Goal: Information Seeking & Learning: Learn about a topic

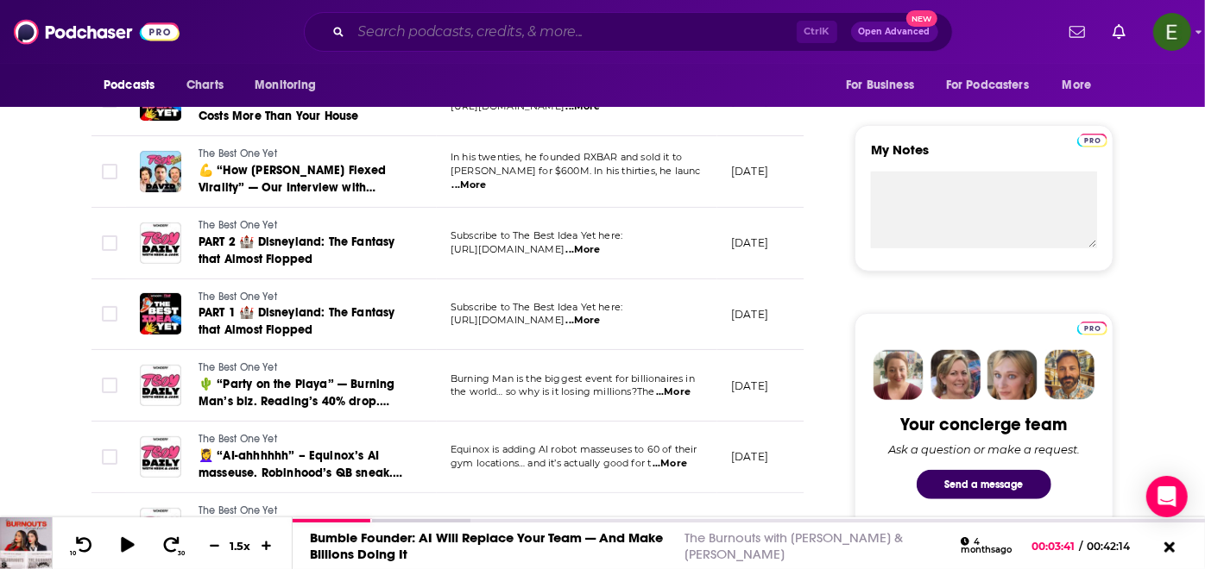
click at [562, 35] on input "Search podcasts, credits, & more..." at bounding box center [573, 32] width 445 height 28
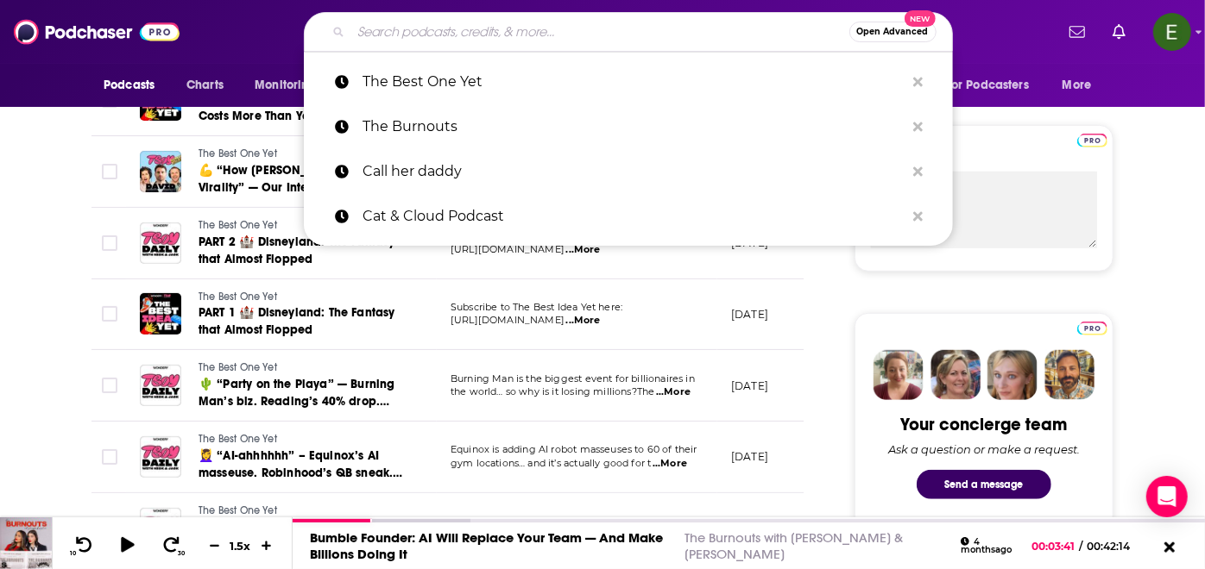
paste input "Worklife with [PERSON_NAME]"
type input "Worklife with [PERSON_NAME]"
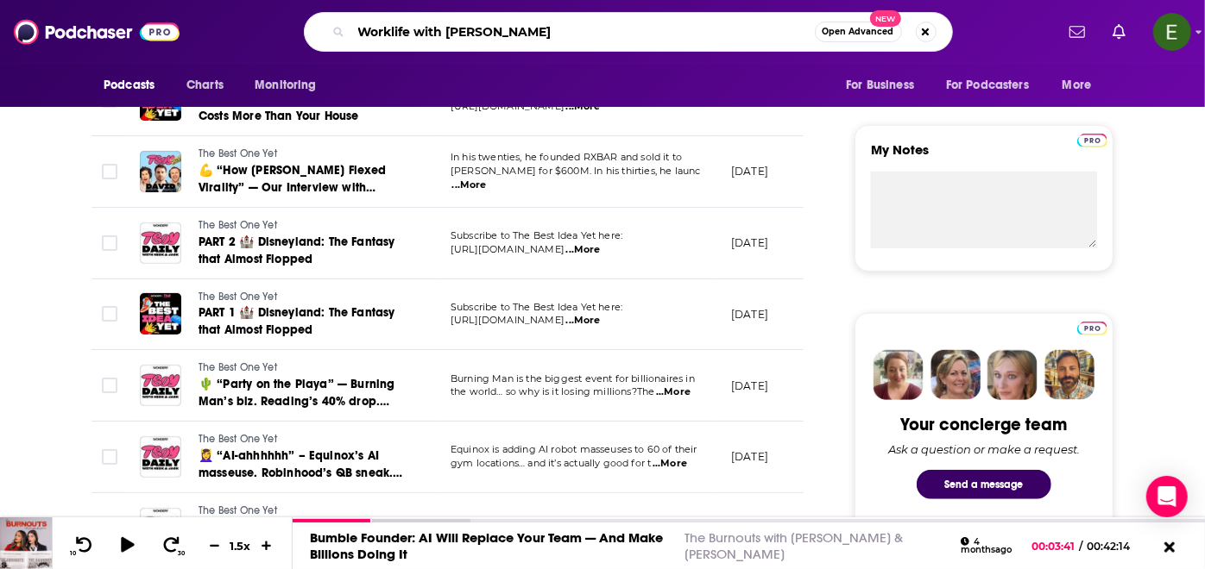
scroll to position [0, 79]
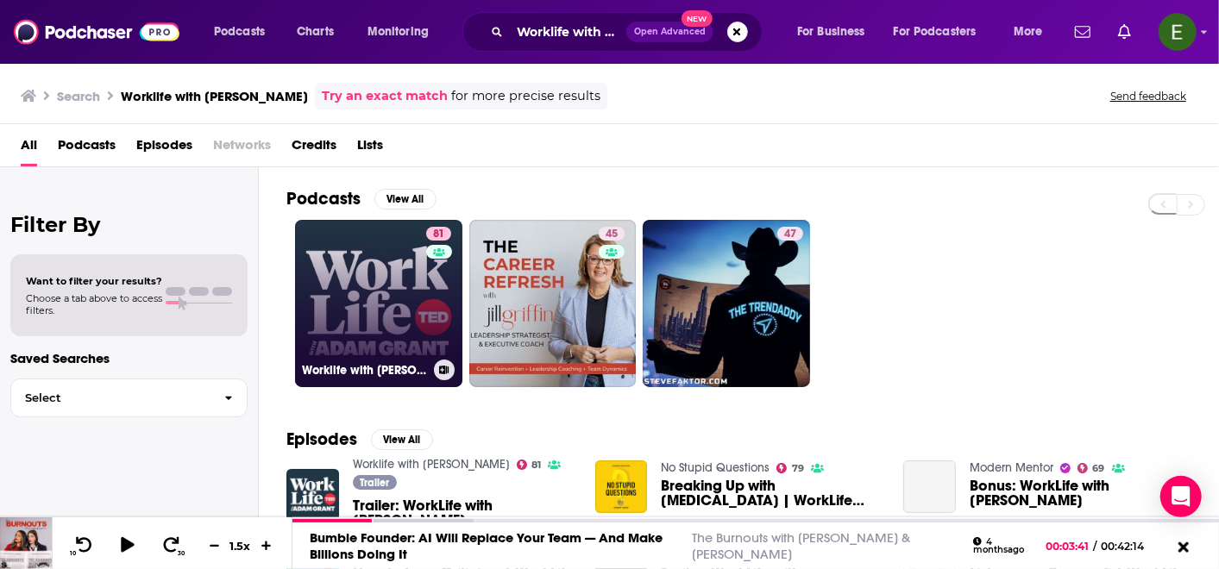
click at [359, 288] on link "81 Worklife with [PERSON_NAME]" at bounding box center [378, 303] width 167 height 167
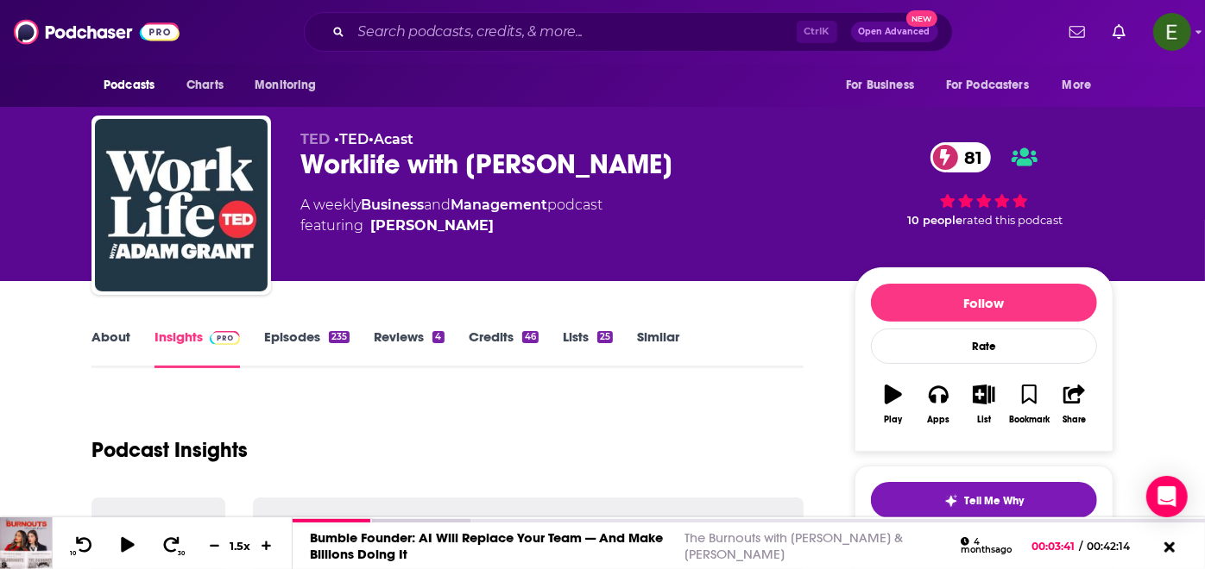
click at [116, 332] on link "About" at bounding box center [110, 349] width 39 height 40
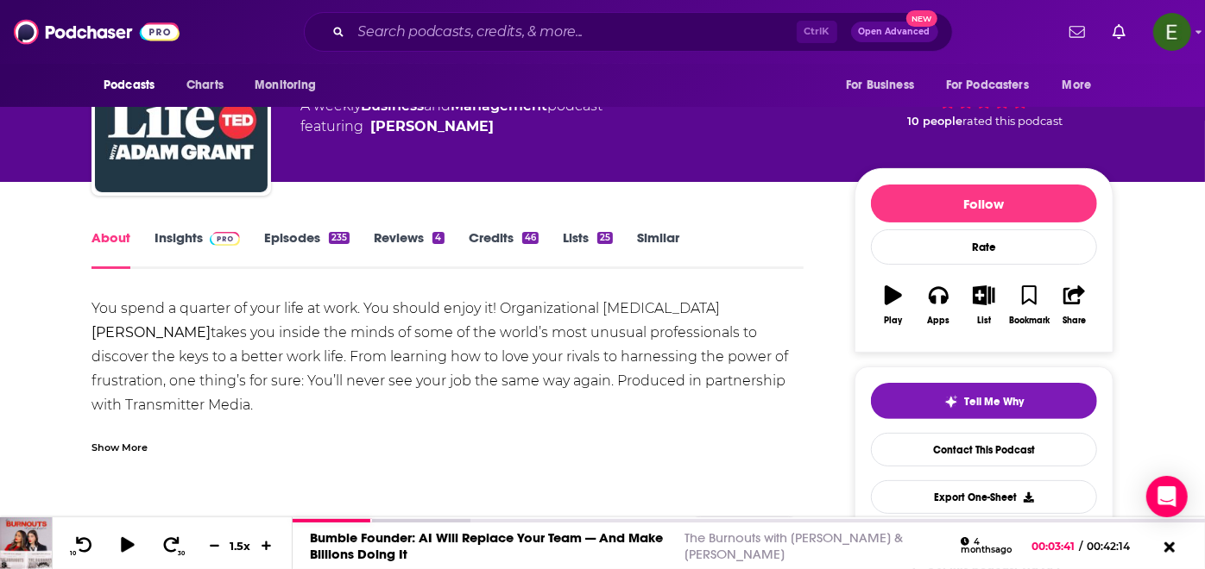
scroll to position [192, 0]
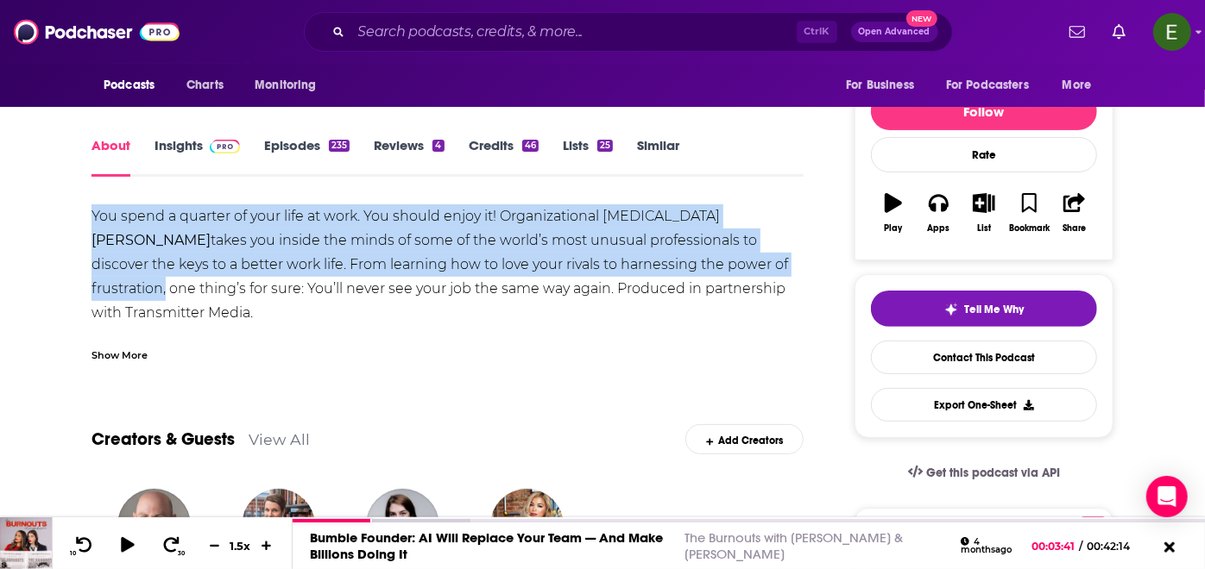
drag, startPoint x: 93, startPoint y: 206, endPoint x: 708, endPoint y: 276, distance: 619.2
click at [708, 276] on div "You spend a quarter of your life at work. You should enjoy it! Organizational […" at bounding box center [447, 312] width 712 height 217
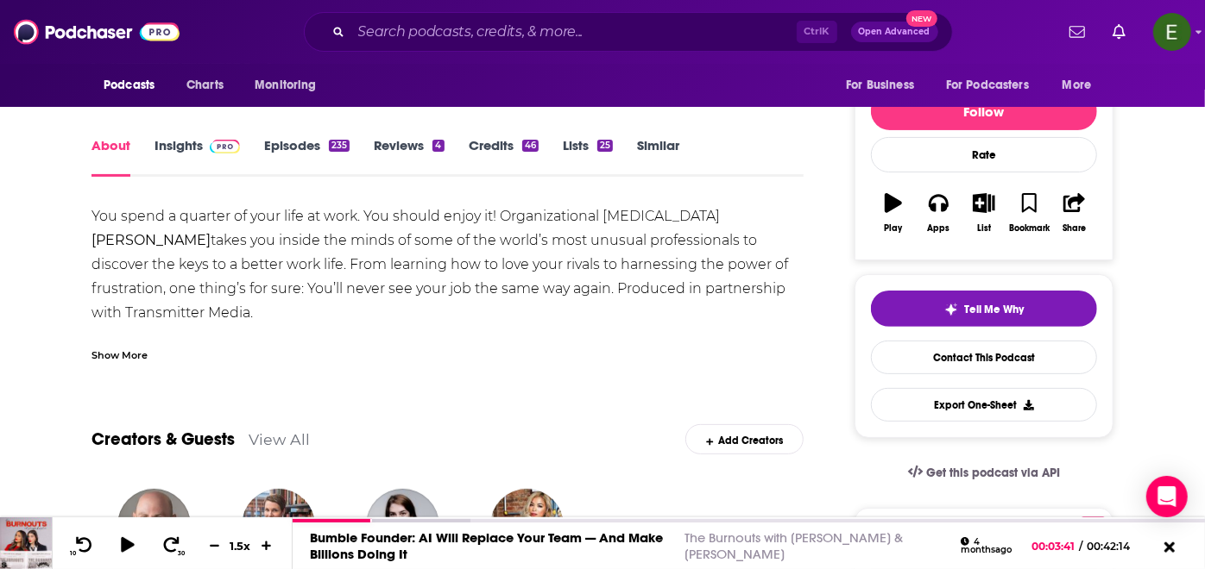
click at [111, 354] on div "Show More" at bounding box center [119, 354] width 56 height 16
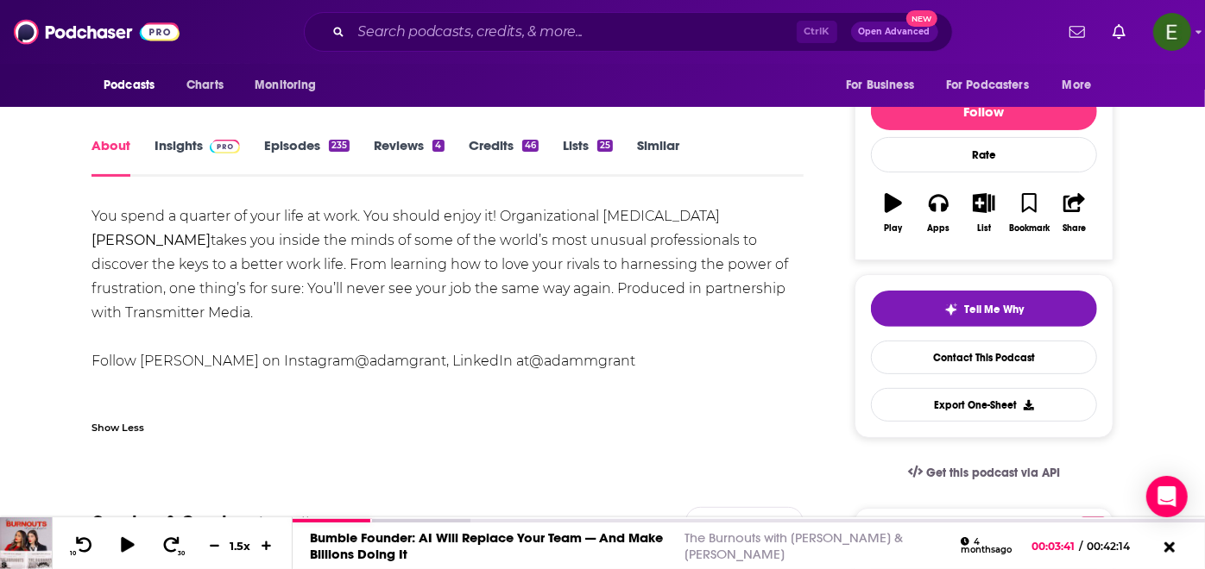
drag, startPoint x: 94, startPoint y: 208, endPoint x: 808, endPoint y: 298, distance: 719.2
copy div "You spend a quarter of your life at work. You should enjoy it! Organizational […"
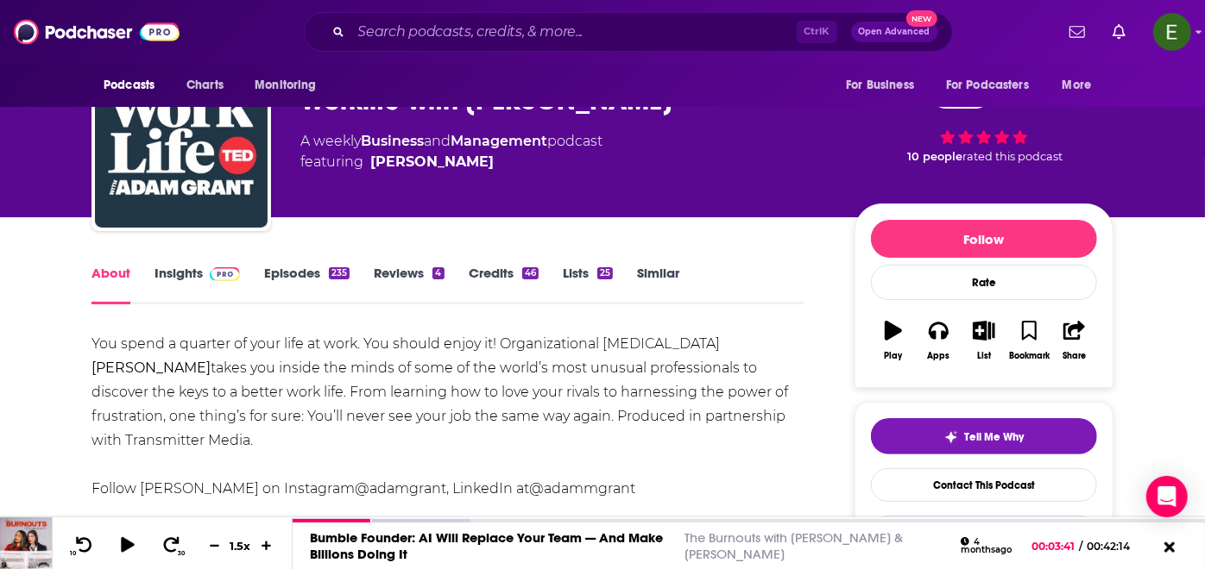
click at [181, 274] on link "Insights" at bounding box center [196, 285] width 85 height 40
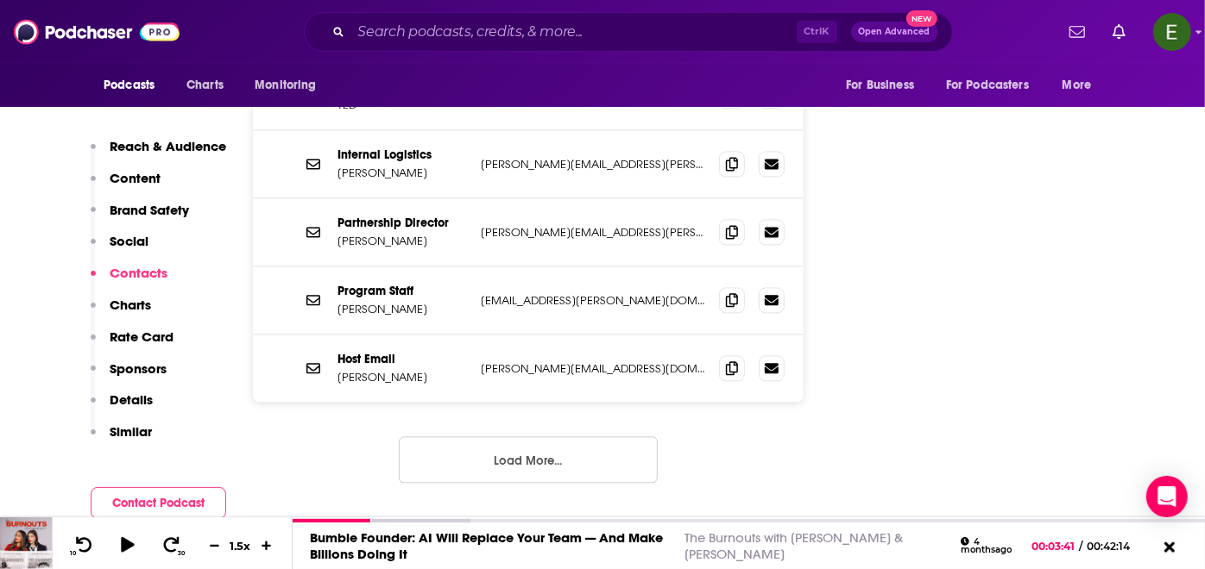
scroll to position [2300, 0]
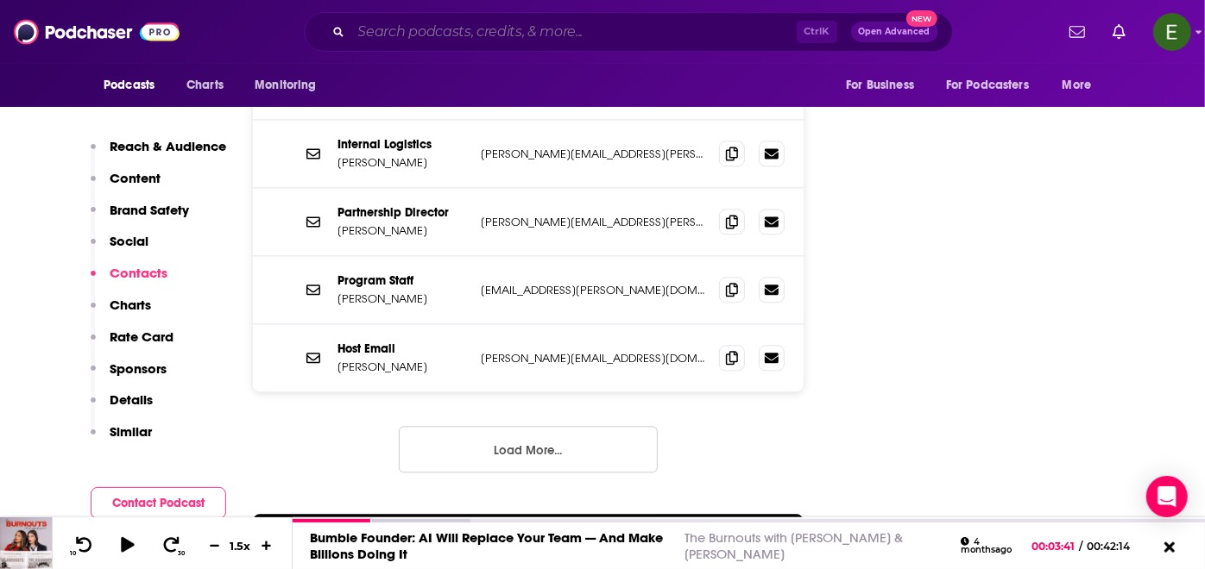
click at [552, 28] on input "Search podcasts, credits, & more..." at bounding box center [573, 32] width 445 height 28
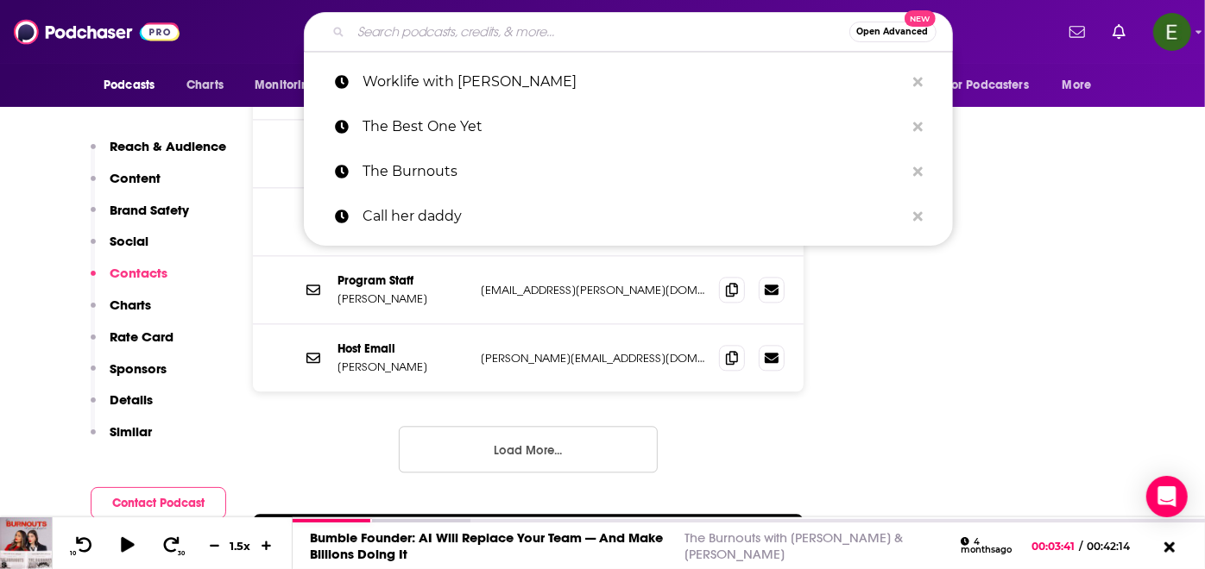
paste input "(SHRM) All Things Work"
type input "(SHRM) All Things Work"
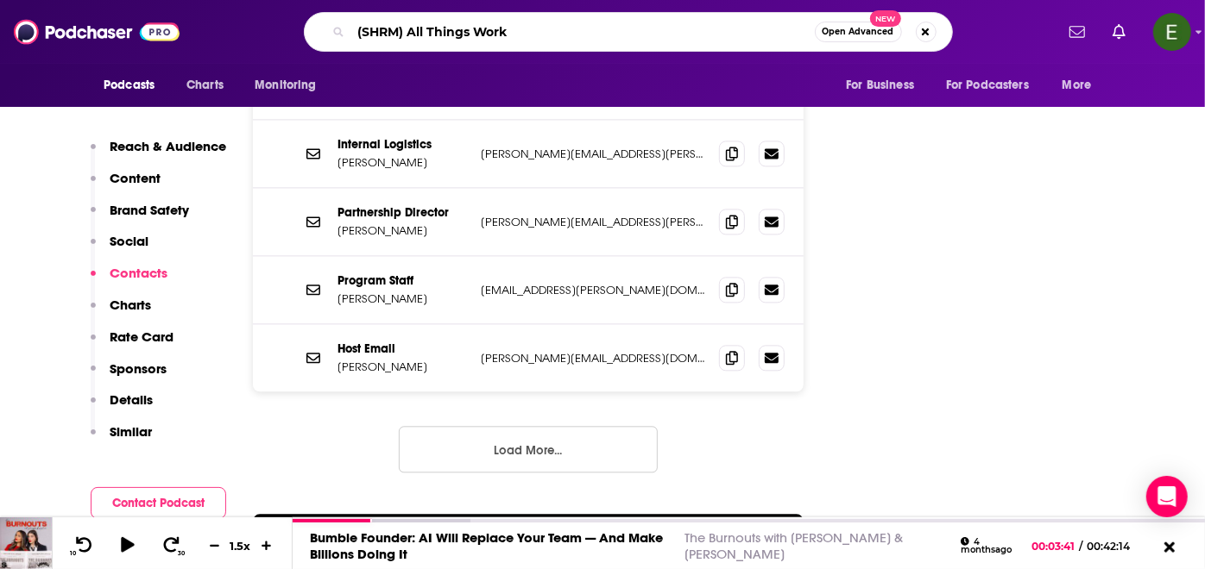
scroll to position [0, 67]
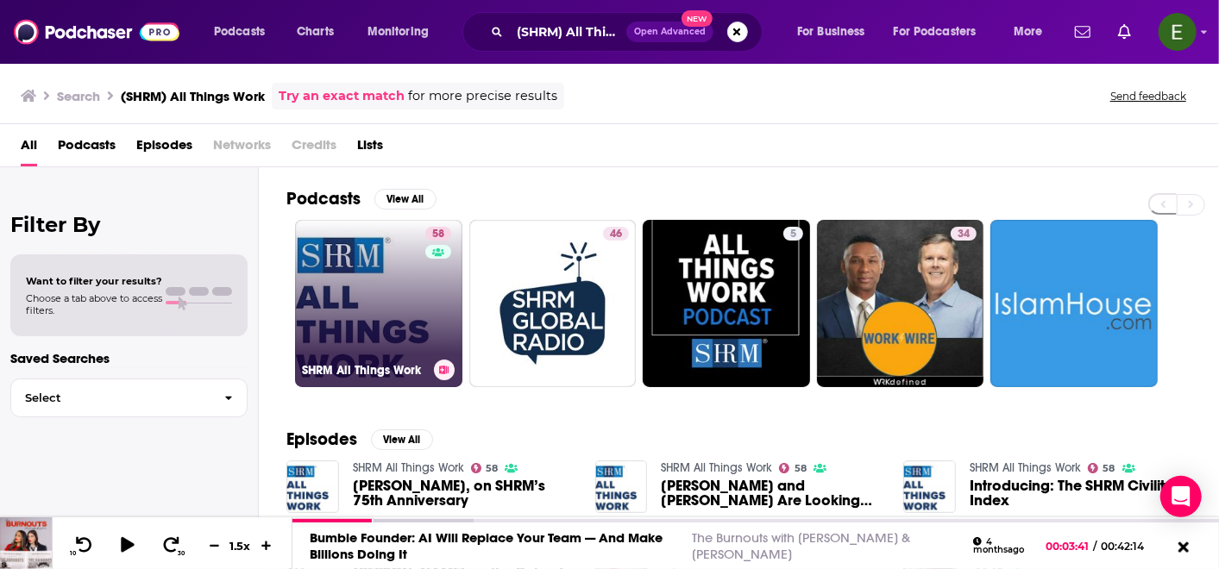
click at [347, 332] on link "58 SHRM All Things Work" at bounding box center [378, 303] width 167 height 167
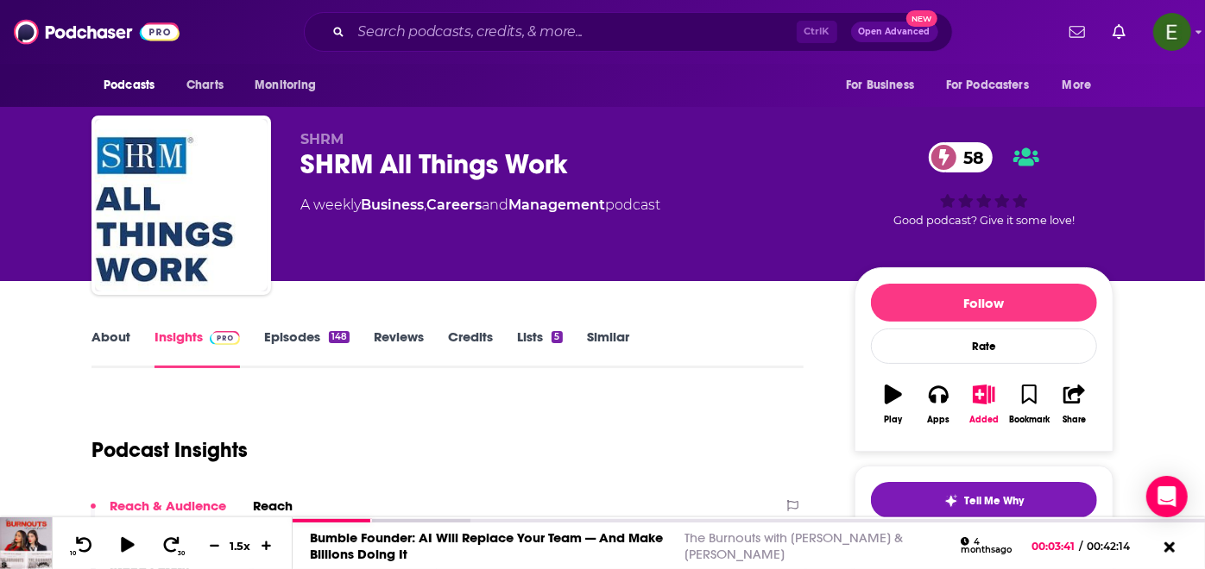
click at [124, 332] on link "About" at bounding box center [110, 349] width 39 height 40
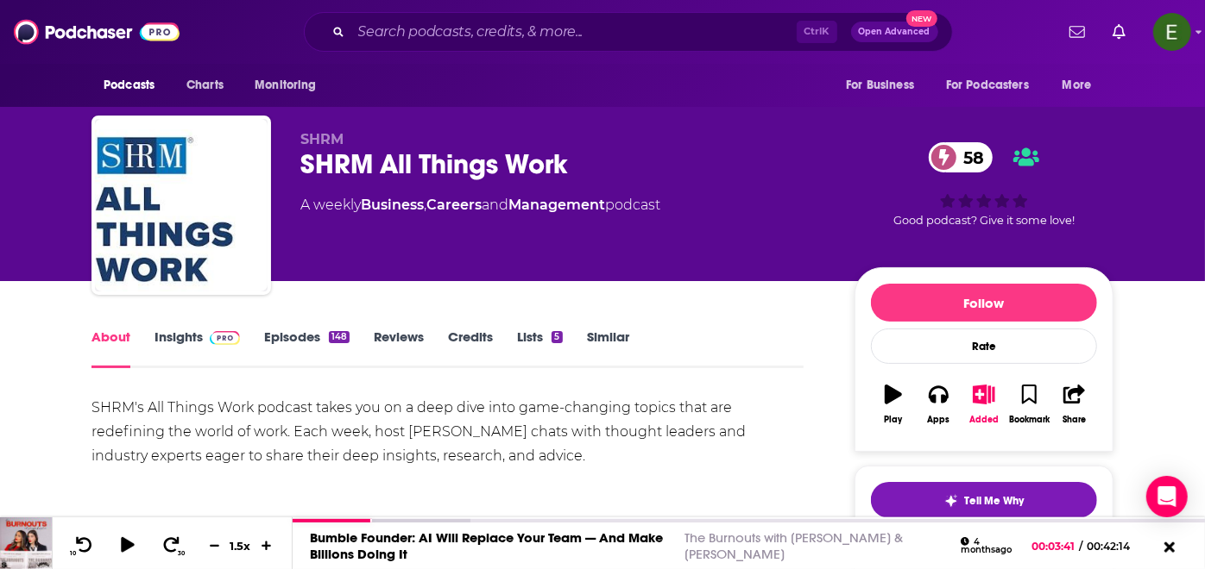
click at [352, 412] on div "SHRM's All Things Work podcast takes you on a deep dive into game-changing topi…" at bounding box center [447, 432] width 712 height 72
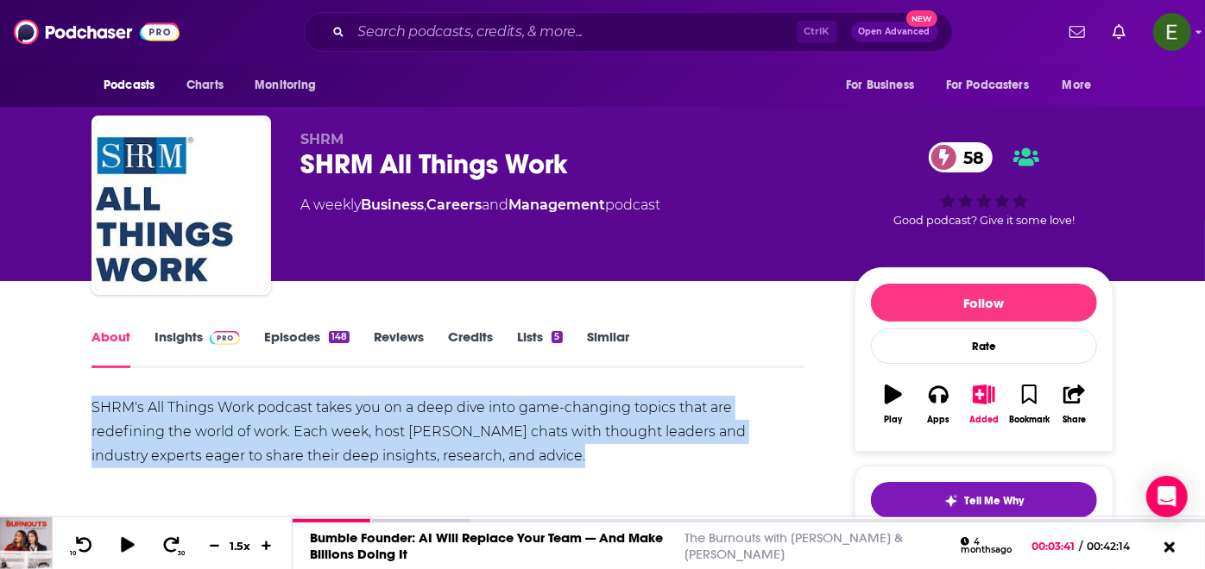
click at [352, 412] on div "SHRM's All Things Work podcast takes you on a deep dive into game-changing topi…" at bounding box center [447, 432] width 712 height 72
copy div "SHRM's All Things Work podcast takes you on a deep dive into game-changing topi…"
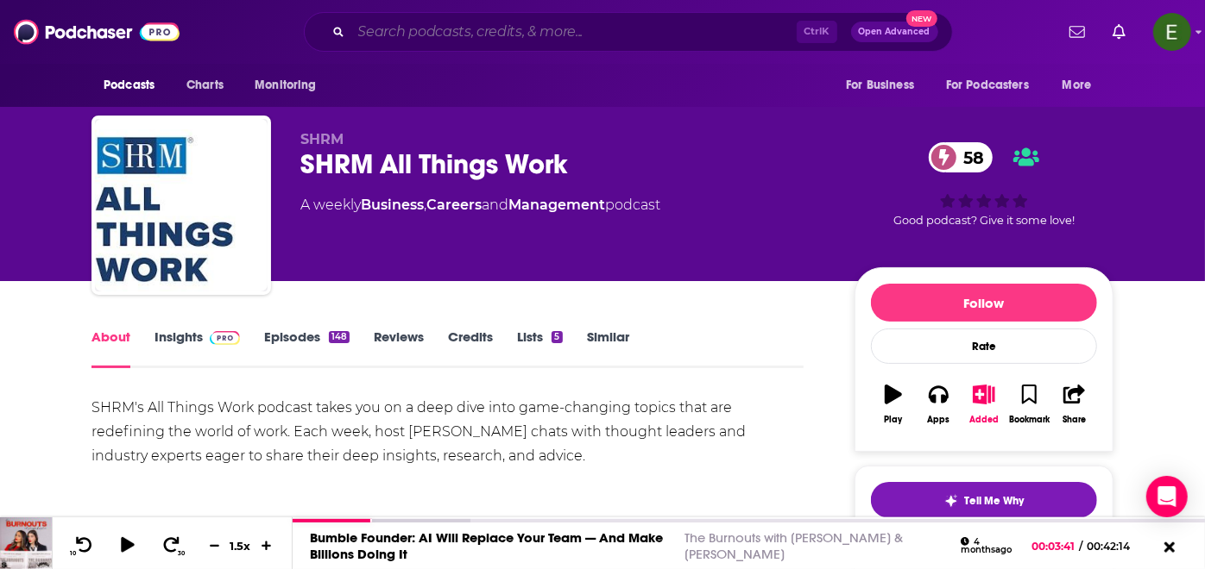
click at [562, 28] on input "Search podcasts, credits, & more..." at bounding box center [573, 32] width 445 height 28
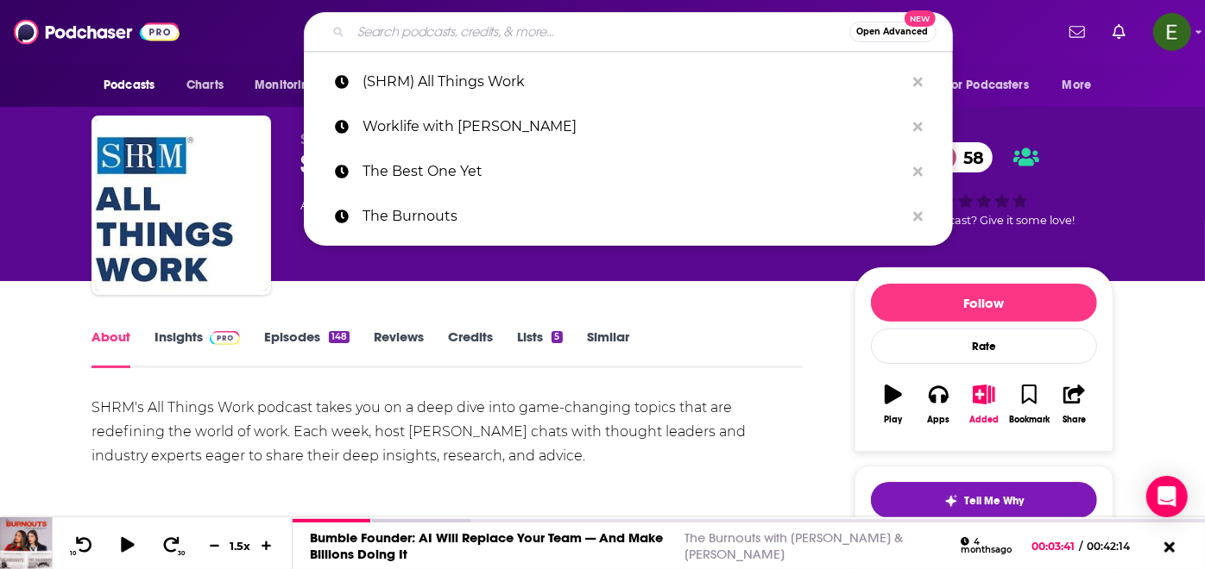
click at [562, 28] on input "Search podcasts, credits, & more..." at bounding box center [600, 32] width 498 height 28
paste input "(Restaurant Business Online) Restaurant Daily"
type input "(Restaurant Business Online) Restaurant Dailyc"
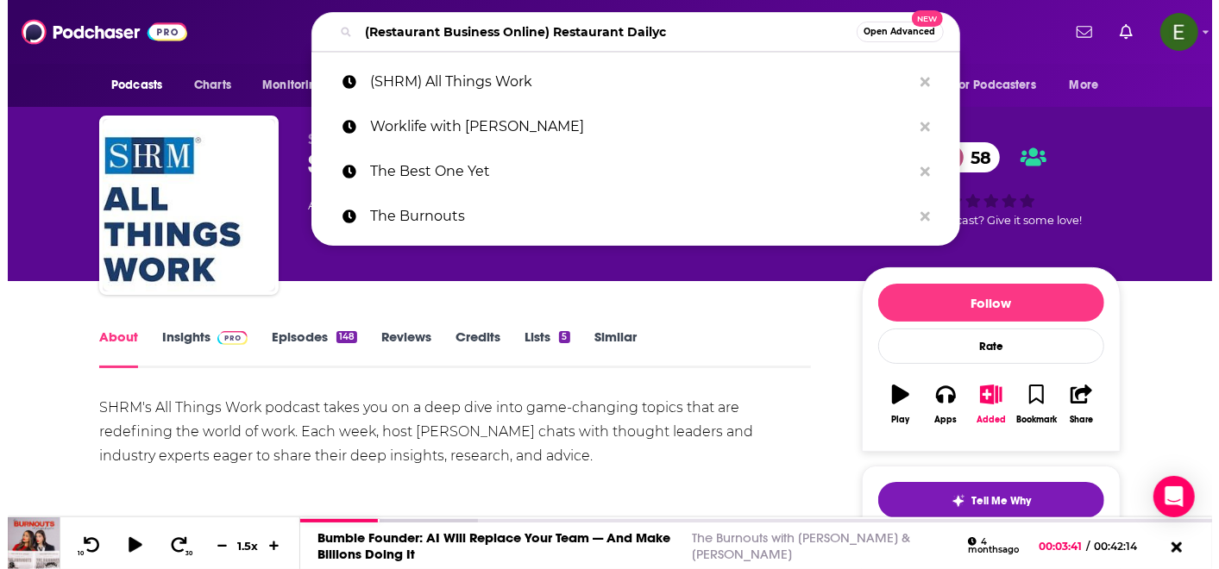
scroll to position [0, 213]
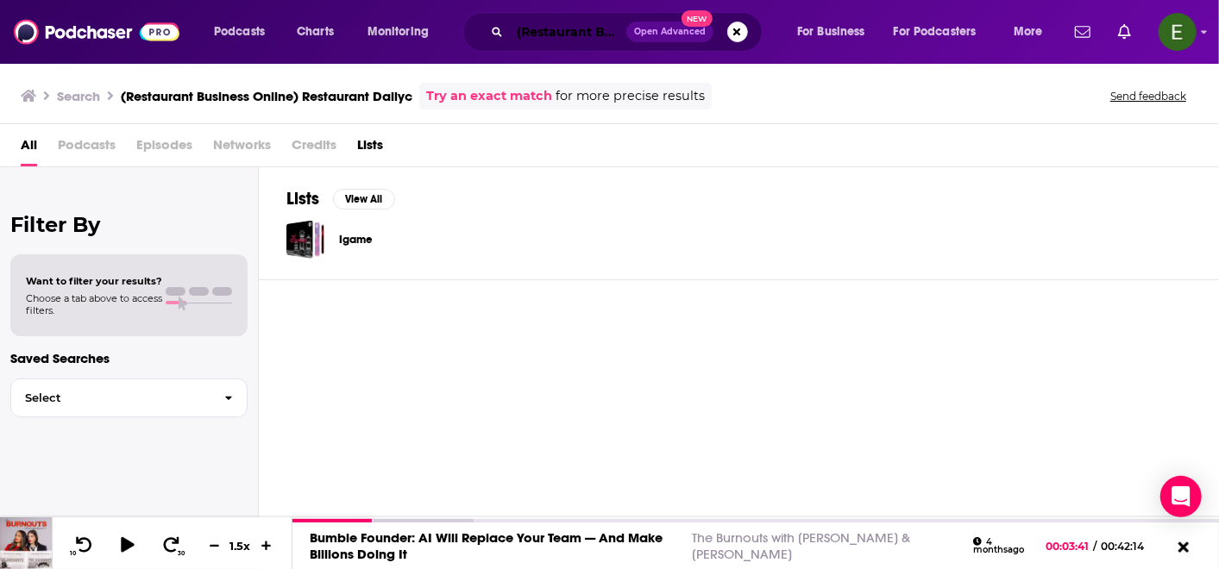
click at [584, 35] on input "(Restaurant Business Online) Restaurant Dailyc" at bounding box center [568, 32] width 116 height 28
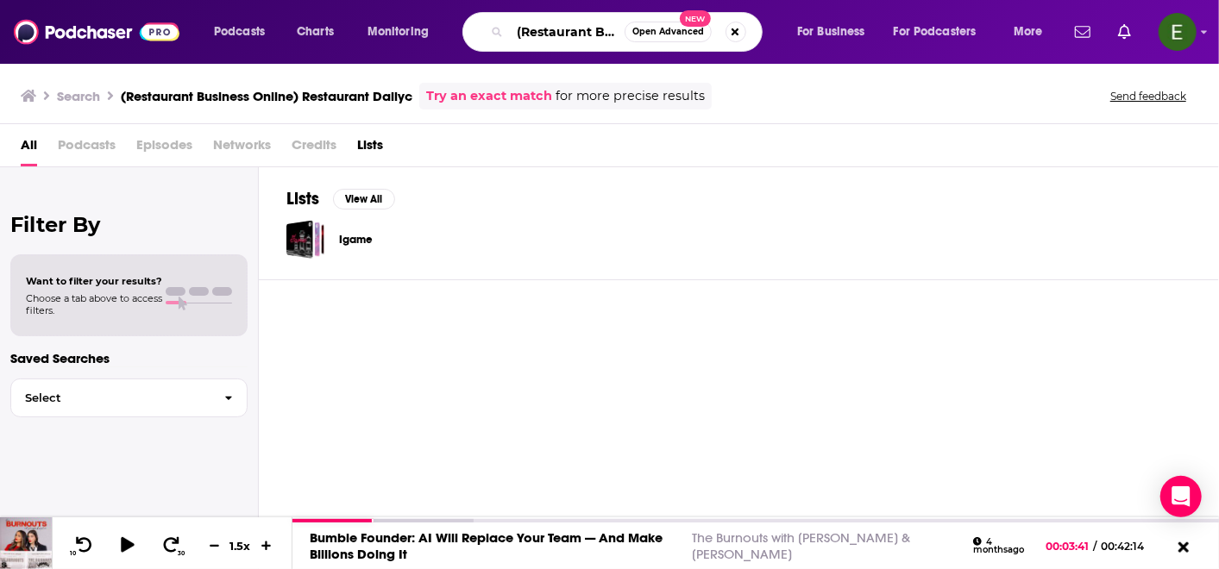
click at [602, 32] on input "(Restaurant Business Online) Restaurant Dailyc" at bounding box center [567, 32] width 115 height 28
click at [563, 23] on input "(Restaurant Business Online) Restaurant Dailyc" at bounding box center [567, 32] width 115 height 28
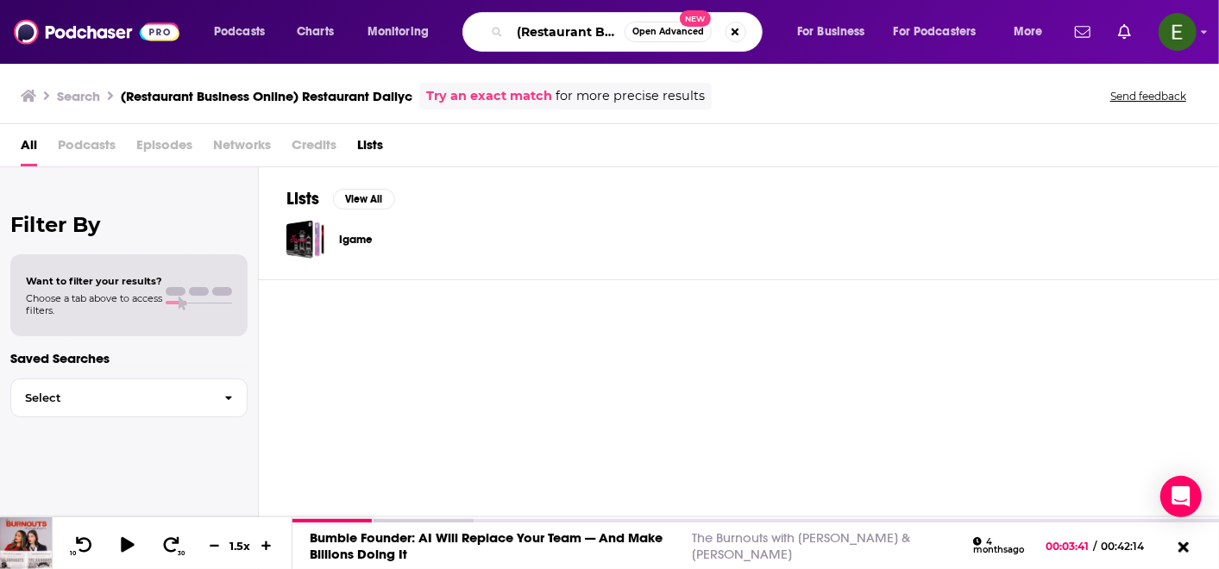
paste input "Search podcasts, credits, & more..."
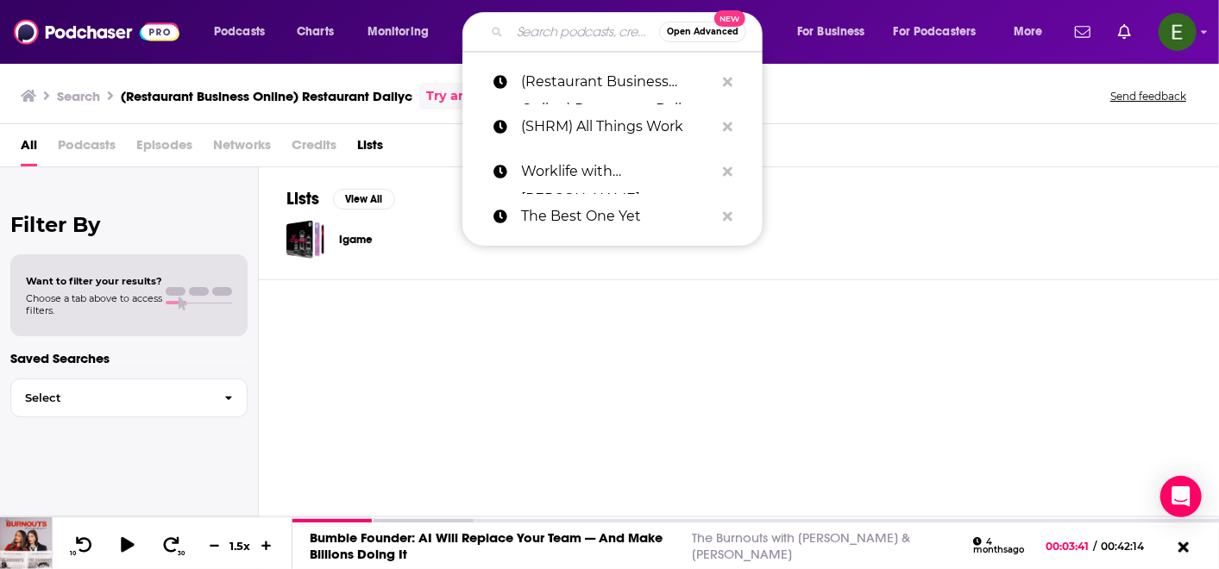
click at [619, 23] on input "Search podcasts, credits, & more..." at bounding box center [584, 32] width 149 height 28
click at [619, 24] on input "Search podcasts, credits, & more..." at bounding box center [584, 32] width 149 height 28
paste input "Search podcasts, credits, & more..."
click at [608, 47] on div "Open Advanced New" at bounding box center [612, 32] width 300 height 40
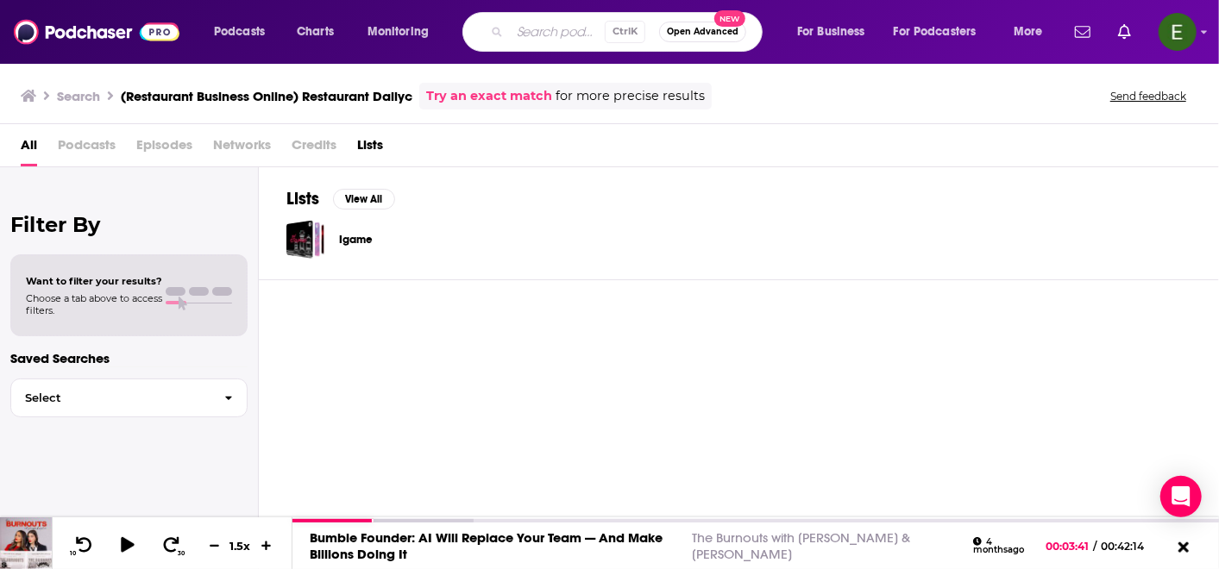
click at [574, 30] on input "Search podcasts, credits, & more..." at bounding box center [557, 32] width 95 height 28
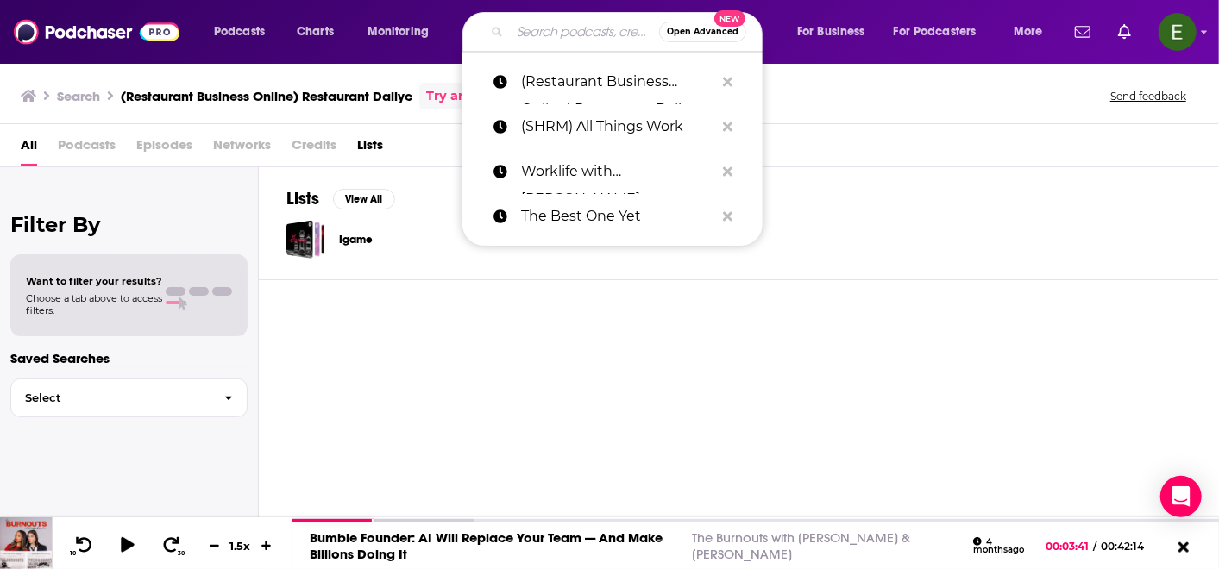
click at [567, 26] on input "Search podcasts, credits, & more..." at bounding box center [584, 32] width 149 height 28
paste input "Restaurant Daily"
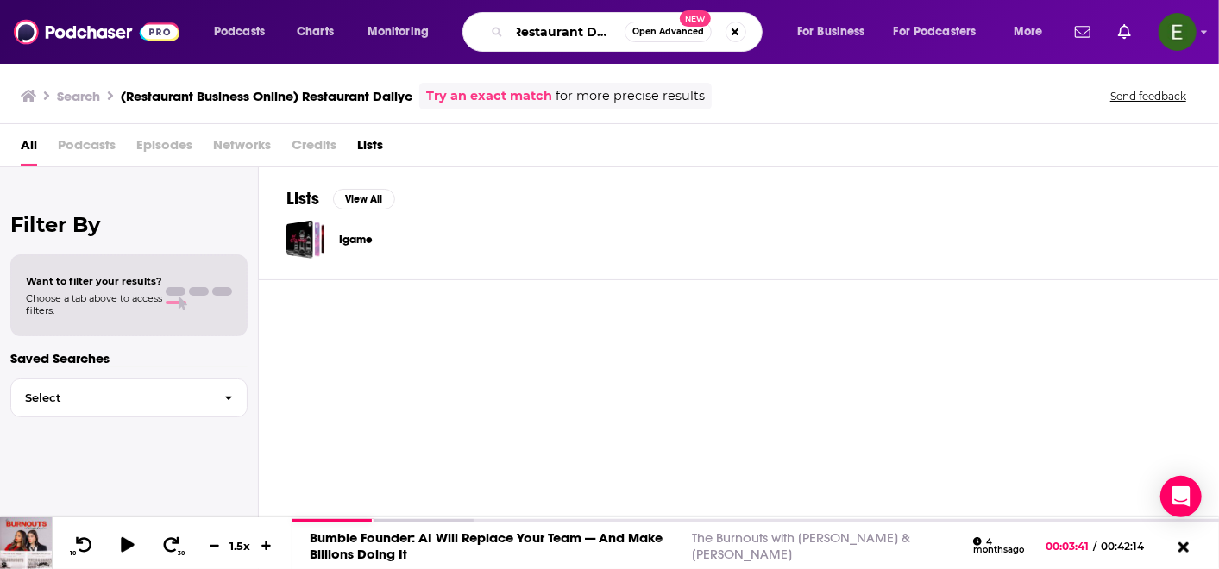
type input "Restaurant Daily"
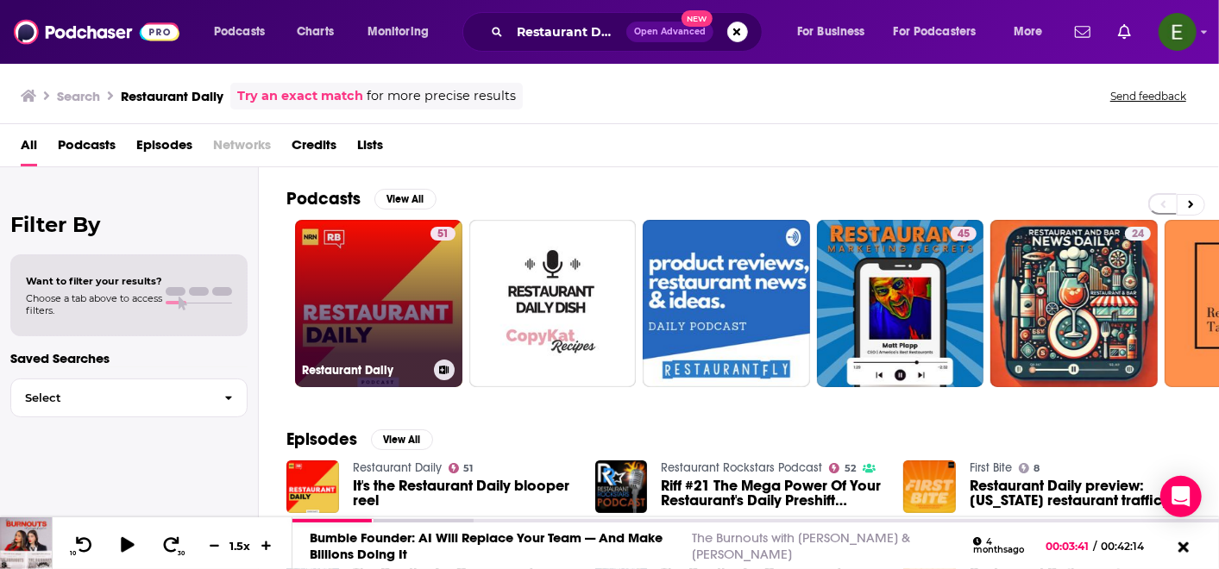
click at [355, 305] on link "51 Restaurant Daily" at bounding box center [378, 303] width 167 height 167
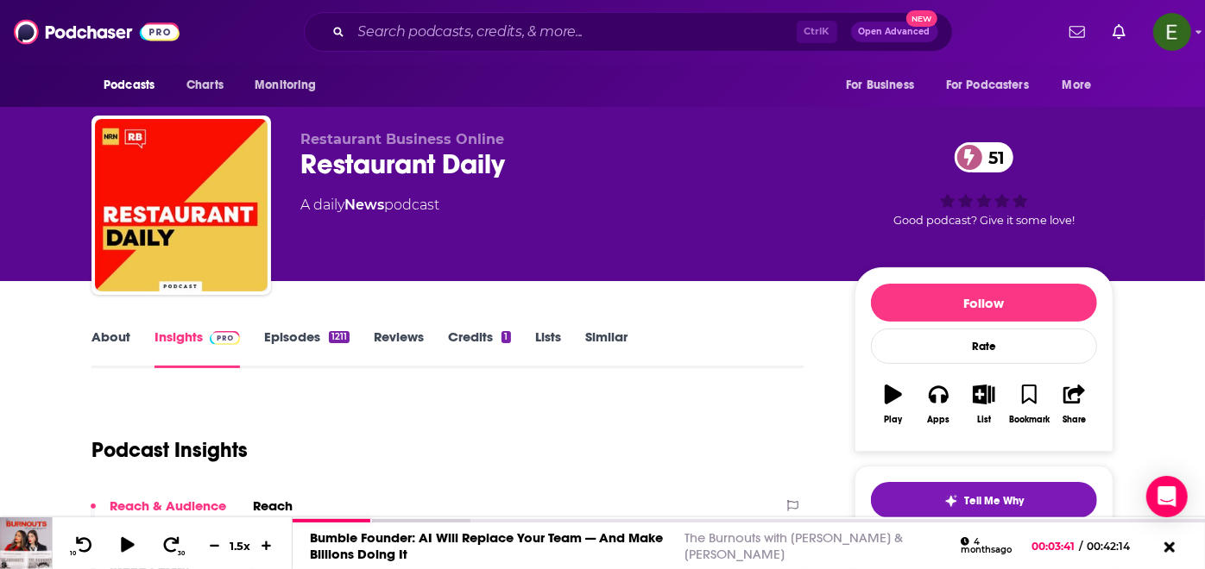
click at [108, 338] on link "About" at bounding box center [110, 349] width 39 height 40
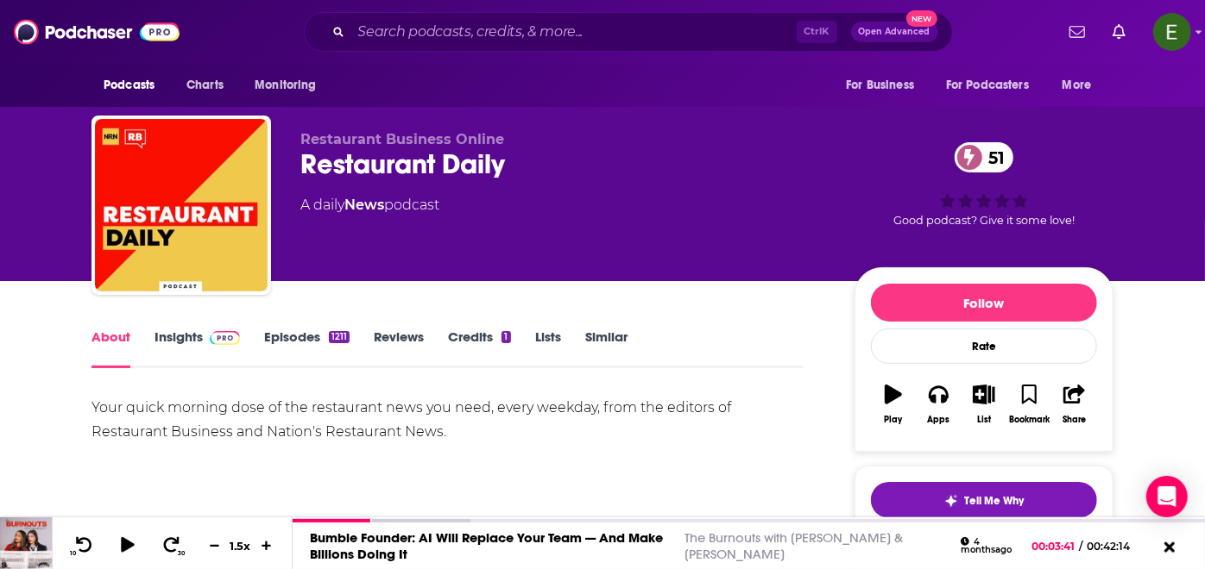
click at [234, 409] on div "Your quick morning dose of the restaurant news you need, every weekday, from th…" at bounding box center [447, 420] width 712 height 48
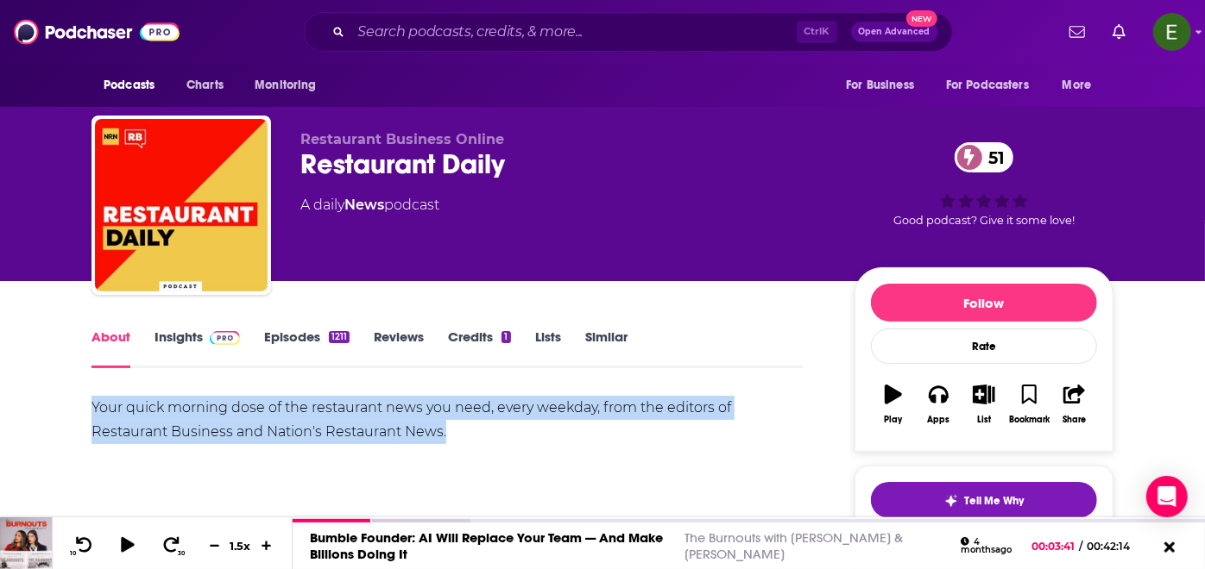
click at [234, 409] on div "Your quick morning dose of the restaurant news you need, every weekday, from th…" at bounding box center [447, 420] width 712 height 48
copy div "Your quick morning dose of the restaurant news you need, every weekday, from th…"
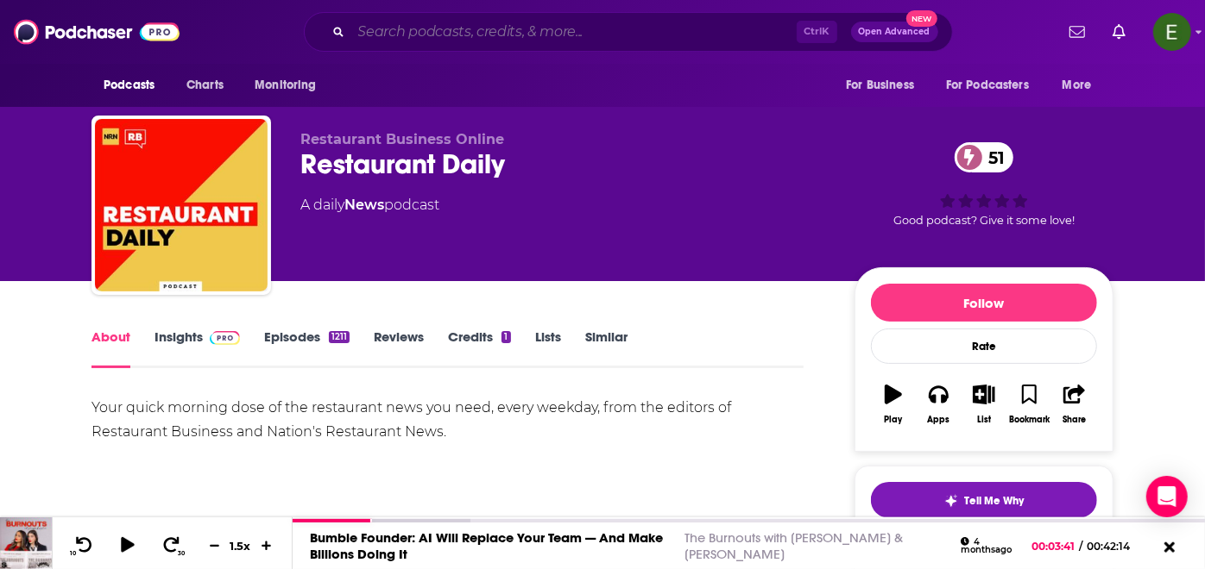
click at [552, 28] on input "Search podcasts, credits, & more..." at bounding box center [573, 32] width 445 height 28
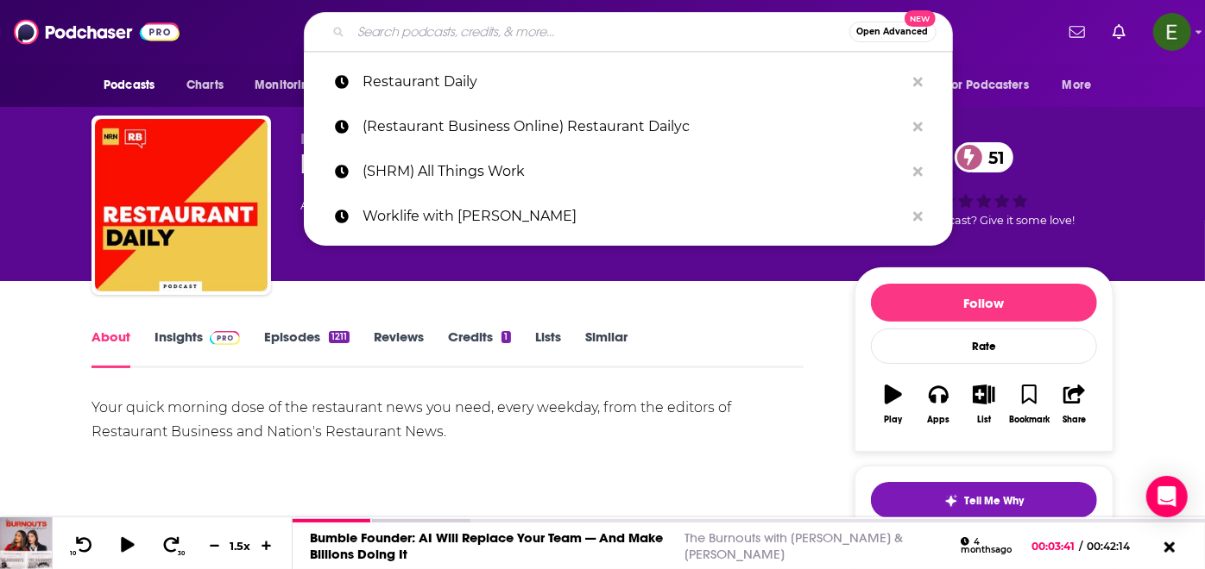
paste input "The New Way We Work"
type input "The New Way We Work"
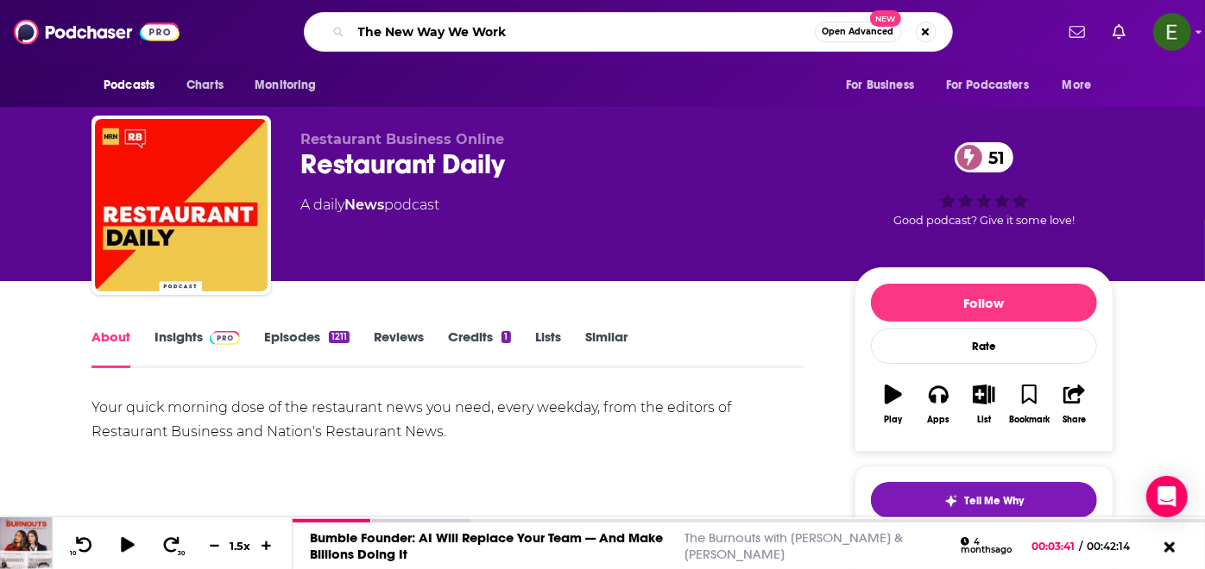
scroll to position [0, 66]
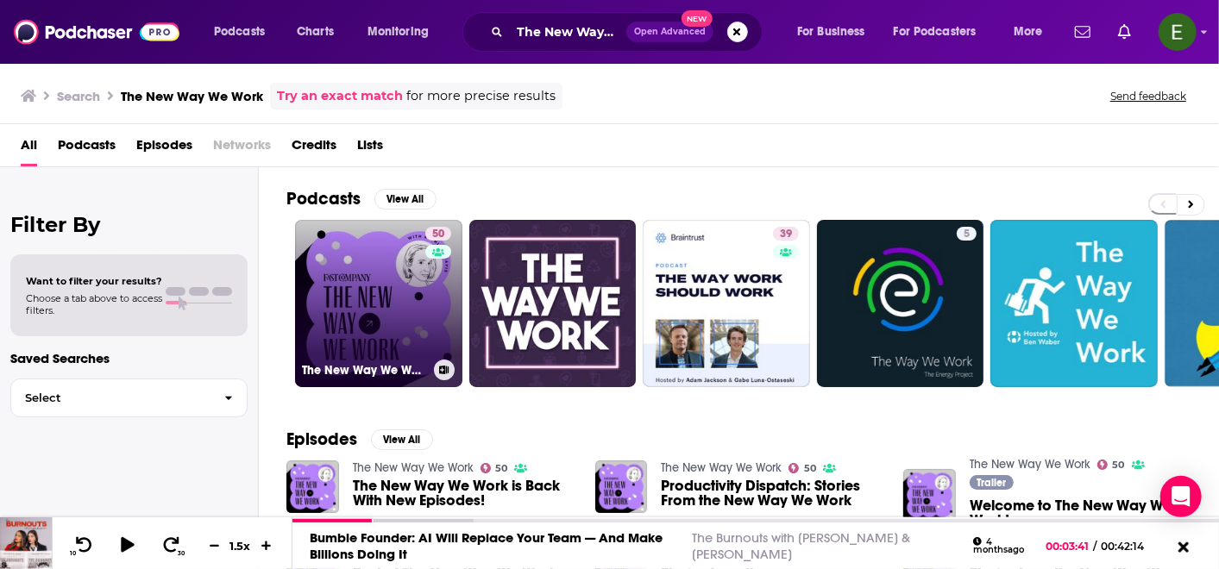
click at [374, 252] on link "50 The New Way We Work" at bounding box center [378, 303] width 167 height 167
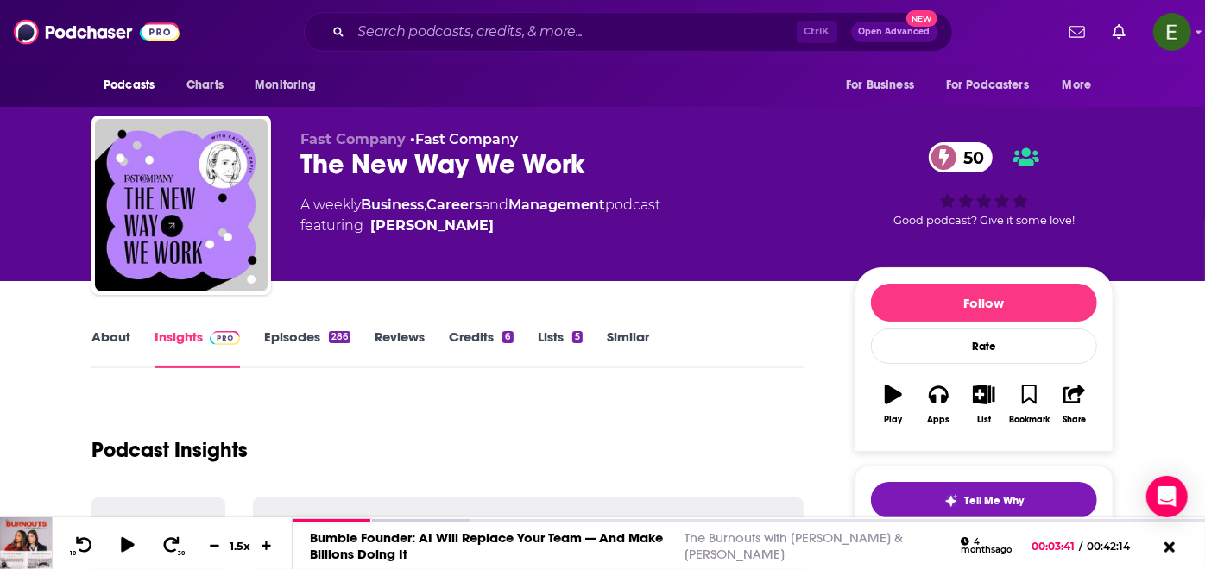
click at [110, 335] on link "About" at bounding box center [110, 349] width 39 height 40
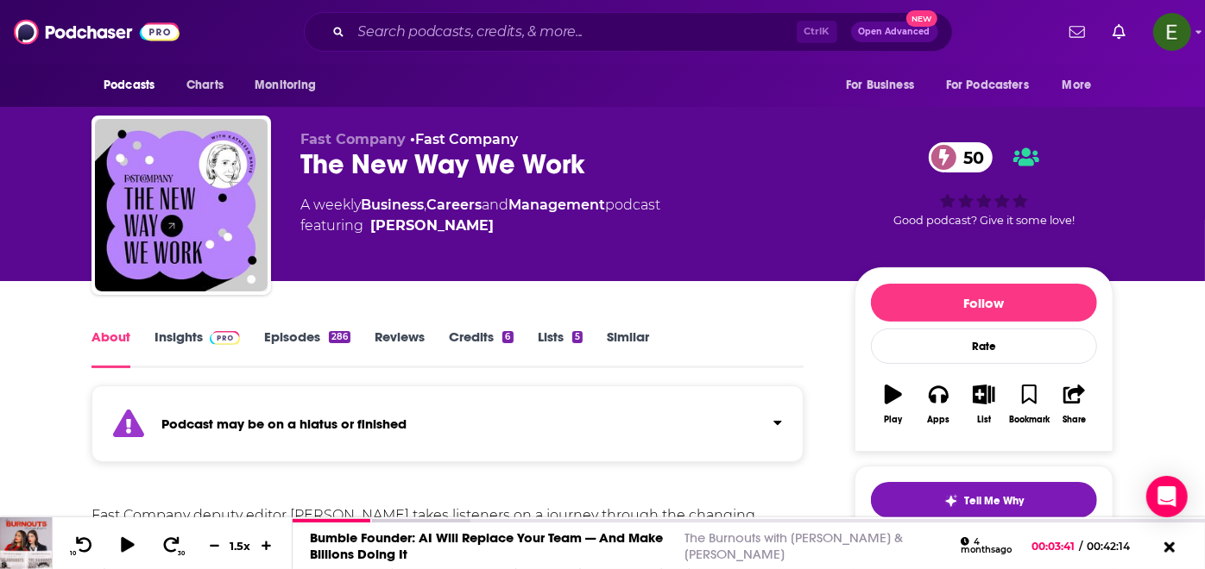
click at [200, 337] on link "Insights" at bounding box center [196, 349] width 85 height 40
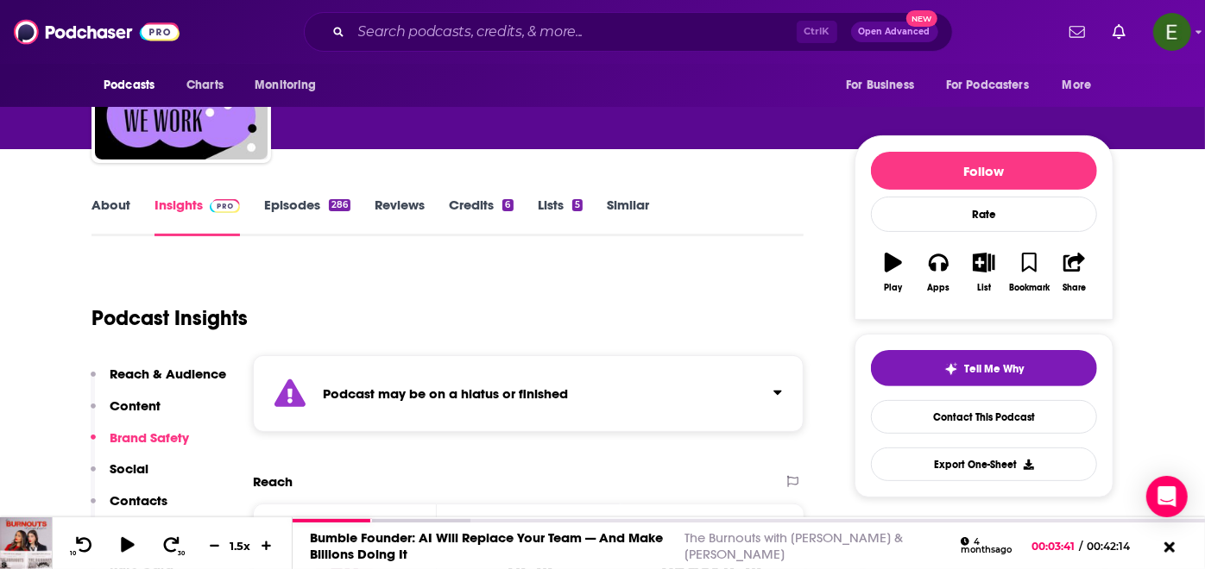
scroll to position [192, 0]
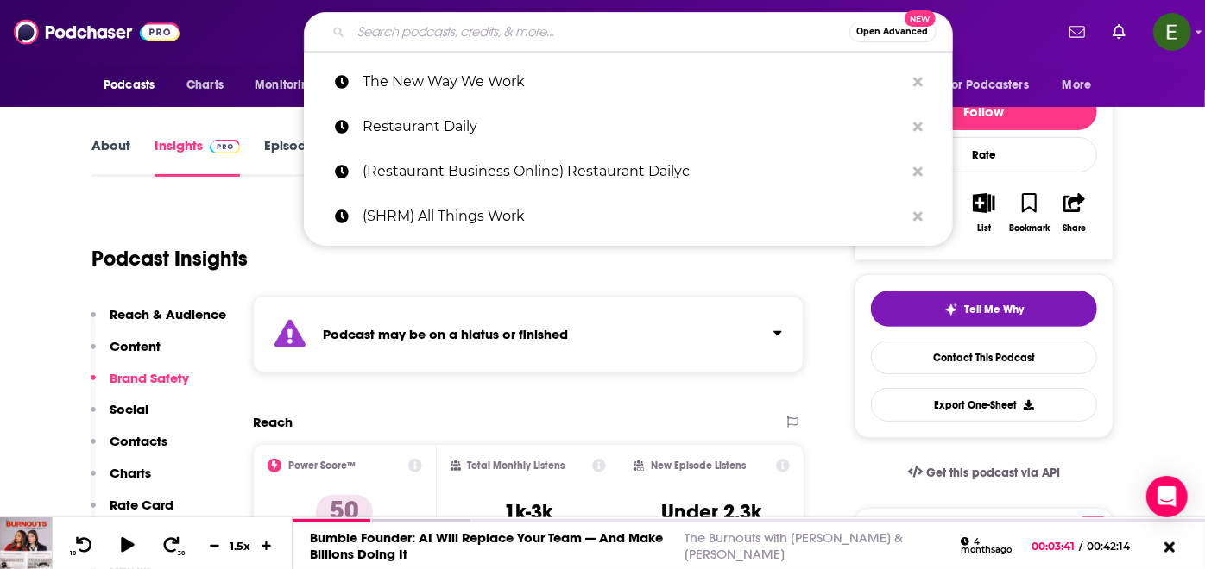
click at [552, 20] on input "Search podcasts, credits, & more..." at bounding box center [600, 32] width 498 height 28
paste input "5 Things"
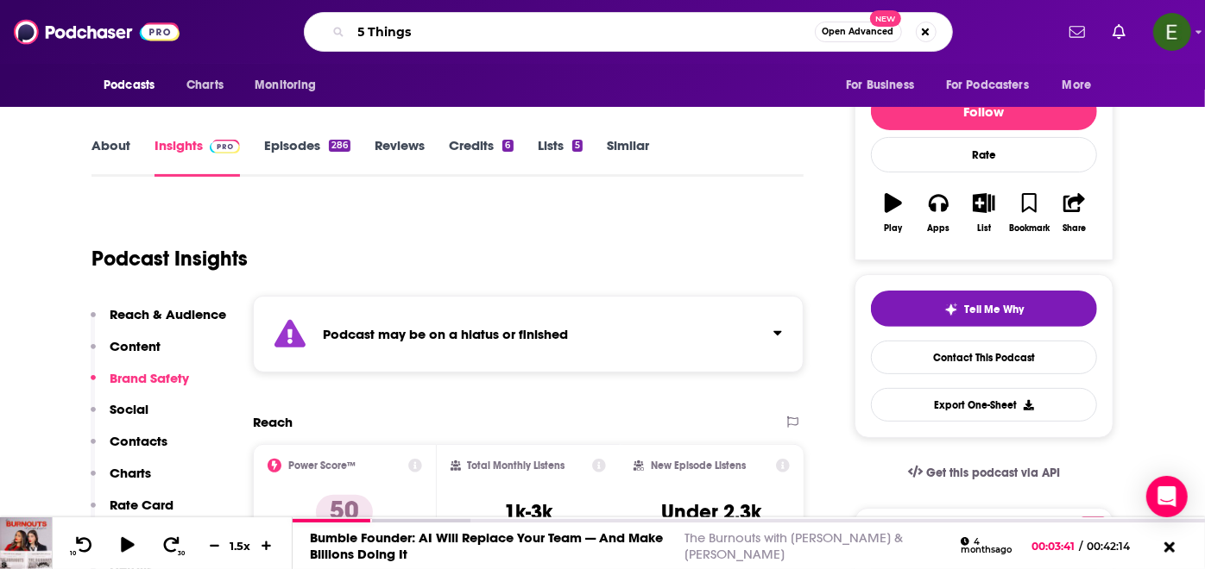
type input "5 Things"
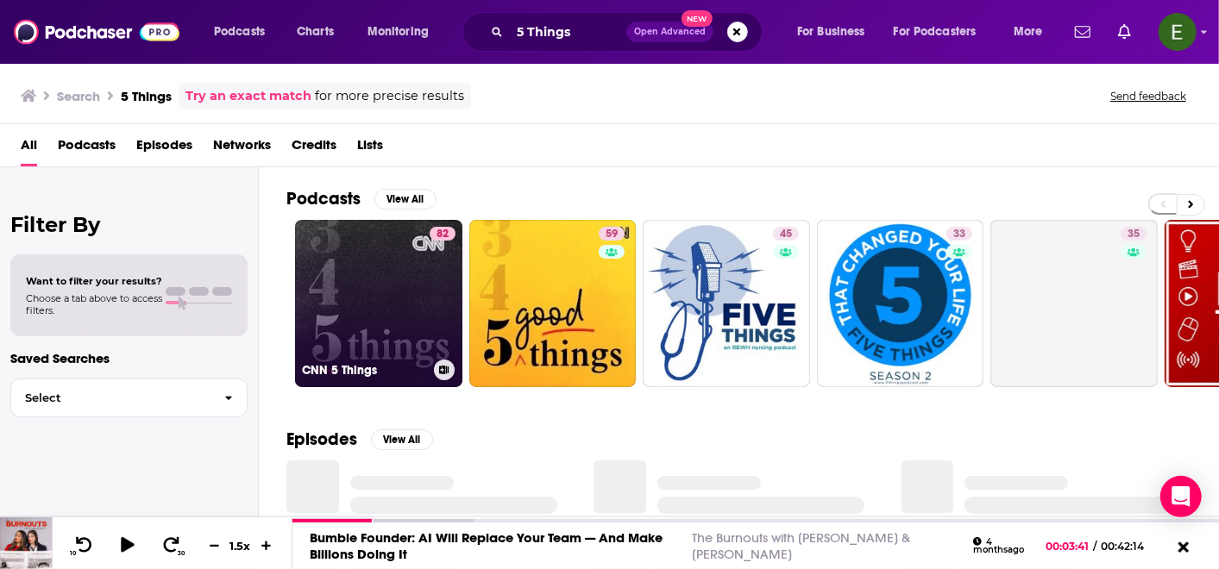
click at [389, 308] on link "82 CNN 5 Things" at bounding box center [378, 303] width 167 height 167
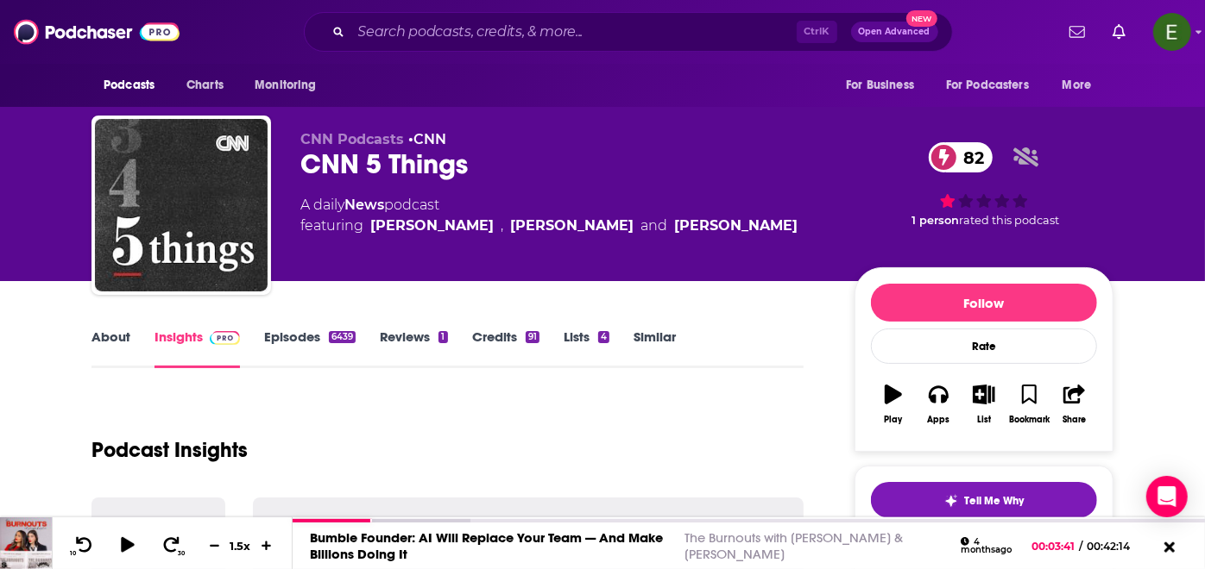
click at [118, 337] on link "About" at bounding box center [110, 349] width 39 height 40
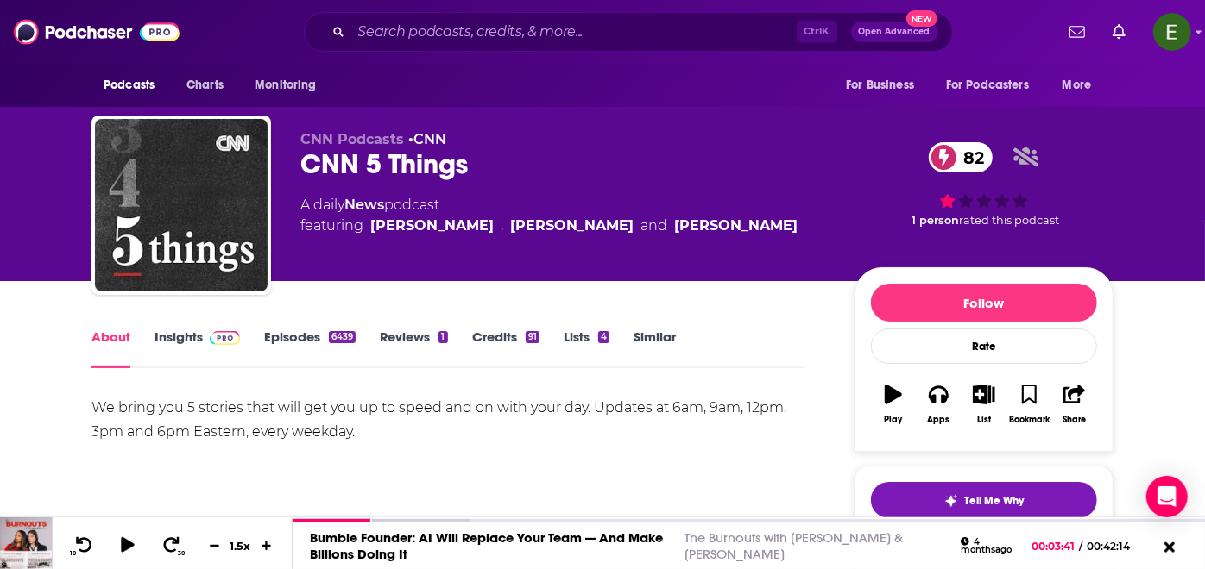
scroll to position [128, 0]
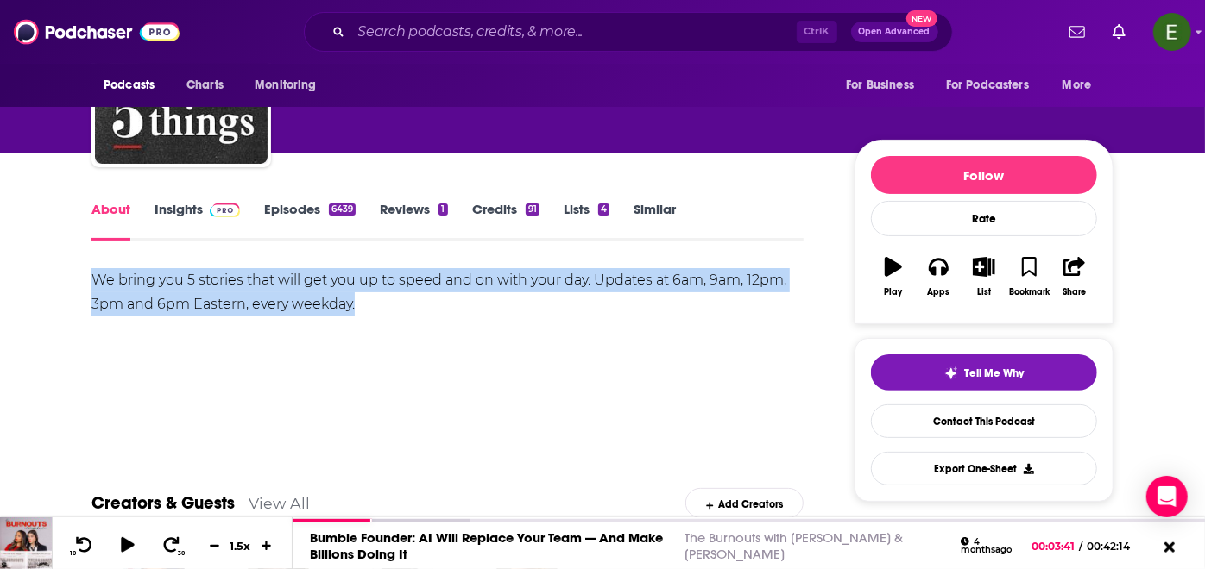
drag, startPoint x: 374, startPoint y: 303, endPoint x: 98, endPoint y: 271, distance: 277.9
click at [98, 271] on div "We bring you 5 stories that will get you up to speed and on with your day. Upda…" at bounding box center [447, 292] width 712 height 48
copy div "We bring you 5 stories that will get you up to speed and on with your day. Upda…"
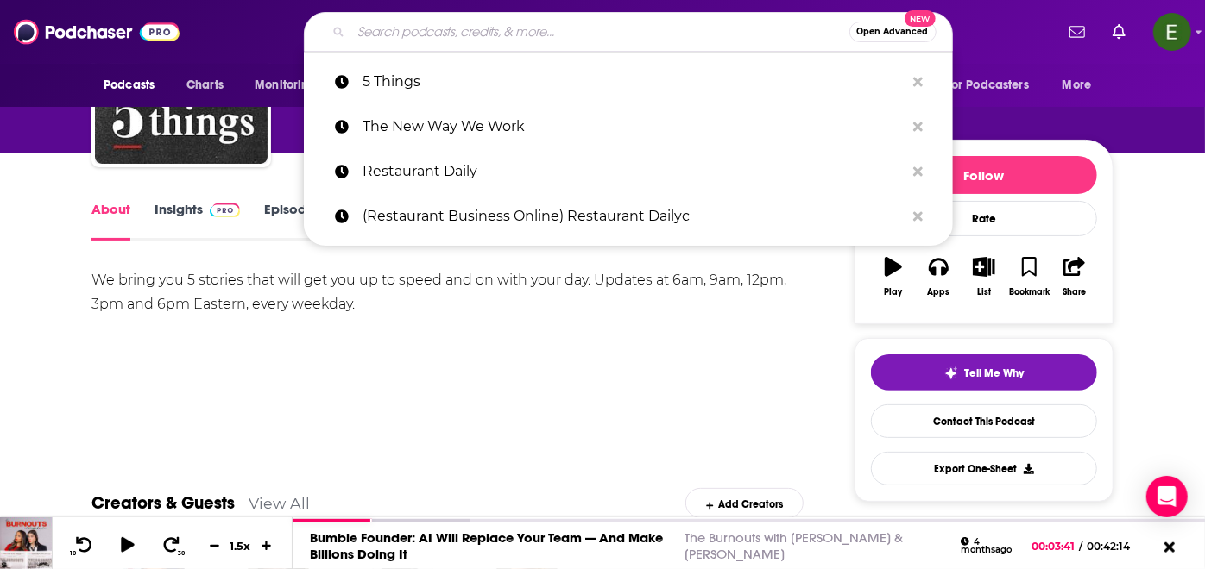
click at [521, 35] on input "Search podcasts, credits, & more..." at bounding box center [600, 32] width 498 height 28
paste input "Bloomberg Originals"
type input "Bloomberg Originals"
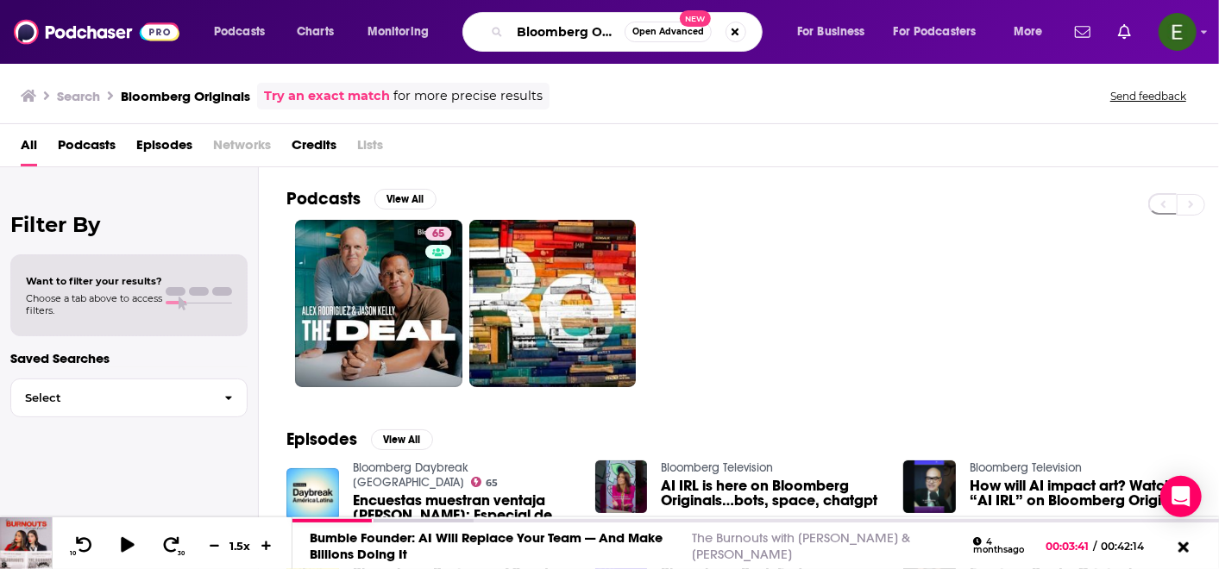
click at [576, 24] on input "Bloomberg Originals" at bounding box center [567, 32] width 115 height 28
paste input "[PERSON_NAME]"
type input "[PERSON_NAME]"
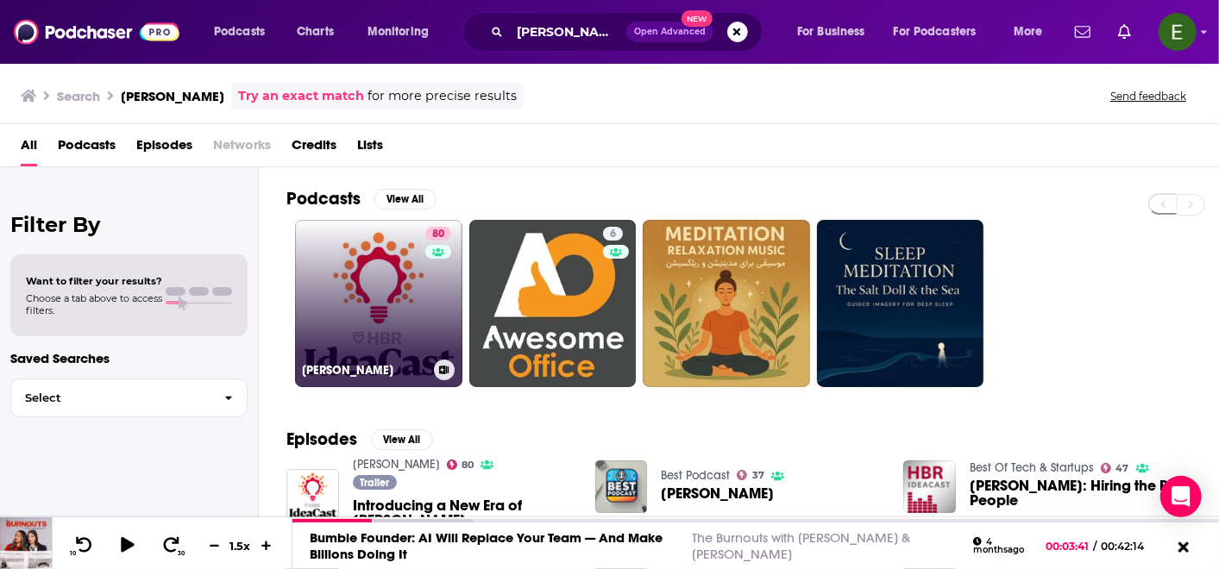
click at [401, 294] on link "80 [PERSON_NAME]" at bounding box center [378, 303] width 167 height 167
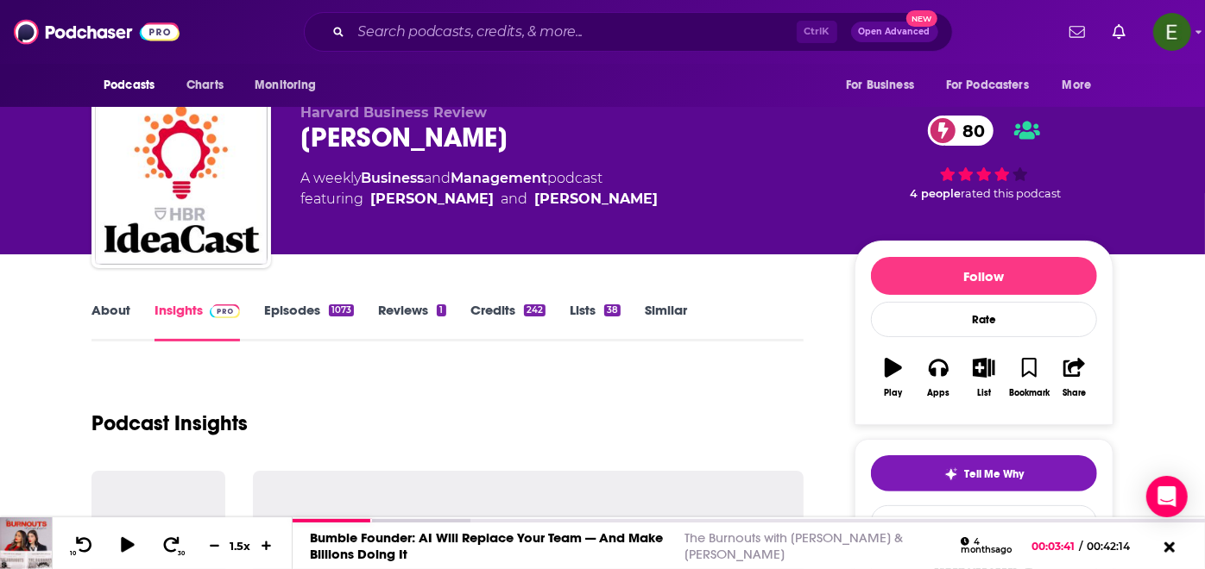
scroll to position [192, 0]
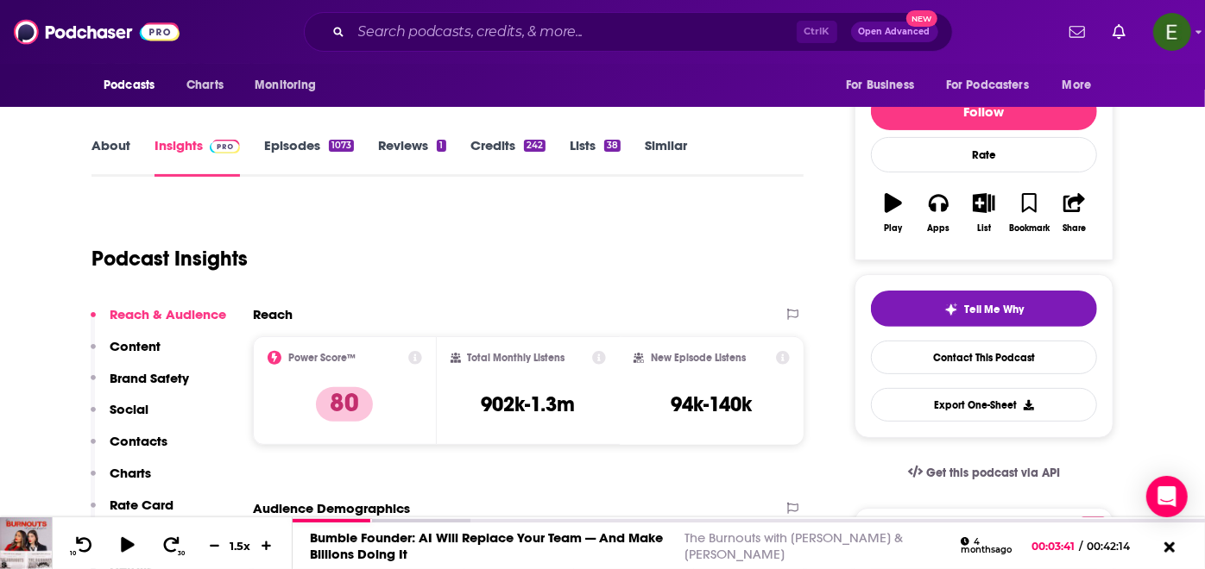
click at [101, 141] on link "About" at bounding box center [110, 157] width 39 height 40
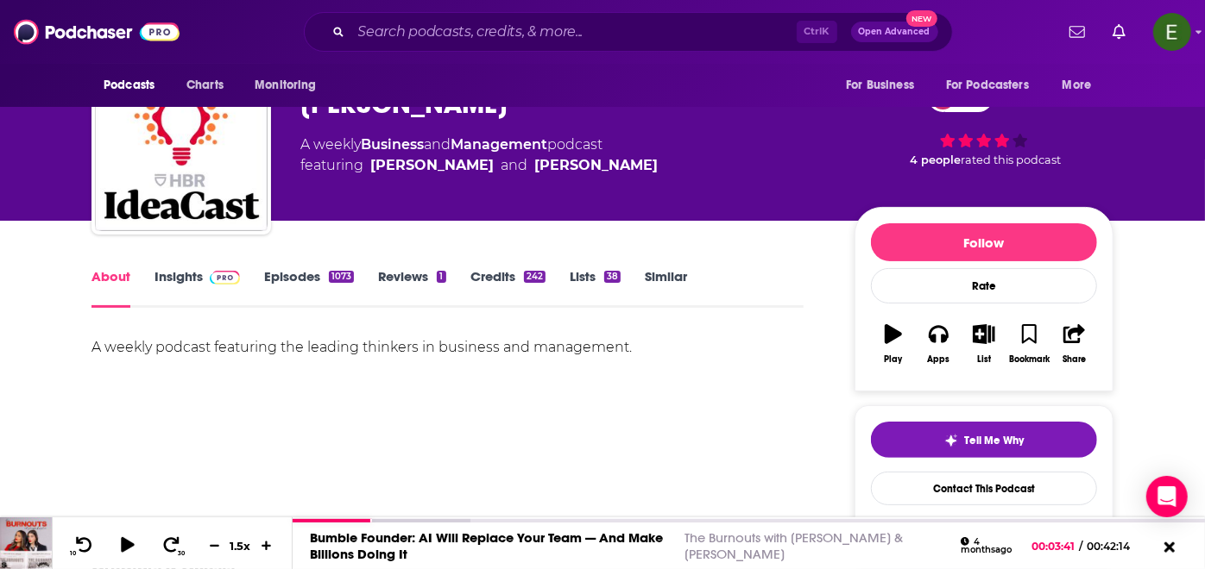
scroll to position [64, 0]
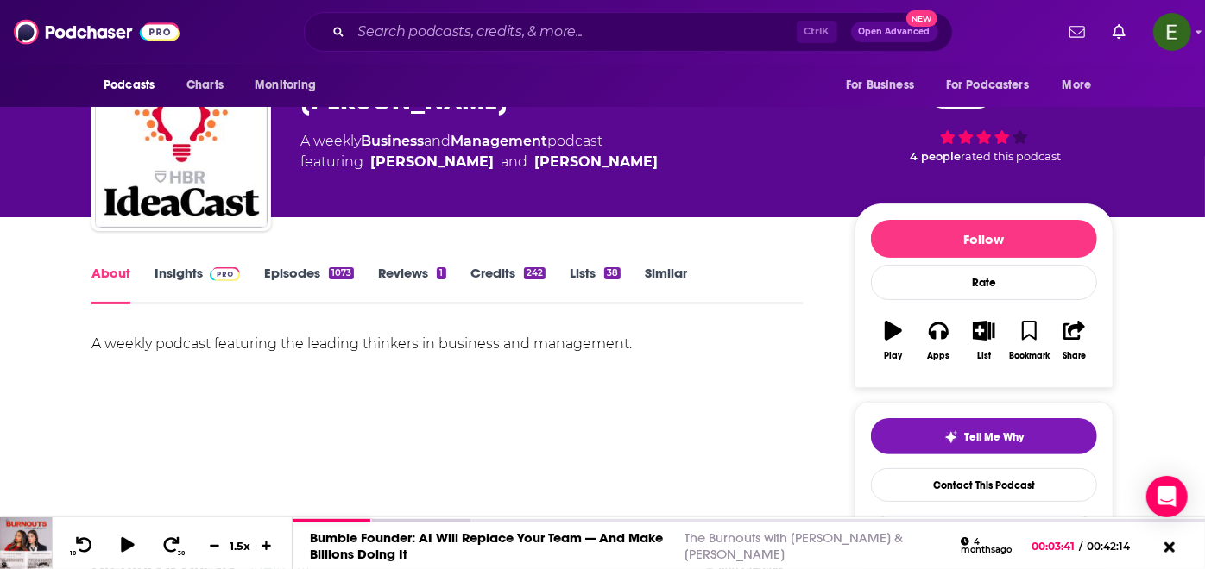
click at [341, 349] on div "A weekly podcast featuring the leading thinkers in business and management." at bounding box center [447, 344] width 712 height 24
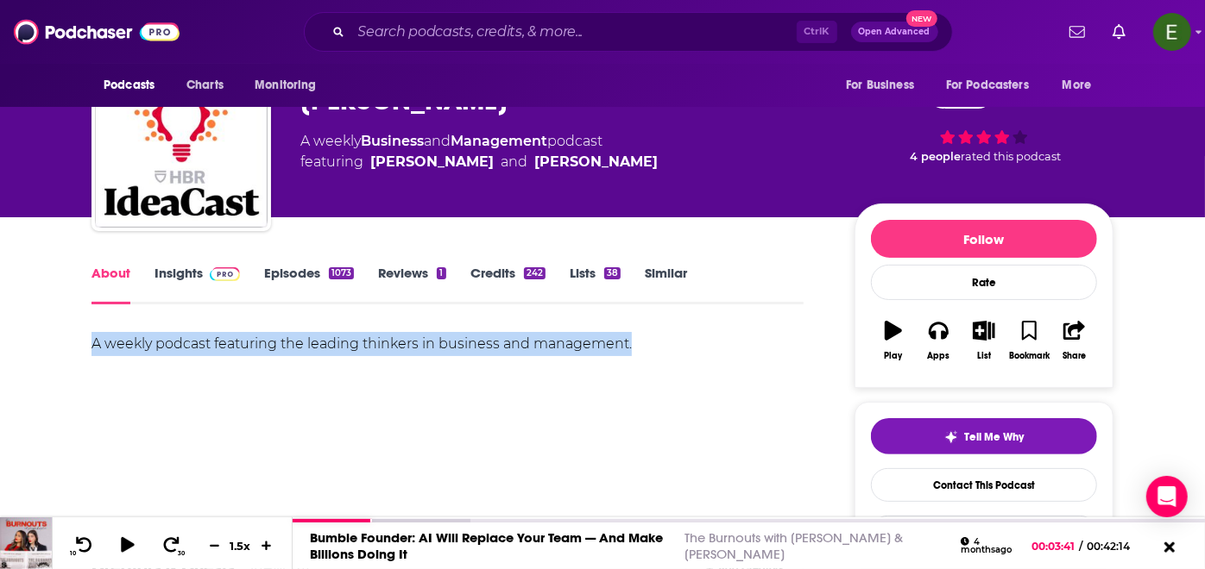
click at [341, 349] on div "A weekly podcast featuring the leading thinkers in business and management." at bounding box center [447, 344] width 712 height 24
copy div "A weekly podcast featuring the leading thinkers in business and management."
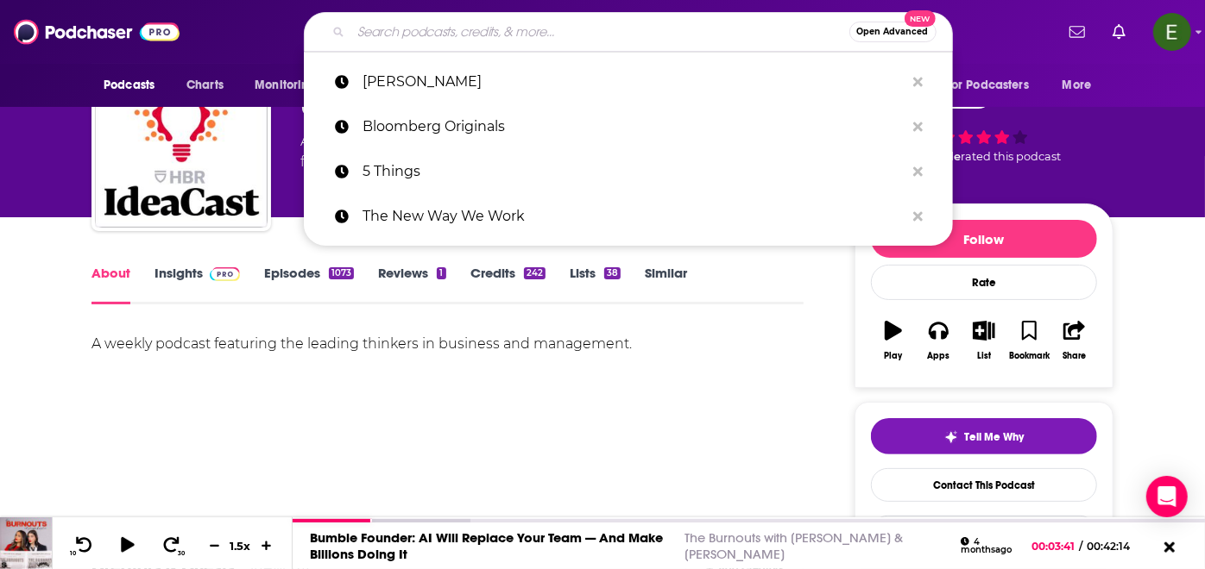
click at [553, 35] on input "Search podcasts, credits, & more..." at bounding box center [600, 32] width 498 height 28
paste input "Morning Brew Daily"
type input "Morning Brew Daily"
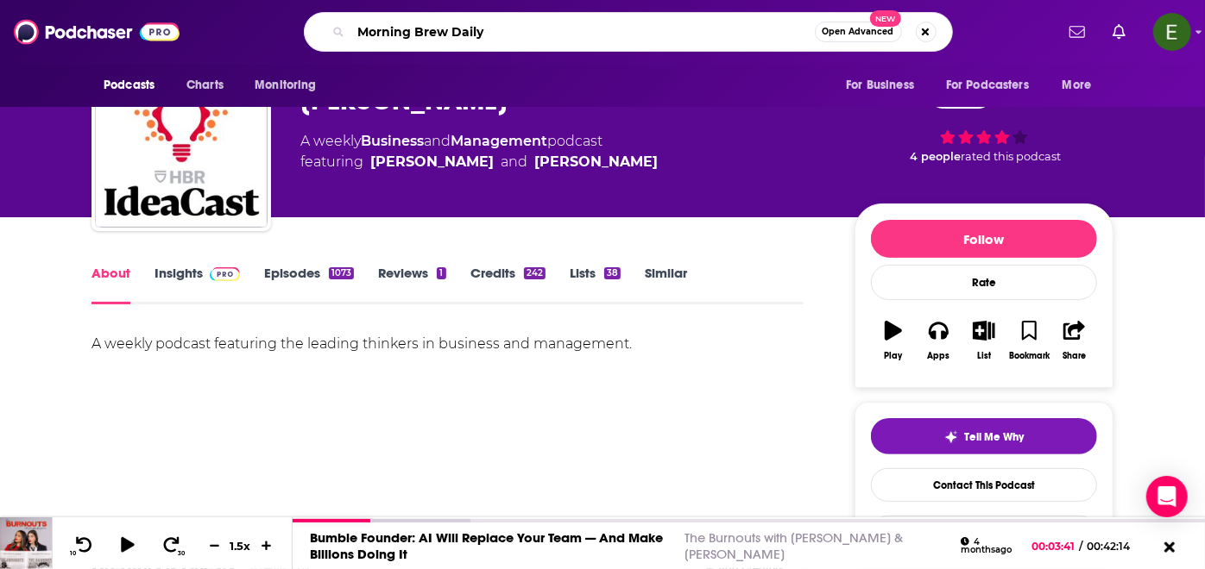
scroll to position [0, 39]
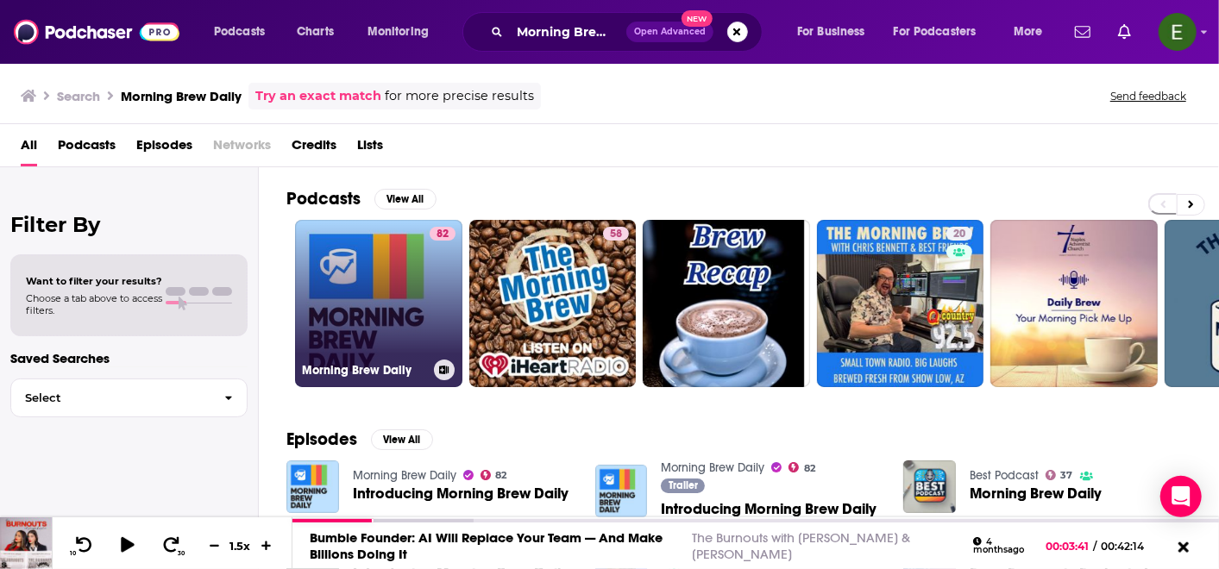
click at [368, 310] on link "82 Morning Brew Daily" at bounding box center [378, 303] width 167 height 167
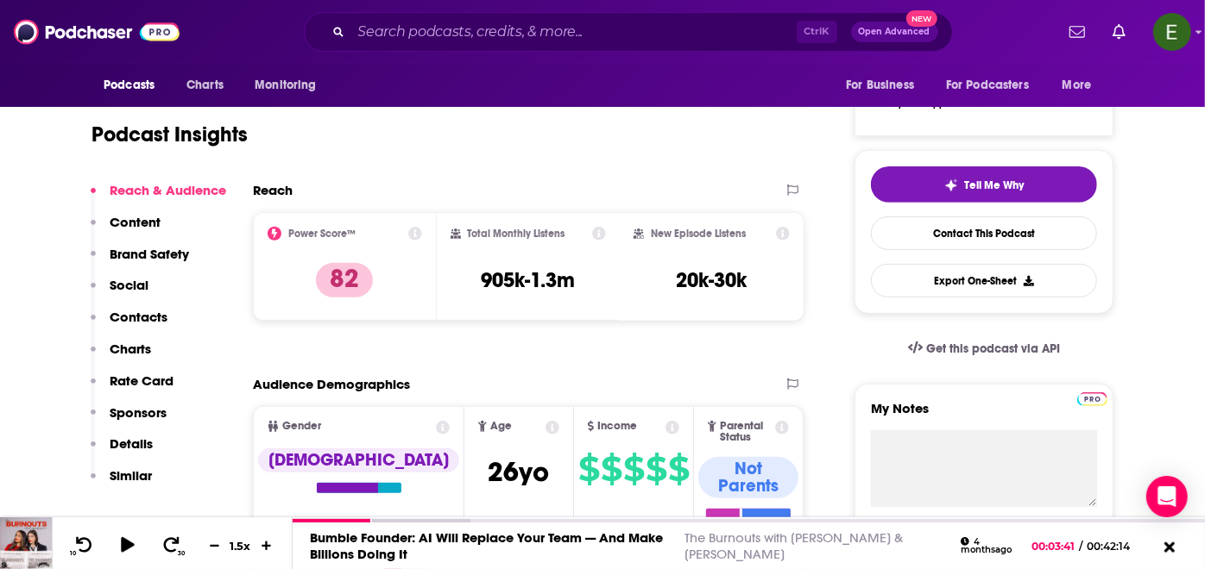
scroll to position [192, 0]
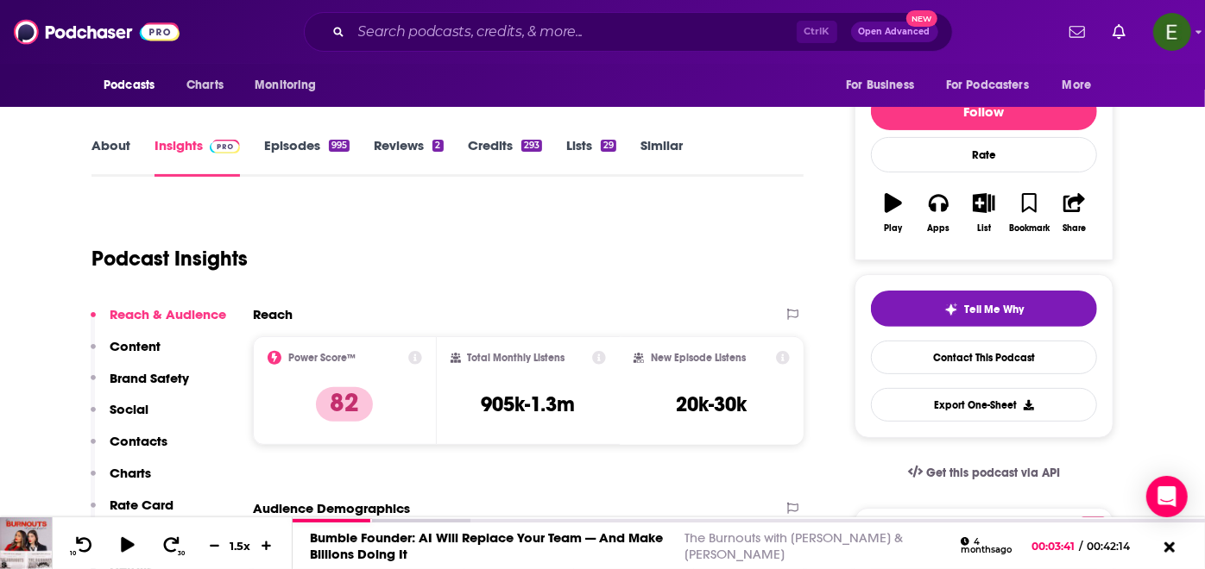
click at [123, 148] on link "About" at bounding box center [110, 157] width 39 height 40
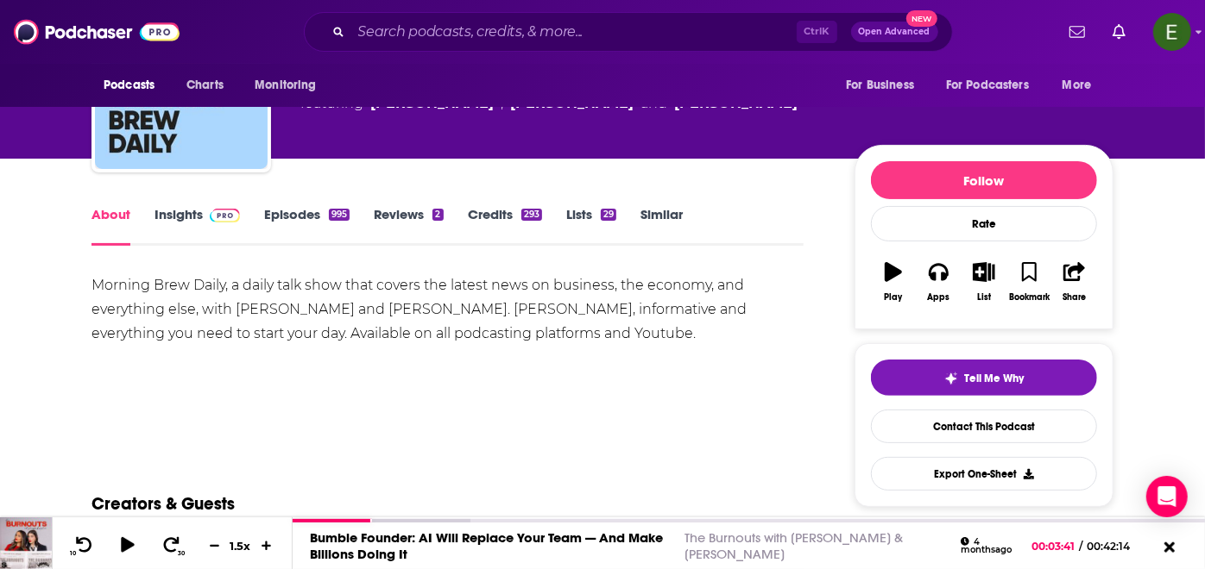
scroll to position [128, 0]
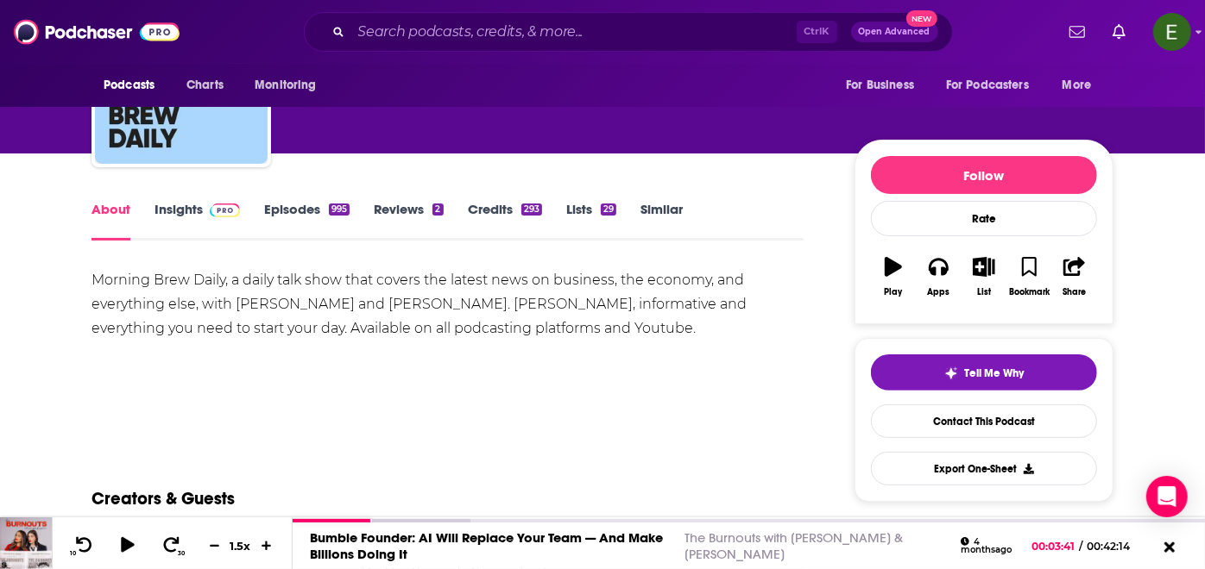
click at [330, 279] on div "Morning Brew Daily, a daily talk show that covers the latest news on business, …" at bounding box center [447, 304] width 712 height 72
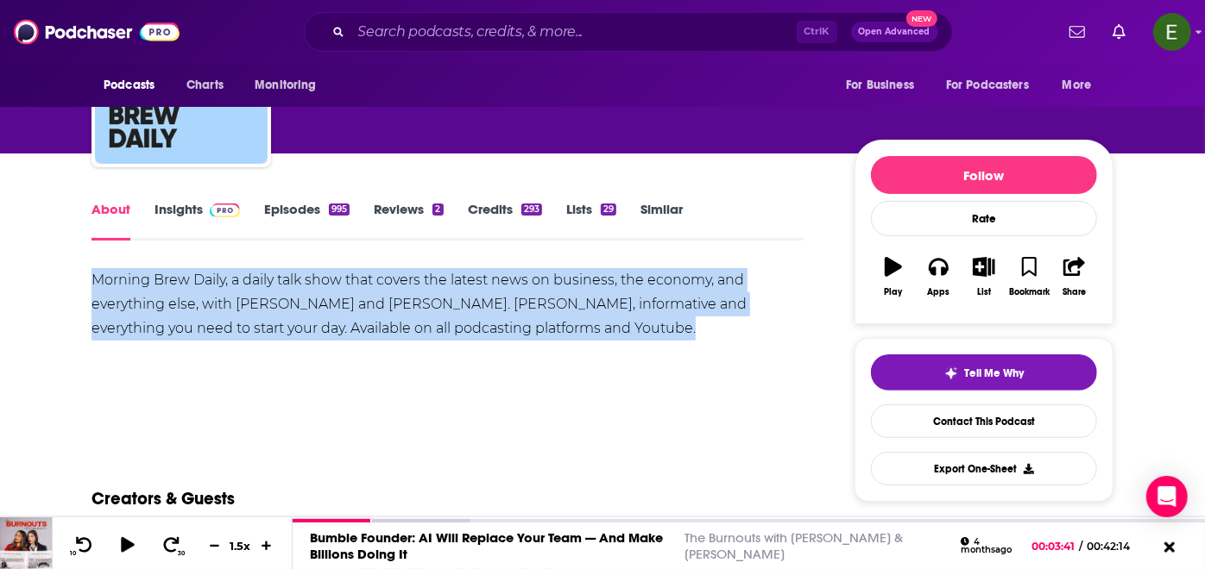
click at [330, 279] on div "Morning Brew Daily, a daily talk show that covers the latest news on business, …" at bounding box center [447, 304] width 712 height 72
copy div "Morning Brew Daily, a daily talk show that covers the latest news on business, …"
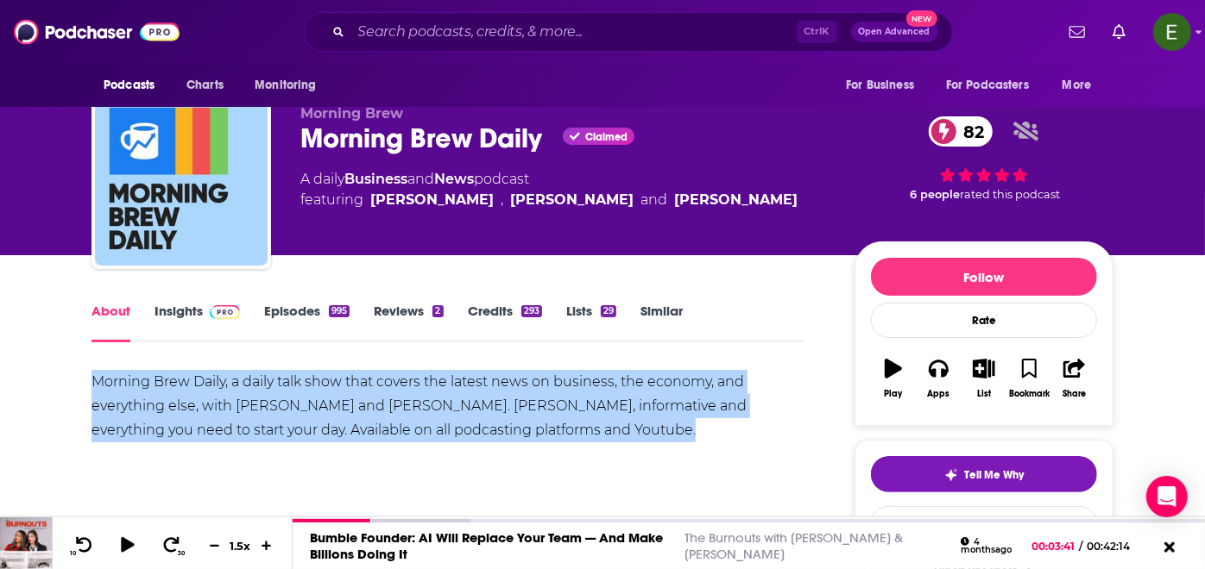
scroll to position [0, 0]
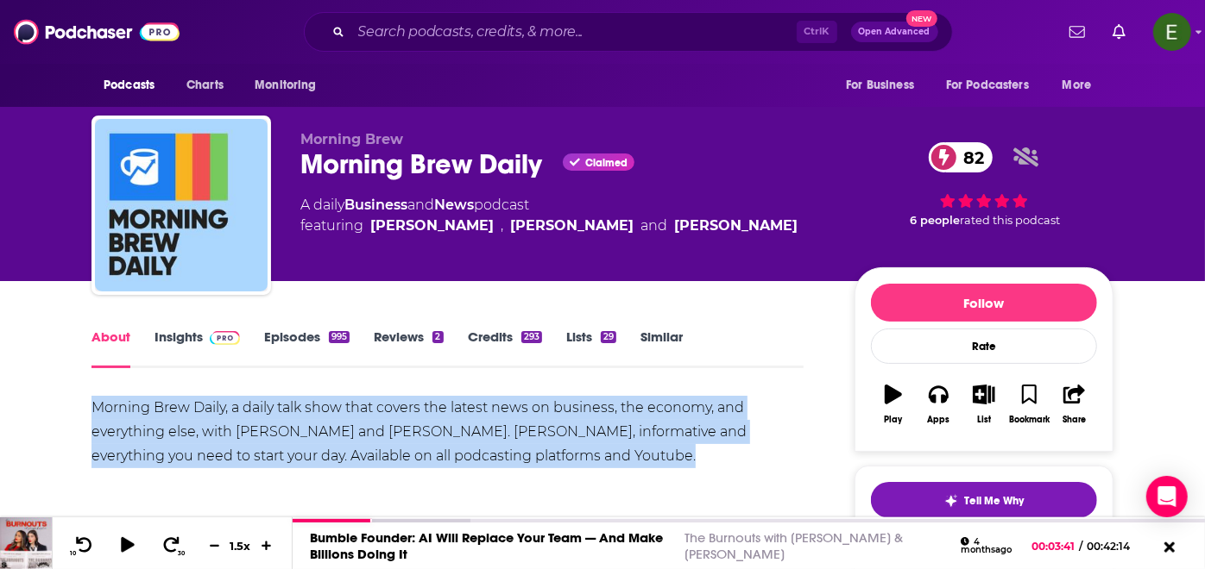
click at [186, 343] on link "Insights" at bounding box center [196, 349] width 85 height 40
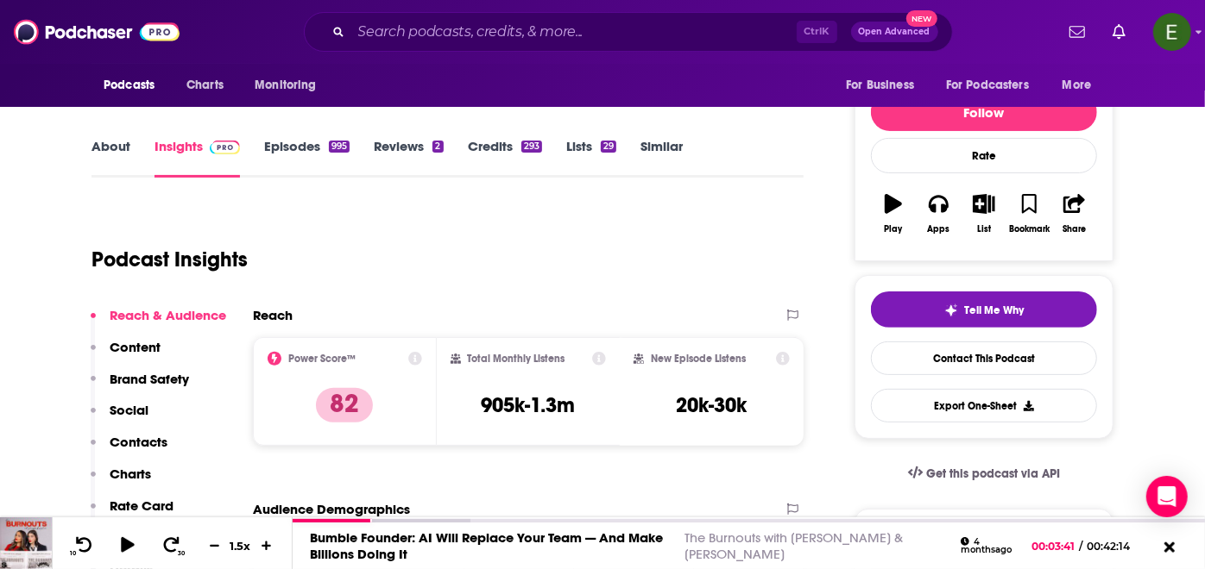
scroll to position [192, 0]
click at [552, 29] on input "Search podcasts, credits, & more..." at bounding box center [573, 32] width 445 height 28
paste input "The Daily"
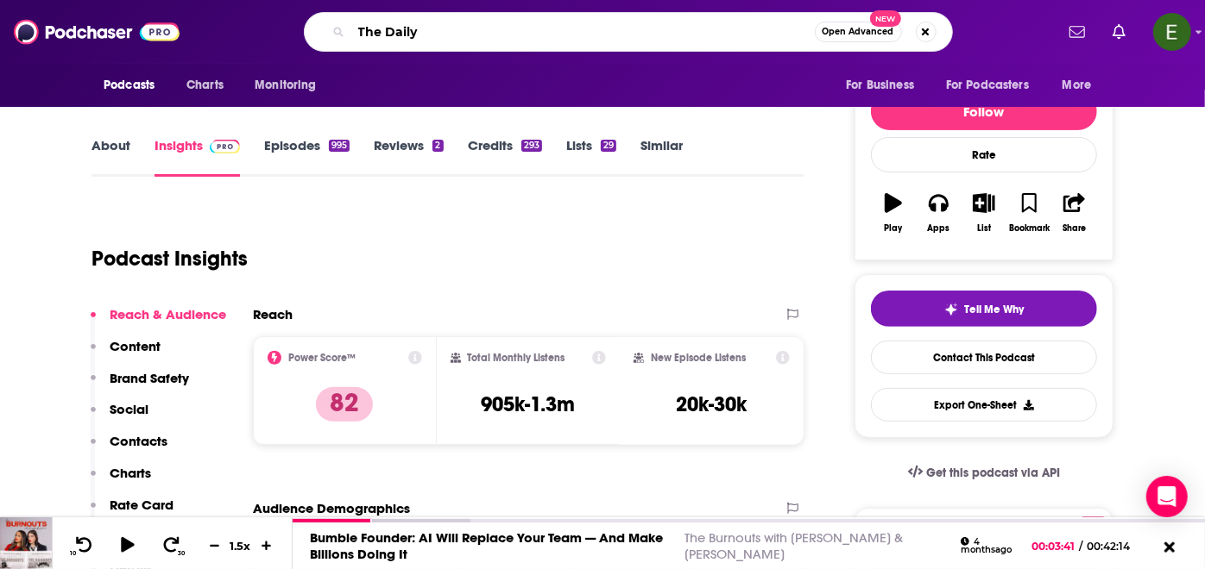
type input "The Daily"
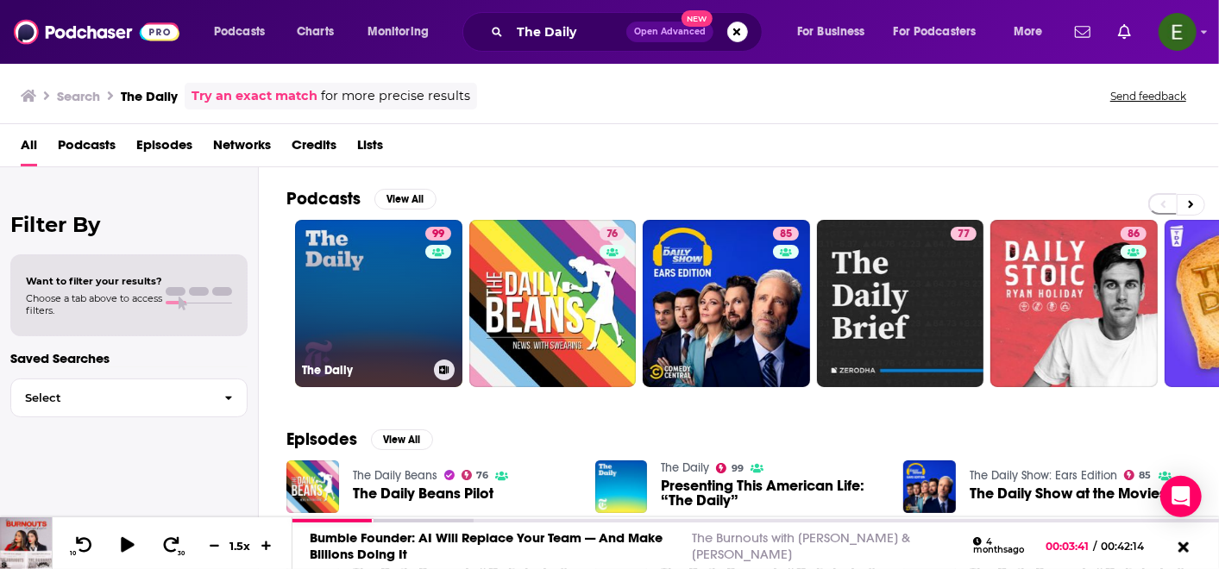
click at [342, 325] on link "99 The Daily" at bounding box center [378, 303] width 167 height 167
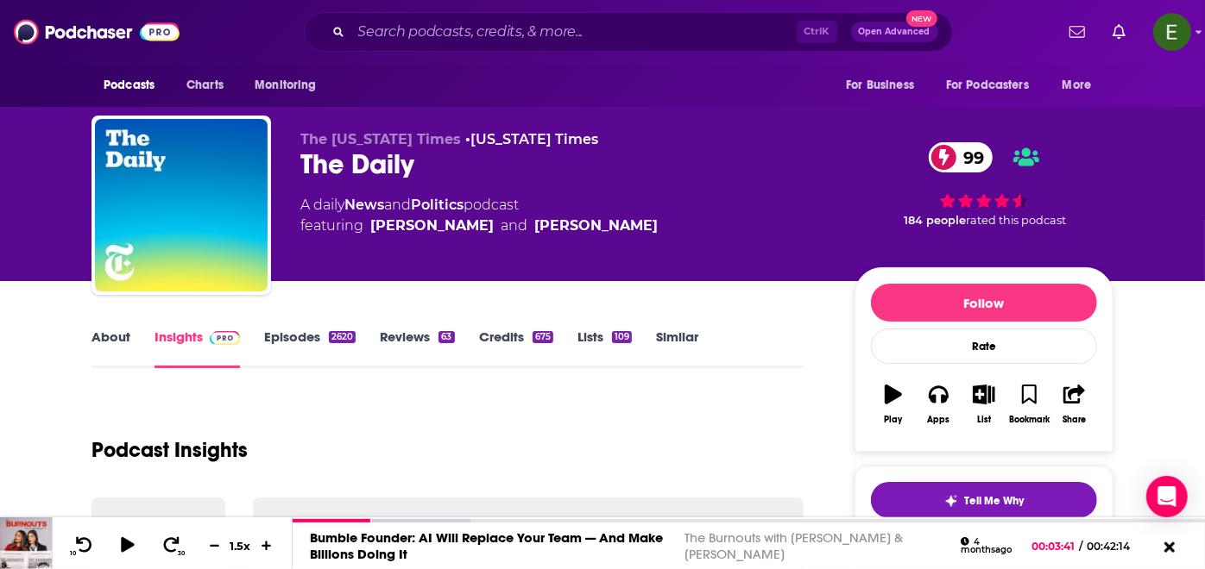
click at [125, 343] on link "About" at bounding box center [110, 349] width 39 height 40
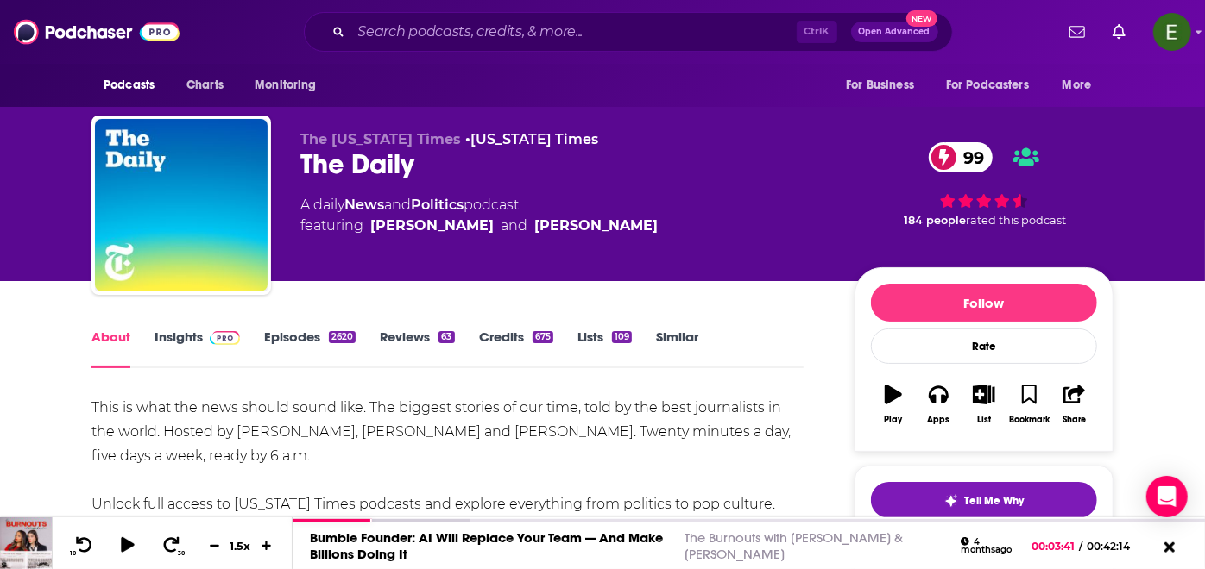
click at [276, 406] on div "This is what the news should sound like. The biggest stories of our time, told …" at bounding box center [447, 480] width 712 height 169
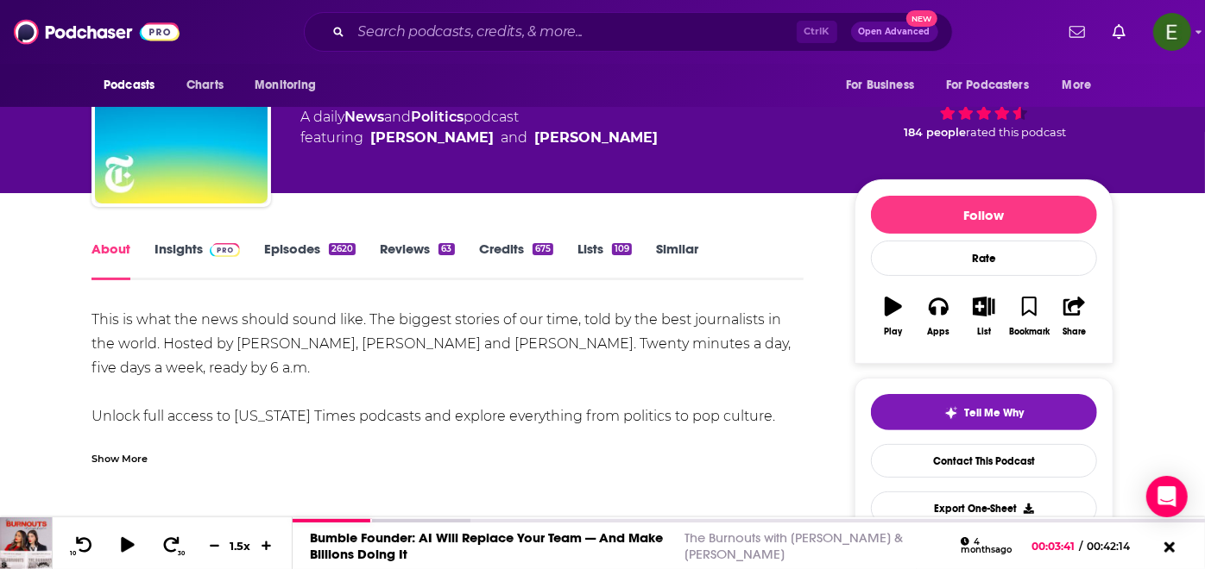
scroll to position [128, 0]
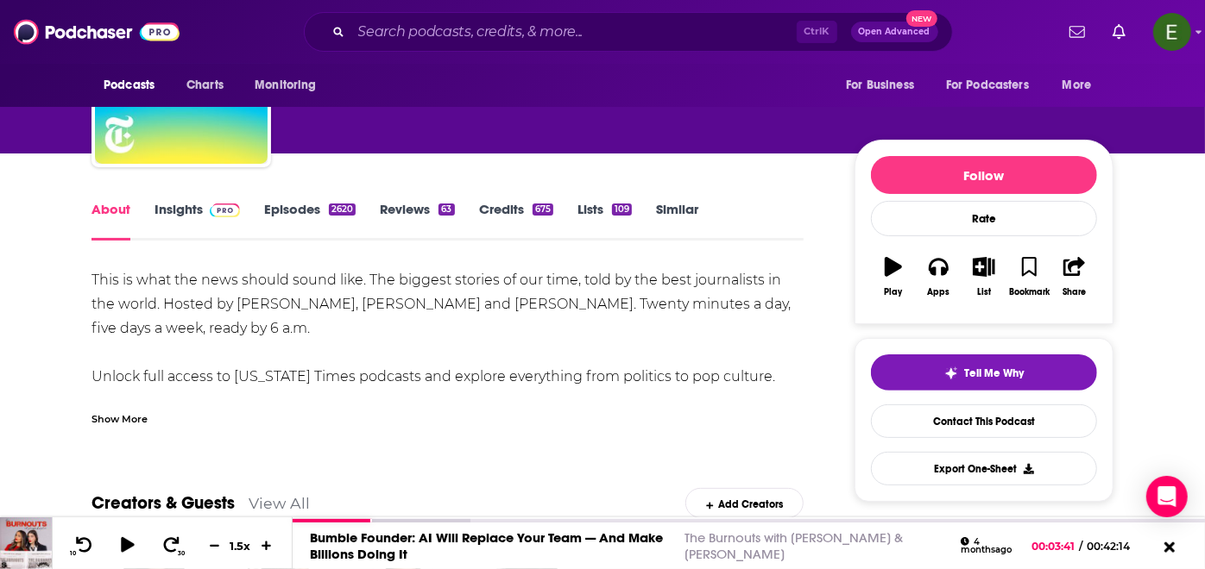
drag, startPoint x: 89, startPoint y: 272, endPoint x: 330, endPoint y: 328, distance: 247.2
copy div "This is what the news should sound like. The biggest stories of our time, told …"
click at [197, 198] on div "About Insights Episodes 2620 Reviews 63 Credits 675 Lists 109 Similar" at bounding box center [447, 219] width 712 height 42
click at [194, 210] on link "Insights" at bounding box center [196, 221] width 85 height 40
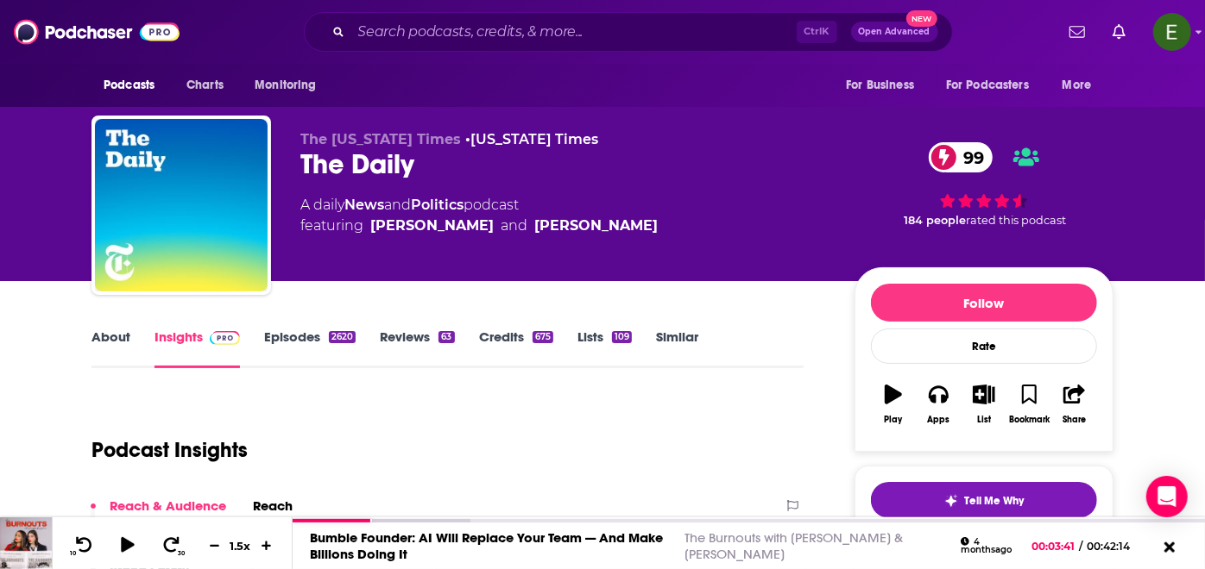
scroll to position [192, 0]
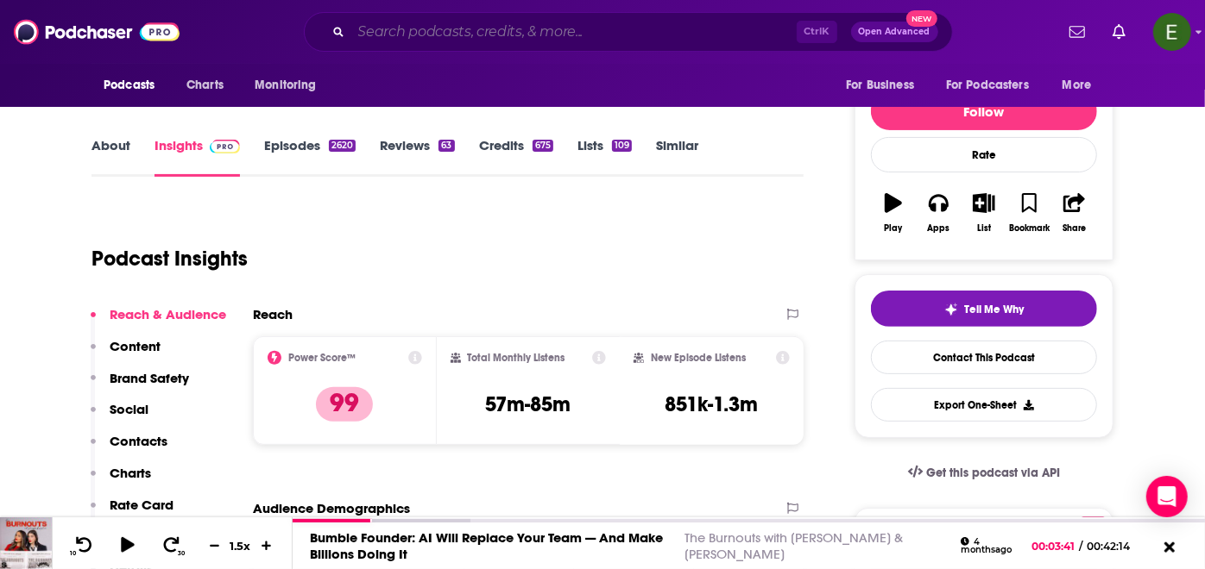
click at [561, 19] on input "Search podcasts, credits, & more..." at bounding box center [573, 32] width 445 height 28
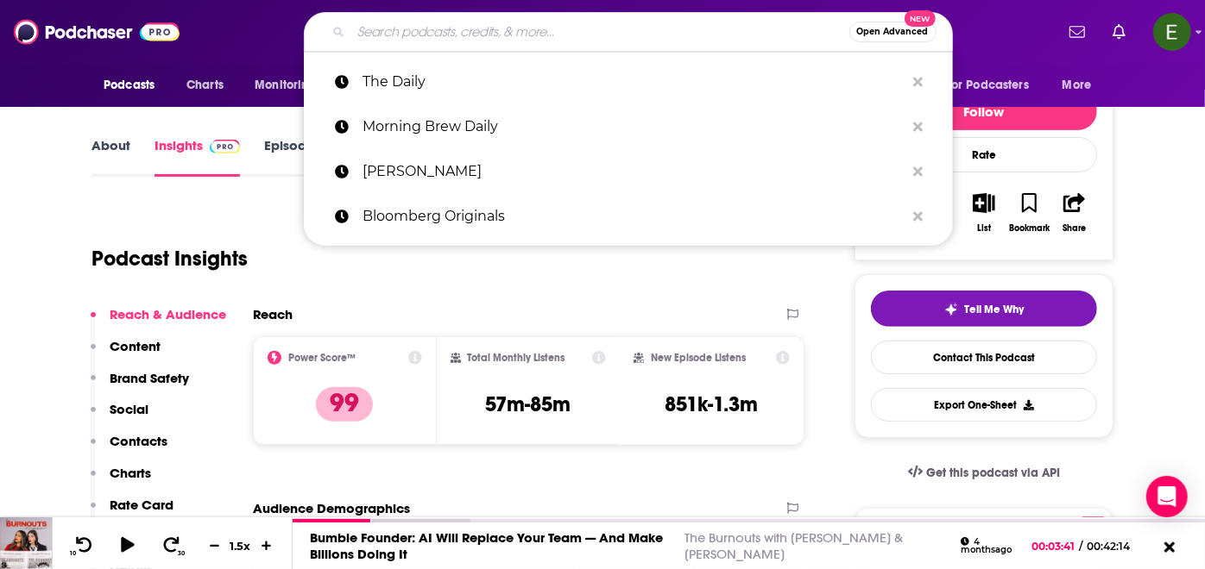
paste input "This is what the news should sound like. The biggest stories of our time, told …"
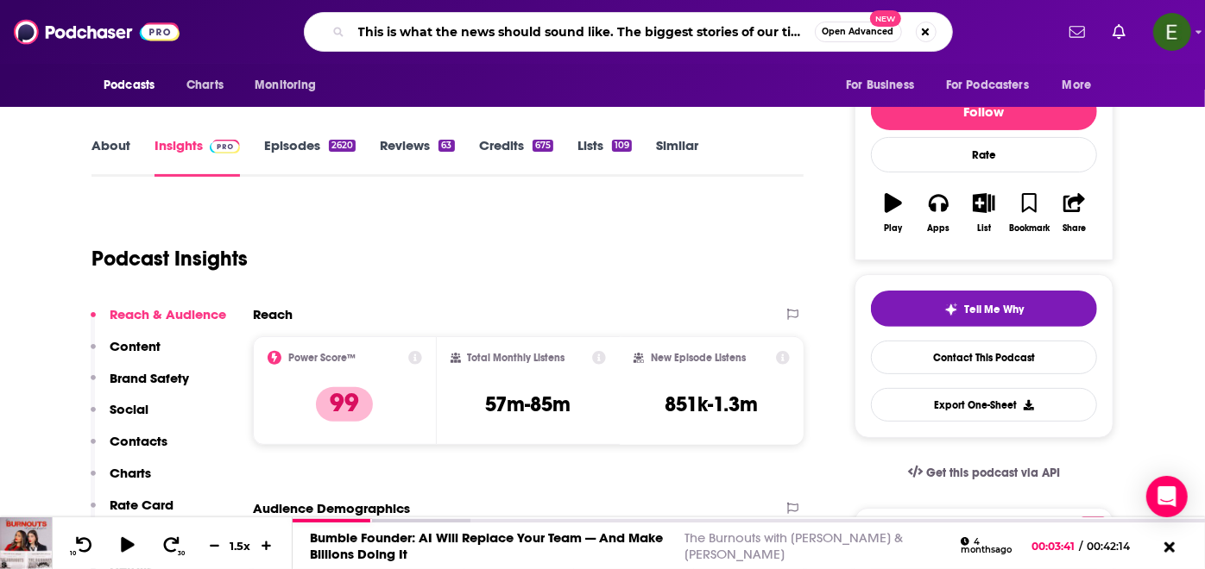
type input "This is what the news should sound like. The biggest stories of our time, told …"
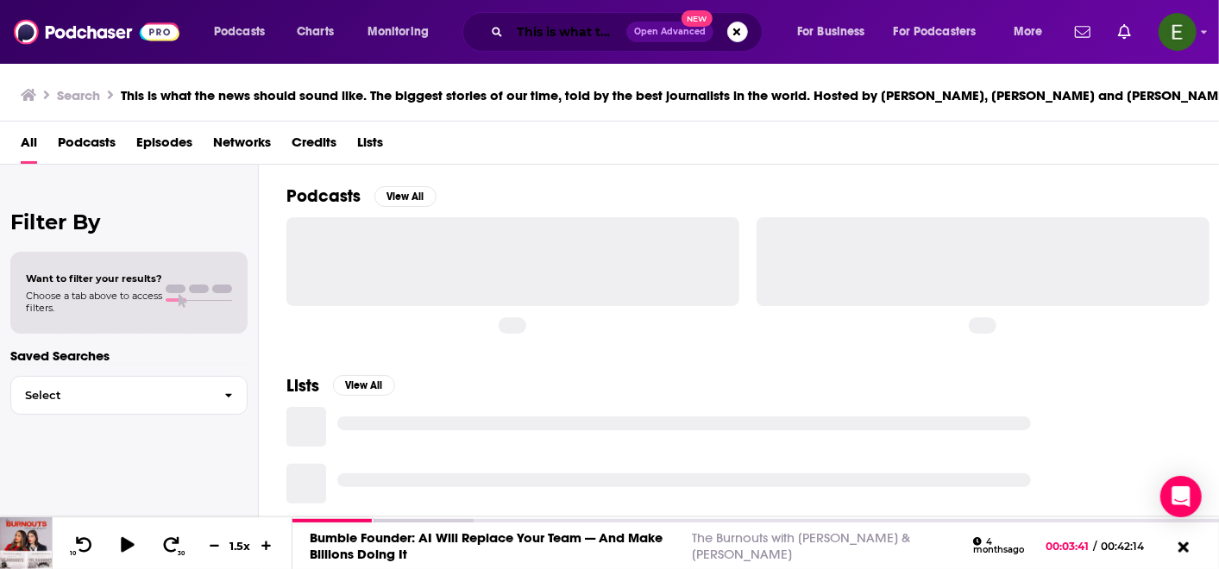
click at [557, 21] on input "This is what the news should sound like. The biggest stories of our time, told …" at bounding box center [568, 32] width 116 height 28
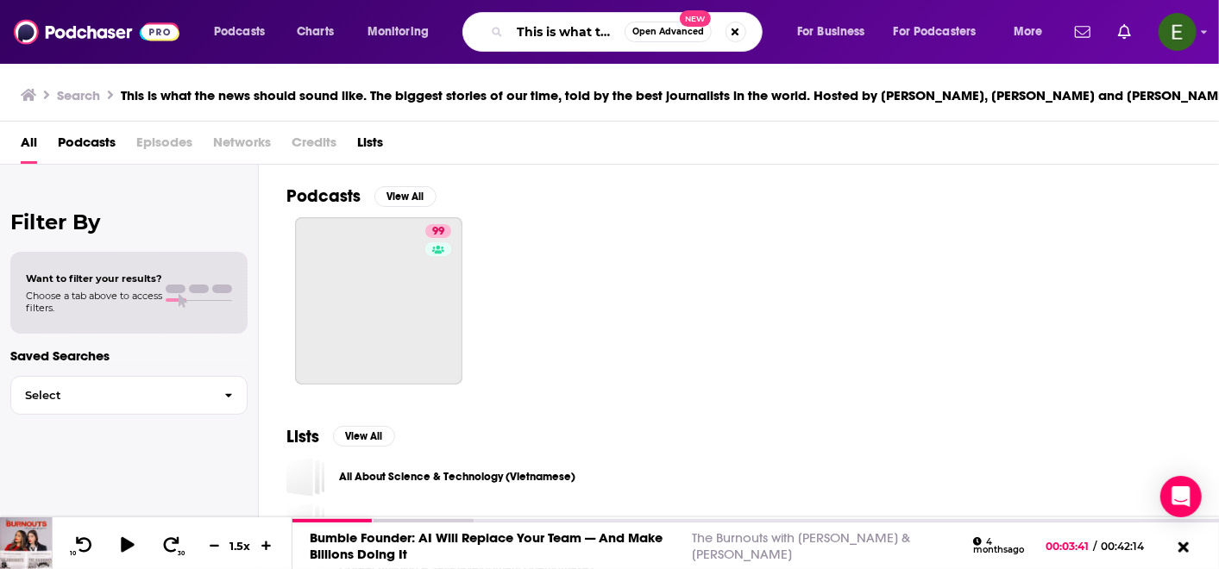
click at [557, 21] on input "This is what the news should sound like. The biggest stories of our time, told …" at bounding box center [567, 32] width 115 height 28
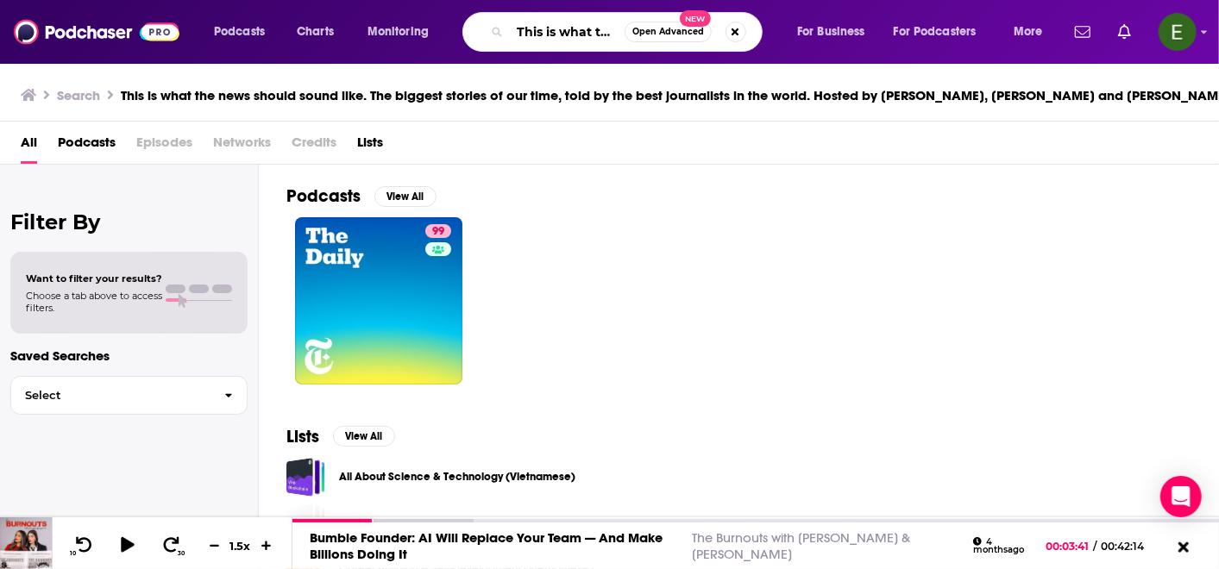
click at [557, 21] on input "This is what the news should sound like. The biggest stories of our time, told …" at bounding box center [567, 32] width 115 height 28
paste input "(NPR) All Things Considered"
type input "(NPR) All Things Considered"
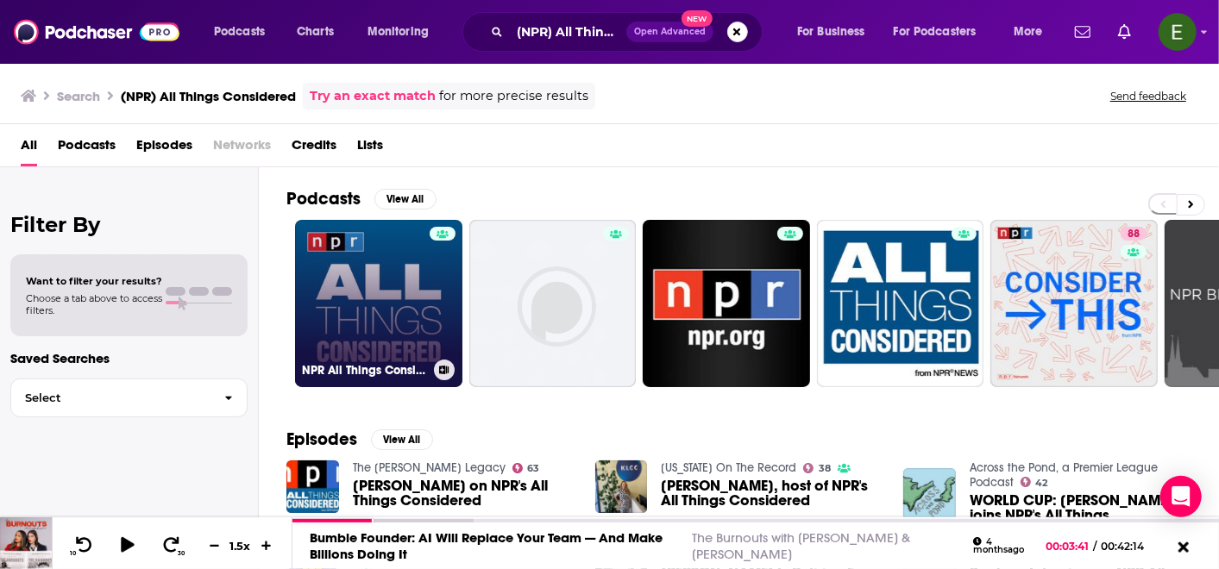
click at [380, 286] on link "NPR All Things Considered" at bounding box center [378, 303] width 167 height 167
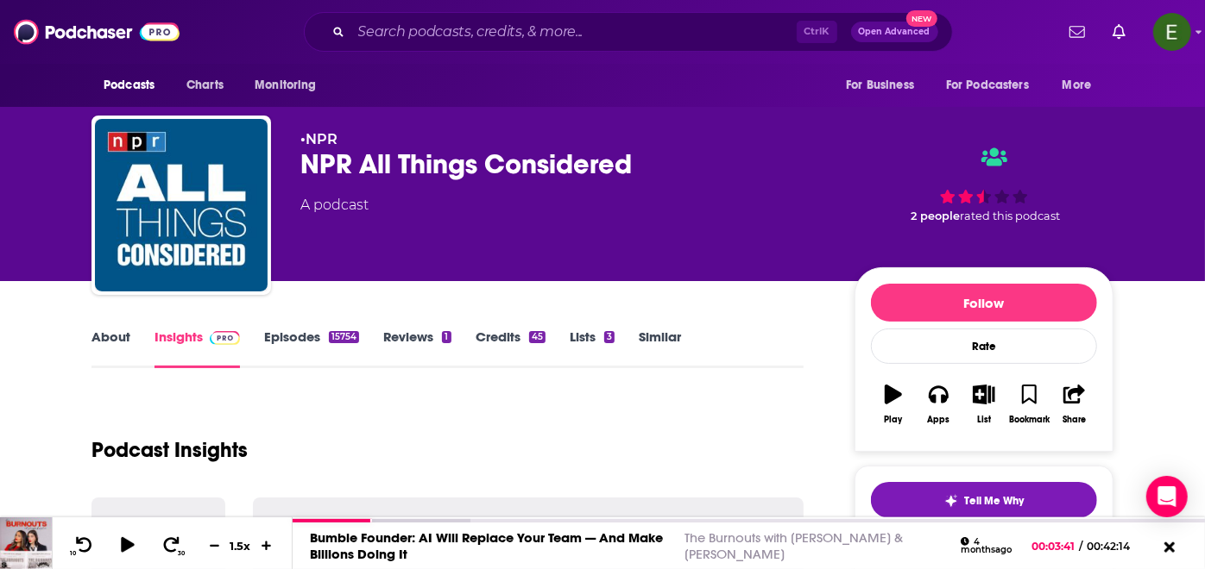
click at [125, 341] on link "About" at bounding box center [110, 349] width 39 height 40
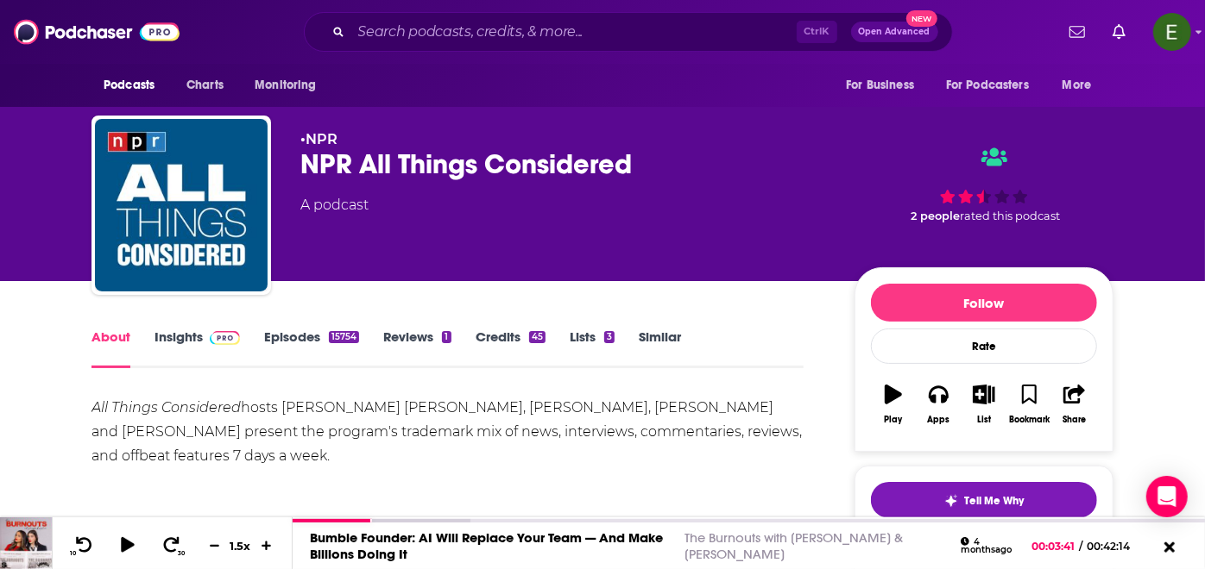
click at [198, 418] on div "All Things Considered hosts [PERSON_NAME] [PERSON_NAME], [PERSON_NAME], [PERSON…" at bounding box center [447, 432] width 712 height 72
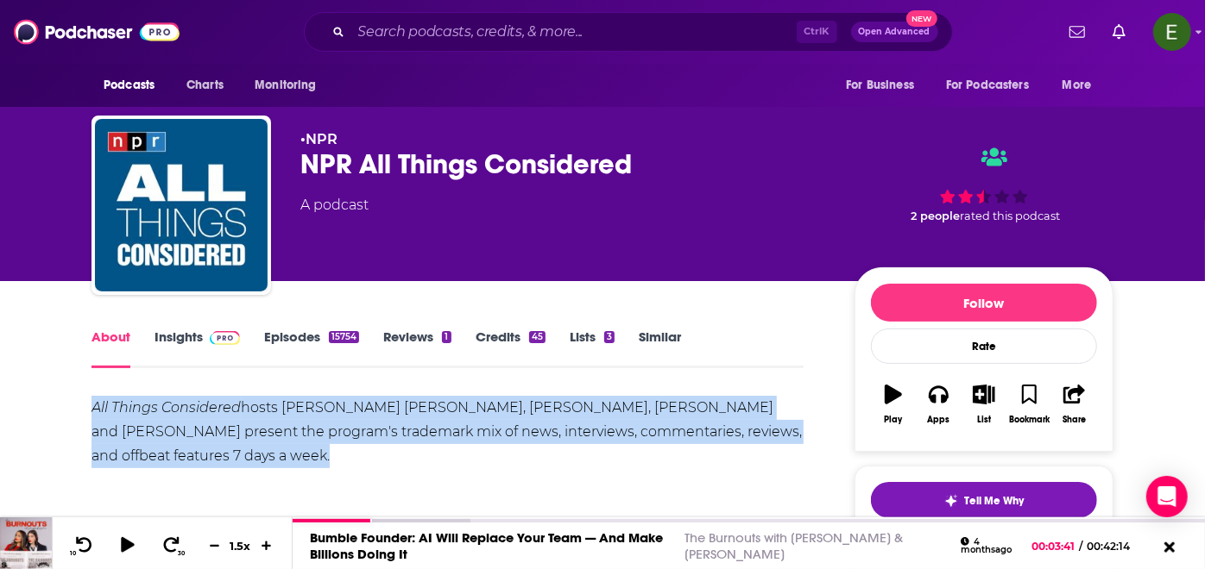
click at [198, 418] on div "All Things Considered hosts [PERSON_NAME] [PERSON_NAME], [PERSON_NAME], [PERSON…" at bounding box center [447, 432] width 712 height 72
copy div "All Things Considered hosts [PERSON_NAME] [PERSON_NAME], [PERSON_NAME], [PERSON…"
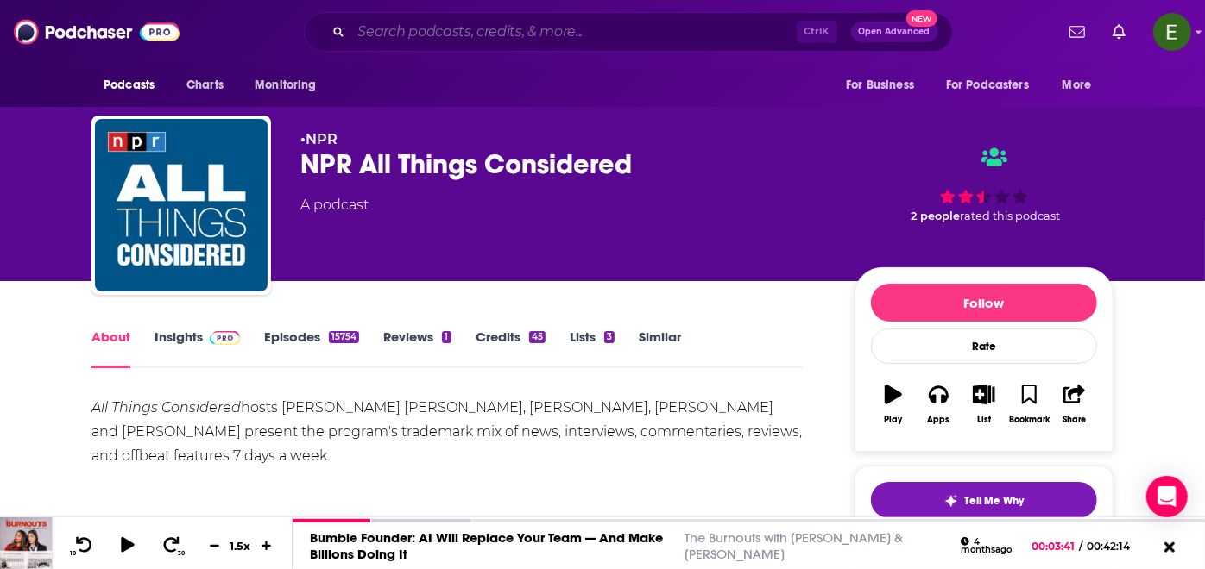
click at [542, 27] on input "Search podcasts, credits, & more..." at bounding box center [573, 32] width 445 height 28
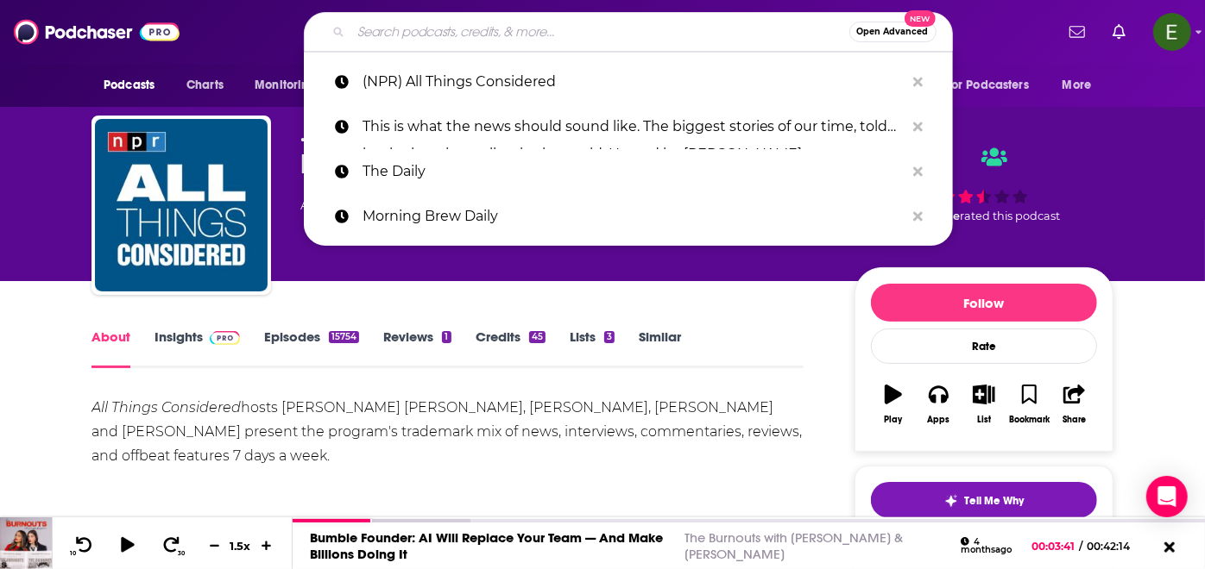
paste input "([GEOGRAPHIC_DATA]) (Climate Rising)"
type input "([GEOGRAPHIC_DATA]) (Climate Rising)"
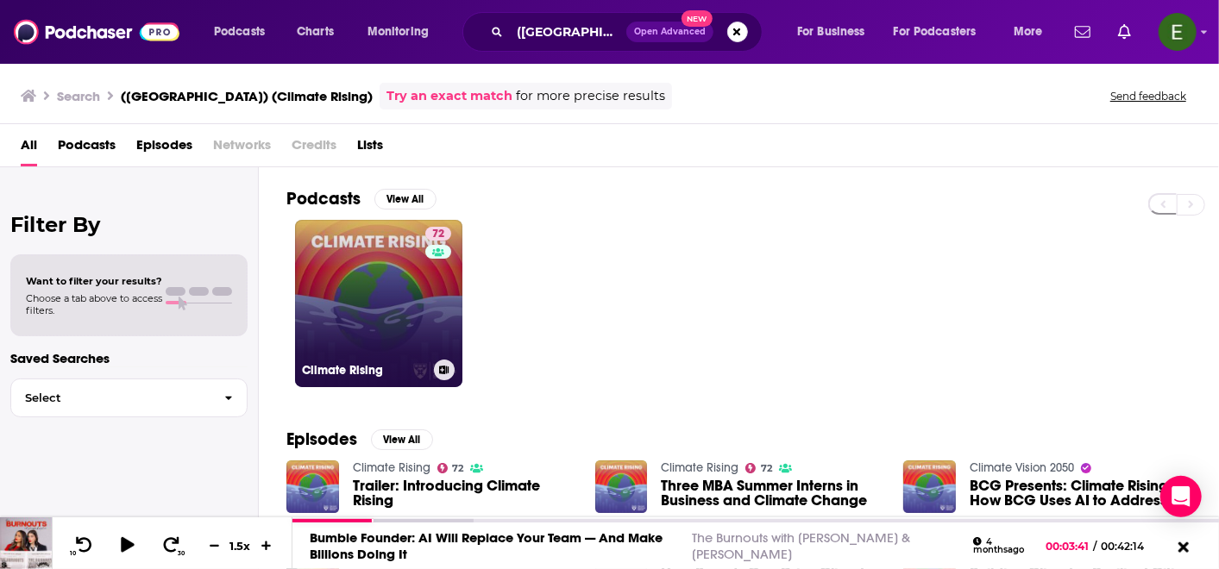
click at [398, 291] on link "72 Climate Rising" at bounding box center [378, 303] width 167 height 167
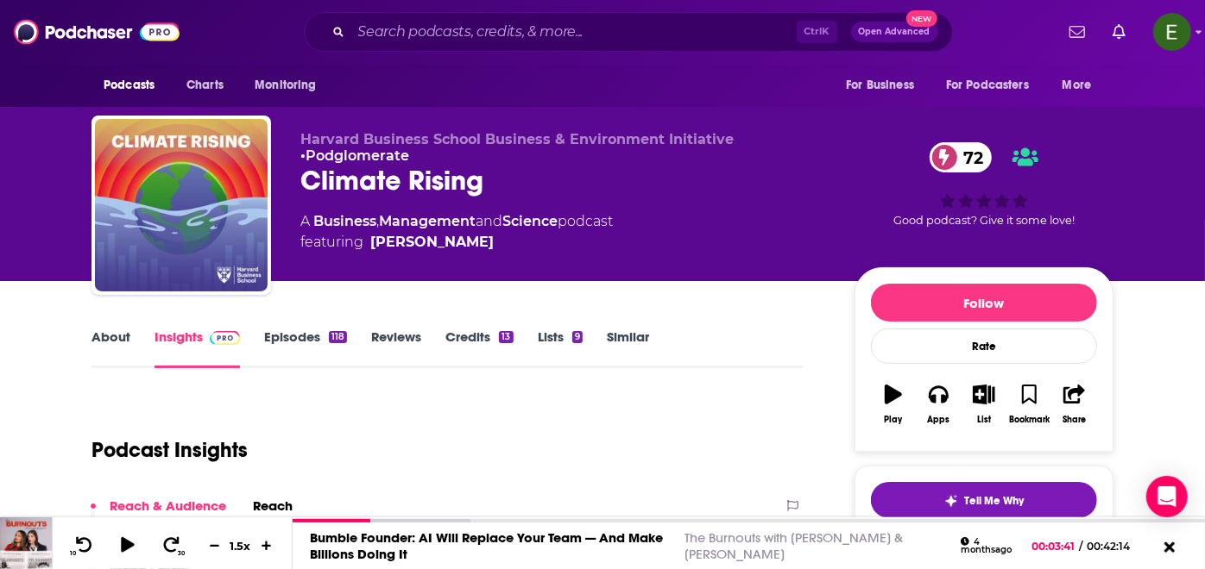
click at [116, 335] on link "About" at bounding box center [110, 349] width 39 height 40
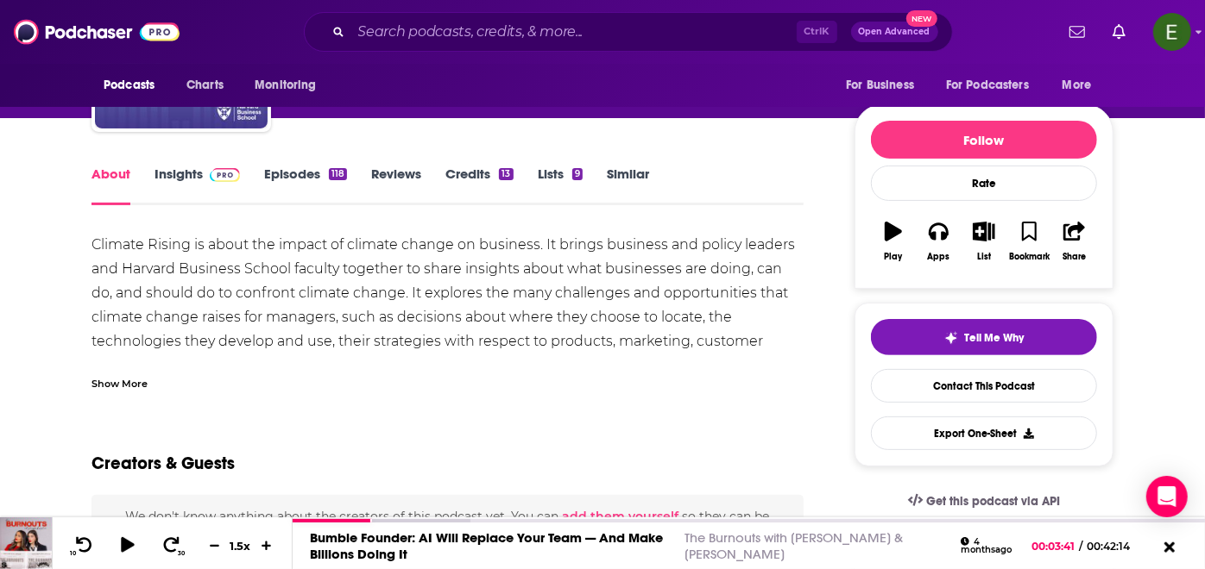
scroll to position [192, 0]
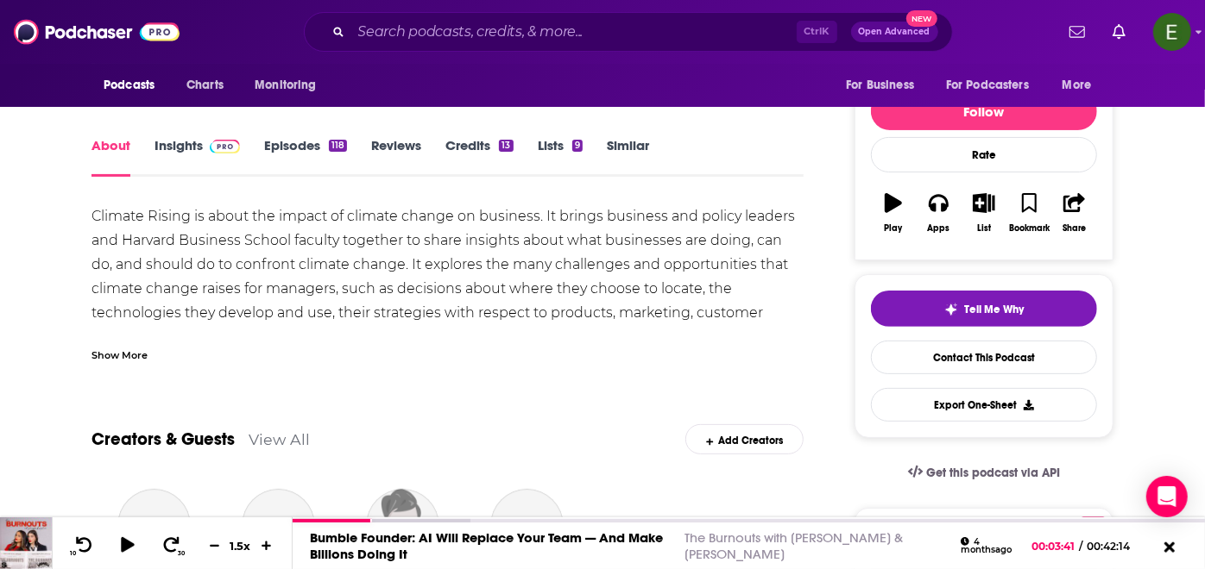
click at [146, 355] on div "Show More" at bounding box center [119, 354] width 56 height 16
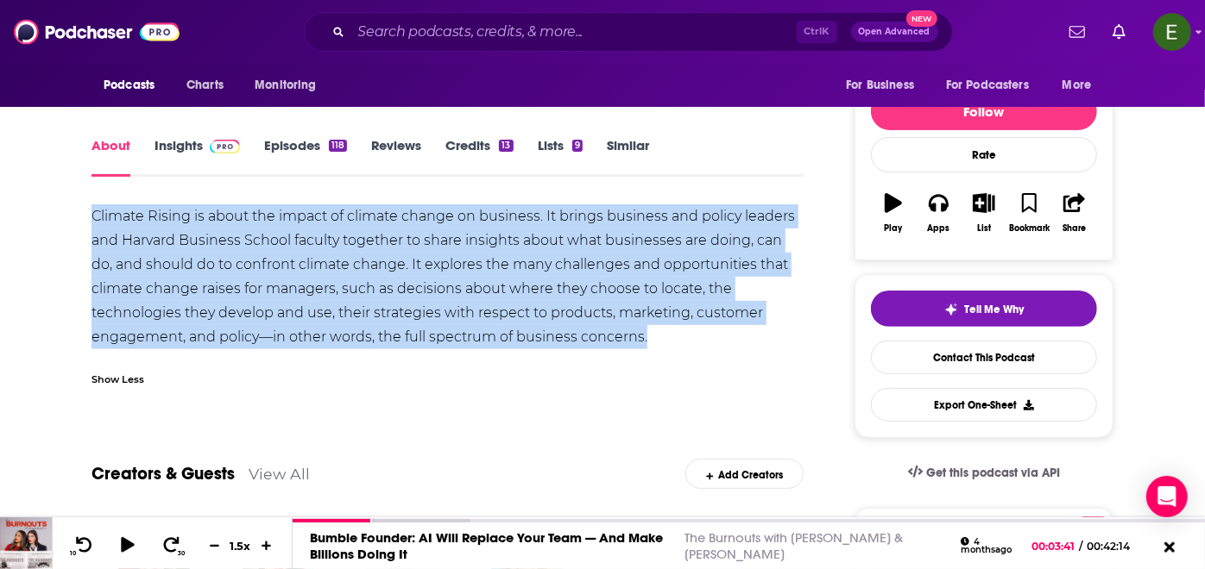
drag, startPoint x: 86, startPoint y: 211, endPoint x: 744, endPoint y: 333, distance: 668.6
copy div "Climate Rising is about the impact of climate change on business. It brings bus…"
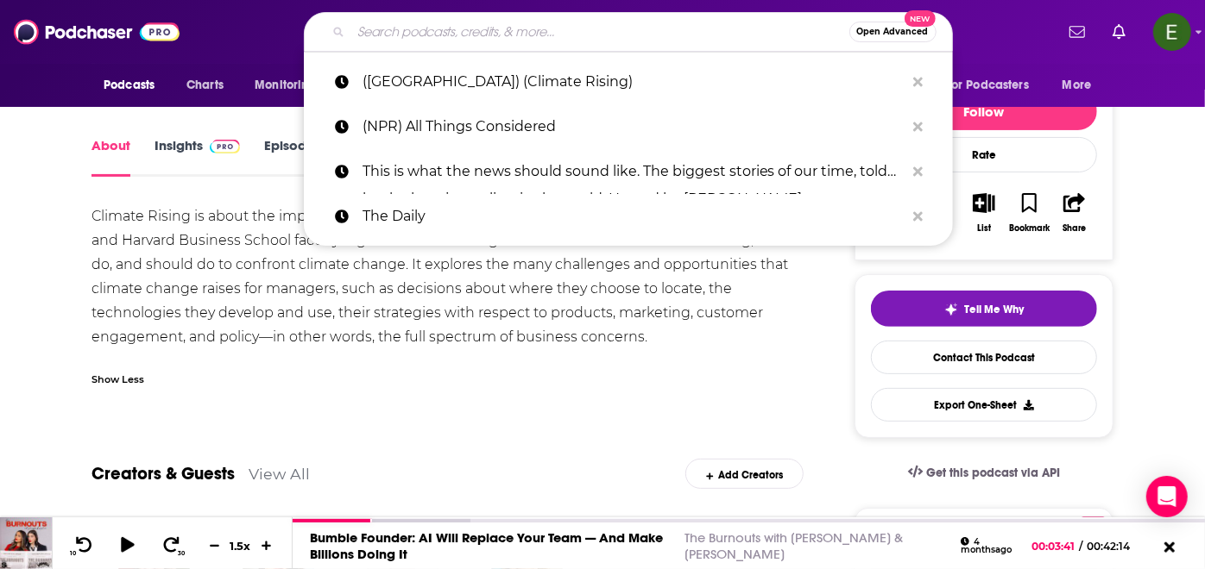
click at [557, 26] on input "Search podcasts, credits, & more..." at bounding box center [600, 32] width 498 height 28
paste input "(Fast Company) The New Way We Work"
type input "(Fast Company) The New Way We Work"
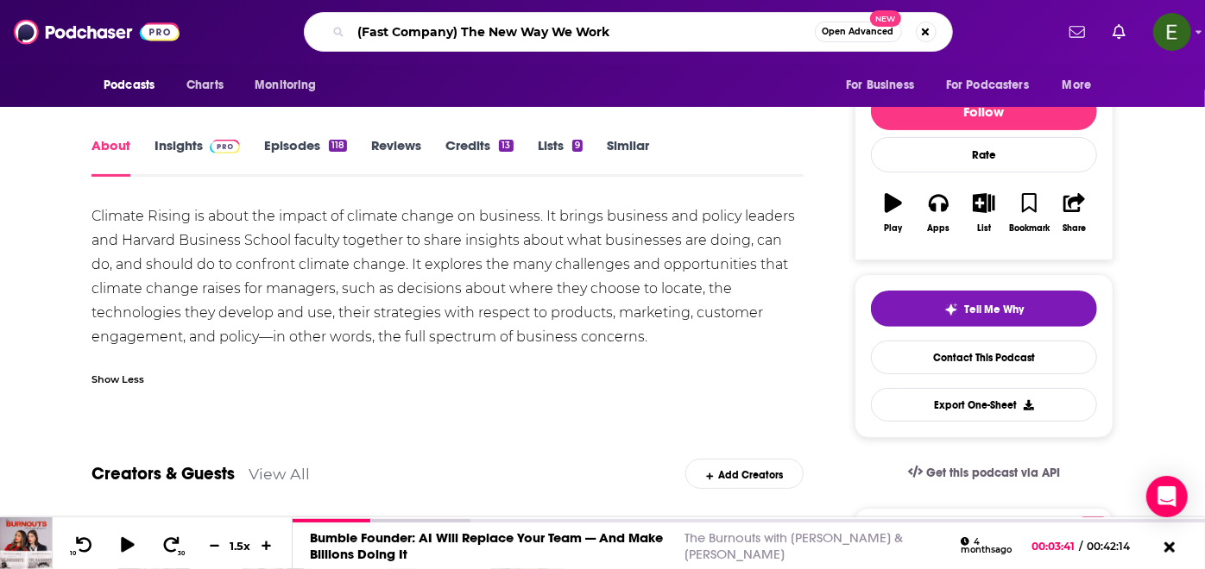
scroll to position [0, 165]
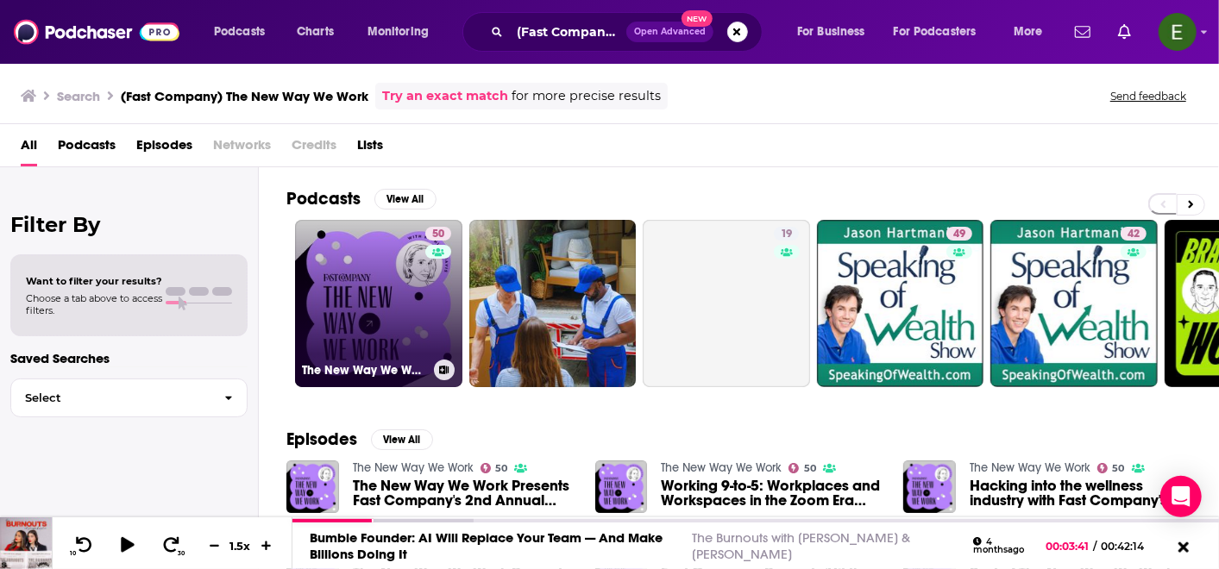
click at [383, 325] on link "50 The New Way We Work" at bounding box center [378, 303] width 167 height 167
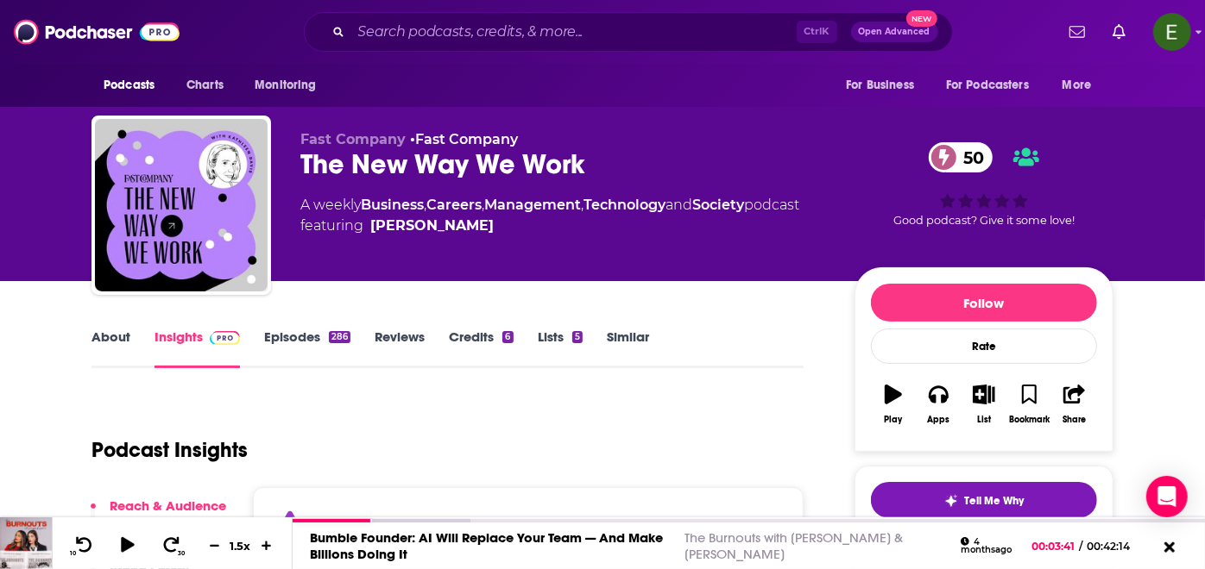
click at [113, 334] on link "About" at bounding box center [110, 349] width 39 height 40
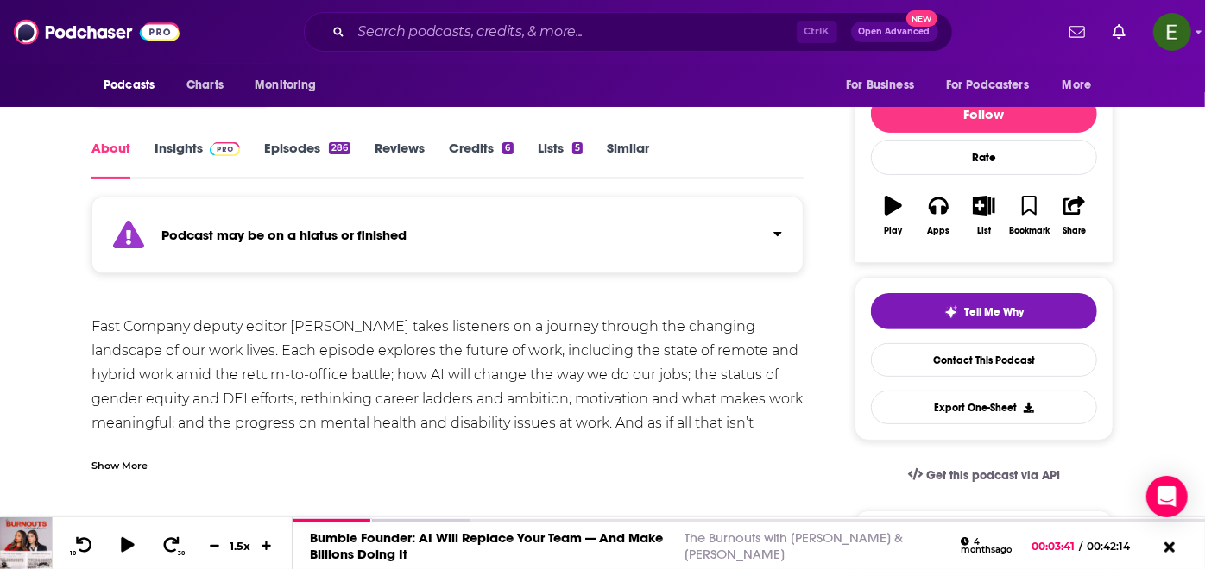
scroll to position [192, 0]
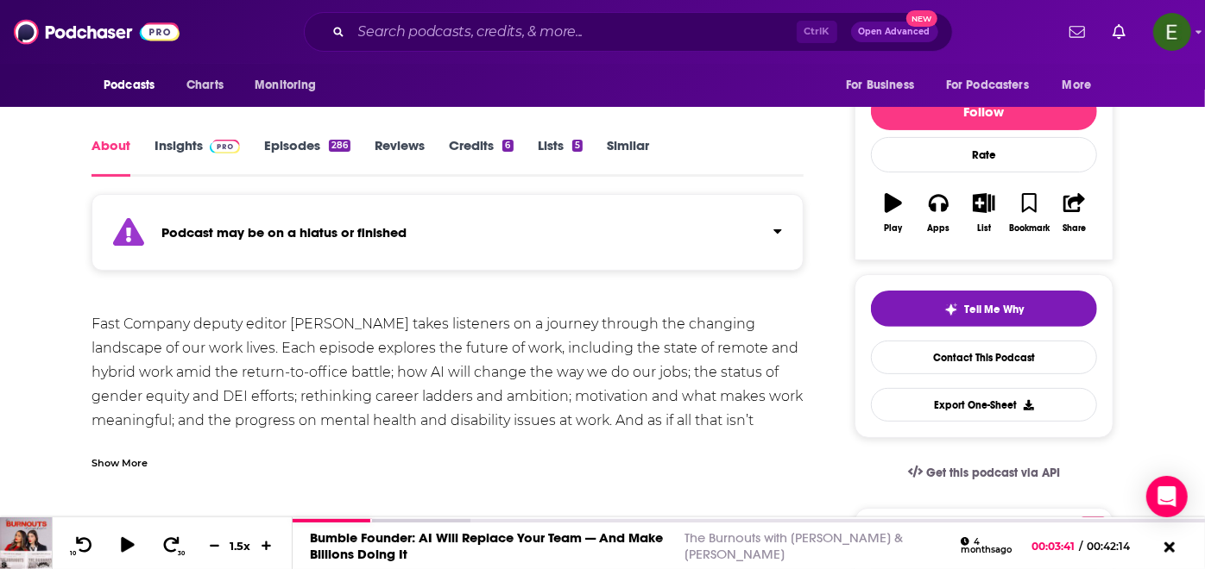
click at [116, 449] on div "Show More" at bounding box center [447, 456] width 712 height 29
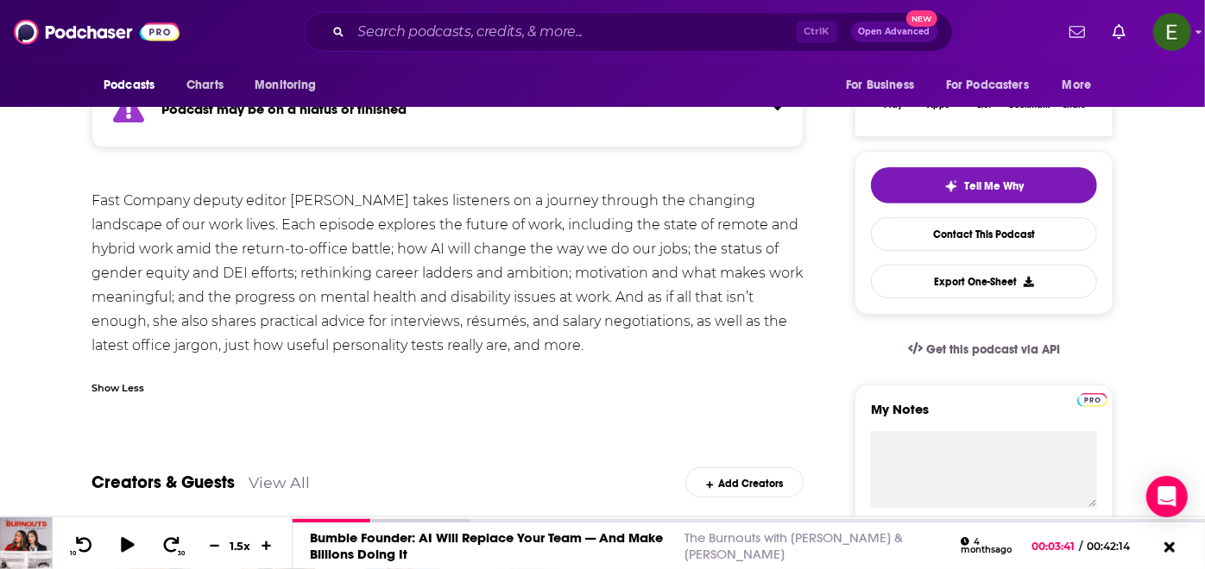
scroll to position [319, 0]
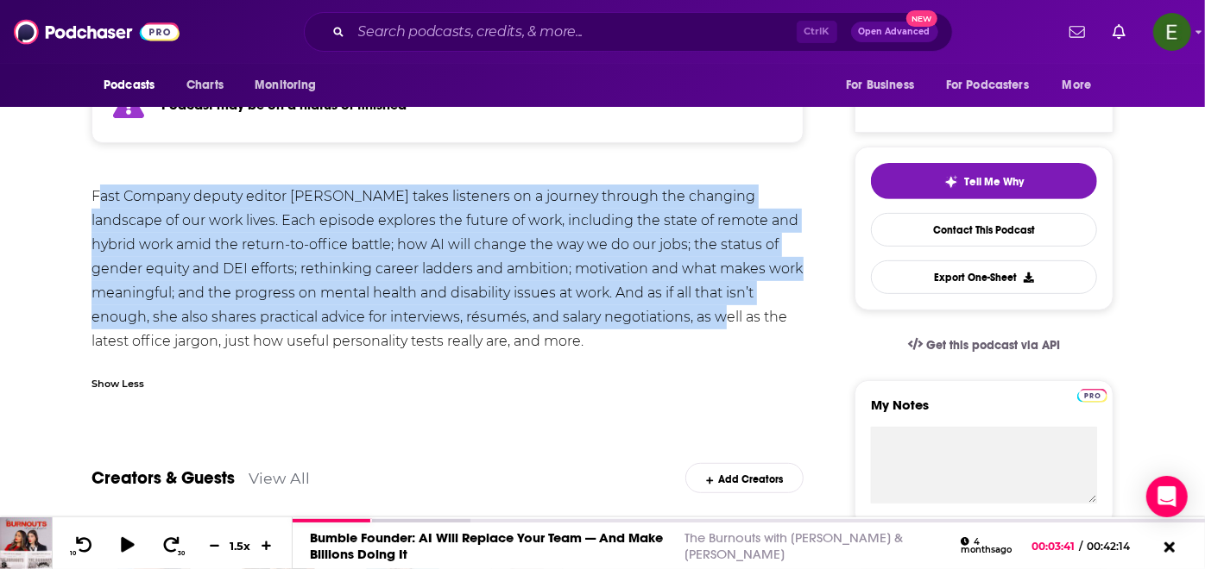
drag, startPoint x: 100, startPoint y: 192, endPoint x: 718, endPoint y: 312, distance: 629.3
click at [718, 312] on div "Fast Company deputy editor [PERSON_NAME] takes listeners on a journey through t…" at bounding box center [447, 269] width 712 height 169
click at [165, 197] on div "Fast Company deputy editor [PERSON_NAME] takes listeners on a journey through t…" at bounding box center [447, 269] width 712 height 169
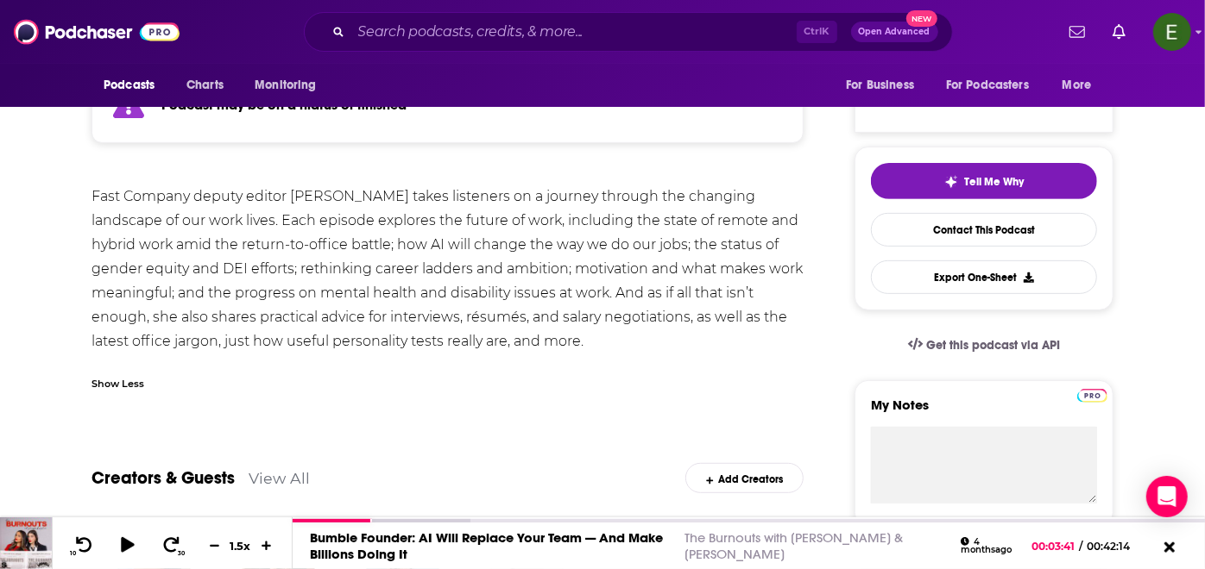
drag, startPoint x: 93, startPoint y: 190, endPoint x: 648, endPoint y: 343, distance: 575.4
click at [648, 343] on div "Fast Company deputy editor [PERSON_NAME] takes listeners on a journey through t…" at bounding box center [447, 269] width 712 height 169
copy div "Fast Company deputy editor [PERSON_NAME] takes listeners on a journey through t…"
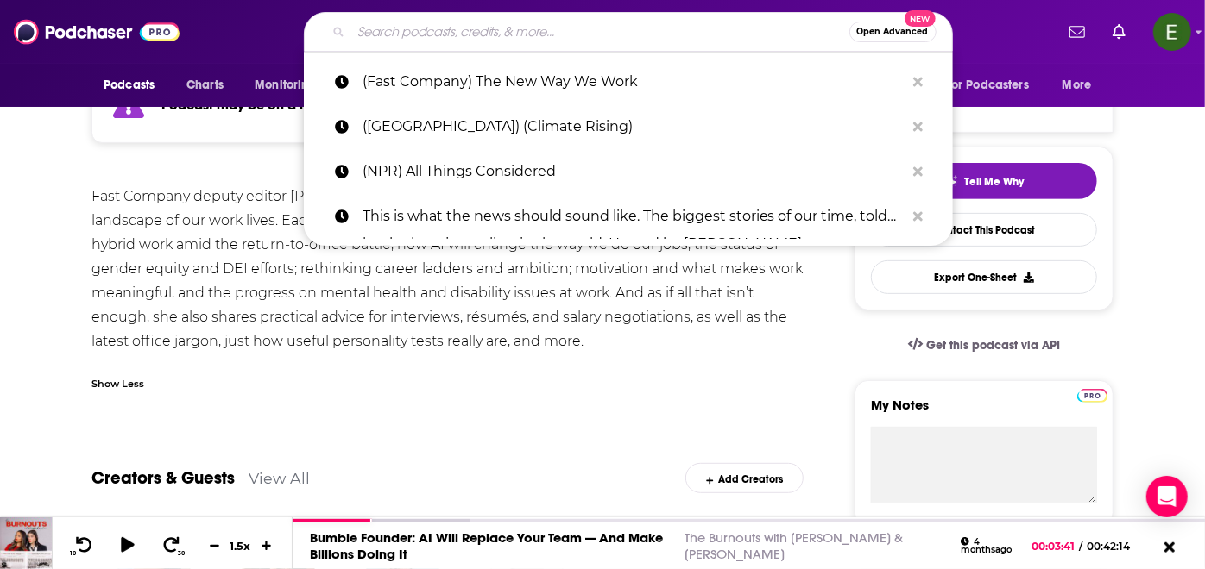
click at [557, 36] on input "Search podcasts, credits, & more..." at bounding box center [600, 32] width 498 height 28
paste input "Bloomberg Originals"
type input "Bloomberg Originals"
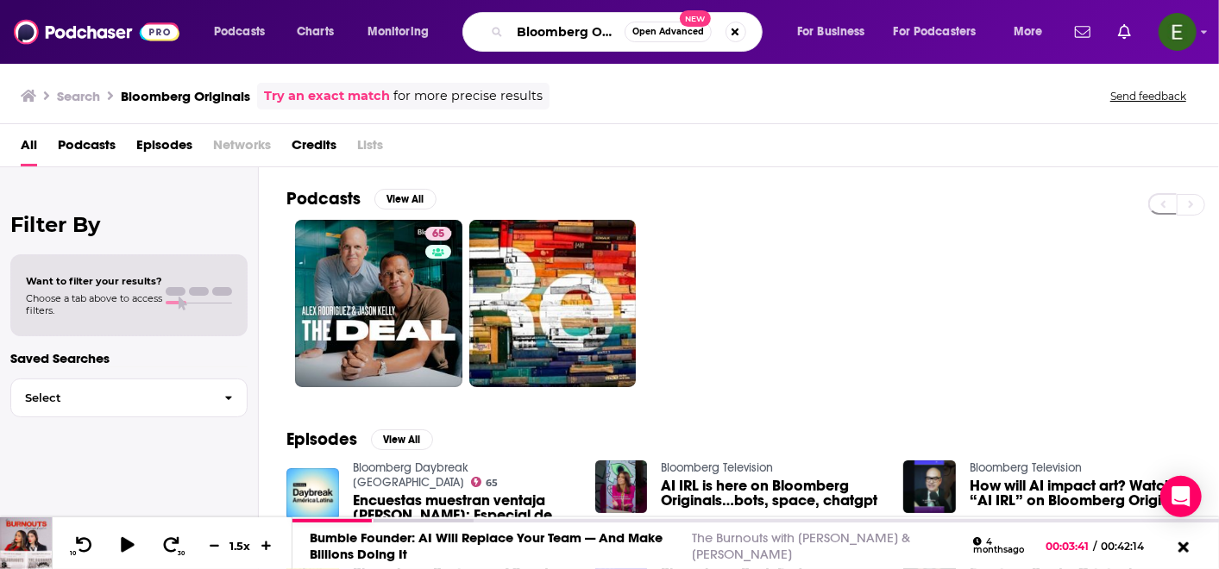
click at [582, 33] on input "Bloomberg Originals" at bounding box center [567, 32] width 115 height 28
click at [542, 37] on input "Bloomberg Originals" at bounding box center [567, 32] width 115 height 28
click at [542, 36] on input "Bloomberg Originals" at bounding box center [567, 32] width 115 height 28
paste input "(Bloomberg) Odd Lots"
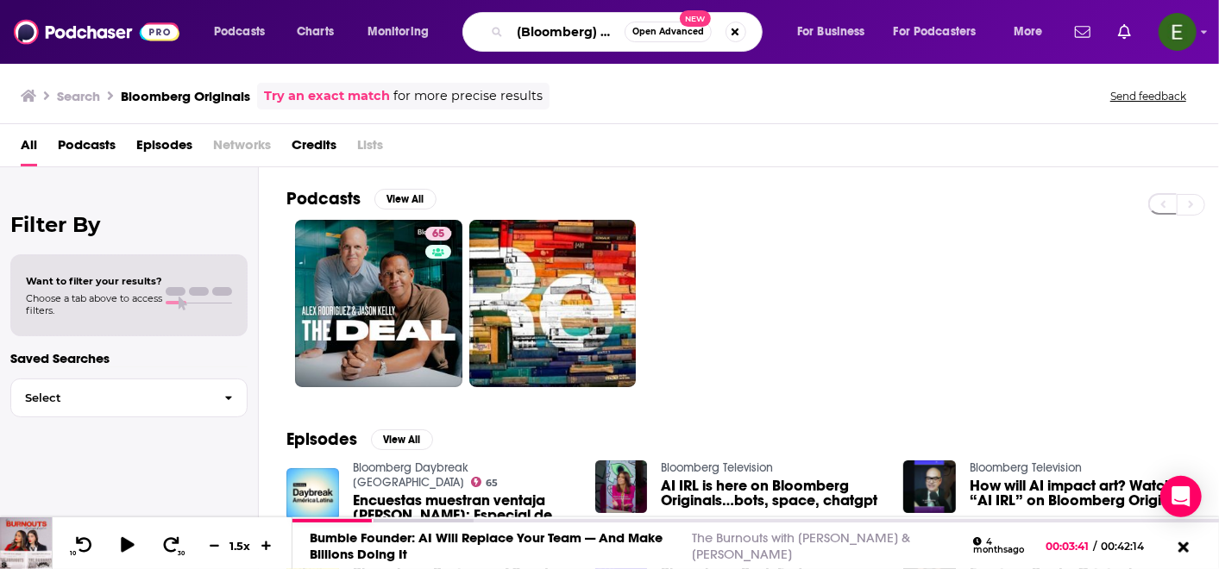
scroll to position [0, 41]
type input "(Bloomberg) Odd Lots"
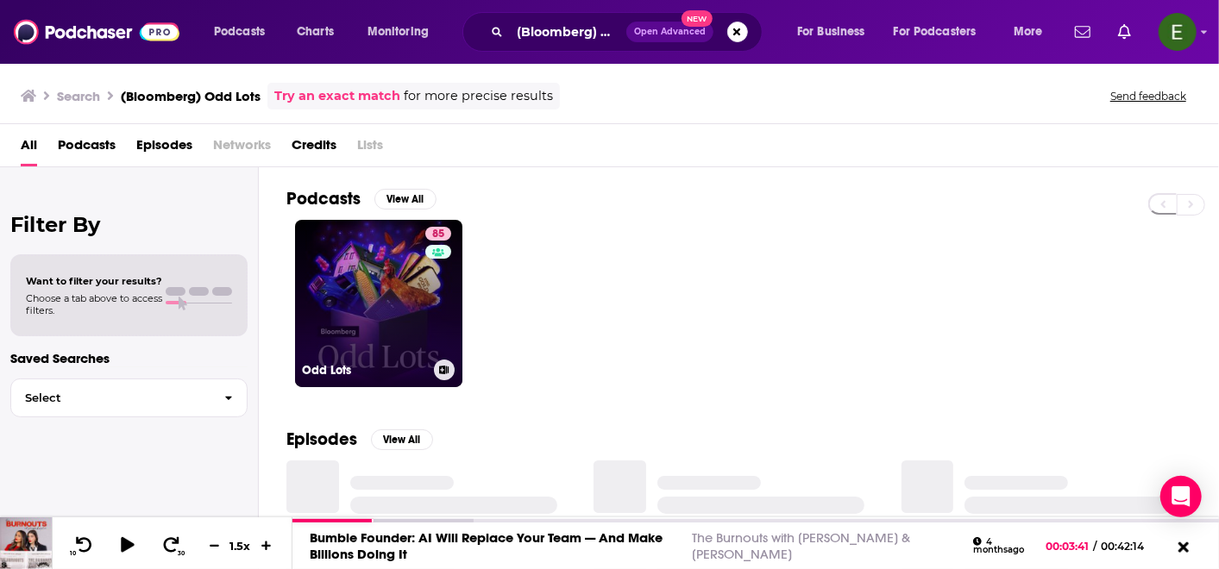
click at [364, 311] on link "85 Odd Lots" at bounding box center [378, 303] width 167 height 167
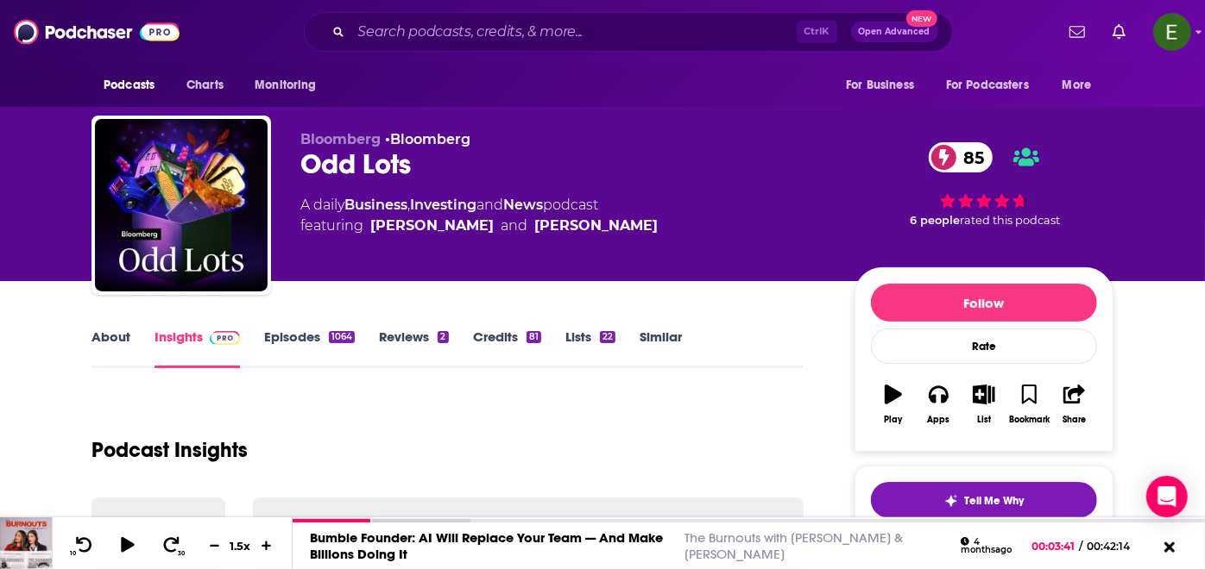
click at [125, 348] on link "About" at bounding box center [110, 349] width 39 height 40
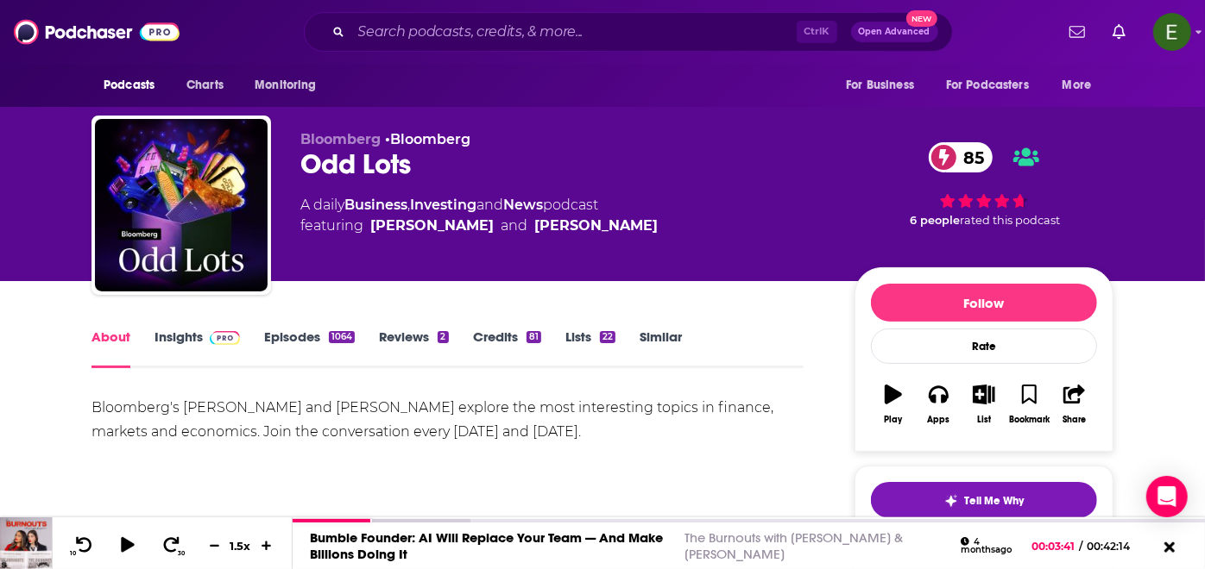
scroll to position [64, 0]
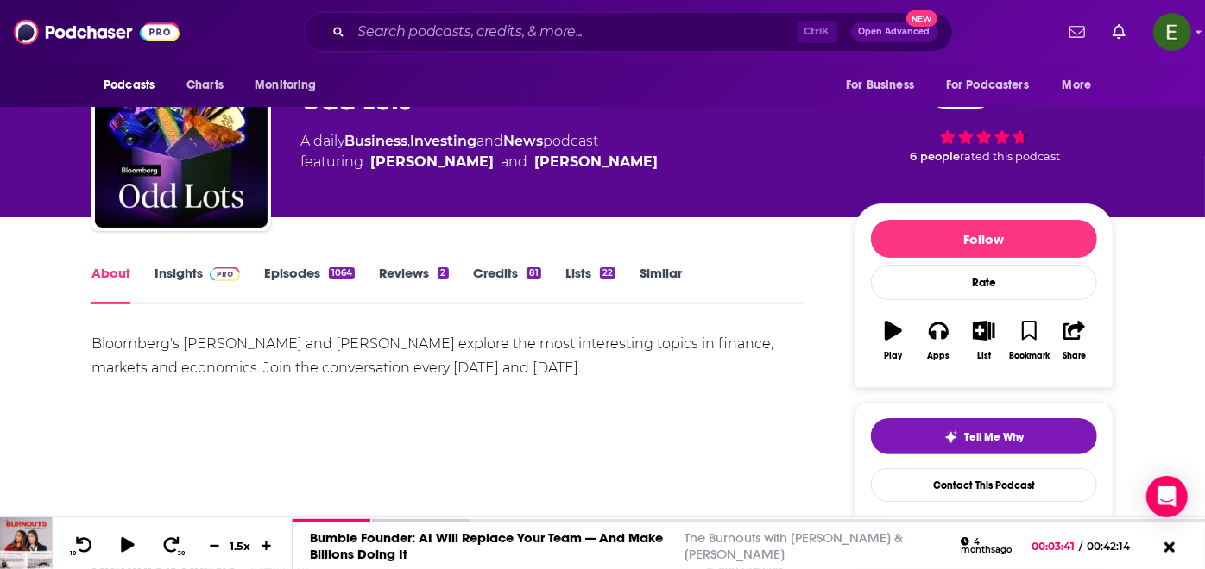
drag, startPoint x: 569, startPoint y: 377, endPoint x: 70, endPoint y: 340, distance: 501.0
click at [552, 23] on input "Search podcasts, credits, & more..." at bounding box center [573, 32] width 445 height 28
paste input "(Bloomberg) Bloomberg Businessweek"
type input "(Bloomberg) Bloomberg Businessweek"
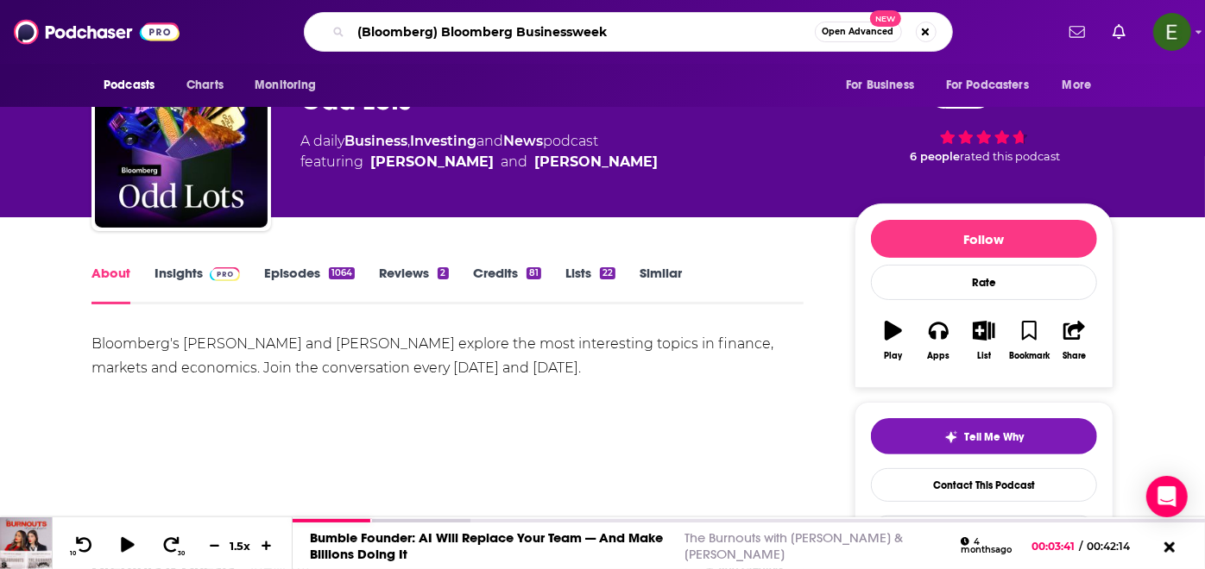
scroll to position [0, 161]
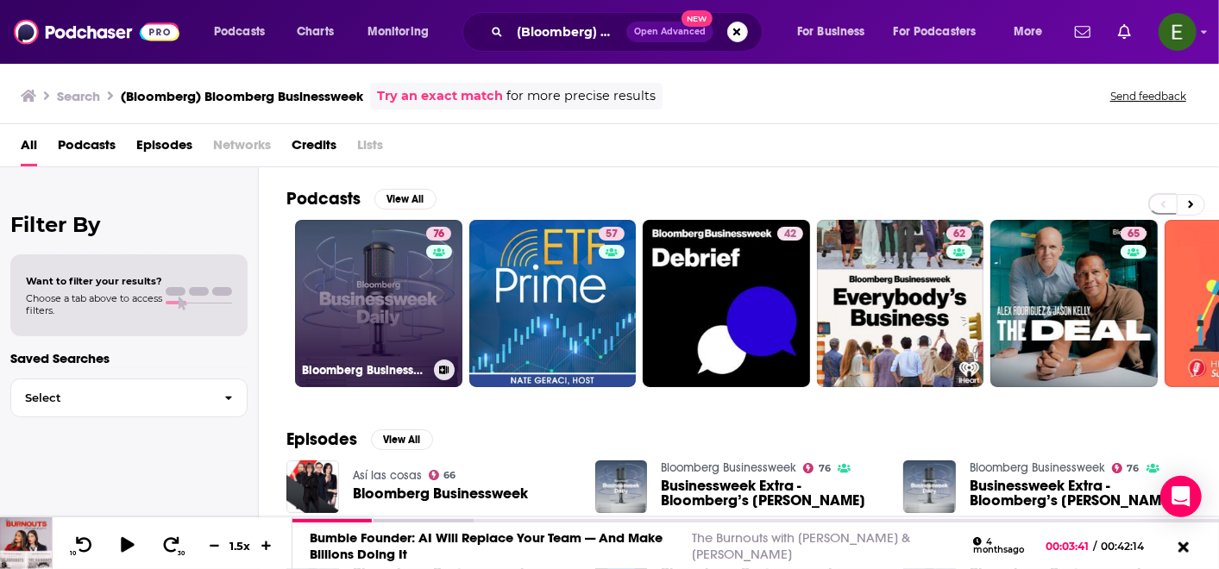
click at [389, 305] on link "76 Bloomberg Businessweek" at bounding box center [378, 303] width 167 height 167
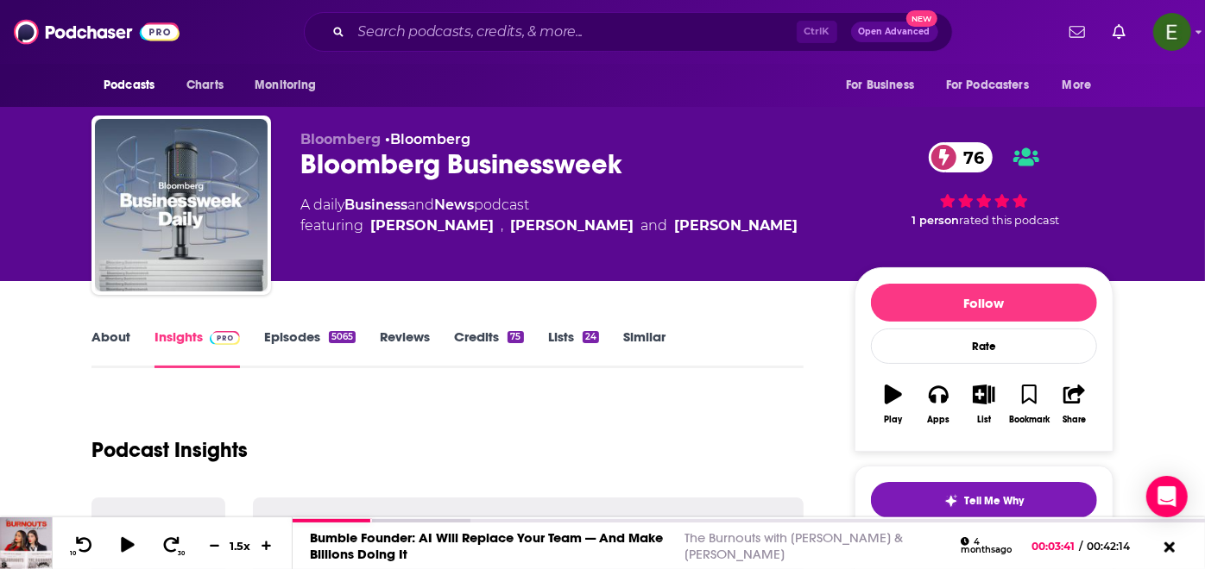
click at [123, 341] on link "About" at bounding box center [110, 349] width 39 height 40
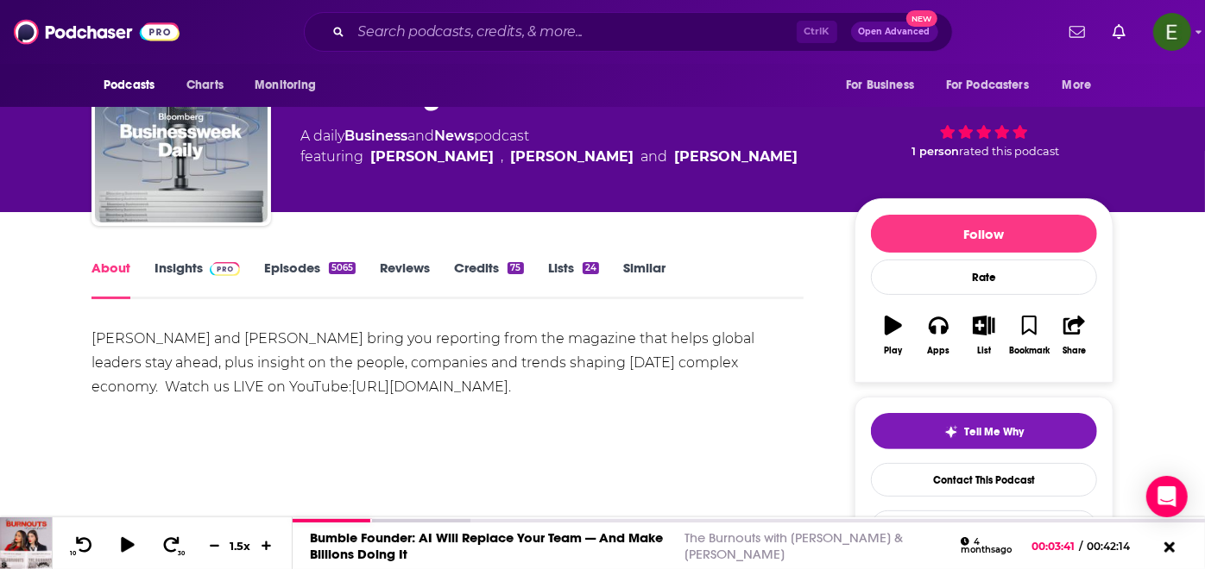
scroll to position [192, 0]
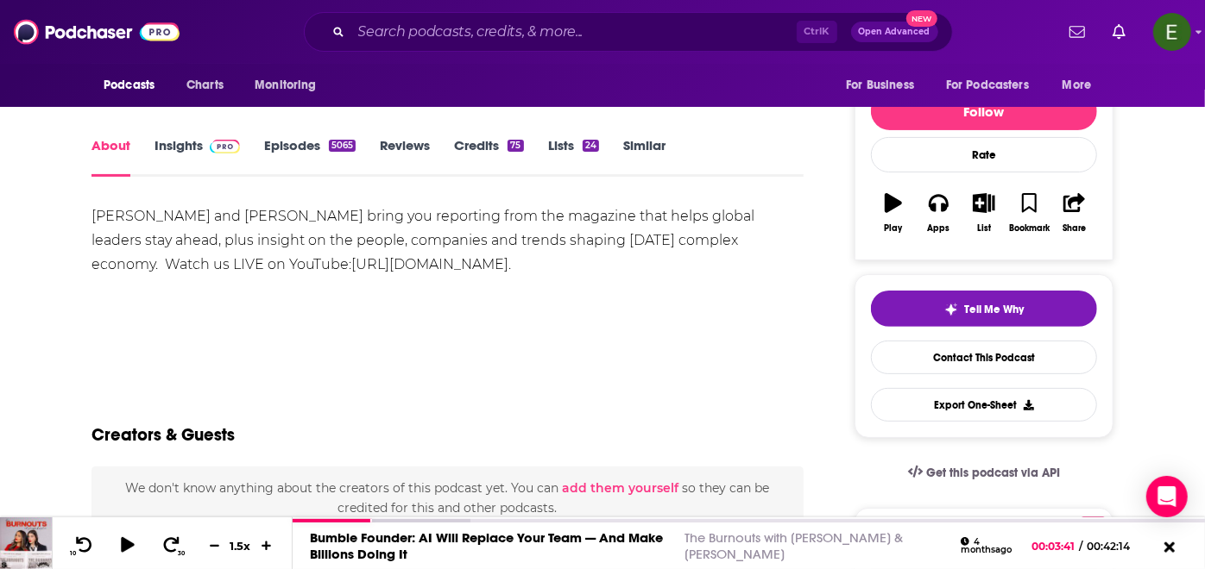
click at [734, 242] on div "[PERSON_NAME] and [PERSON_NAME] bring you reporting from the magazine that help…" at bounding box center [447, 240] width 712 height 72
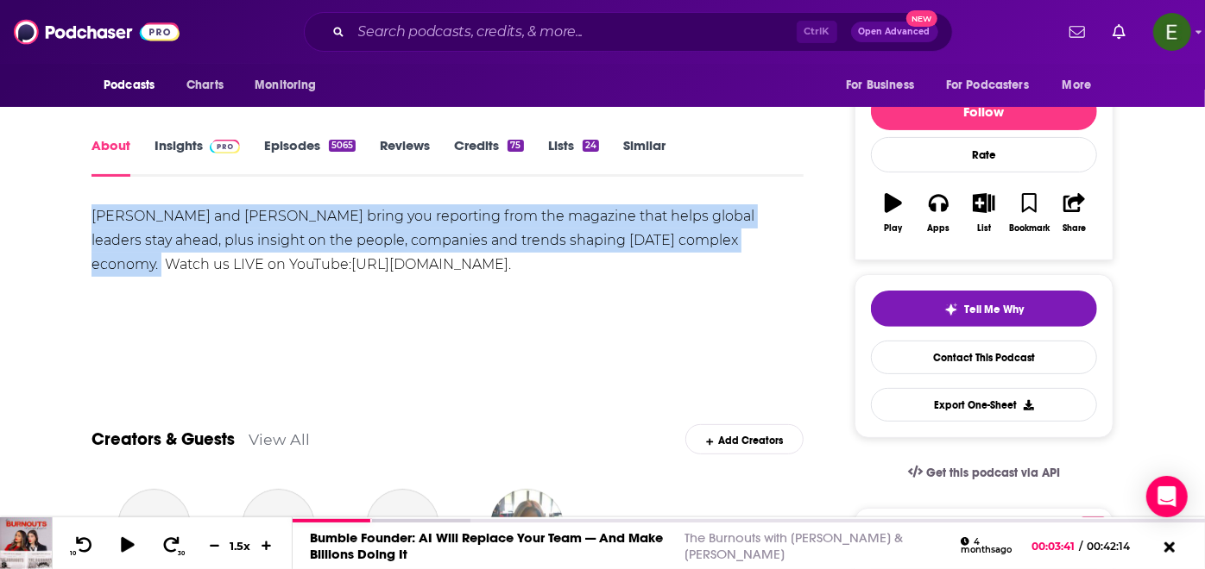
drag, startPoint x: 725, startPoint y: 241, endPoint x: 90, endPoint y: 206, distance: 636.0
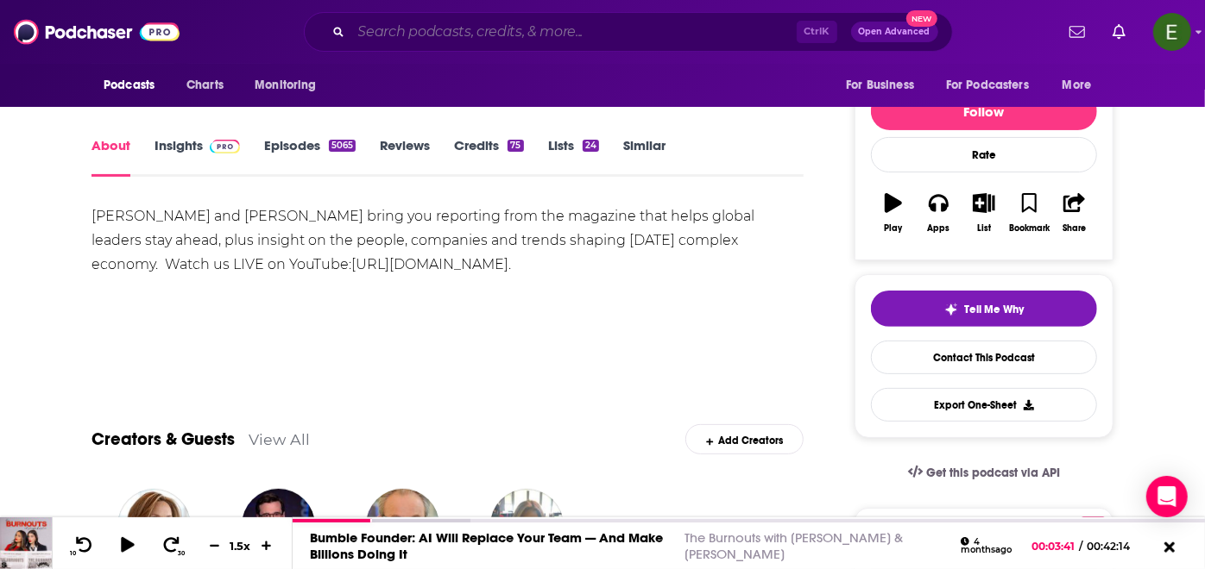
click at [538, 32] on input "Search podcasts, credits, & more..." at bounding box center [573, 32] width 445 height 28
paste input "[PERSON_NAME] and [PERSON_NAME] bring you reporting from the magazine that help…"
type input "[PERSON_NAME] and [PERSON_NAME] bring you reporting from the magazine that help…"
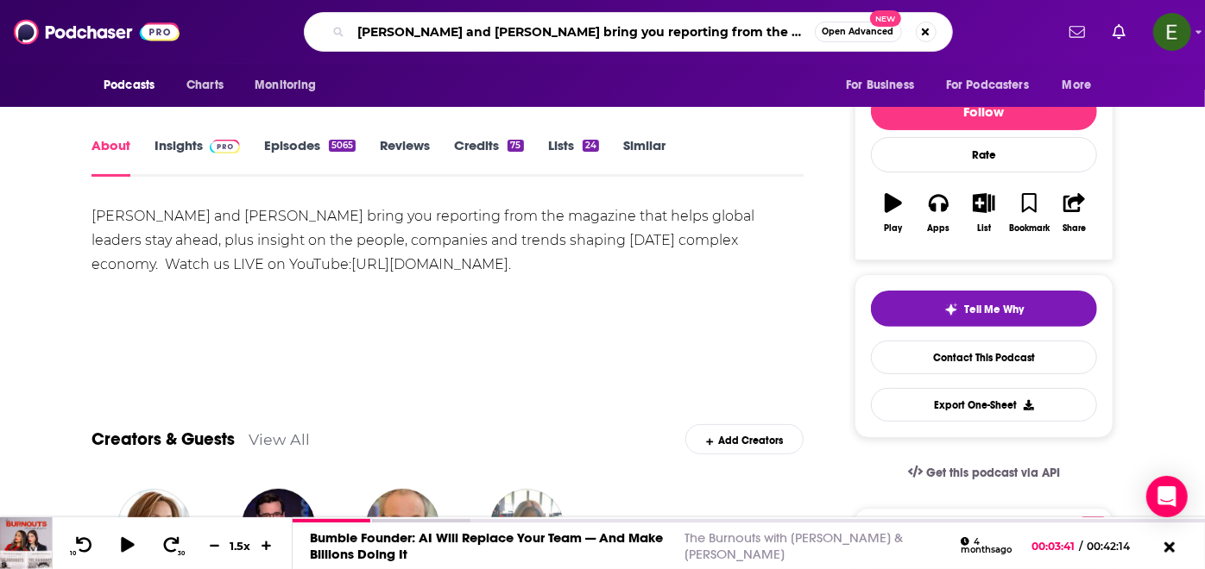
scroll to position [0, 1148]
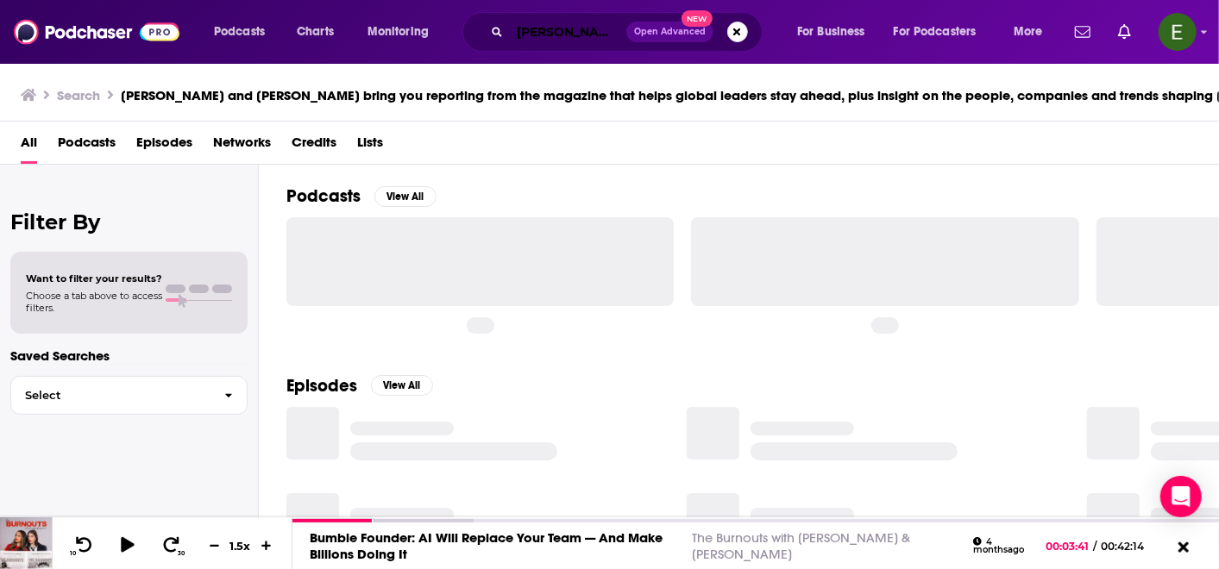
click at [555, 37] on input "[PERSON_NAME] and [PERSON_NAME] bring you reporting from the magazine that help…" at bounding box center [568, 32] width 116 height 28
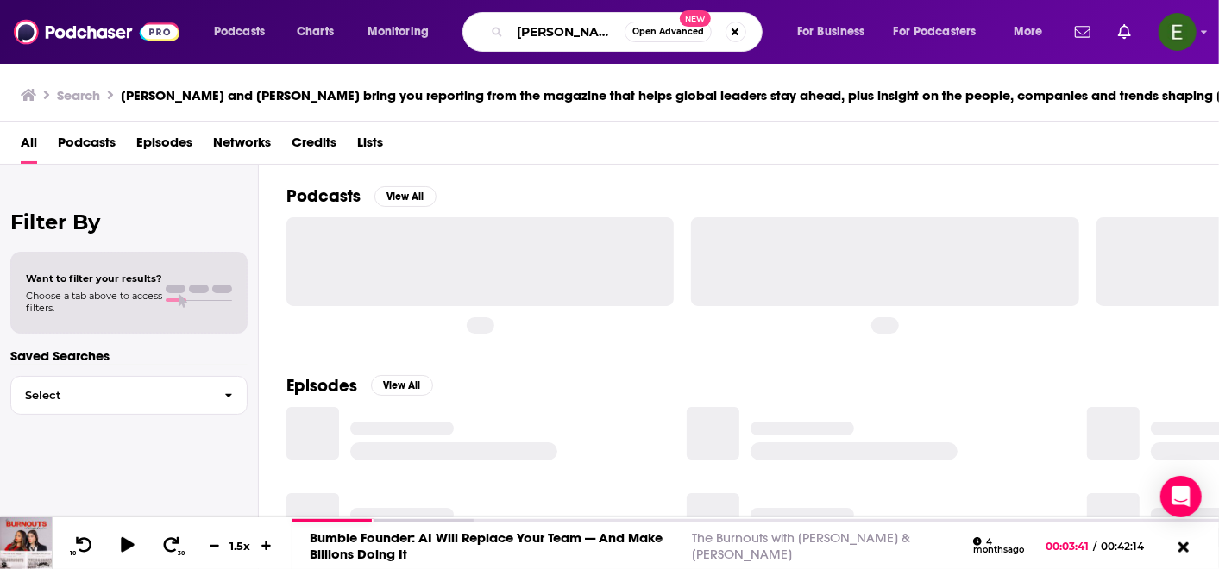
click at [555, 37] on input "[PERSON_NAME] and [PERSON_NAME] bring you reporting from the magazine that help…" at bounding box center [567, 32] width 115 height 28
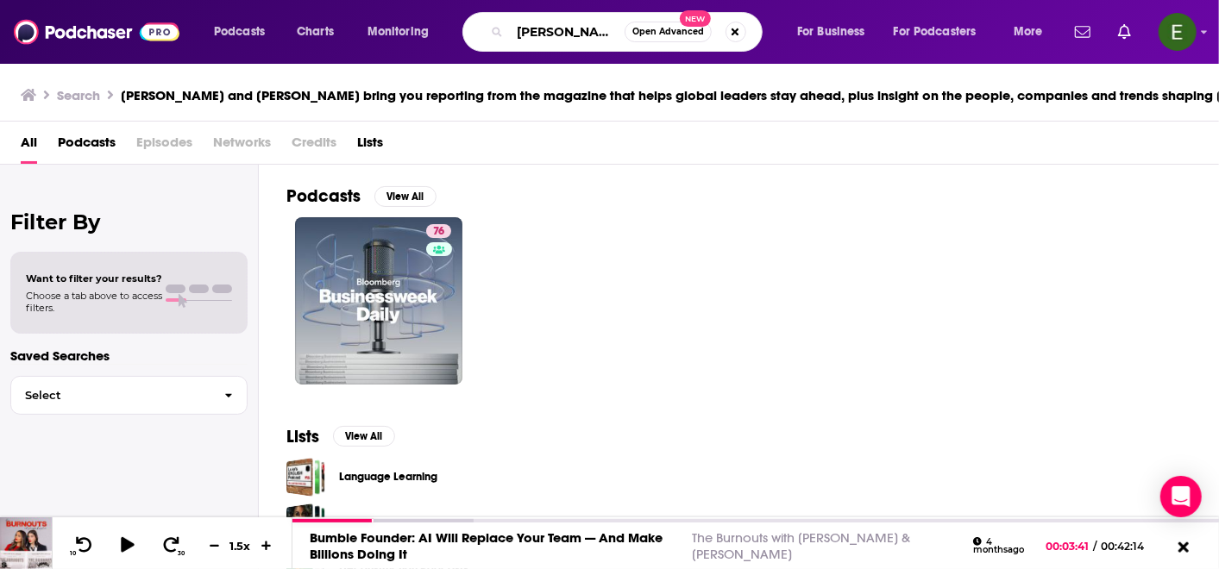
click at [586, 31] on input "[PERSON_NAME] and [PERSON_NAME] bring you reporting from the magazine that help…" at bounding box center [567, 32] width 115 height 28
type input "ABC News Live"
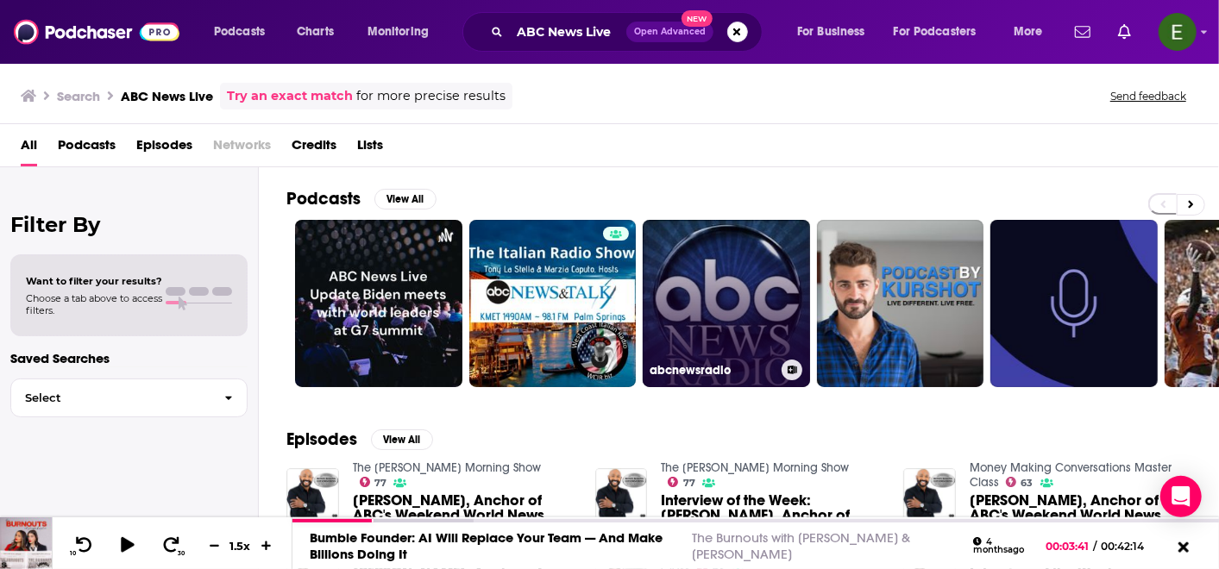
click at [748, 355] on link "abcnewsradio" at bounding box center [726, 303] width 167 height 167
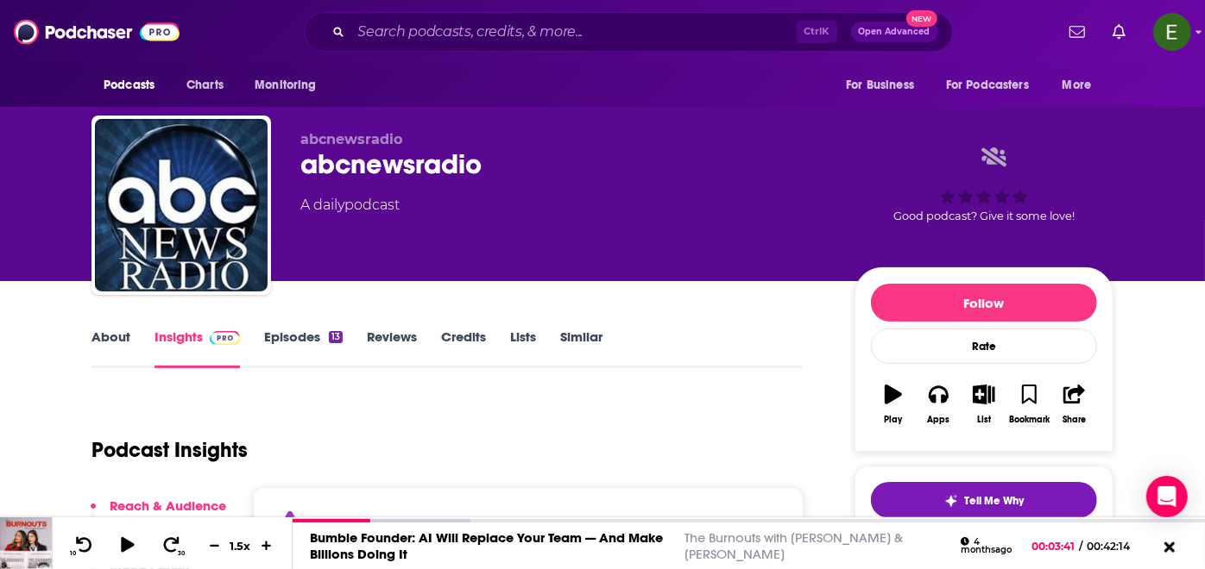
click at [105, 333] on link "About" at bounding box center [110, 349] width 39 height 40
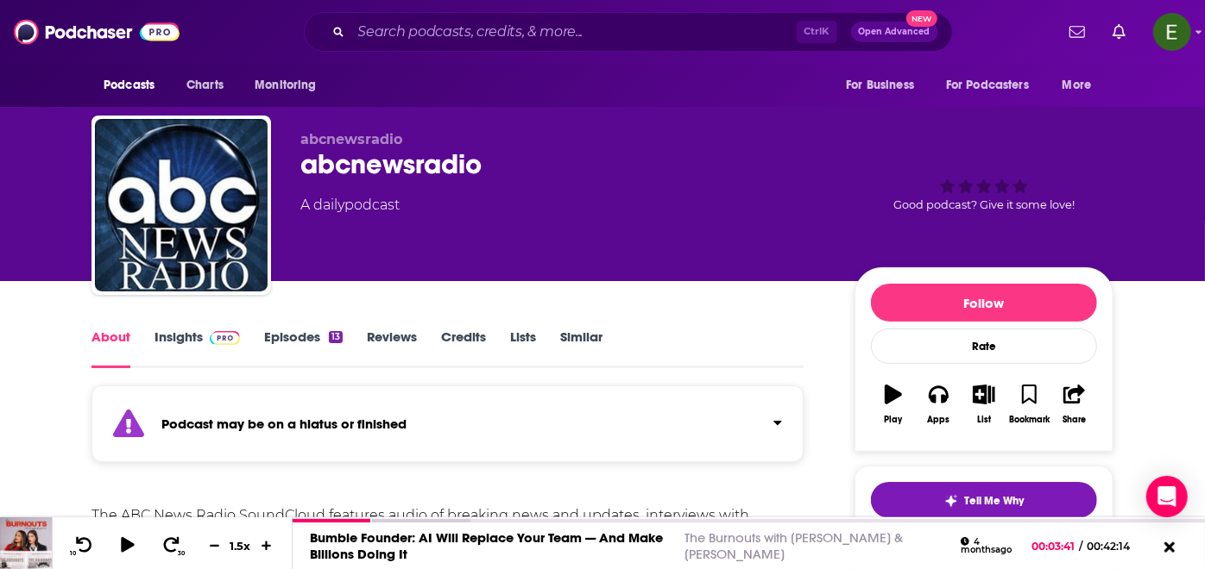
scroll to position [192, 0]
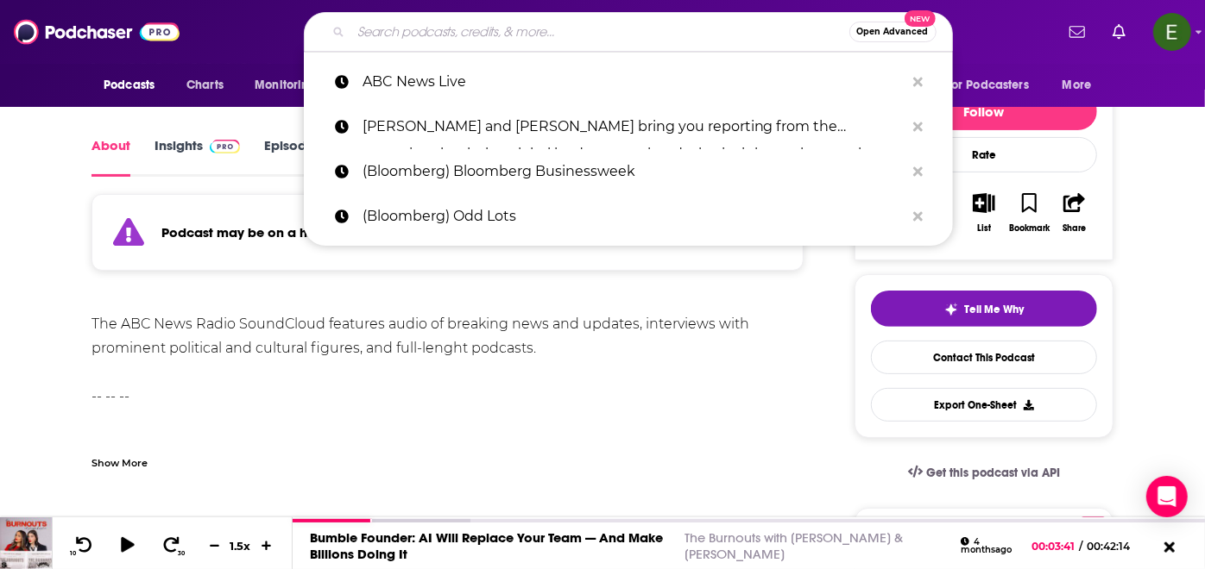
click at [527, 26] on input "Search podcasts, credits, & more..." at bounding box center [600, 32] width 498 height 28
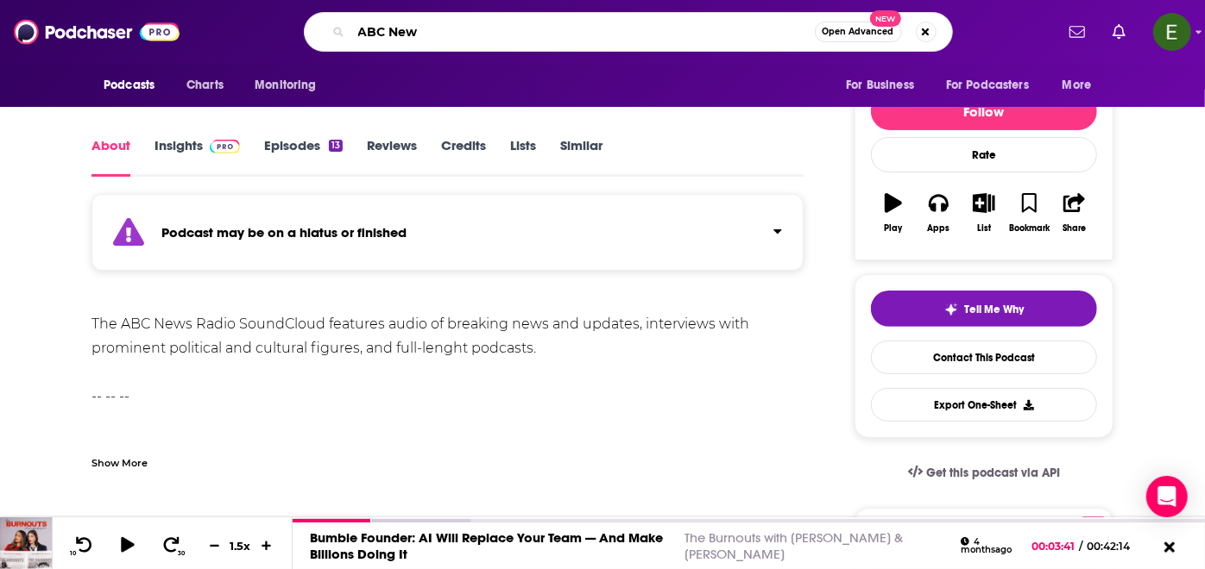
type input "ABC News"
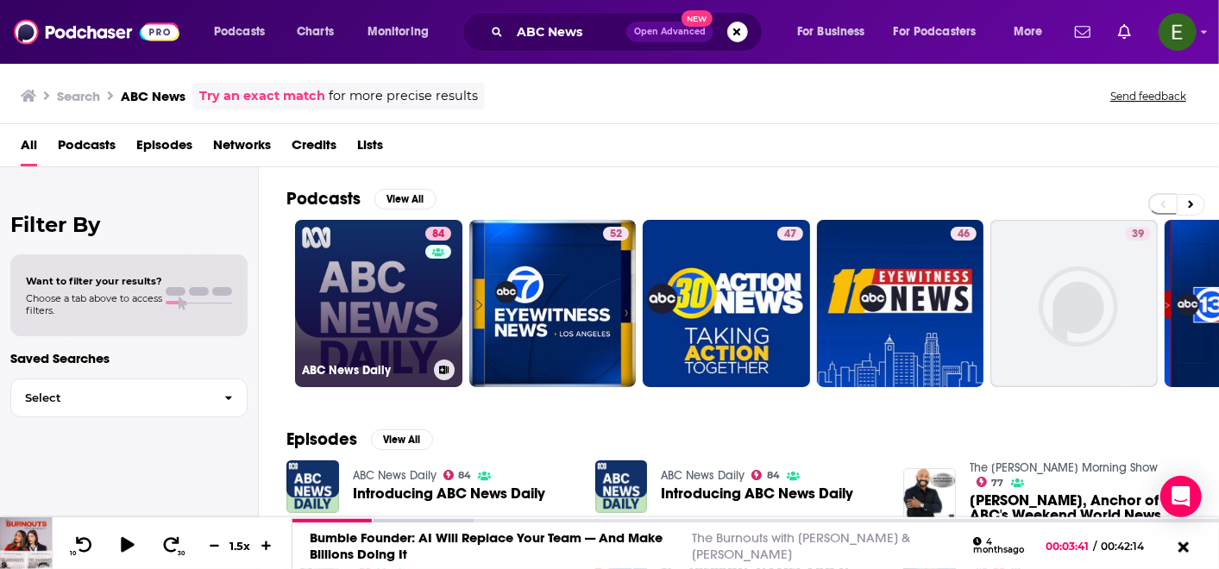
click at [409, 291] on link "84 ABC News Daily" at bounding box center [378, 303] width 167 height 167
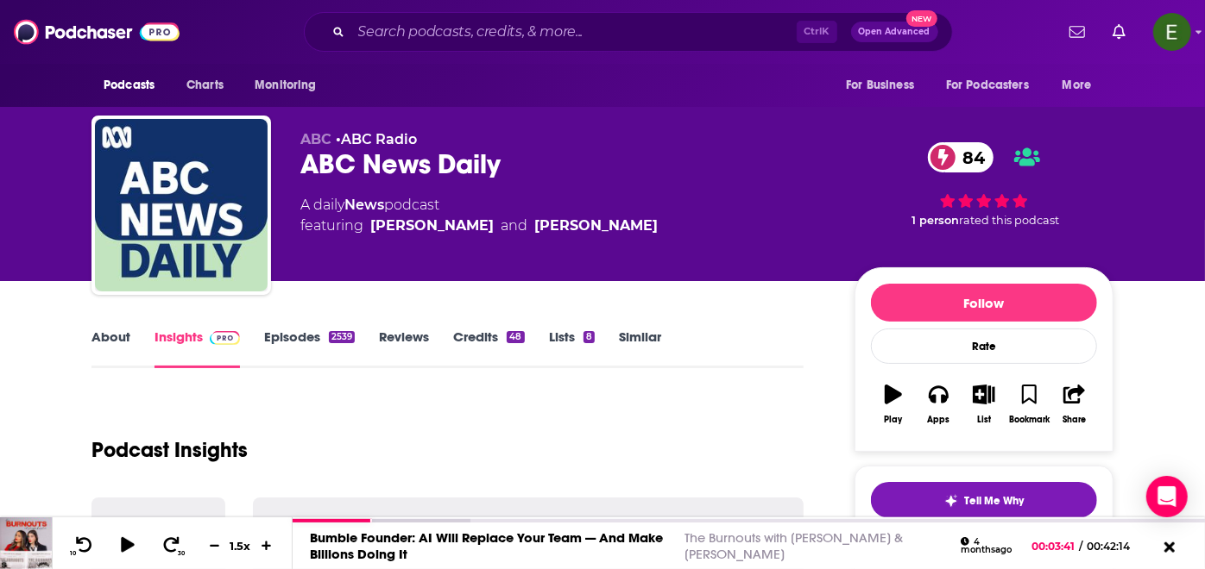
click at [122, 340] on link "About" at bounding box center [110, 349] width 39 height 40
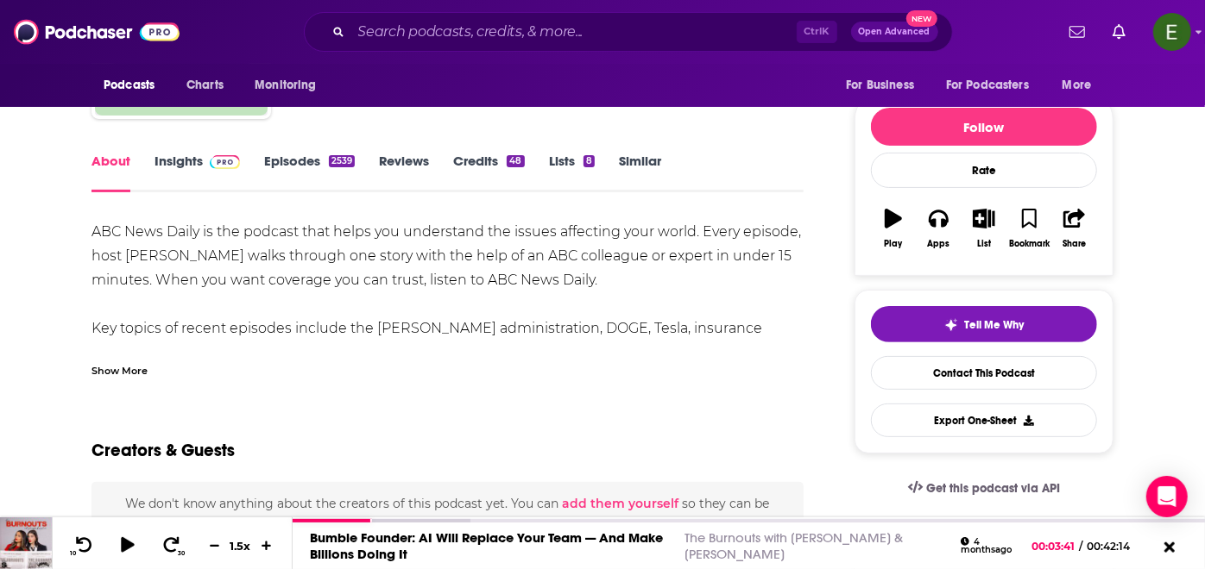
scroll to position [192, 0]
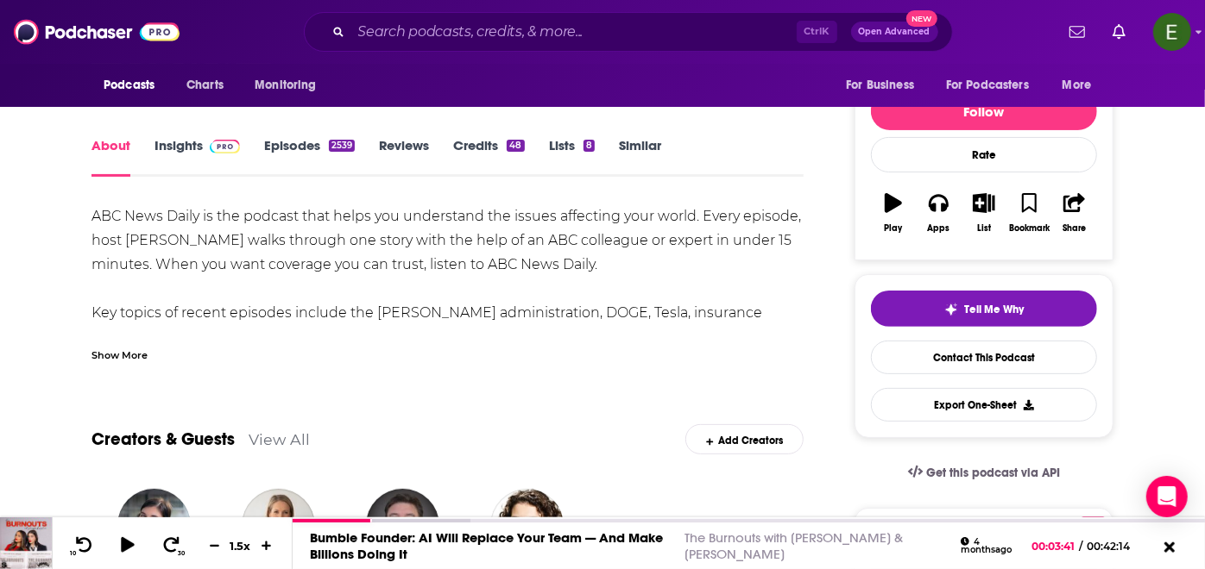
drag, startPoint x: 88, startPoint y: 207, endPoint x: 621, endPoint y: 261, distance: 536.0
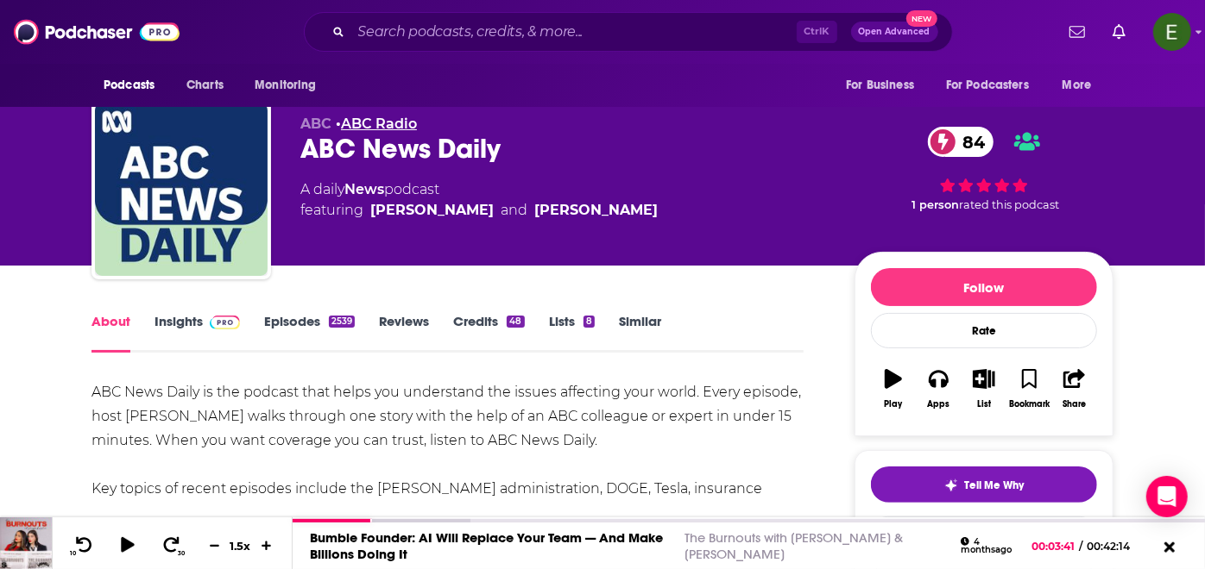
scroll to position [0, 0]
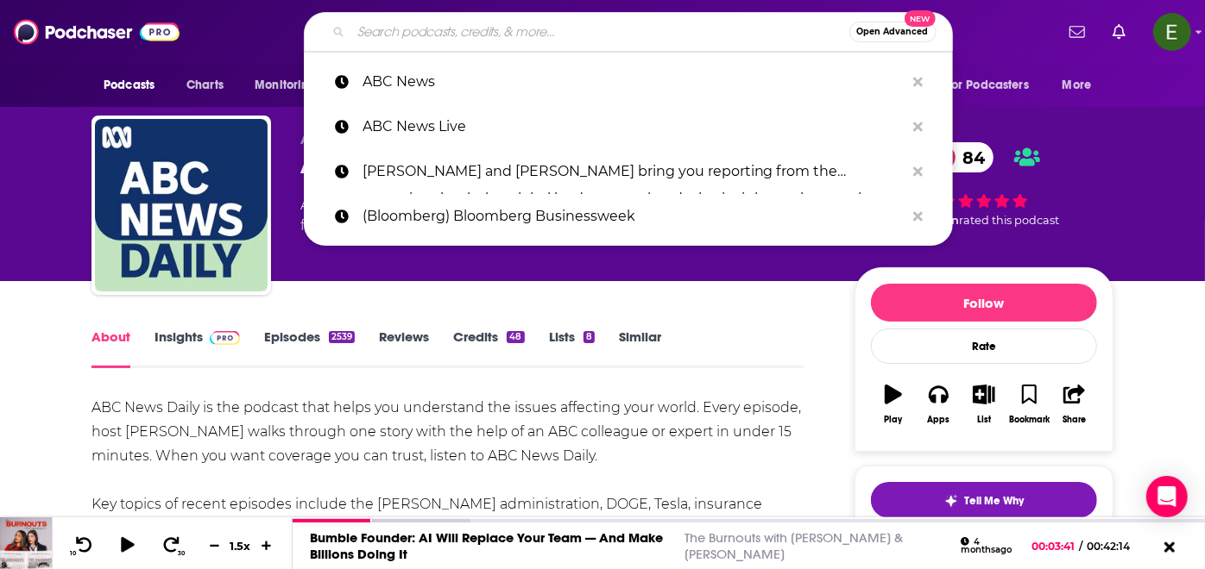
click at [540, 28] on input "Search podcasts, credits, & more..." at bounding box center [600, 32] width 498 height 28
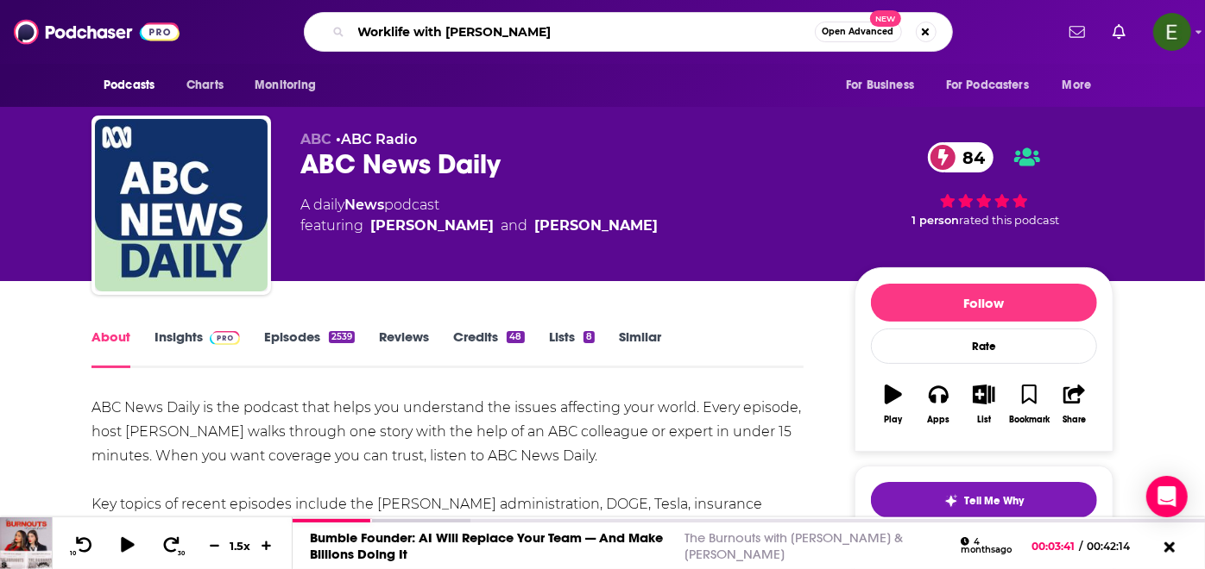
type input "Worklife with [PERSON_NAME]"
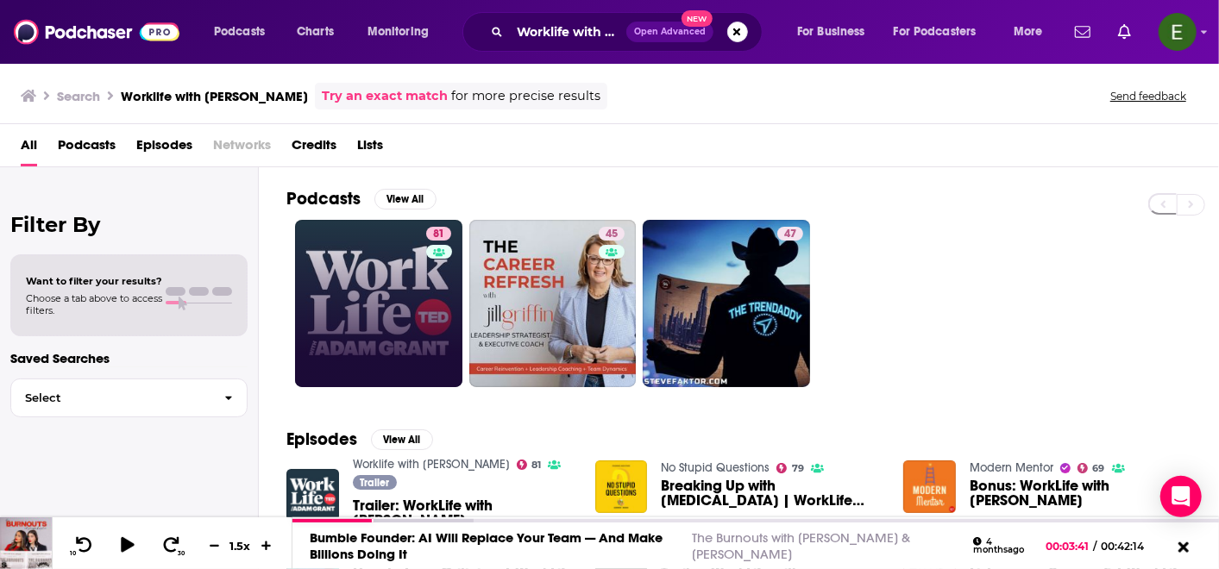
click at [352, 298] on link "81" at bounding box center [378, 303] width 167 height 167
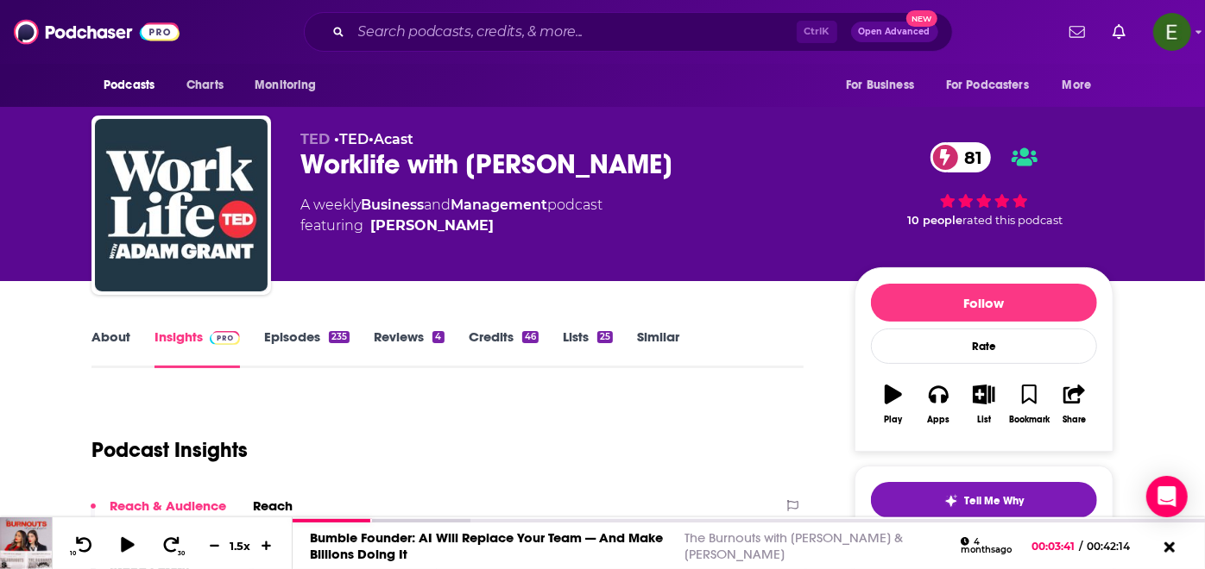
scroll to position [255, 0]
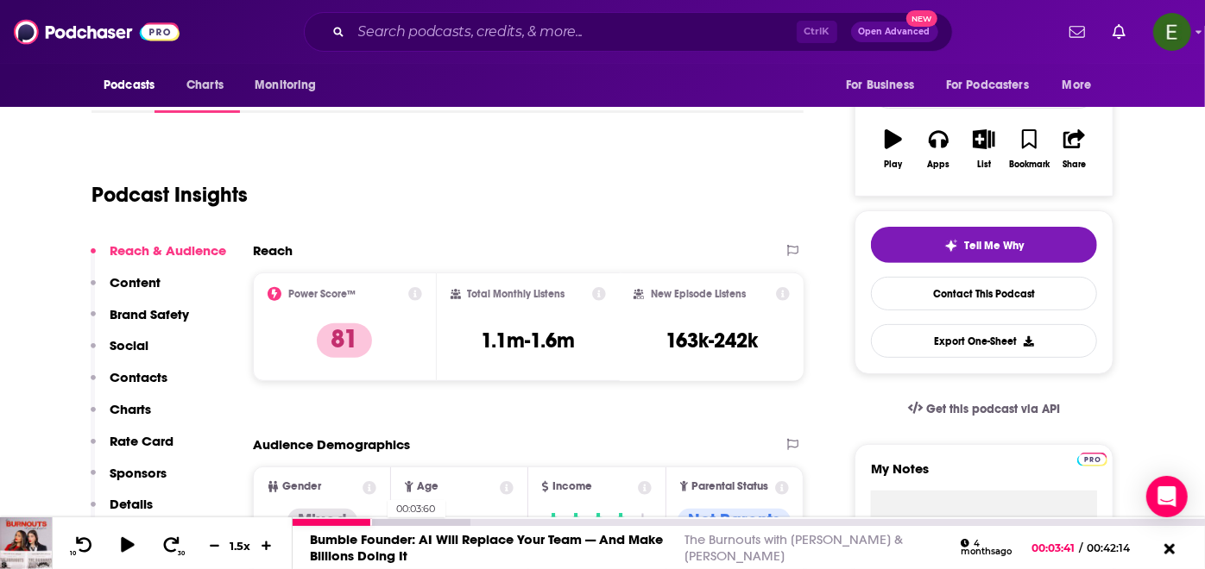
click at [378, 525] on div at bounding box center [382, 522] width 178 height 7
click at [384, 525] on div at bounding box center [382, 522] width 178 height 7
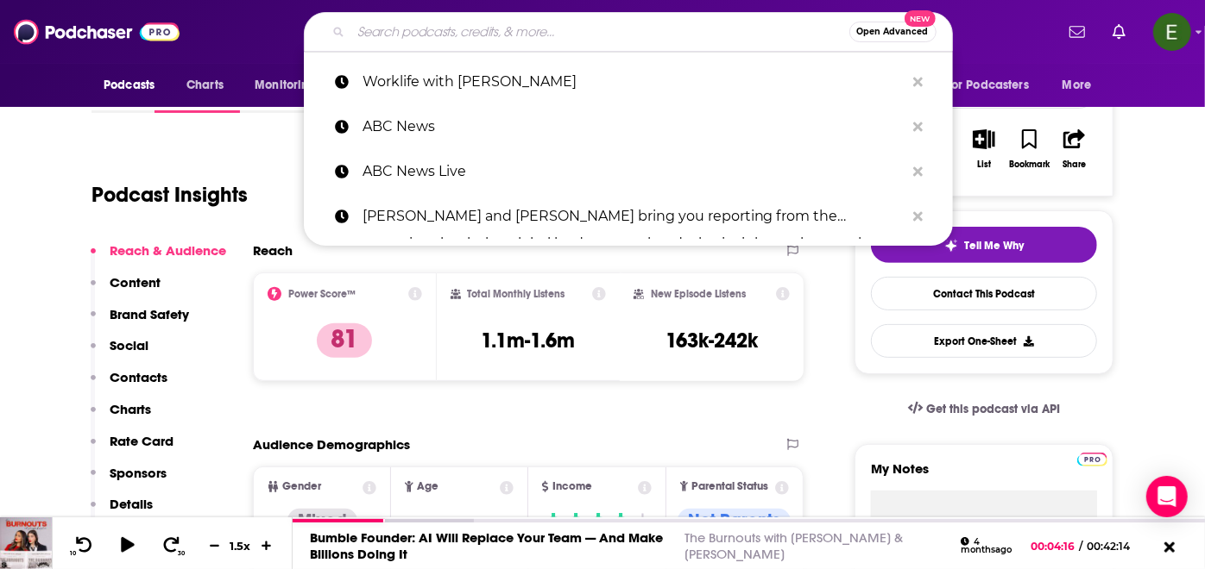
click at [557, 29] on input "Search podcasts, credits, & more..." at bounding box center [600, 32] width 498 height 28
paste input "(SHRM) All Things Work"
type input "(SHRM) All Things Work"
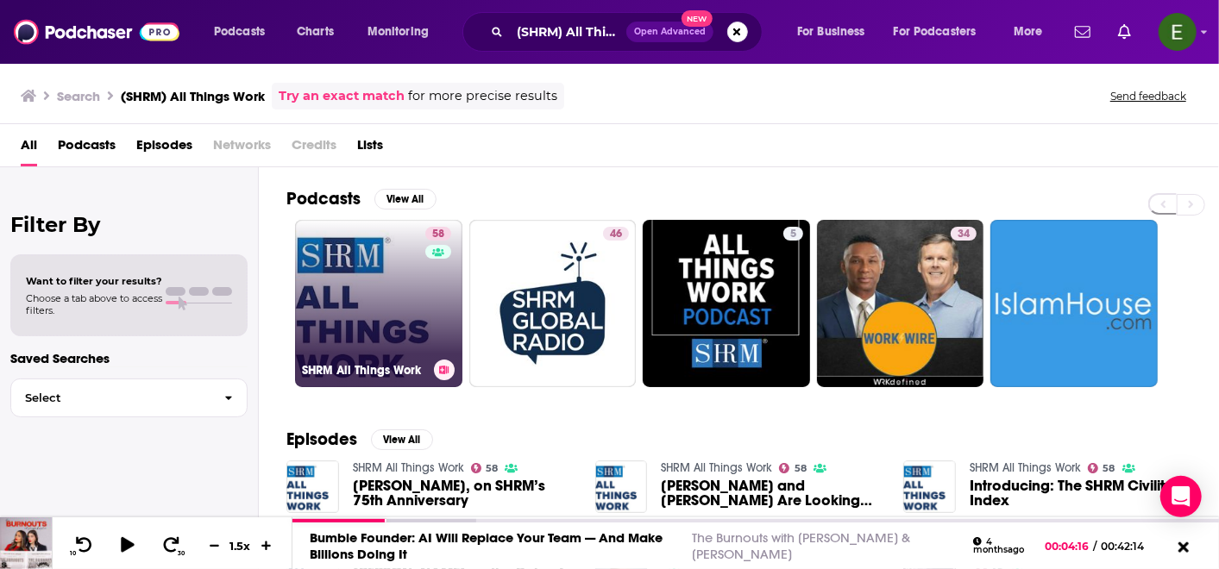
click at [395, 279] on link "58 SHRM All Things Work" at bounding box center [378, 303] width 167 height 167
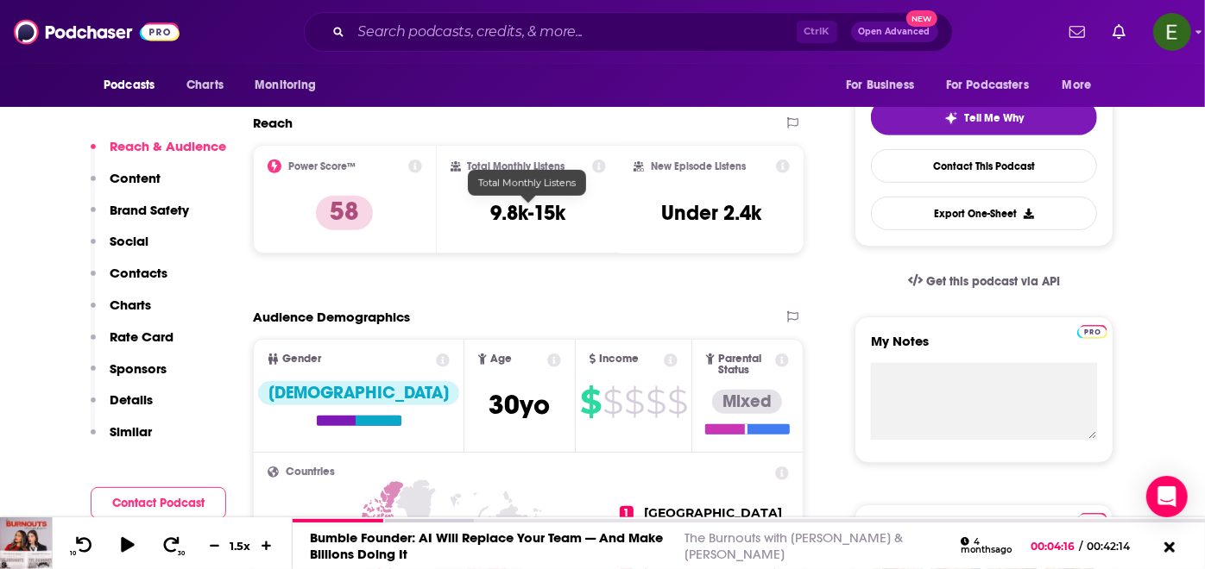
scroll to position [128, 0]
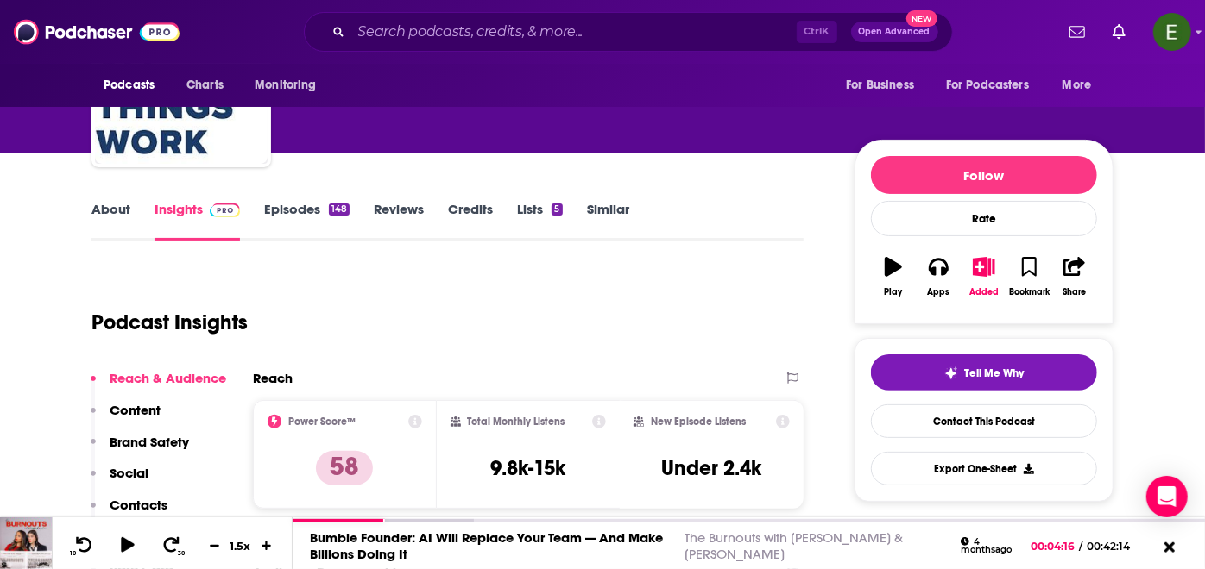
click at [299, 216] on link "Episodes 148" at bounding box center [306, 221] width 85 height 40
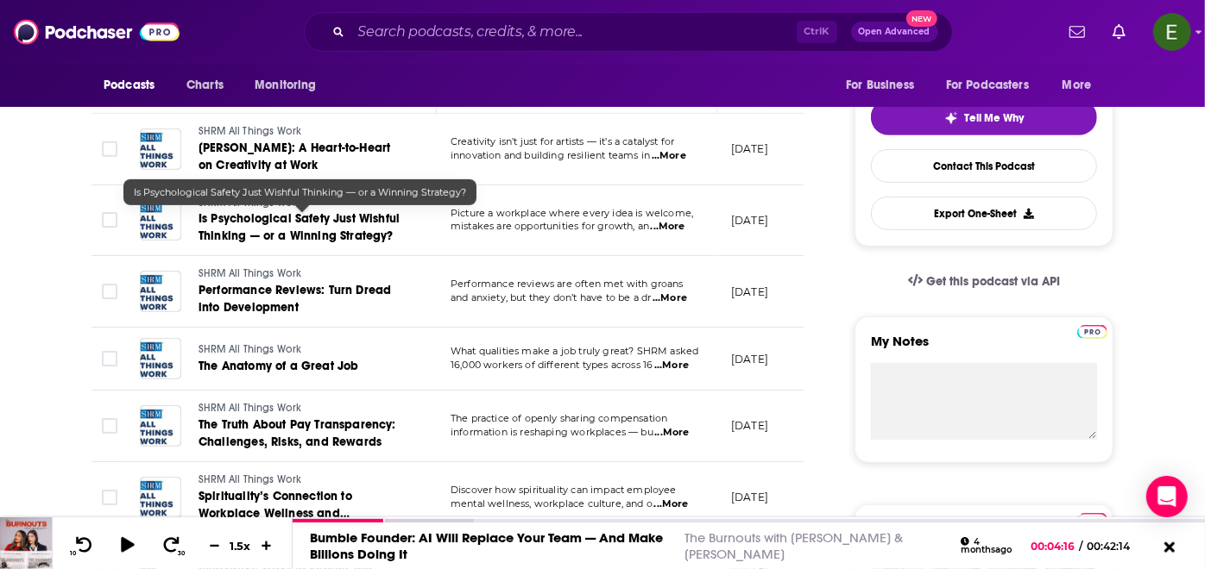
scroll to position [447, 0]
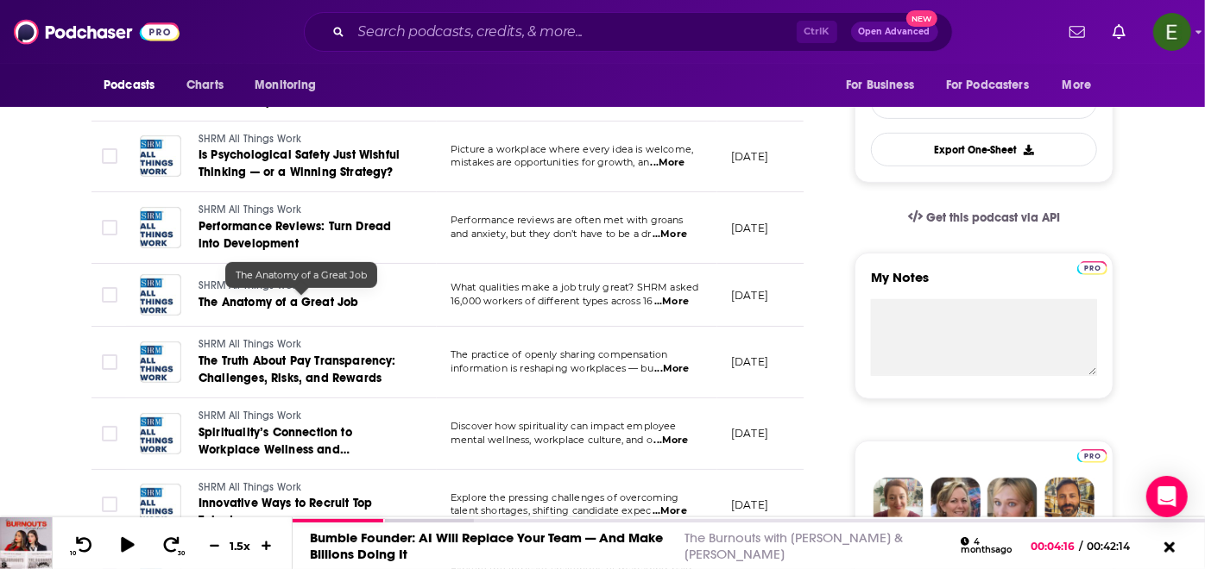
click at [312, 299] on span "The Anatomy of a Great Job" at bounding box center [278, 302] width 160 height 15
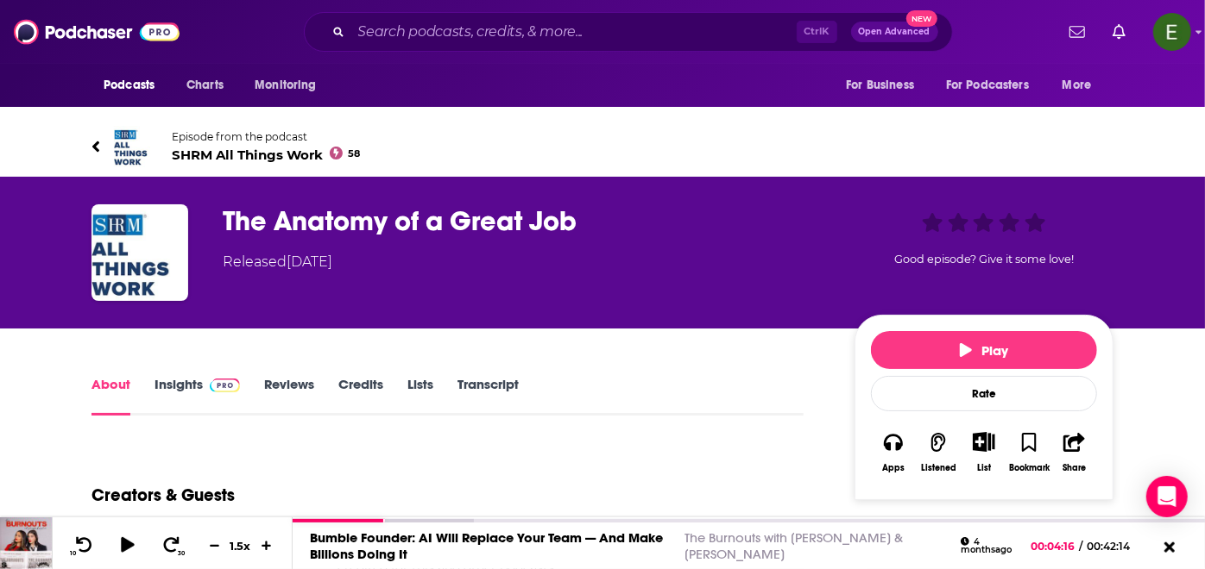
scroll to position [64, 0]
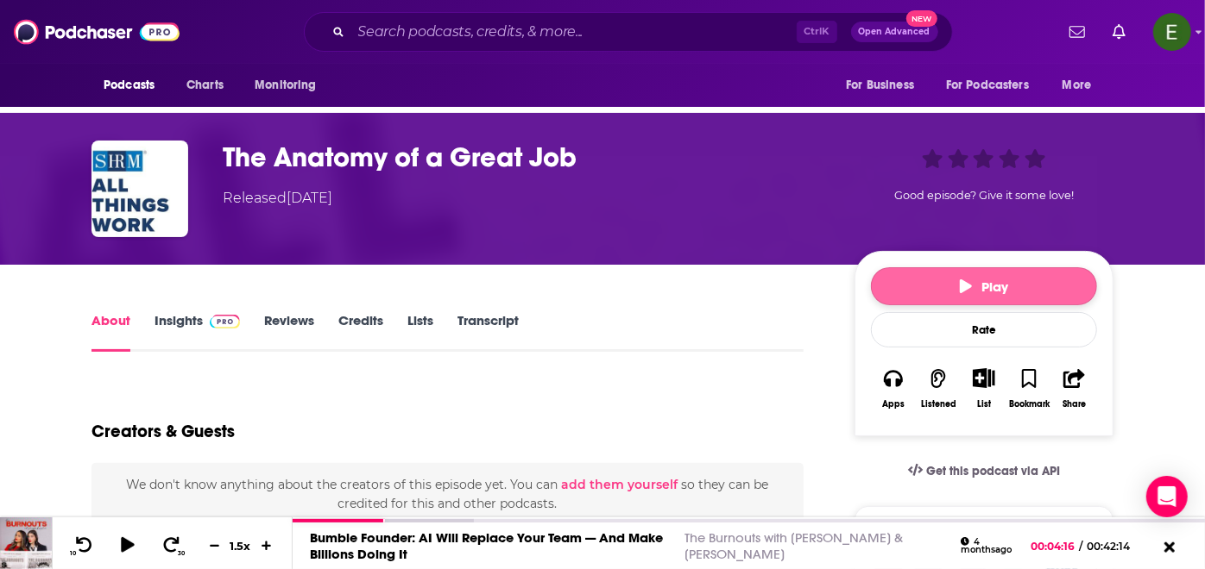
click at [925, 267] on button "Play" at bounding box center [984, 286] width 226 height 38
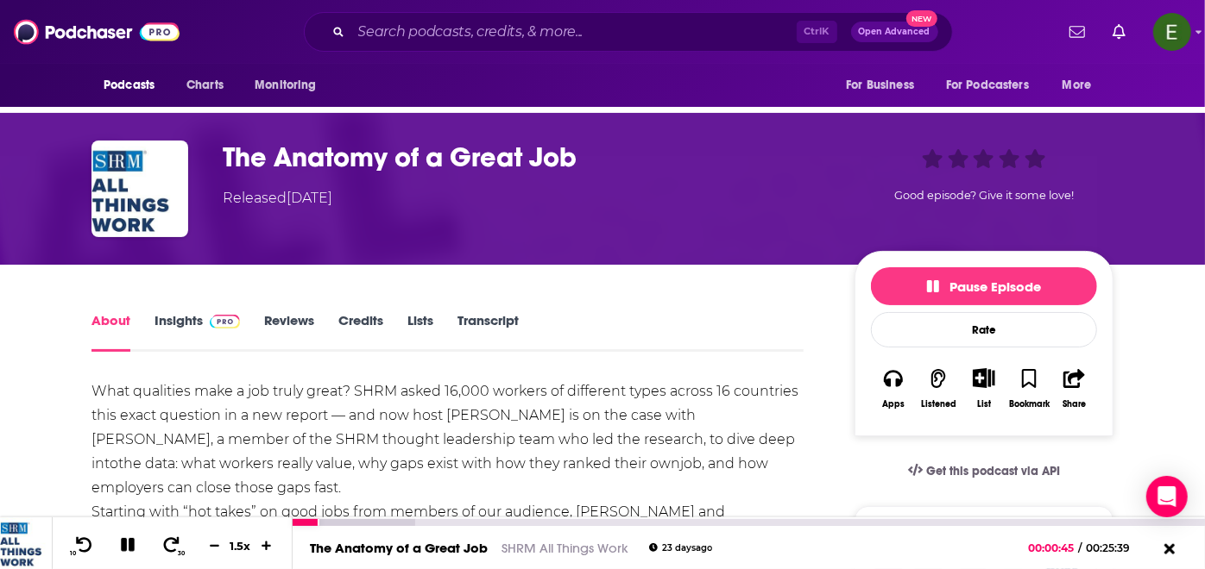
click at [120, 540] on icon at bounding box center [128, 546] width 20 height 16
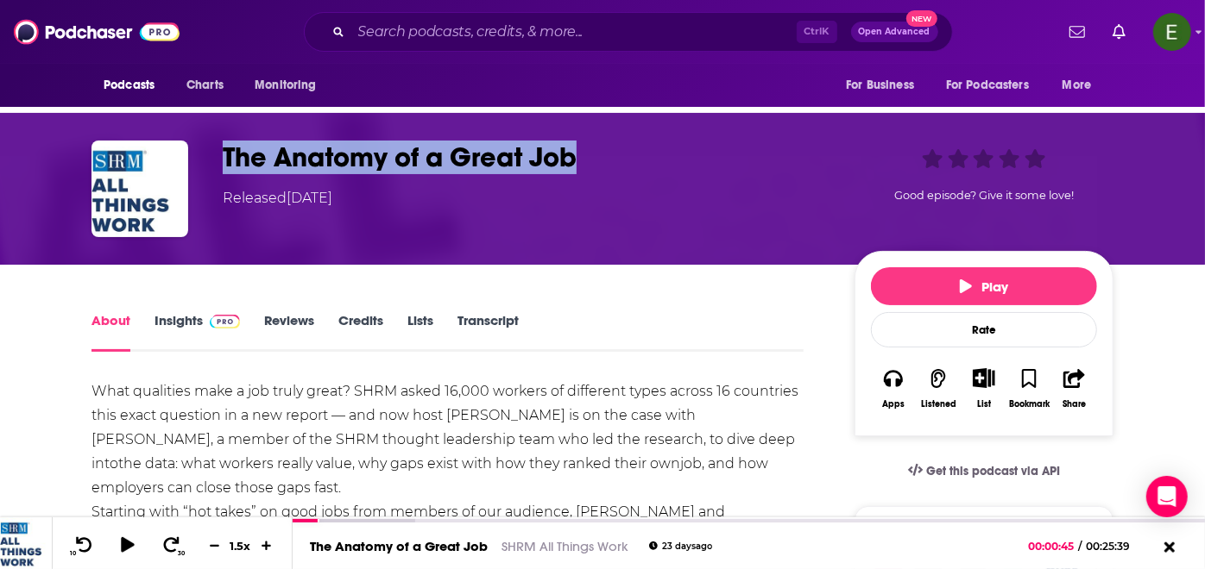
drag, startPoint x: 615, startPoint y: 103, endPoint x: 218, endPoint y: 103, distance: 396.9
click at [218, 141] on div "The Anatomy of a Great Job Released [DATE] Good episode? Give it some love!" at bounding box center [602, 189] width 1022 height 97
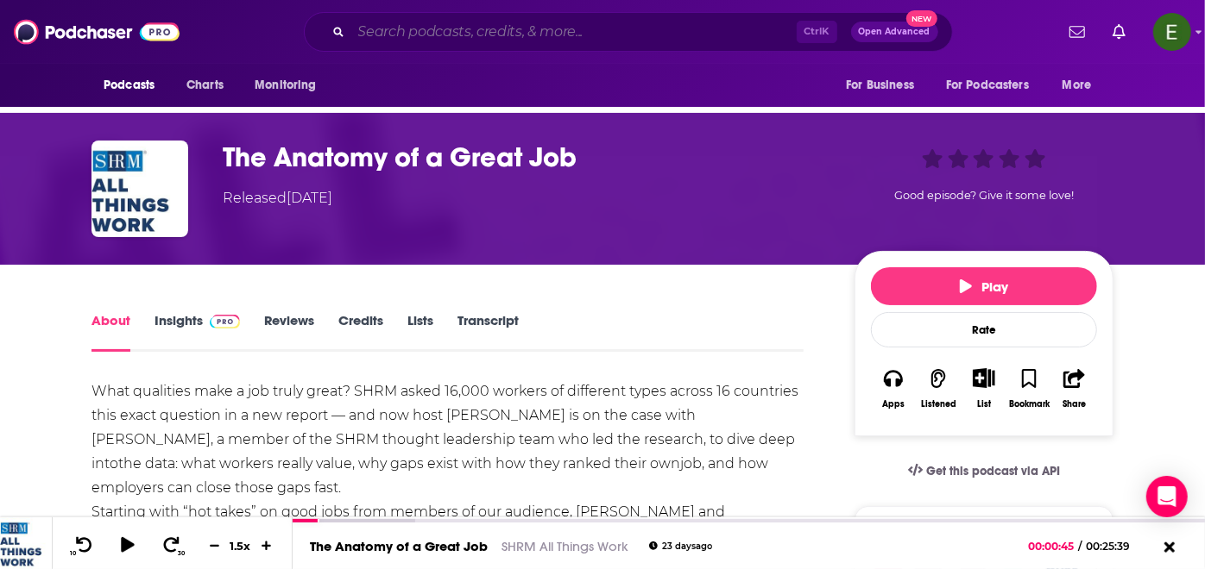
click at [554, 28] on input "Search podcasts, credits, & more..." at bounding box center [573, 32] width 445 height 28
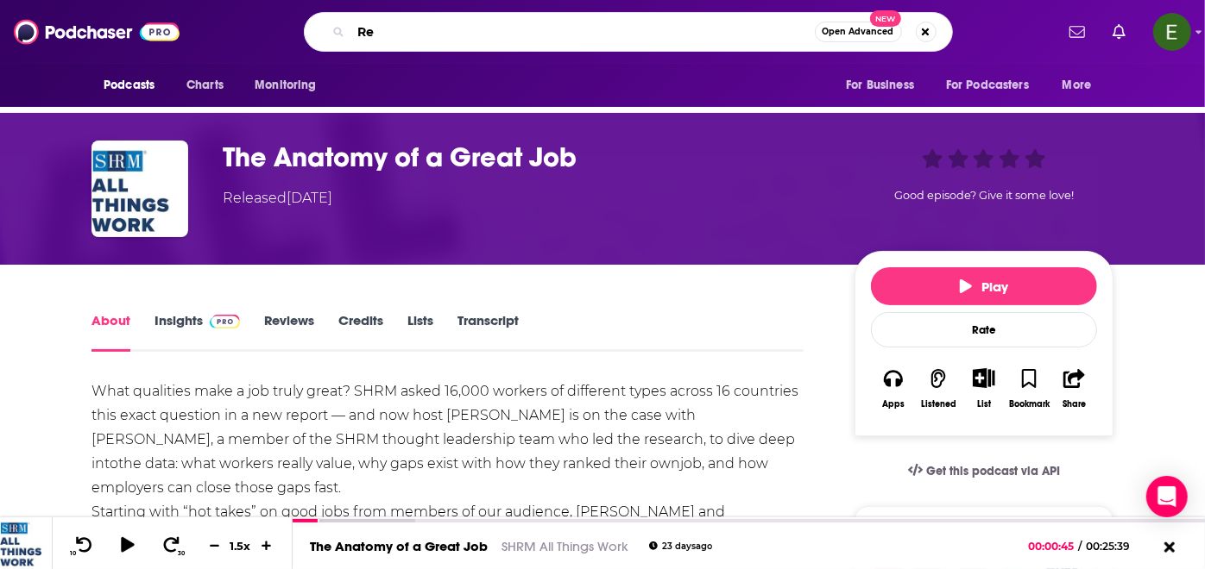
type input "R"
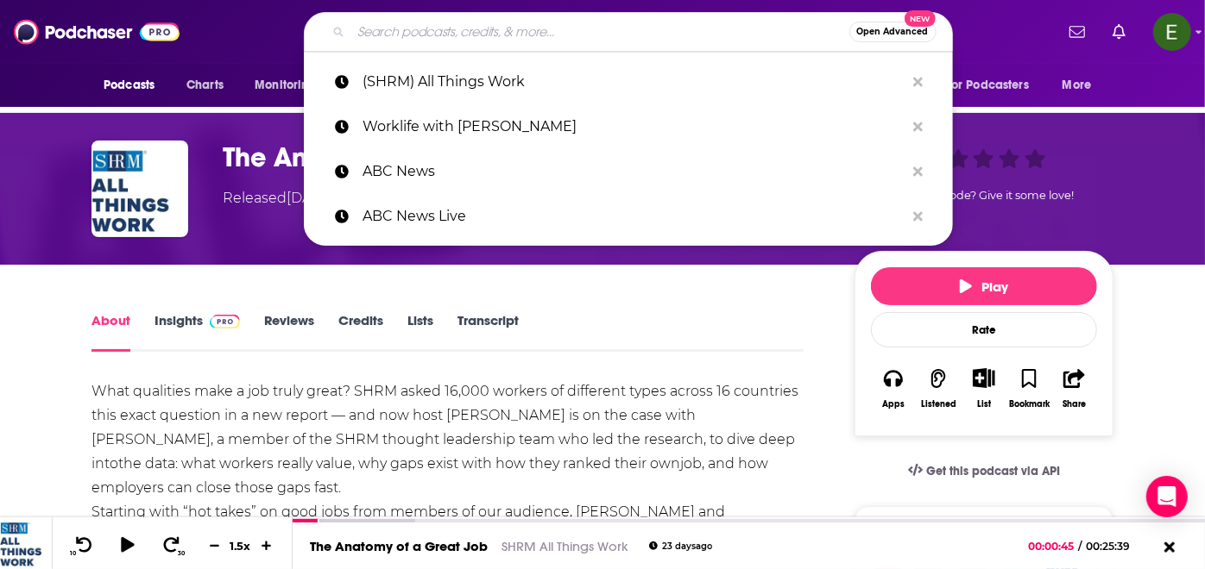
paste input "Episodes mix guest conversations with science-backed takeaways."
type input "Episodes mix guest conversations with science-backed takeaways."
click at [542, 18] on input "Search podcasts, credits, & more..." at bounding box center [600, 32] width 498 height 28
paste input "(Restaurant Business Online) Restaurant Daily"
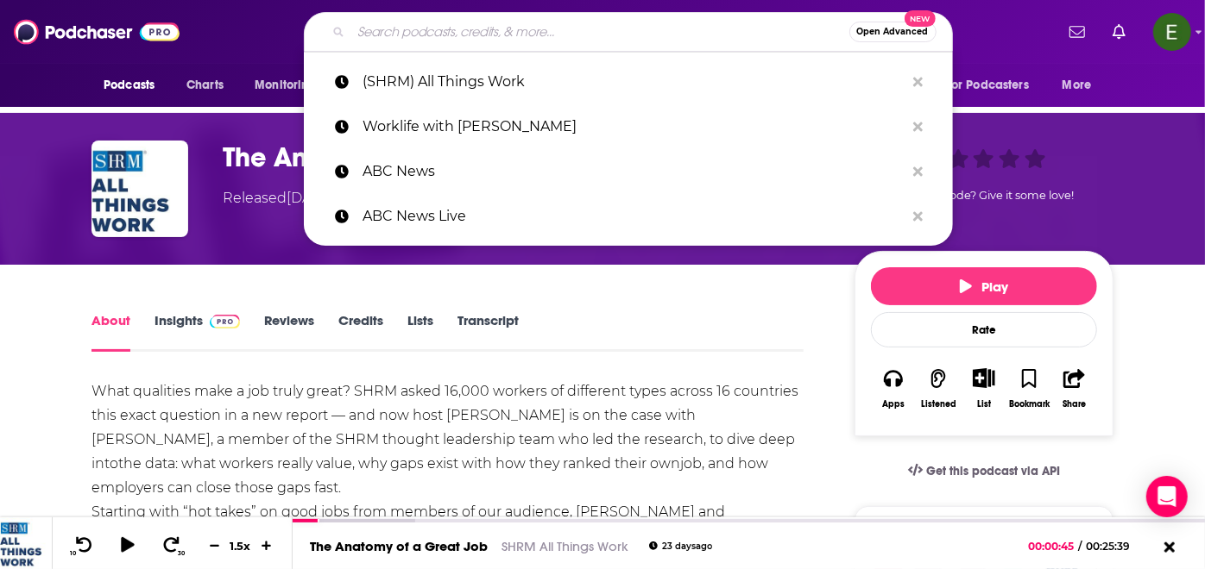
type input "(Restaurant Business Online) Restaurant Daily"
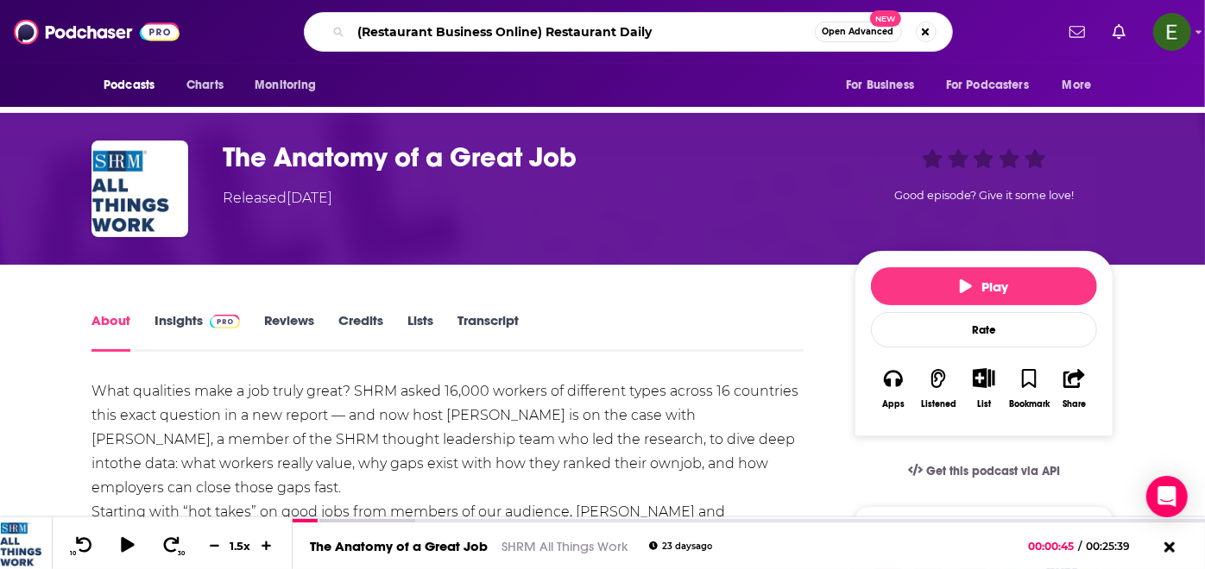
scroll to position [0, 206]
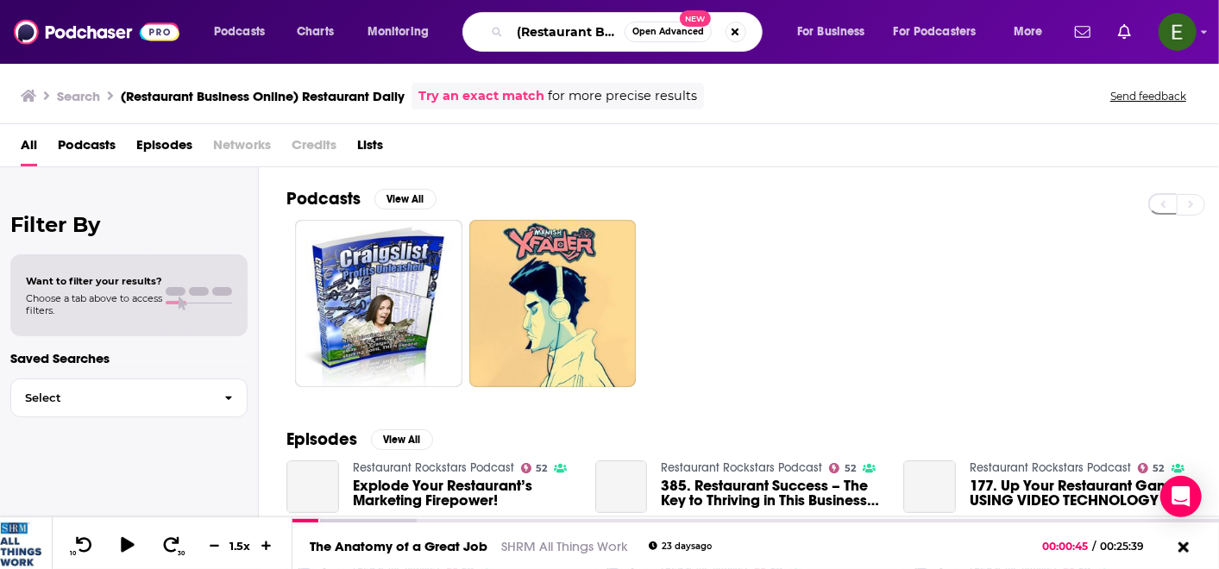
click at [576, 40] on input "(Restaurant Business Online) Restaurant Daily" at bounding box center [567, 32] width 115 height 28
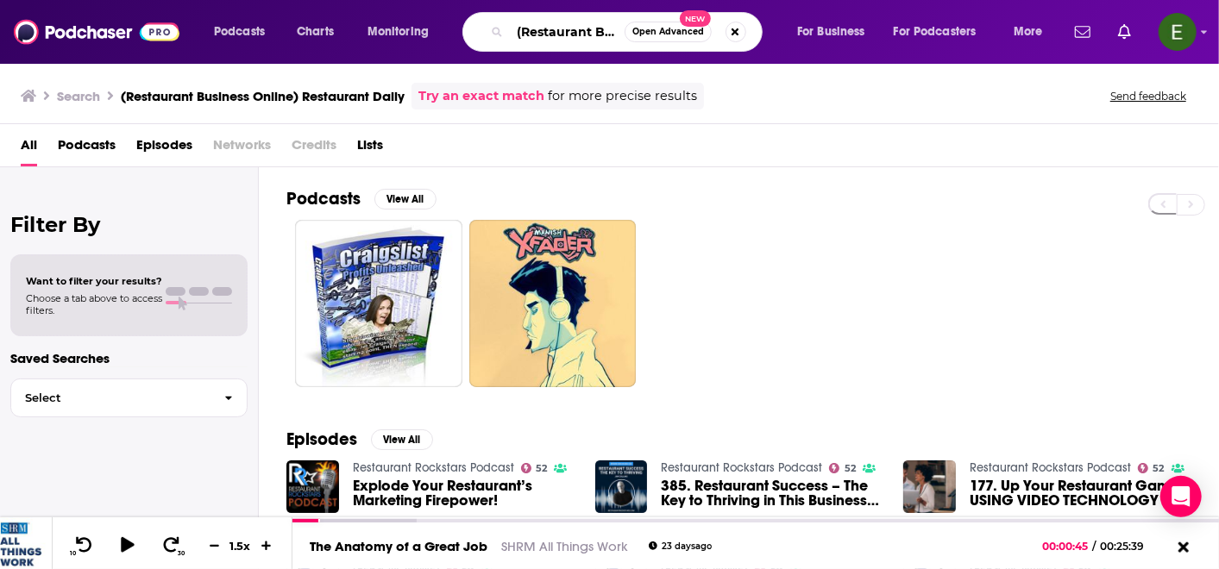
click at [561, 35] on input "(Restaurant Business Online) Restaurant Daily" at bounding box center [567, 32] width 115 height 28
click at [607, 32] on input "(Restaurant Business Online) Restaurant Daily" at bounding box center [567, 32] width 115 height 28
drag, startPoint x: 625, startPoint y: 34, endPoint x: 500, endPoint y: 44, distance: 125.5
click at [500, 44] on div "(Restaurant Business Online) Restaurant Daily Open Advanced New" at bounding box center [612, 32] width 300 height 40
drag, startPoint x: 596, startPoint y: 32, endPoint x: 472, endPoint y: 43, distance: 124.8
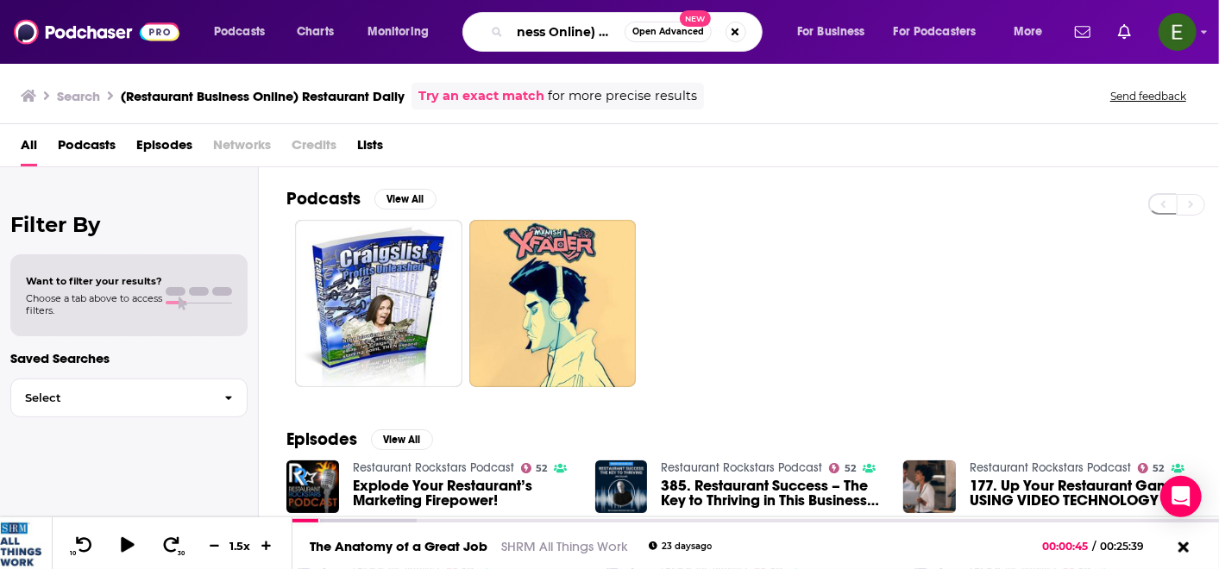
click at [472, 43] on div "ness Online) Restaurant Daily Open Advanced New" at bounding box center [612, 32] width 300 height 40
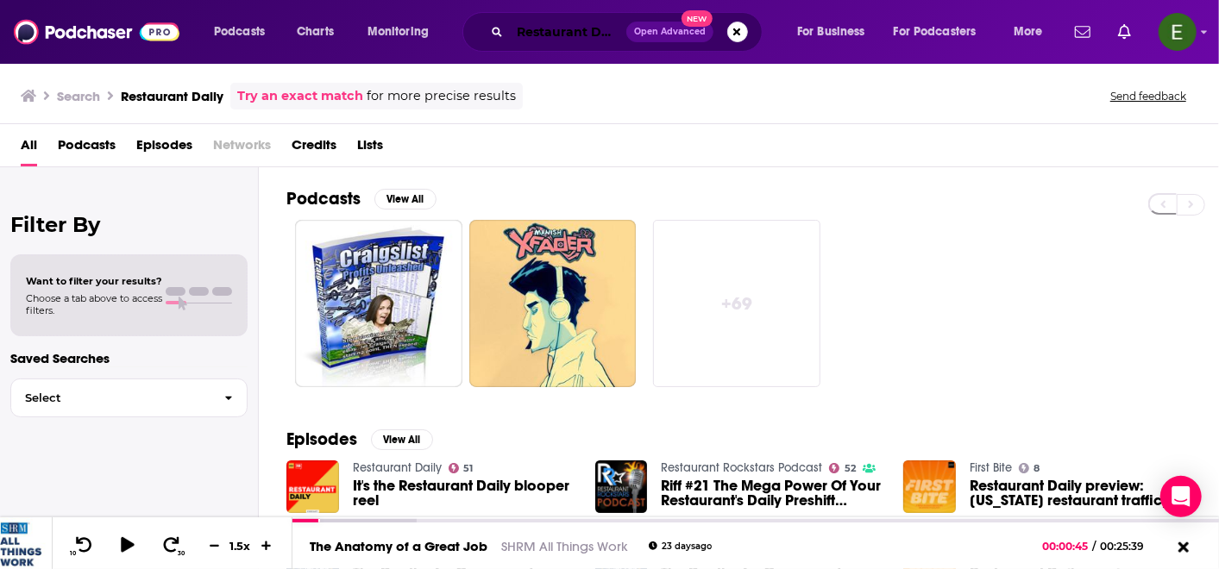
click at [559, 29] on input "Restaurant Daily" at bounding box center [568, 32] width 116 height 28
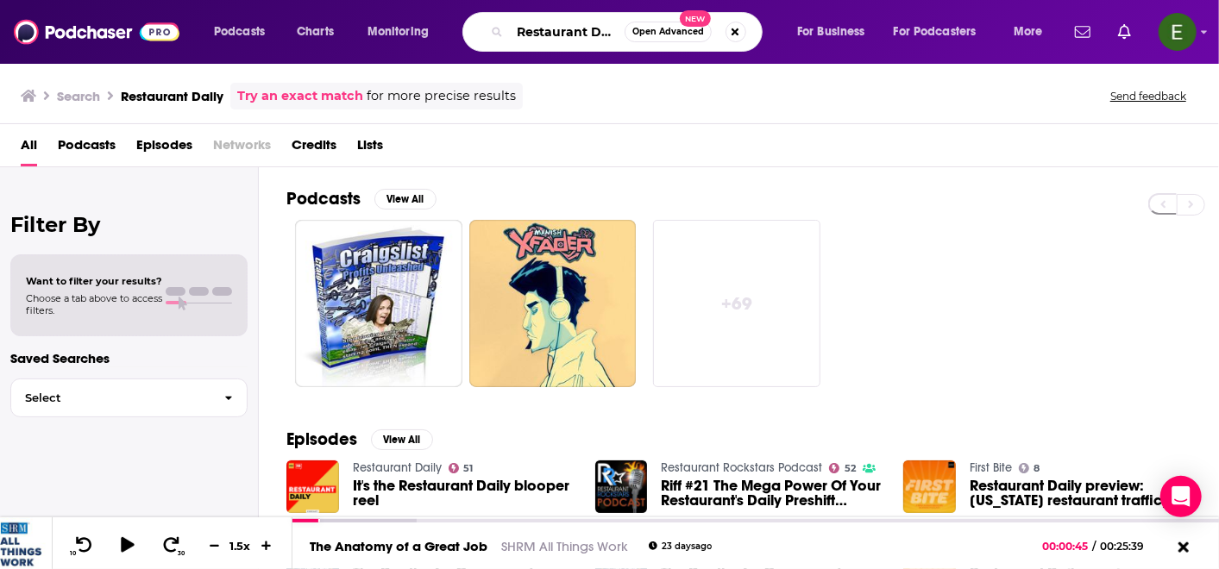
click at [562, 29] on input "Restaurant Daily" at bounding box center [567, 32] width 115 height 28
click at [557, 28] on input "Restaurant Daily" at bounding box center [567, 32] width 115 height 28
paste input "(NPR) Planet Money"
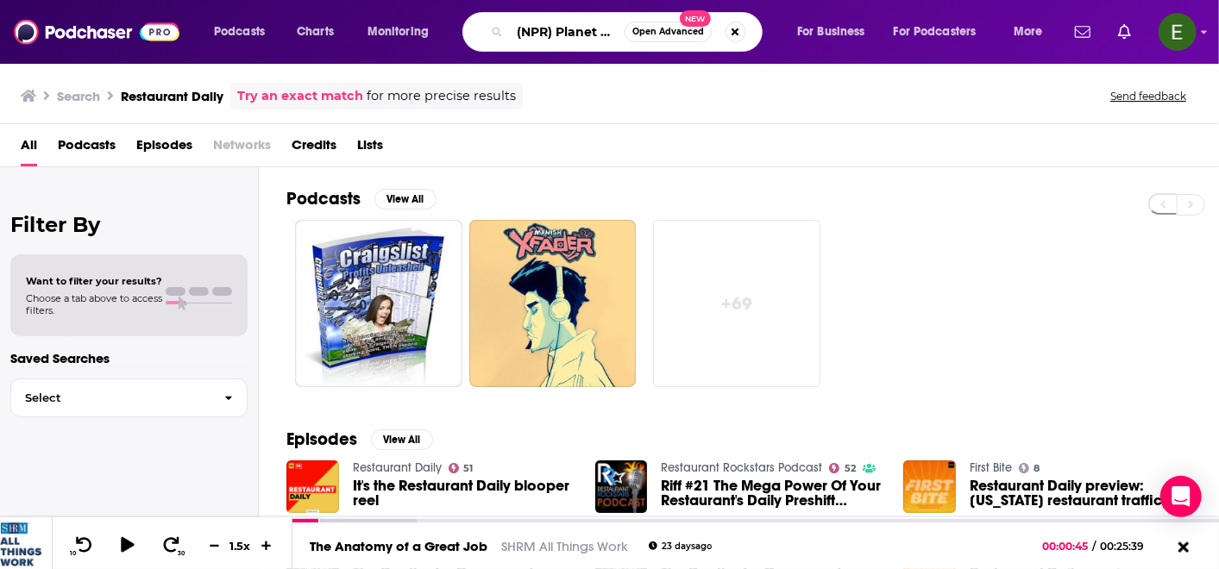
scroll to position [0, 28]
type input "(NPR) Planet Money"
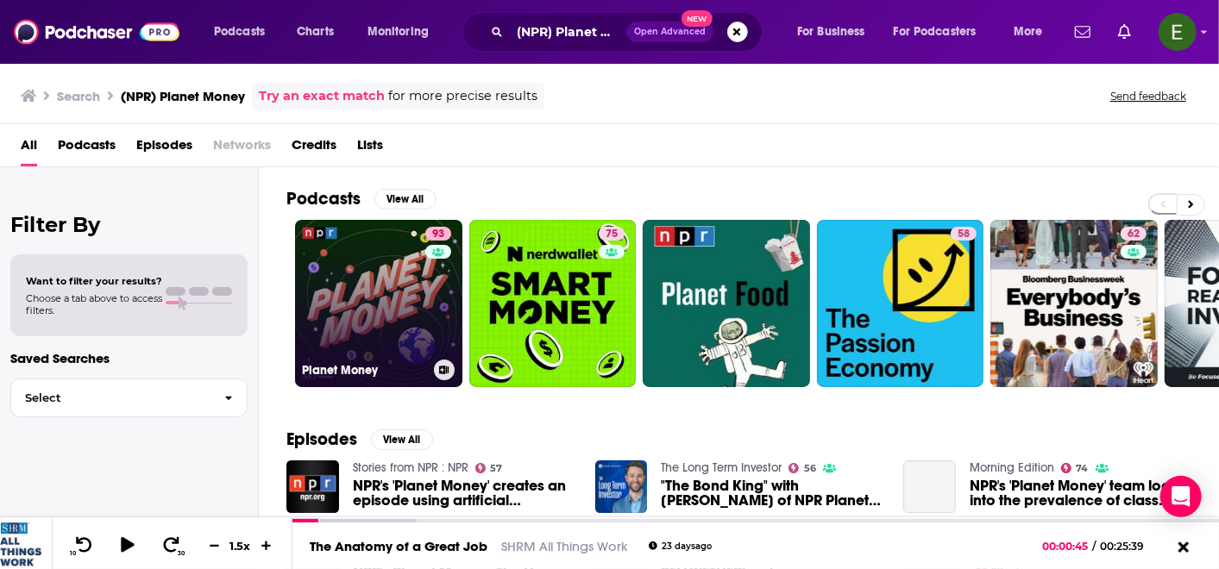
click at [409, 300] on link "93 Planet Money" at bounding box center [378, 303] width 167 height 167
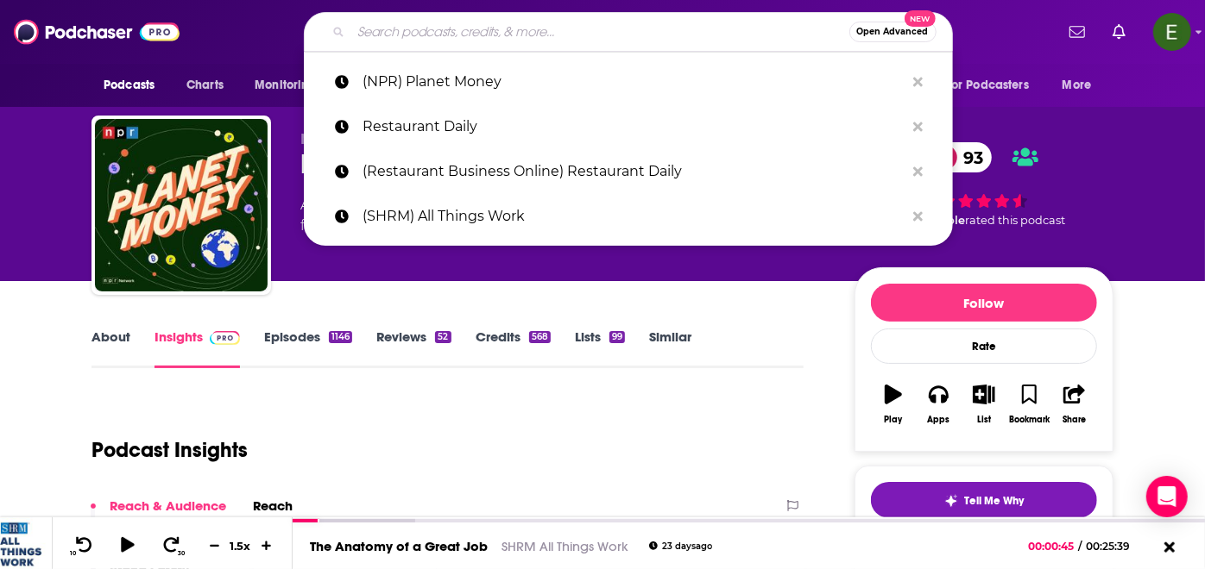
click at [535, 33] on input "Search podcasts, credits, & more..." at bounding box center [600, 32] width 498 height 28
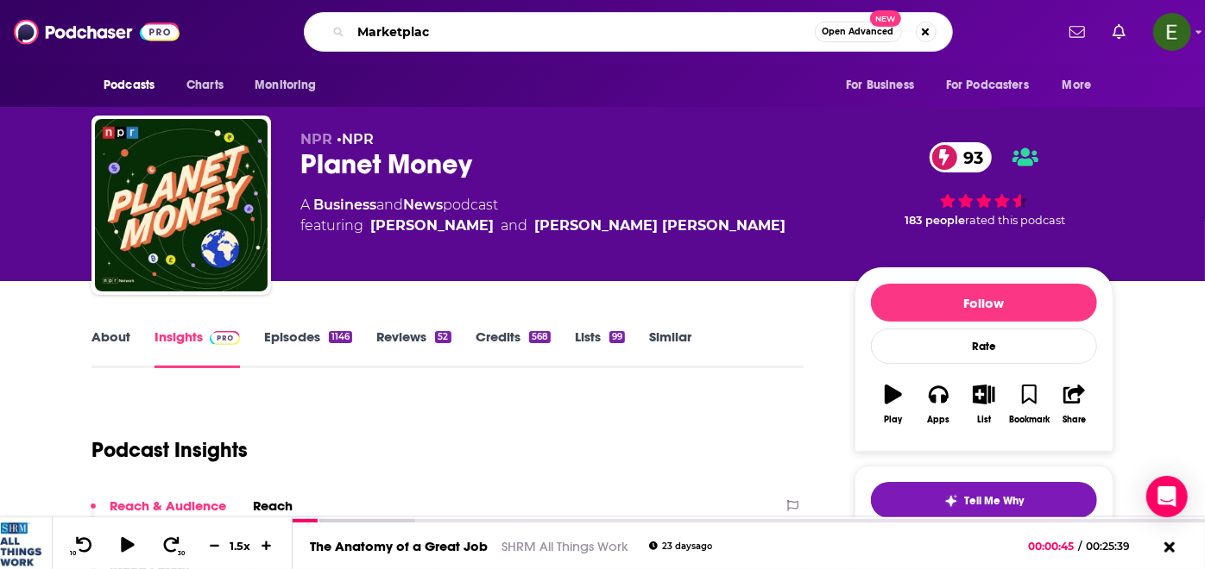
type input "Marketplace"
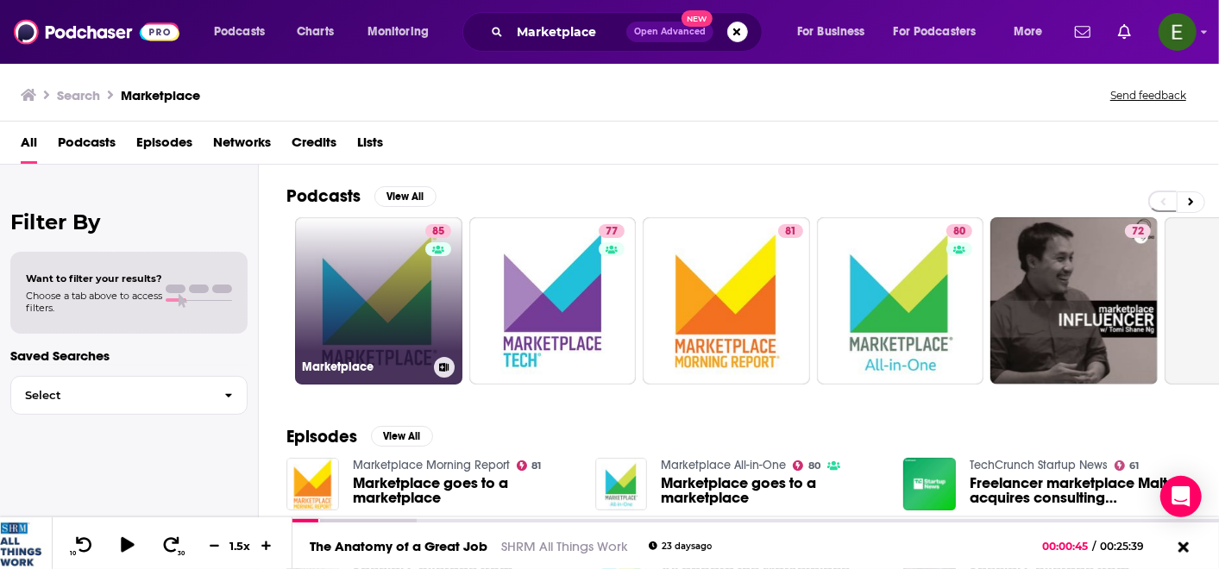
click at [391, 288] on link "85 Marketplace" at bounding box center [378, 300] width 167 height 167
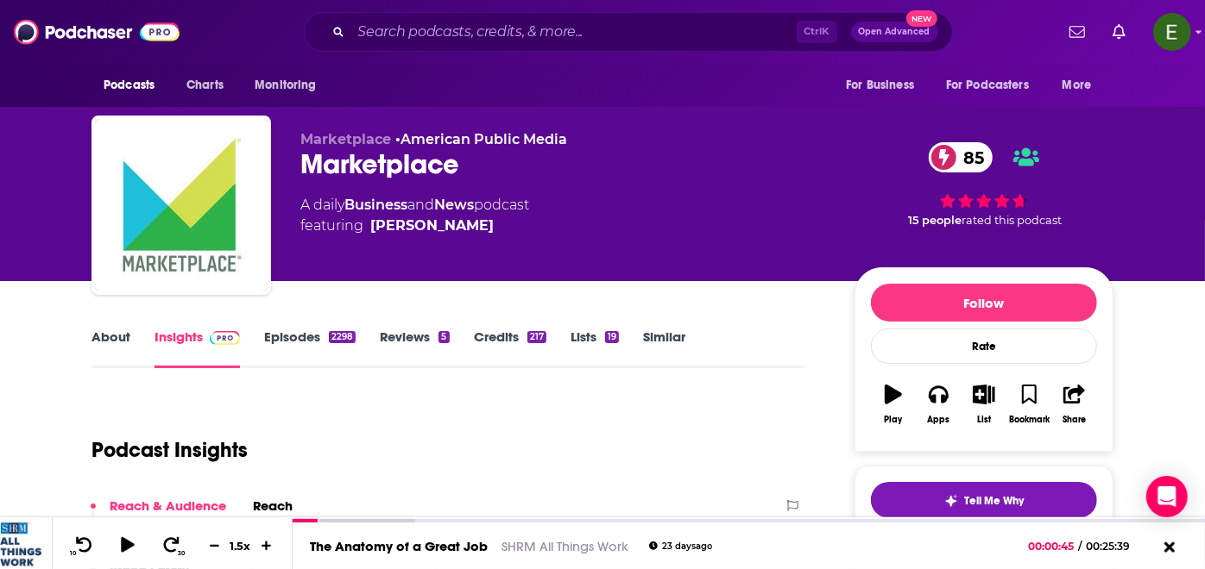
scroll to position [64, 0]
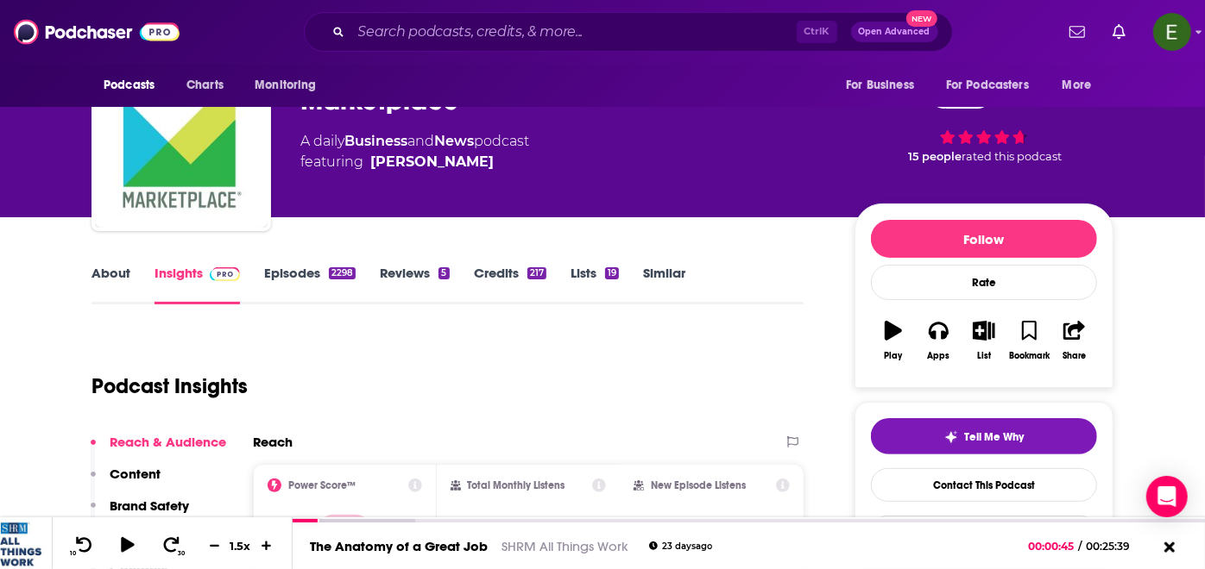
click at [198, 276] on link "Insights" at bounding box center [196, 285] width 85 height 40
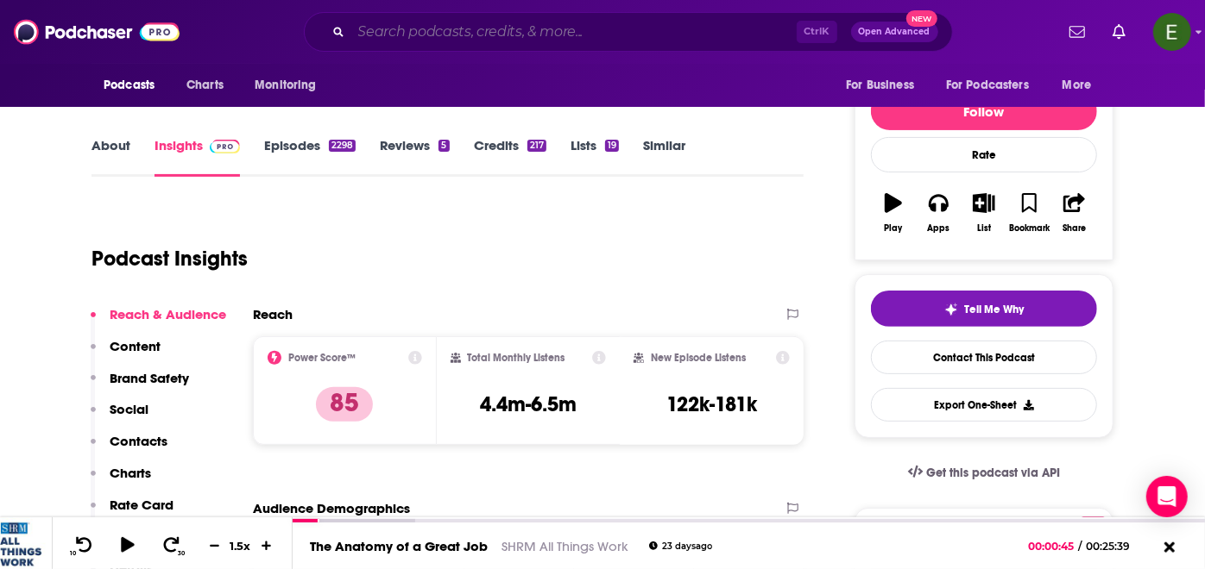
click at [542, 33] on input "Search podcasts, credits, & more..." at bounding box center [573, 32] width 445 height 28
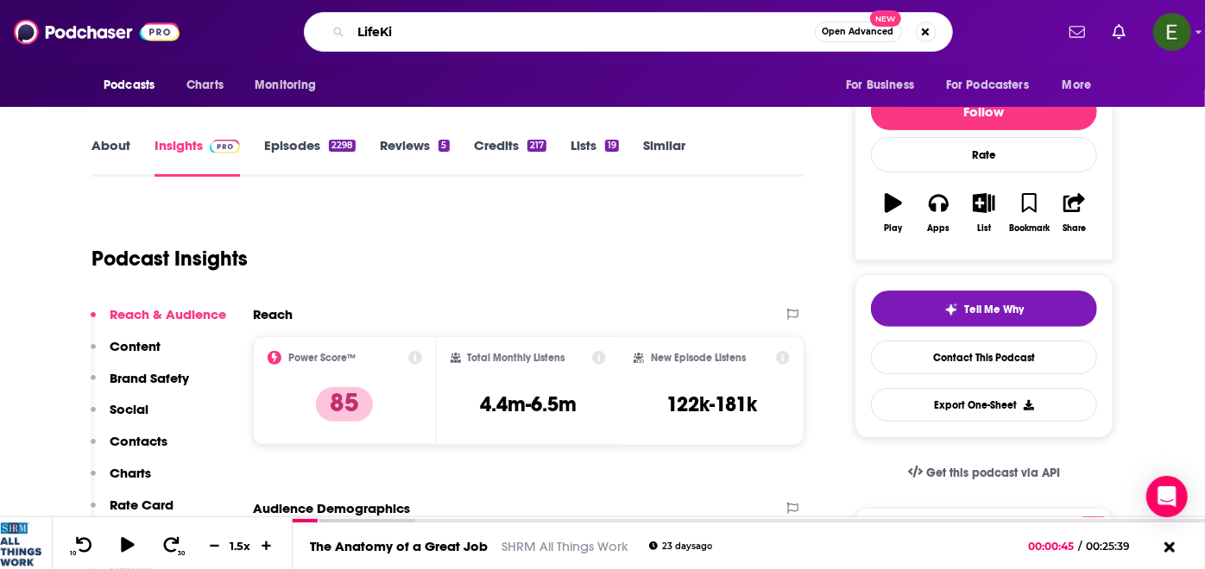
type input "LifeKit"
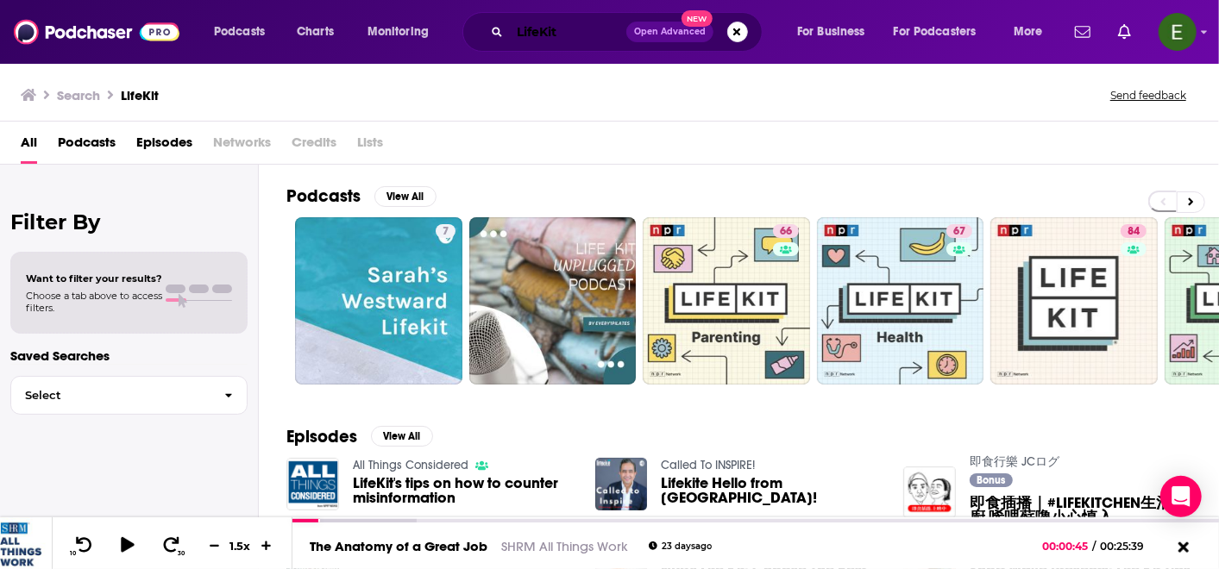
click at [518, 25] on input "LifeKit" at bounding box center [568, 32] width 116 height 28
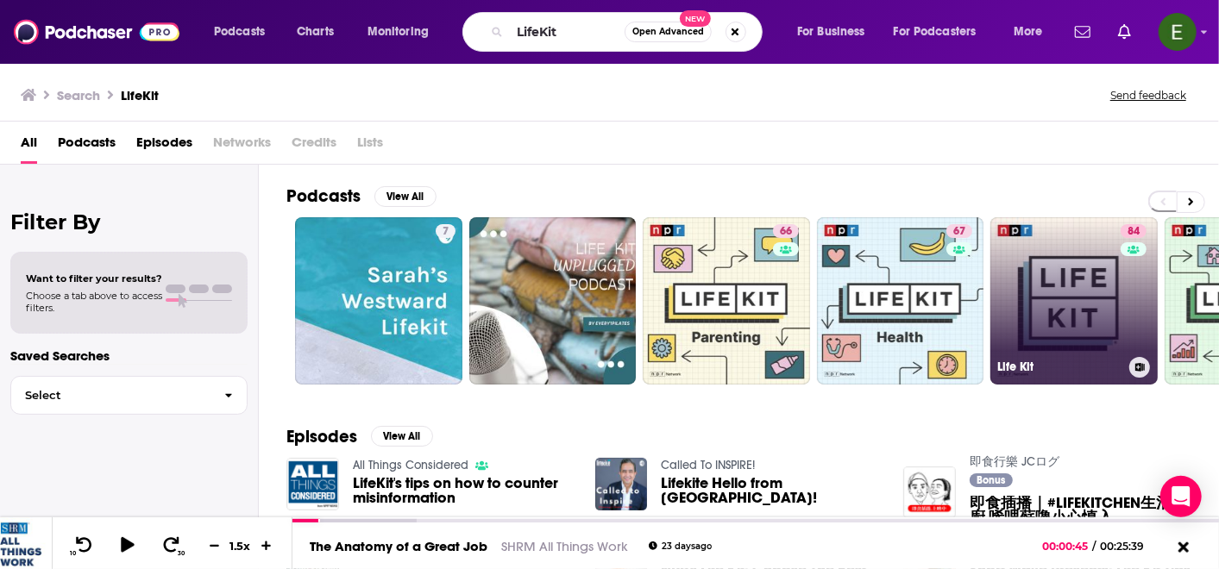
click at [1077, 288] on link "84 Life Kit" at bounding box center [1074, 300] width 167 height 167
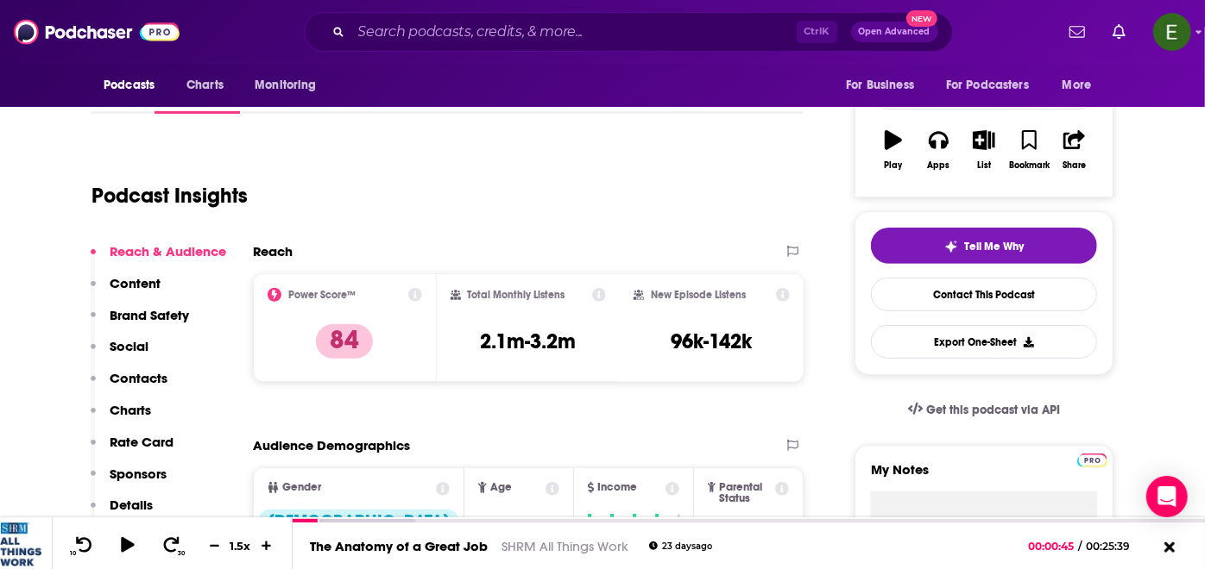
scroll to position [255, 0]
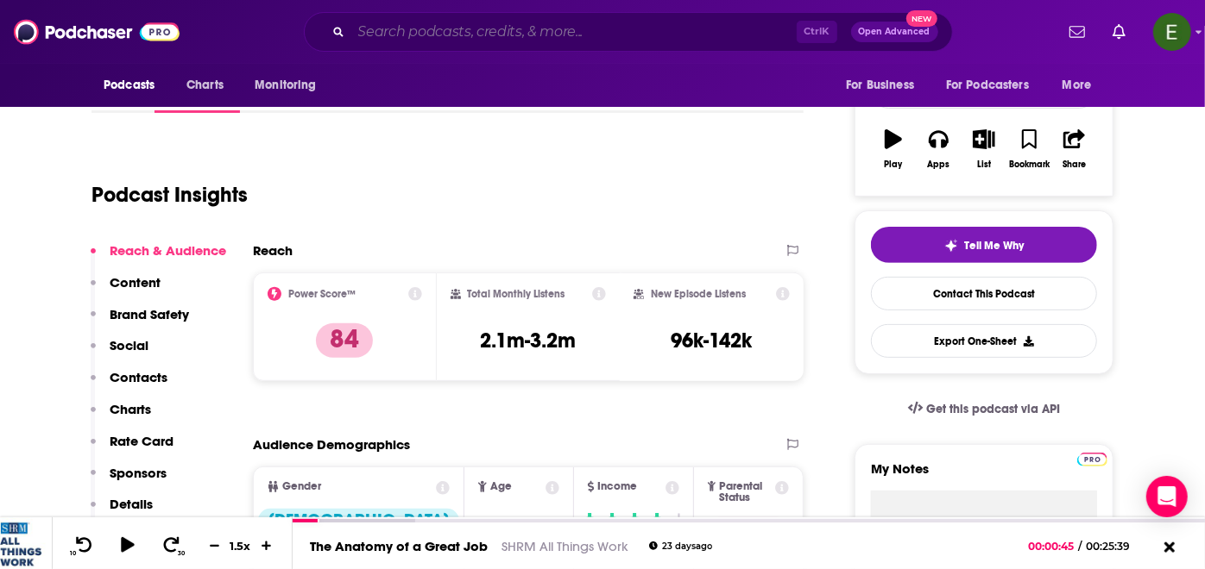
click at [544, 29] on input "Search podcasts, credits, & more..." at bounding box center [573, 32] width 445 height 28
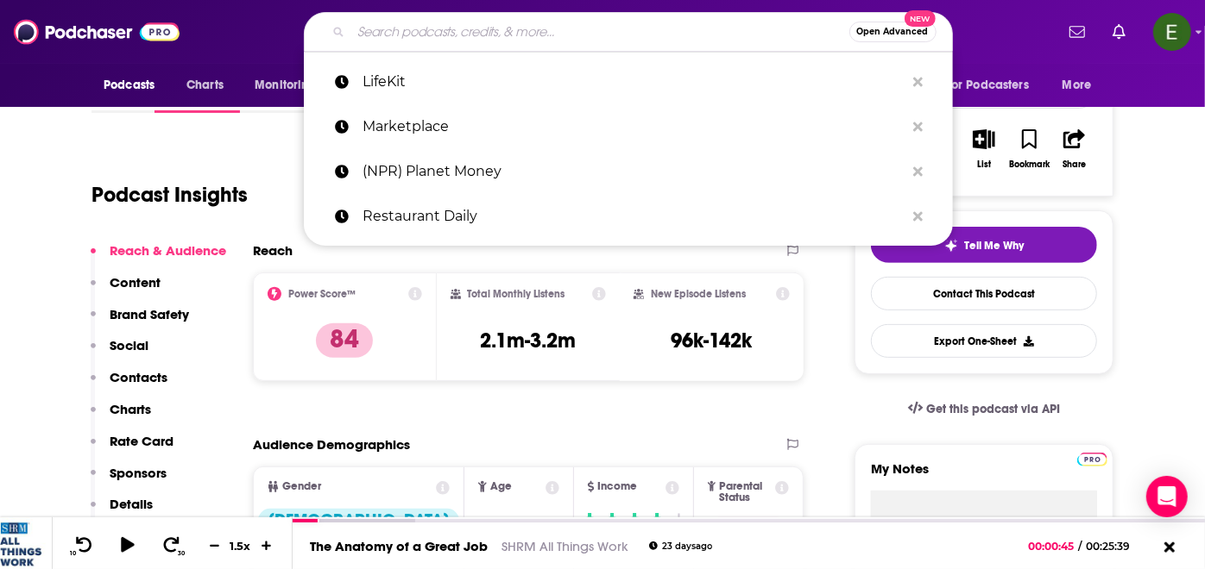
paste input "(NPR) All Things Considered"
type input "(NPR) All Things Considered"
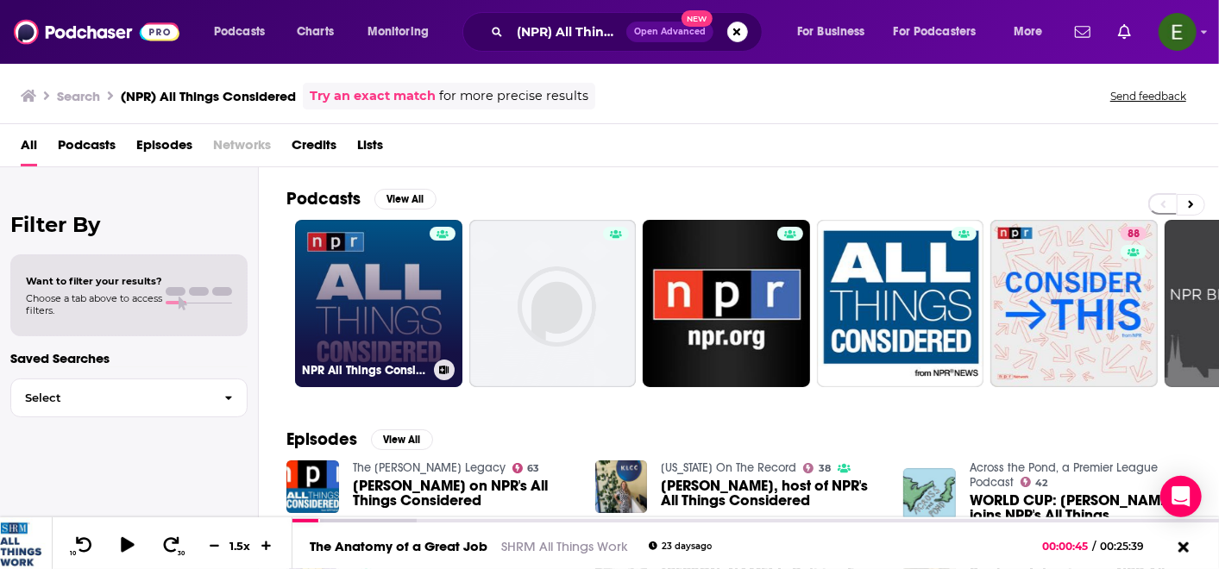
click at [384, 308] on link "NPR All Things Considered" at bounding box center [378, 303] width 167 height 167
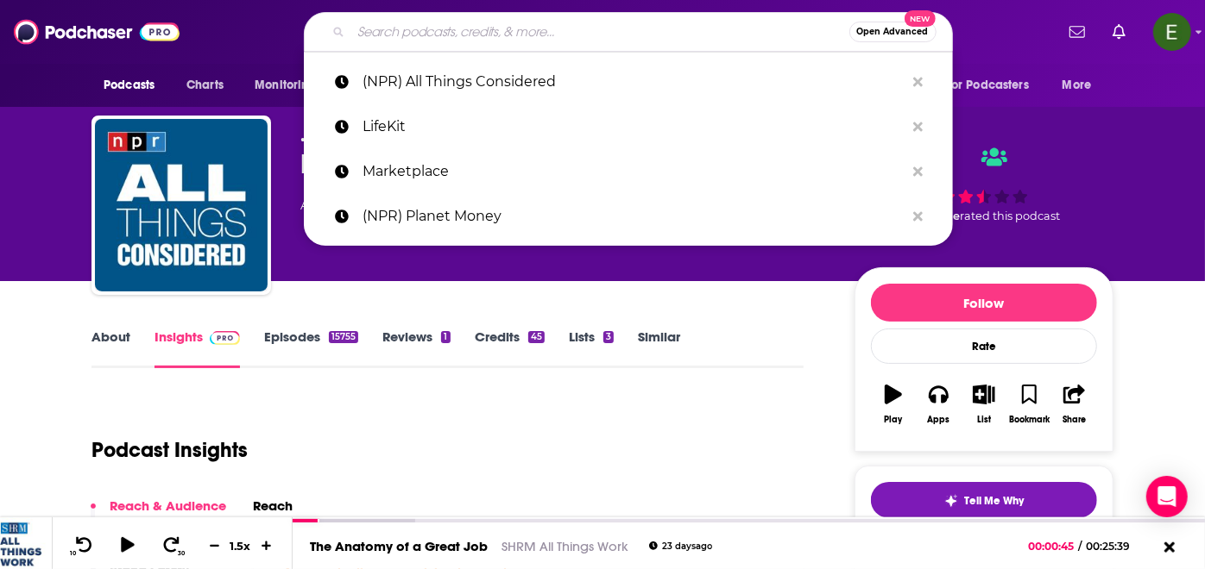
click at [567, 27] on input "Search podcasts, credits, & more..." at bounding box center [600, 32] width 498 height 28
paste input "[PERSON_NAME]"
type input "[PERSON_NAME]"
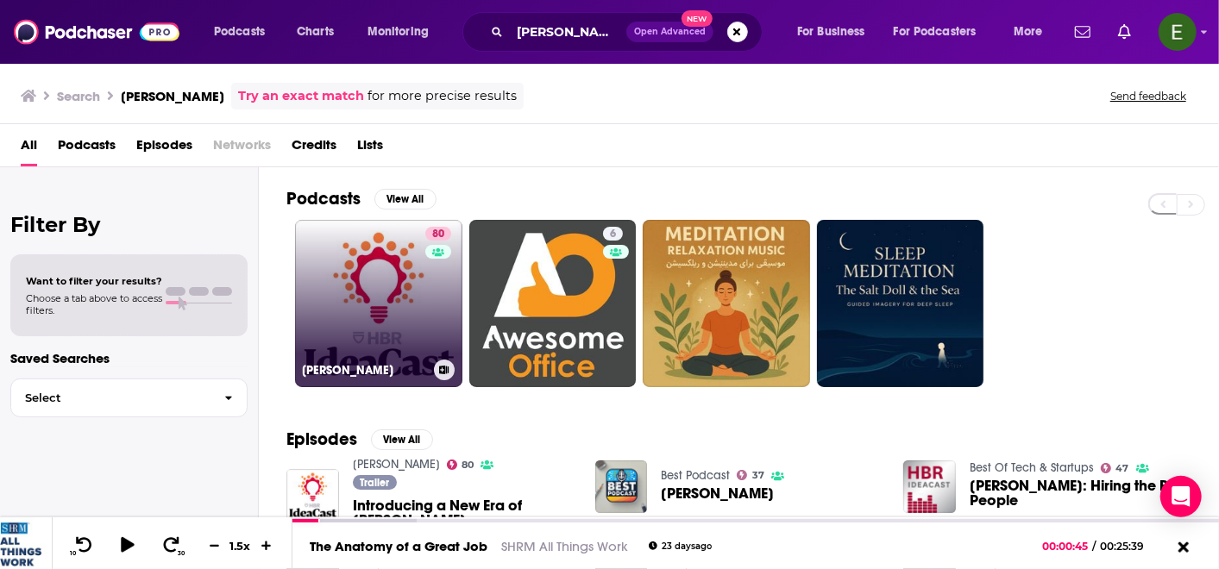
click at [399, 299] on link "80 [PERSON_NAME]" at bounding box center [378, 303] width 167 height 167
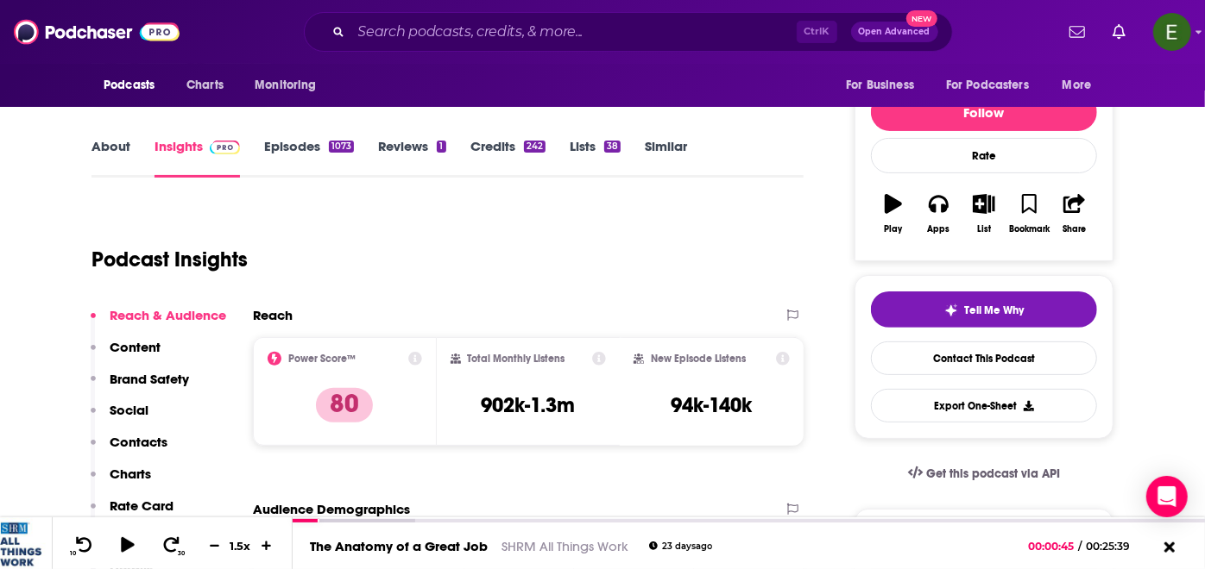
scroll to position [192, 0]
click at [570, 28] on input "Search podcasts, credits, & more..." at bounding box center [573, 32] width 445 height 28
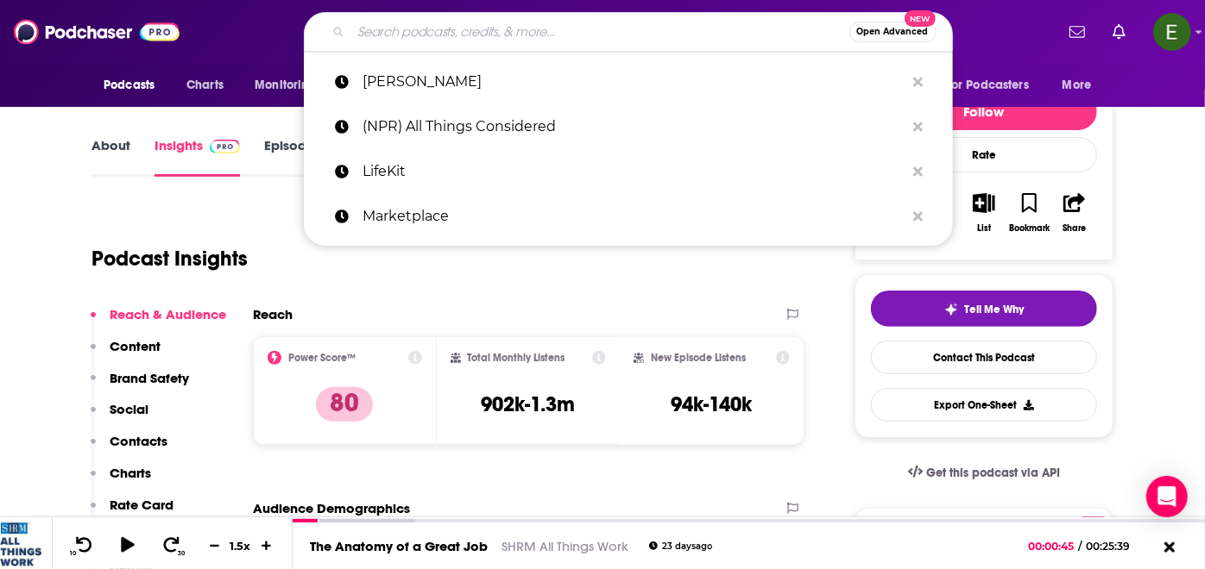
paste input "([GEOGRAPHIC_DATA]) (Climate Rising)"
type input "([GEOGRAPHIC_DATA]) (Climate Rising)"
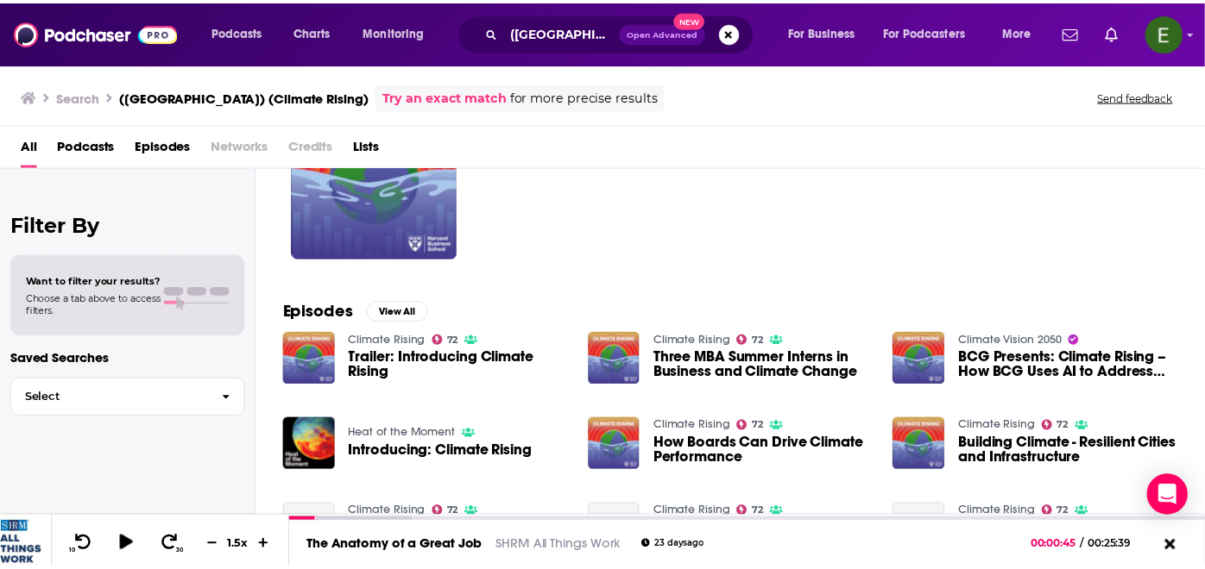
scroll to position [64, 0]
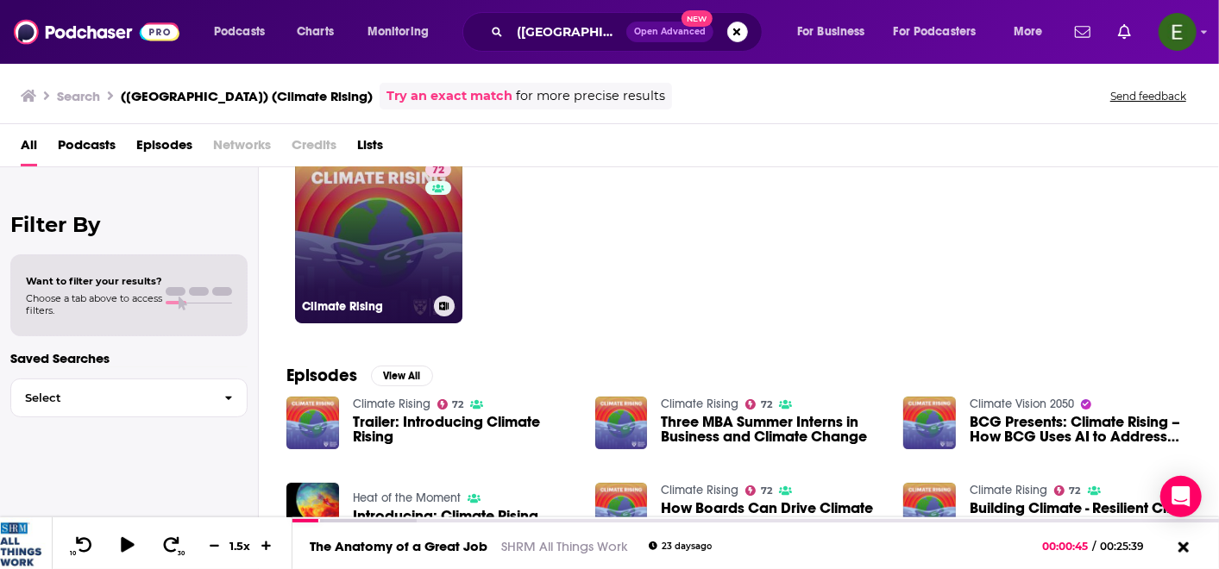
click at [352, 247] on link "72 Climate Rising" at bounding box center [378, 239] width 167 height 167
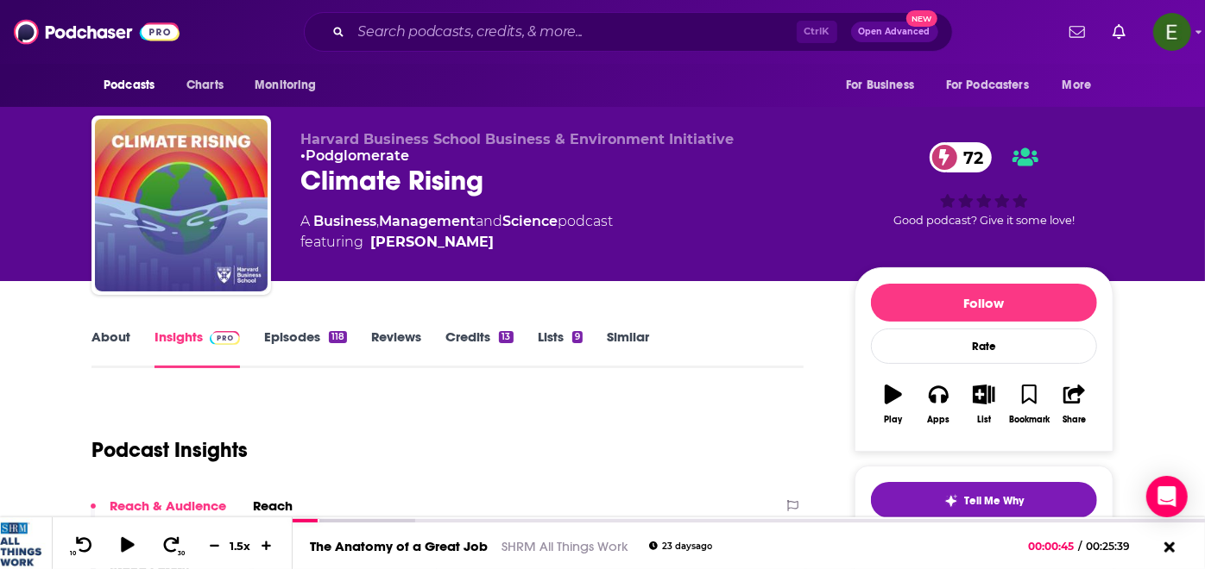
scroll to position [192, 0]
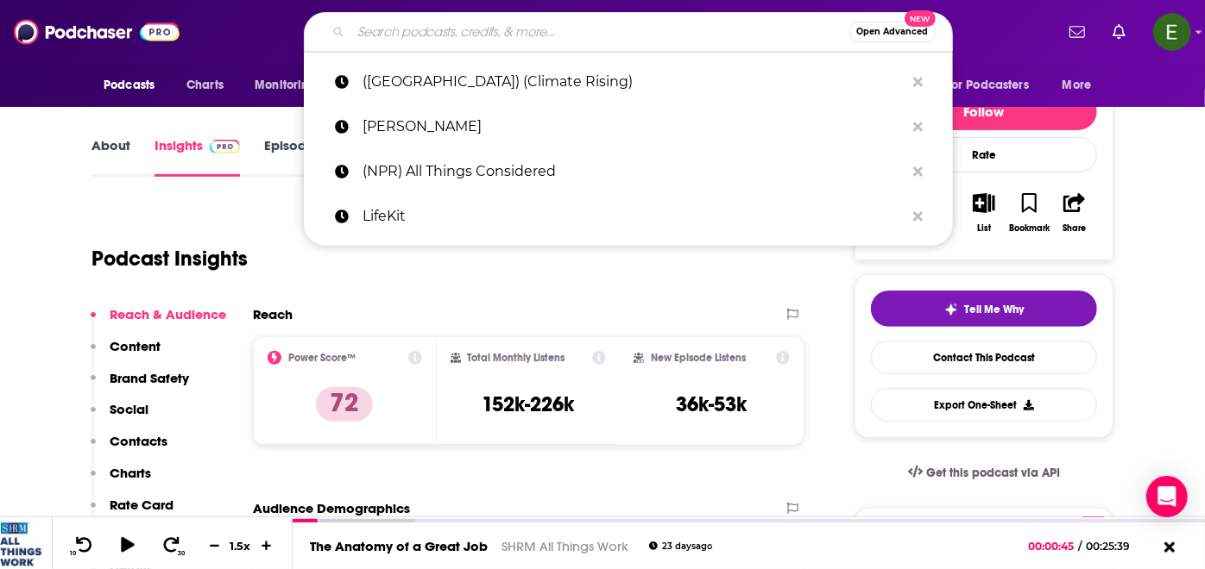
click at [552, 33] on input "Search podcasts, credits, & more..." at bounding box center [600, 32] width 498 height 28
paste input "(Fast Company) The New Way We Work"
type input "(Fast Company) The New Way We Work"
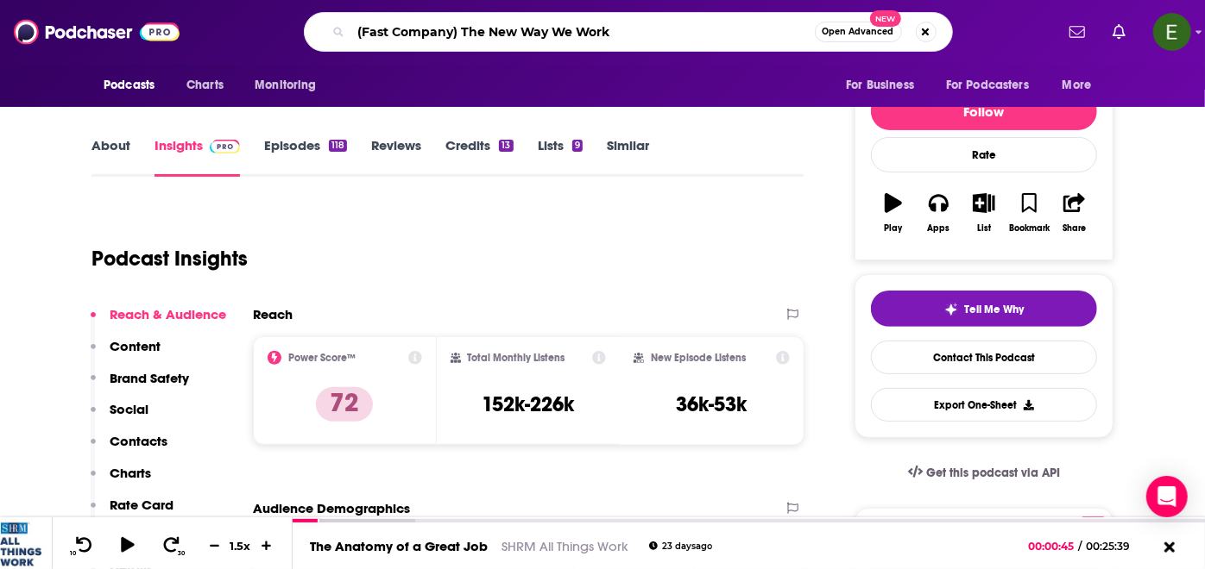
scroll to position [0, 165]
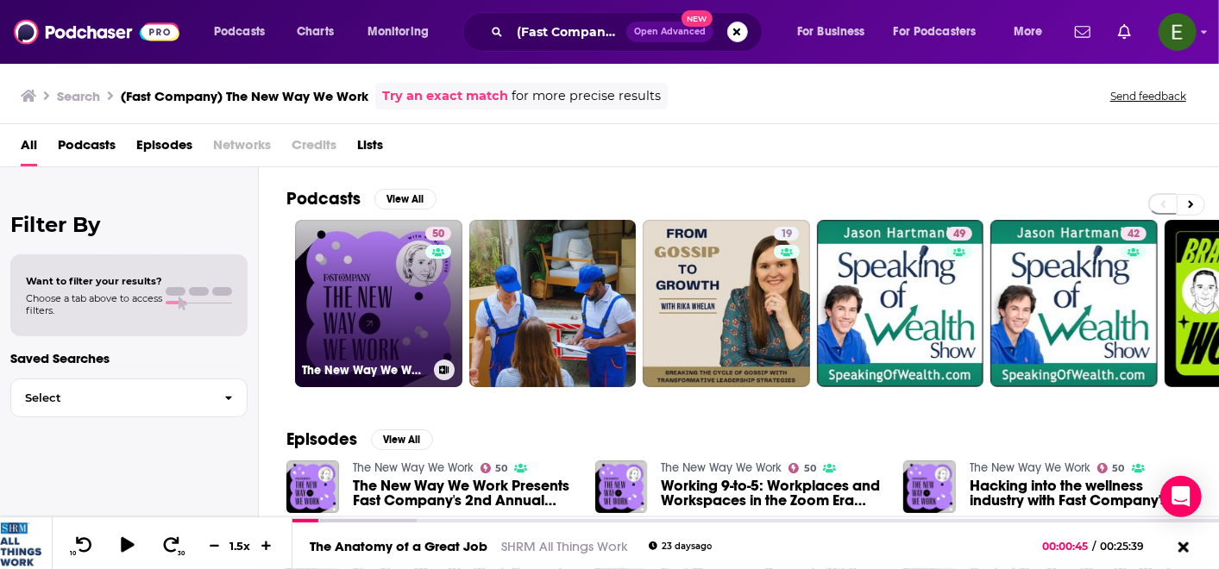
click at [339, 326] on link "50 The New Way We Work" at bounding box center [378, 303] width 167 height 167
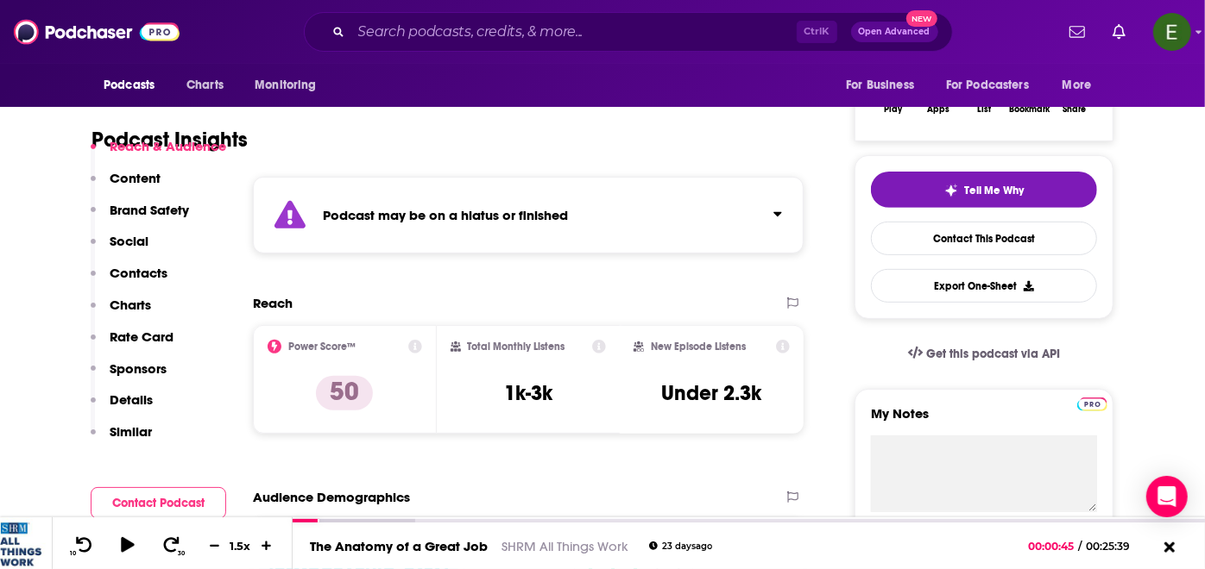
scroll to position [383, 0]
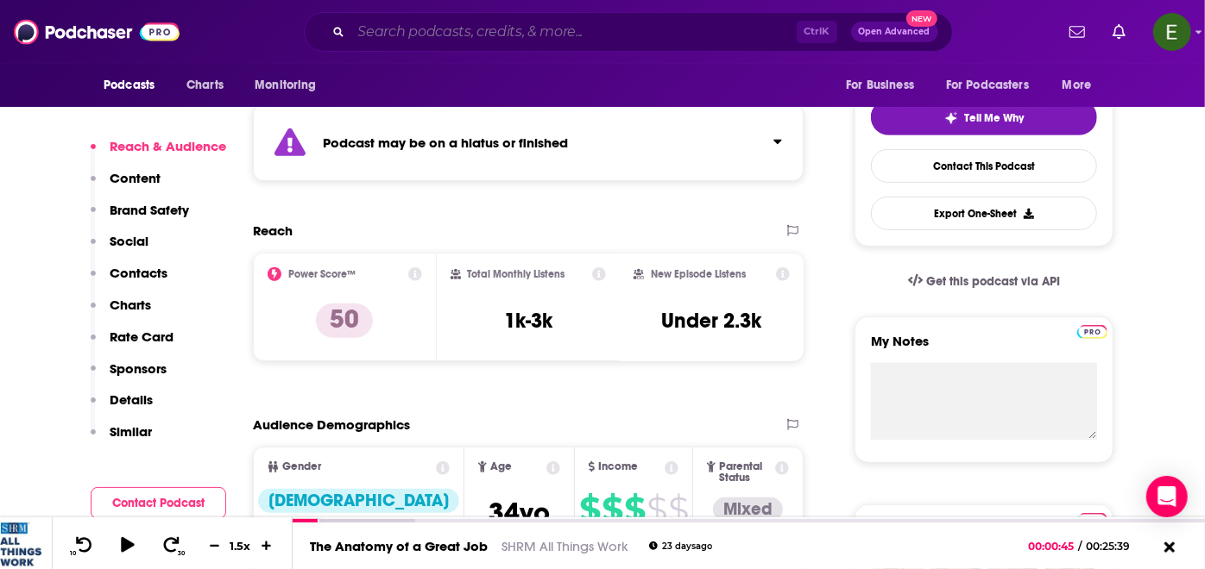
click at [538, 30] on input "Search podcasts, credits, & more..." at bounding box center [573, 32] width 445 height 28
paste input "(CNN) 5 Things"
type input "(CNN) 5 Things"
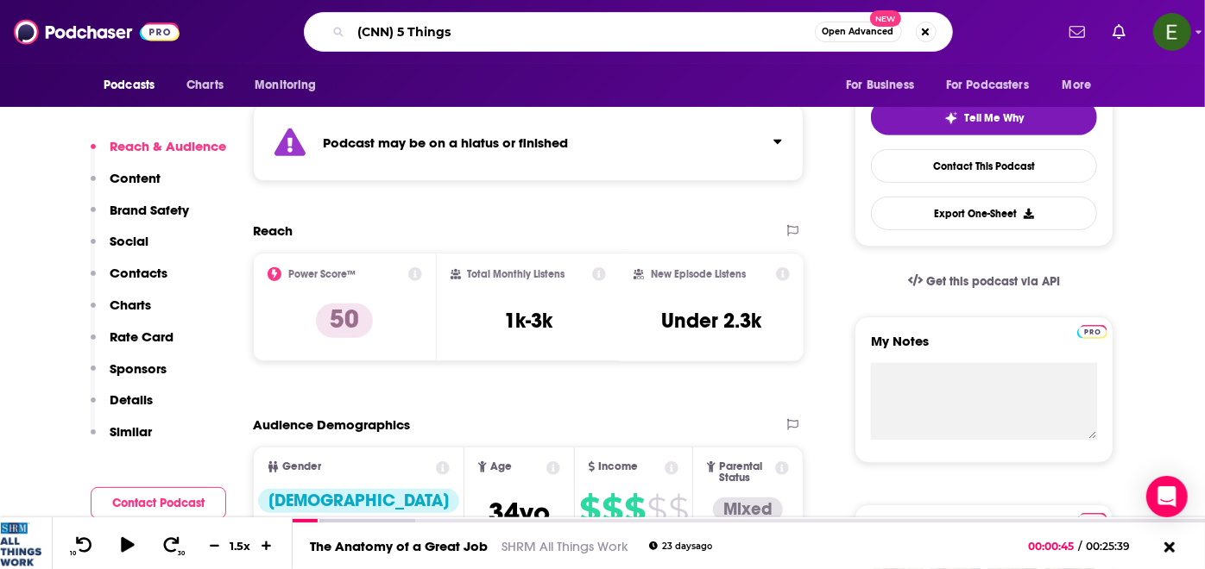
scroll to position [0, 7]
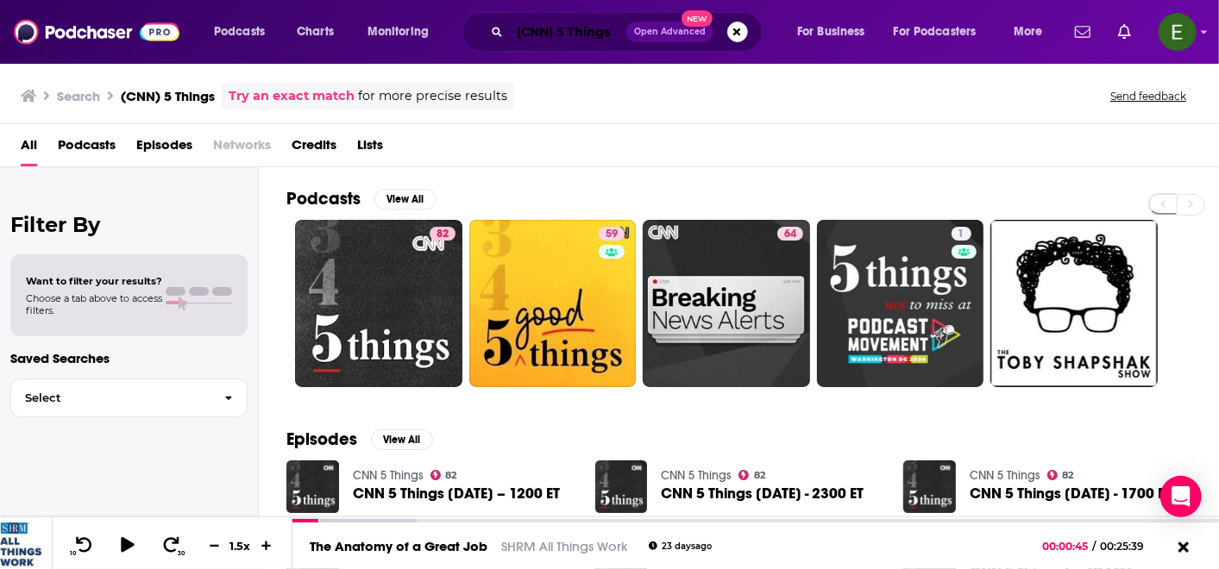
drag, startPoint x: 554, startPoint y: 30, endPoint x: 573, endPoint y: 66, distance: 40.1
click at [551, 35] on input "(CNN) 5 Things" at bounding box center [568, 32] width 116 height 28
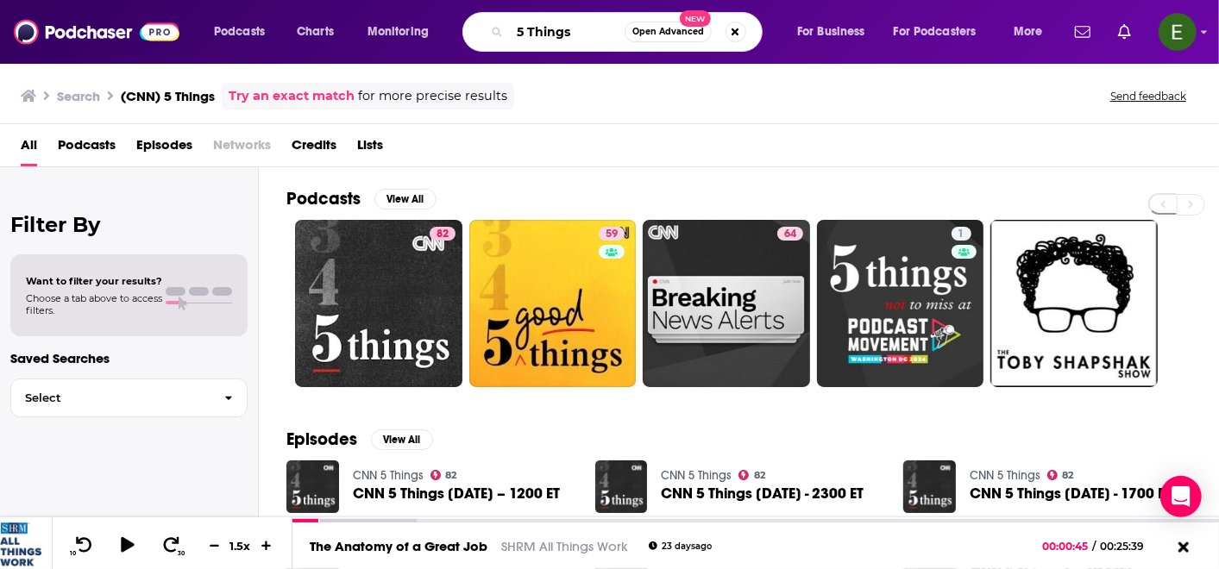
type input "5 Things"
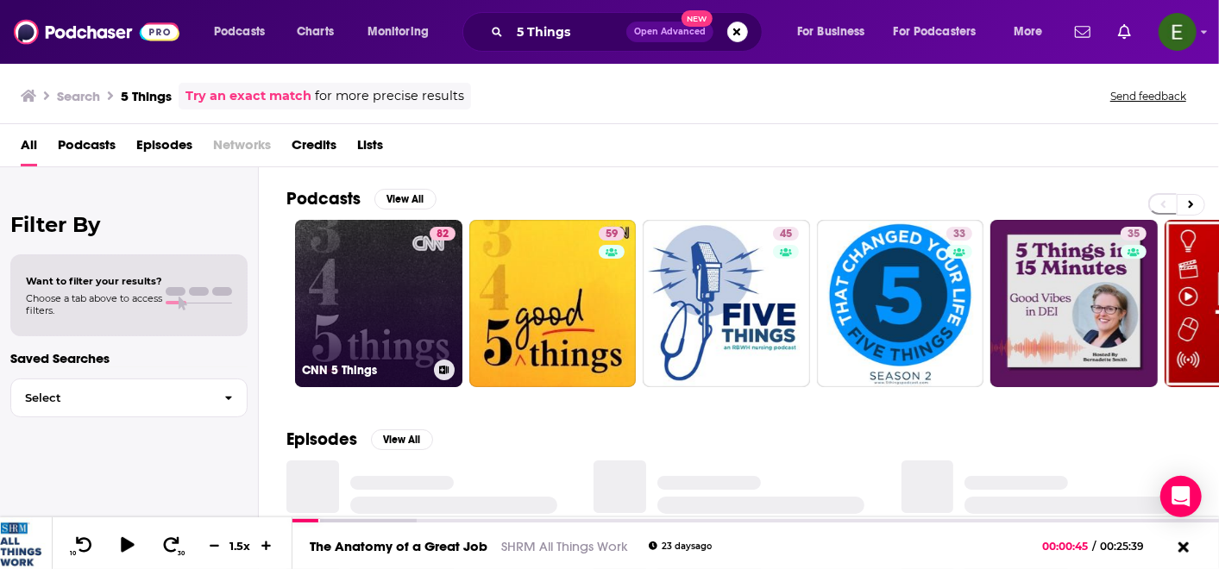
click at [424, 328] on link "82 CNN 5 Things" at bounding box center [378, 303] width 167 height 167
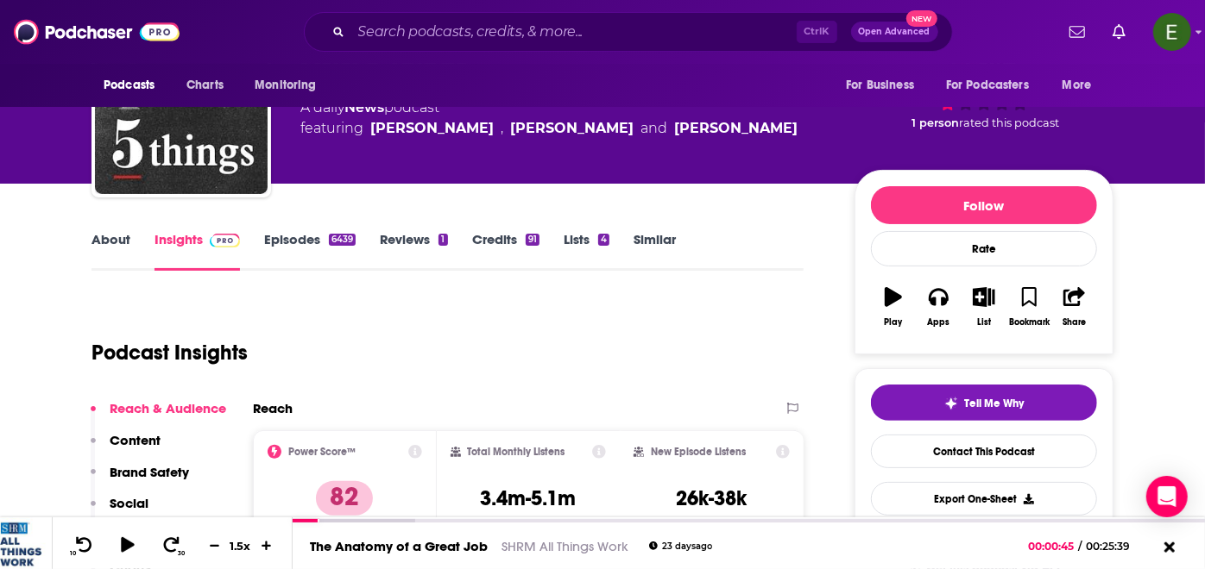
scroll to position [255, 0]
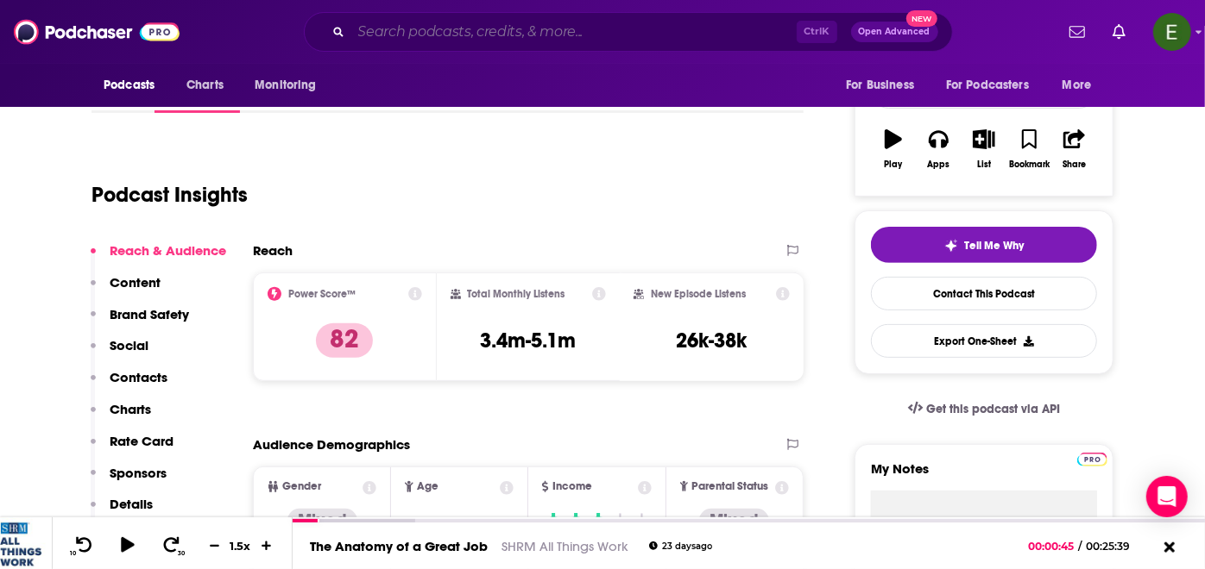
click at [554, 35] on input "Search podcasts, credits, & more..." at bounding box center [573, 32] width 445 height 28
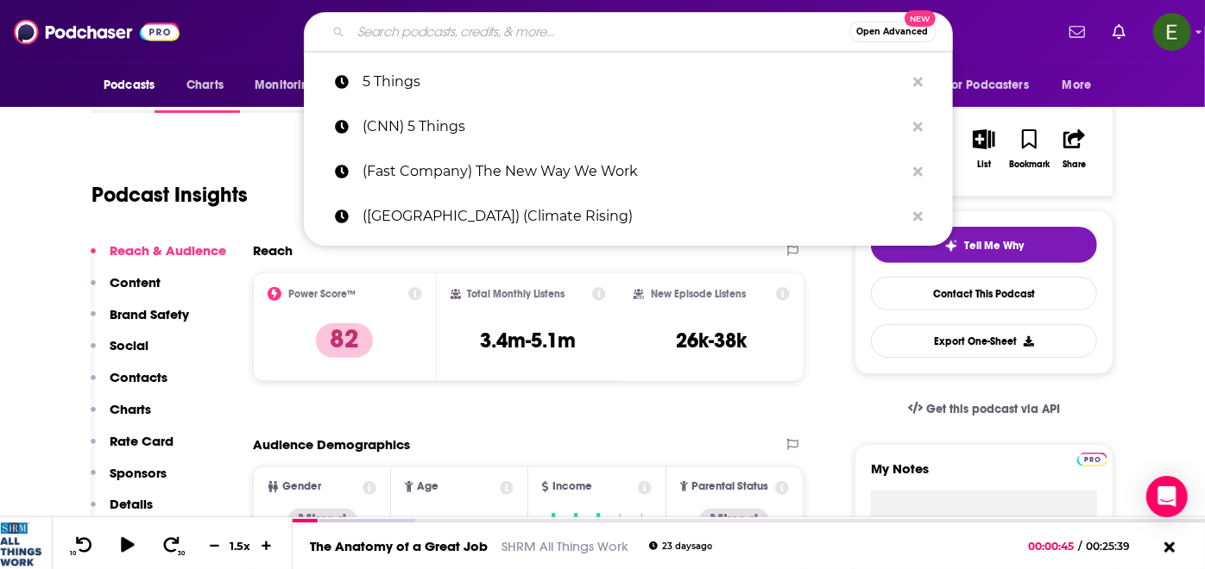
paste input "Bloomberg Originals"
type input "Bloomberg Originals"
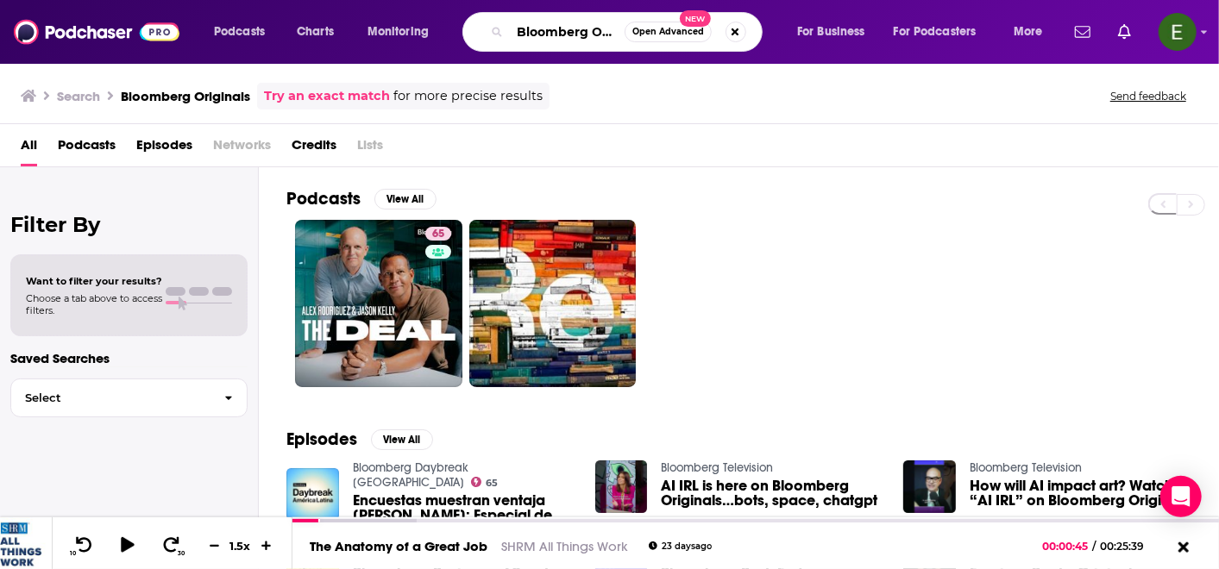
drag, startPoint x: 587, startPoint y: 29, endPoint x: 488, endPoint y: 36, distance: 99.5
click at [488, 36] on div "Bloomberg Originals Open Advanced New" at bounding box center [612, 32] width 300 height 40
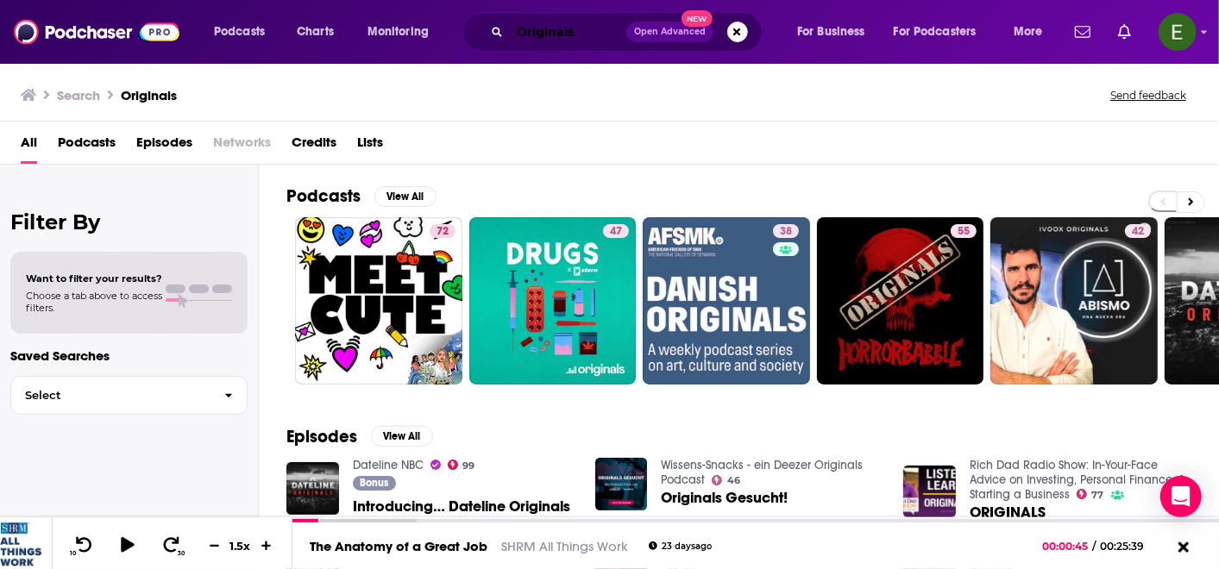
click at [558, 25] on input "Originals" at bounding box center [568, 32] width 116 height 28
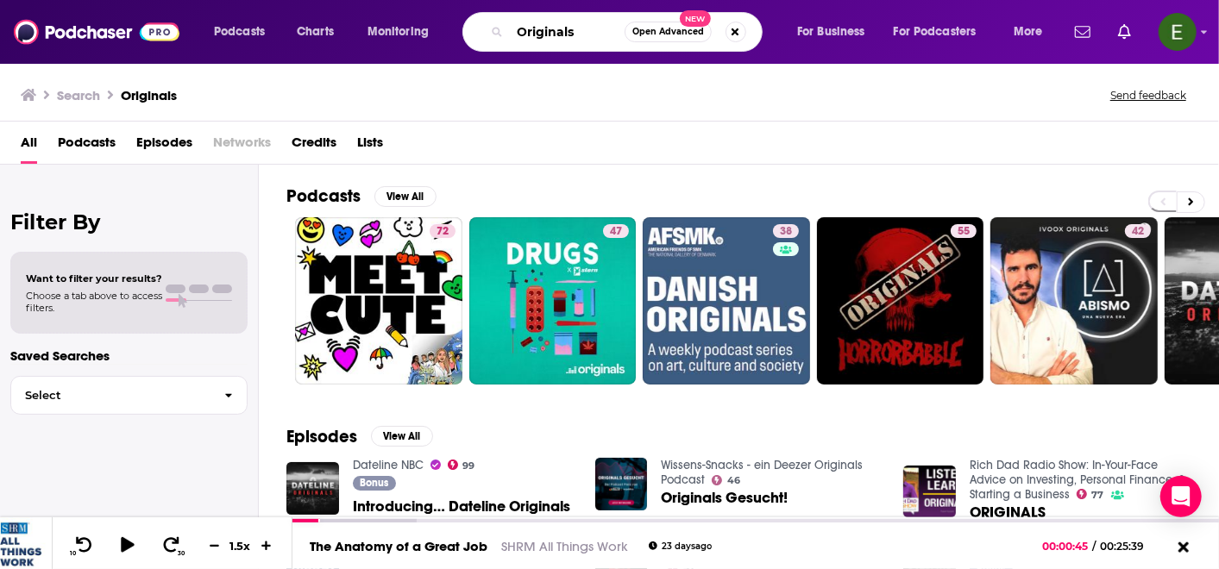
paste input "(Bloomberg) Odd Lots"
click at [561, 35] on input "Origin(Bloomberg) Odd Lots als" at bounding box center [567, 32] width 115 height 28
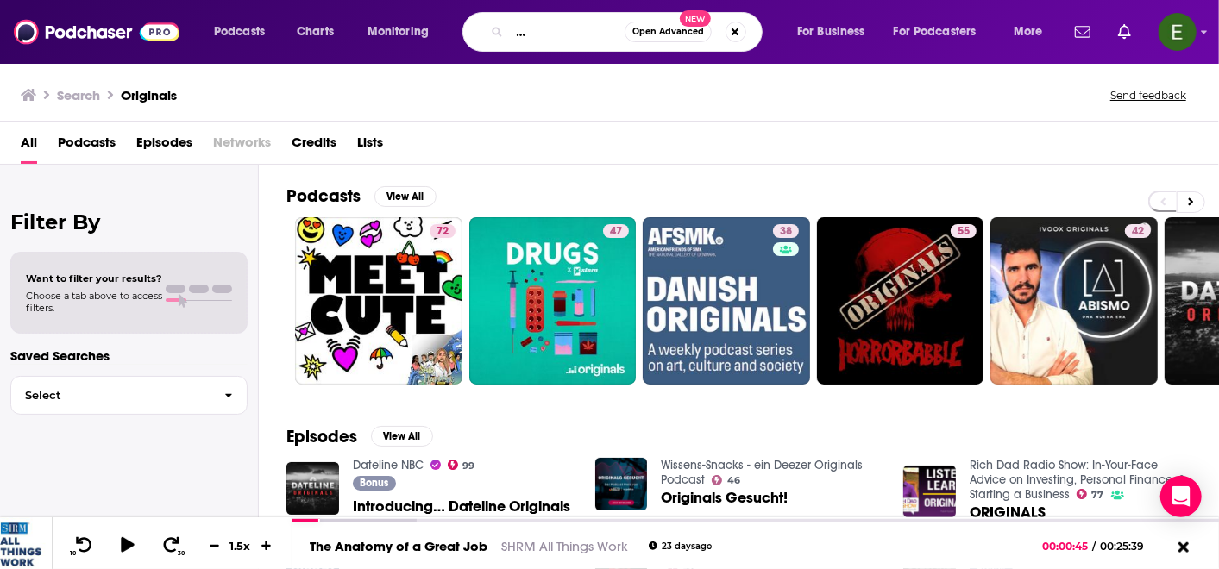
paste input "(Bloomberg) Odd Lots"
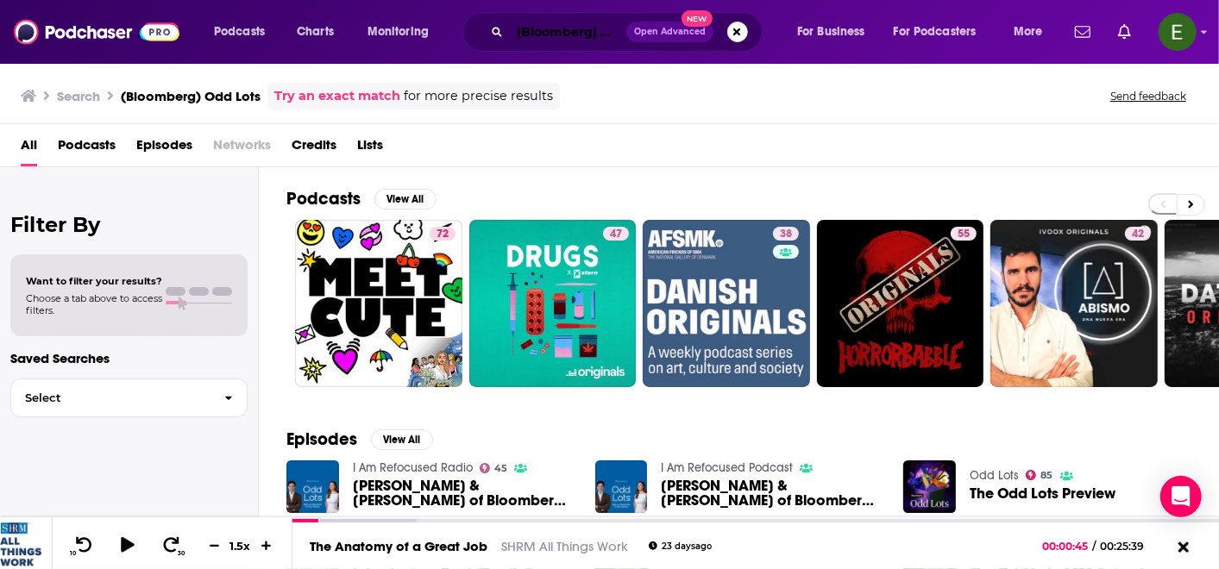
click at [582, 28] on input "(Bloomberg) Odd Lots" at bounding box center [568, 32] width 116 height 28
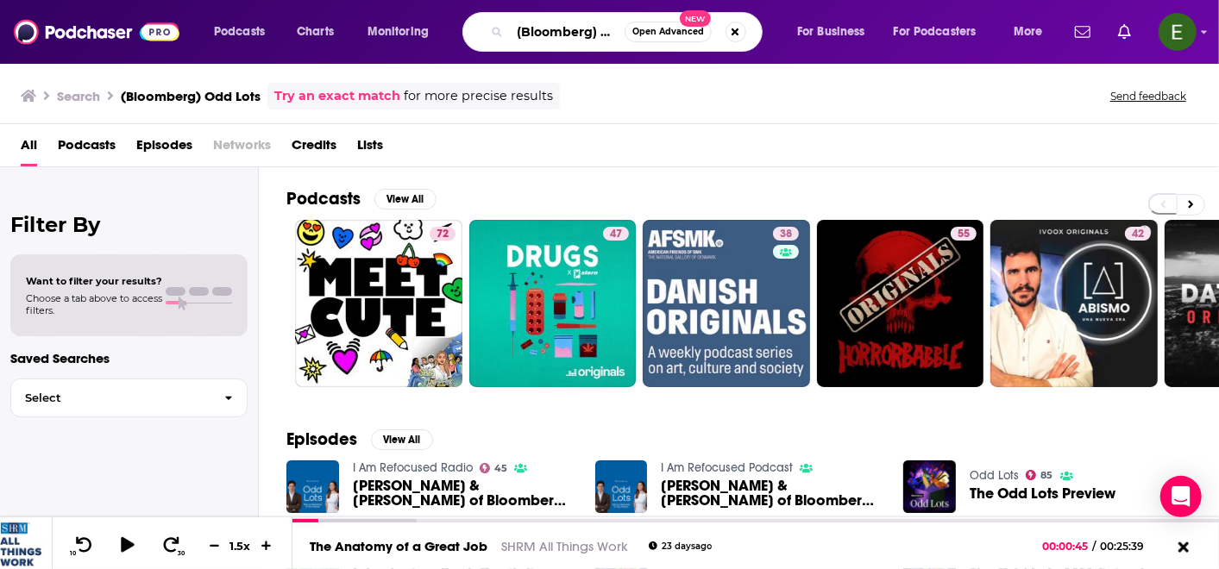
click at [579, 28] on input "(Bloomberg) Odd Lots" at bounding box center [567, 32] width 115 height 28
drag, startPoint x: 596, startPoint y: 32, endPoint x: 475, endPoint y: 35, distance: 120.8
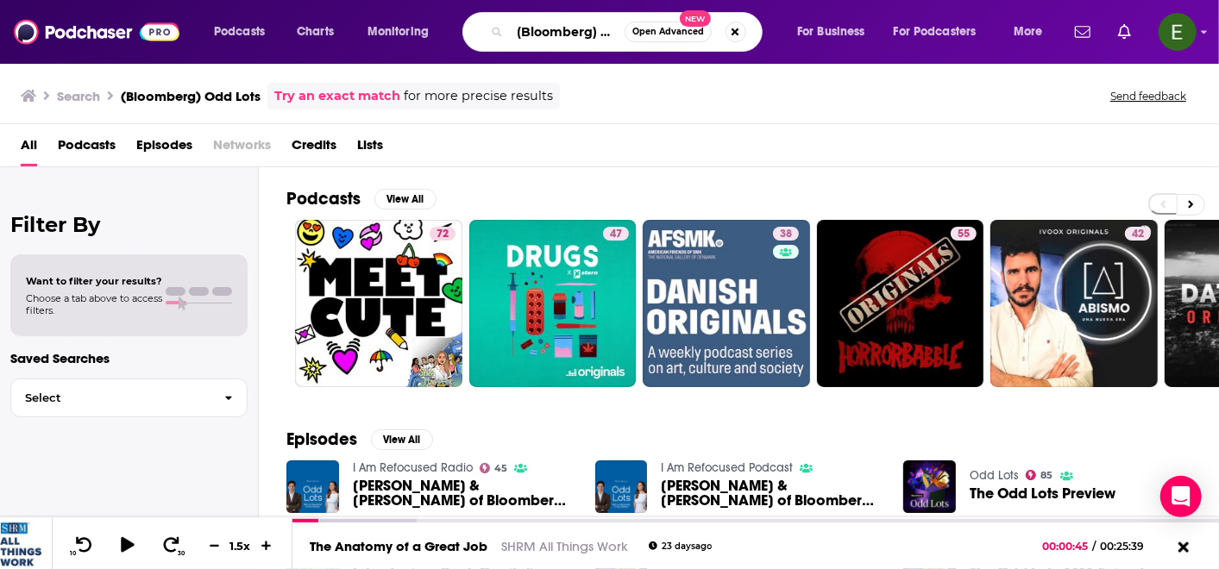
click at [475, 35] on div "(Bloomberg) Odd Lots Open Advanced New" at bounding box center [612, 32] width 300 height 40
type input "Odd Lots"
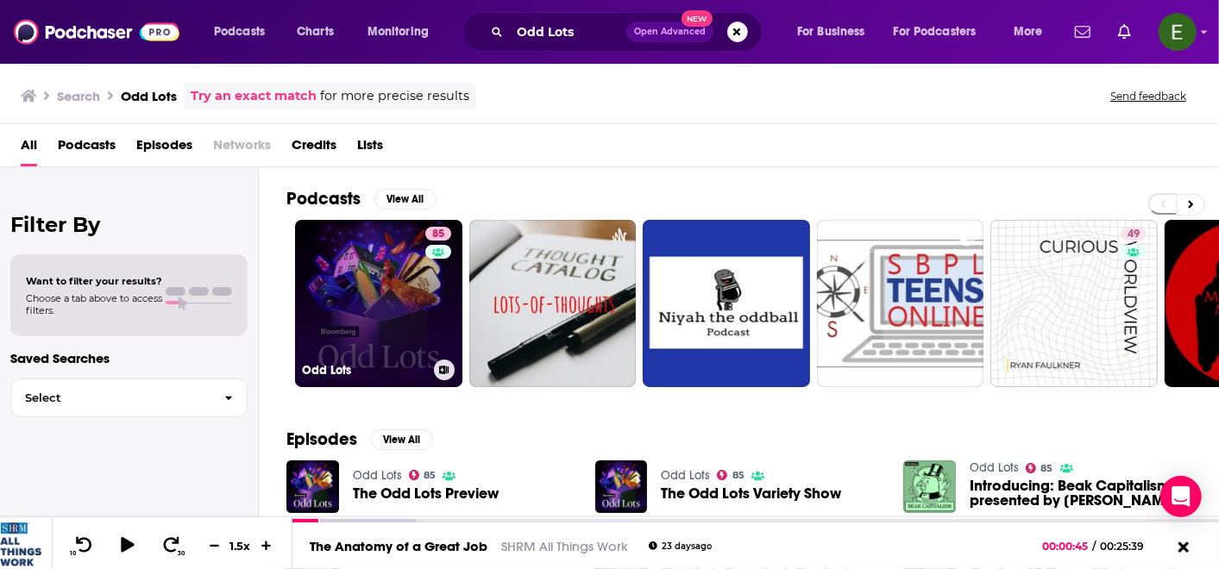
click at [393, 300] on link "85 Odd Lots" at bounding box center [378, 303] width 167 height 167
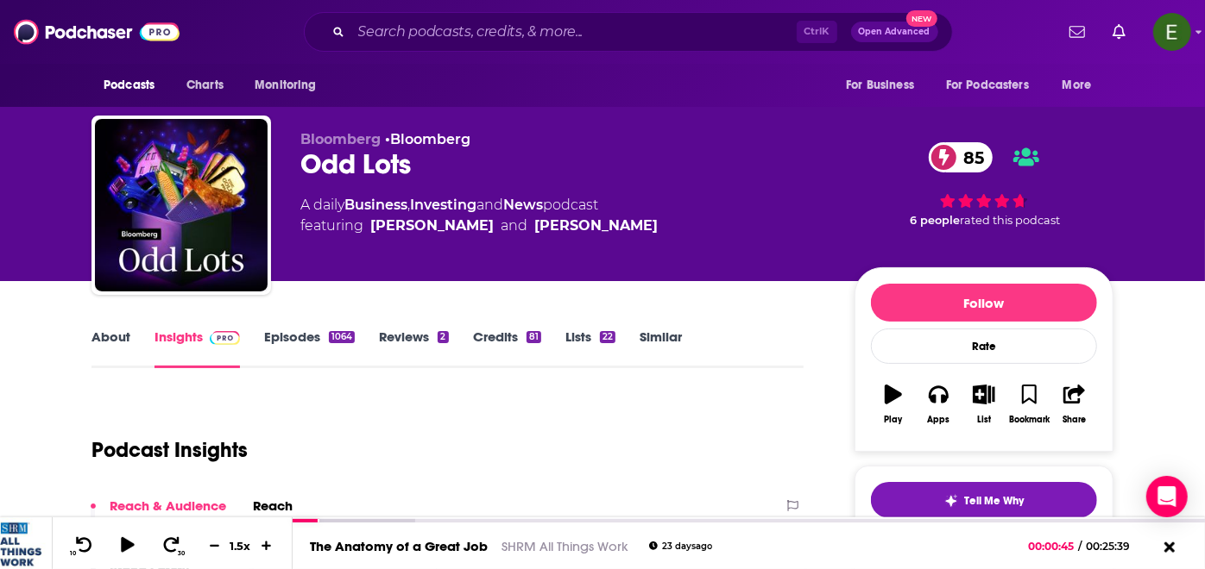
scroll to position [192, 0]
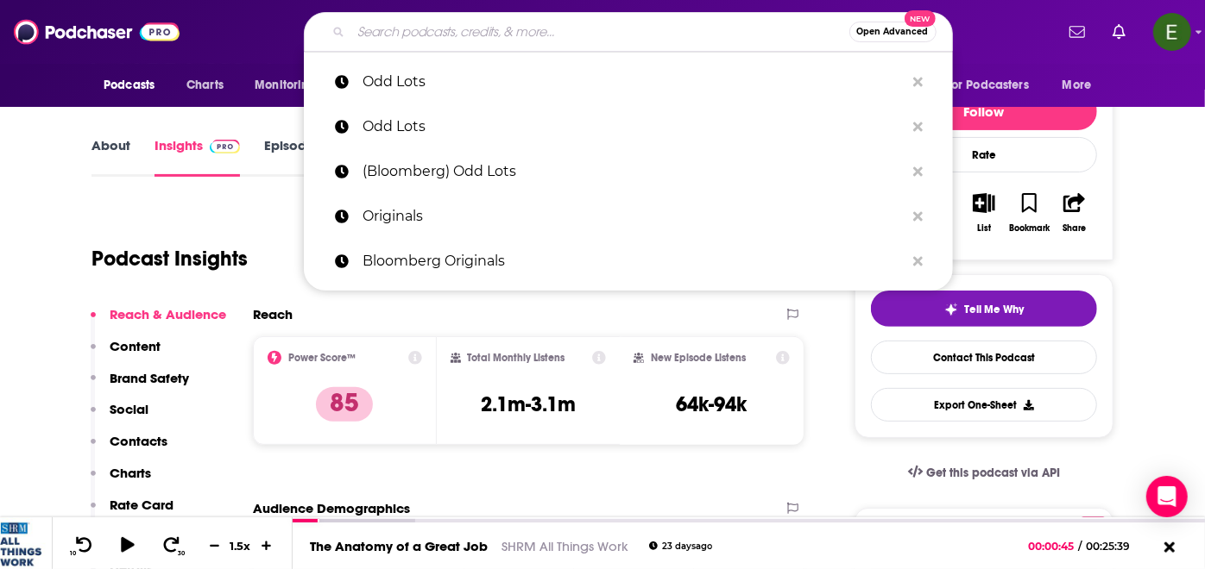
click at [542, 37] on input "Search podcasts, credits, & more..." at bounding box center [600, 32] width 498 height 28
paste input "(Bloomberg) Bloomberg Businessweek"
type input "(Bloomberg) Bloomberg Businessweek"
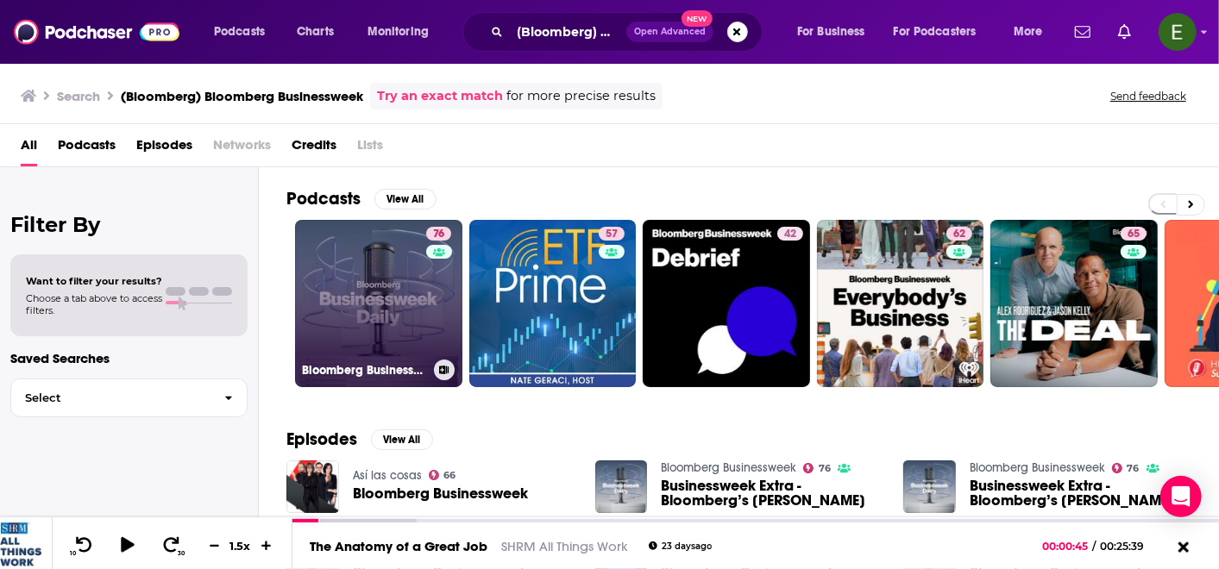
click at [391, 308] on link "76 Bloomberg Businessweek" at bounding box center [378, 303] width 167 height 167
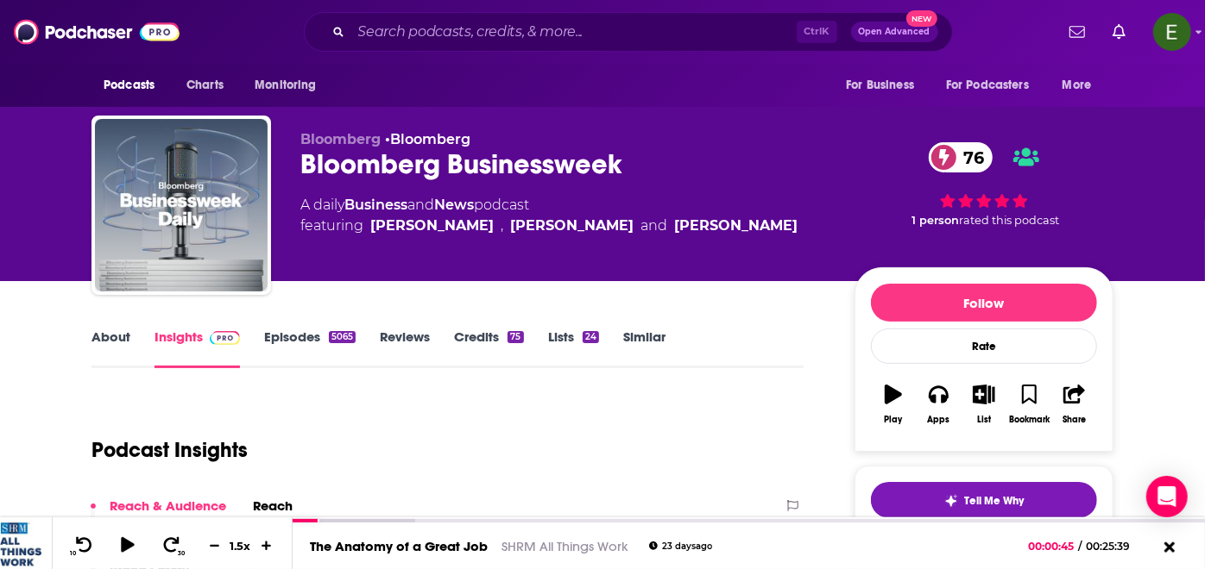
scroll to position [192, 0]
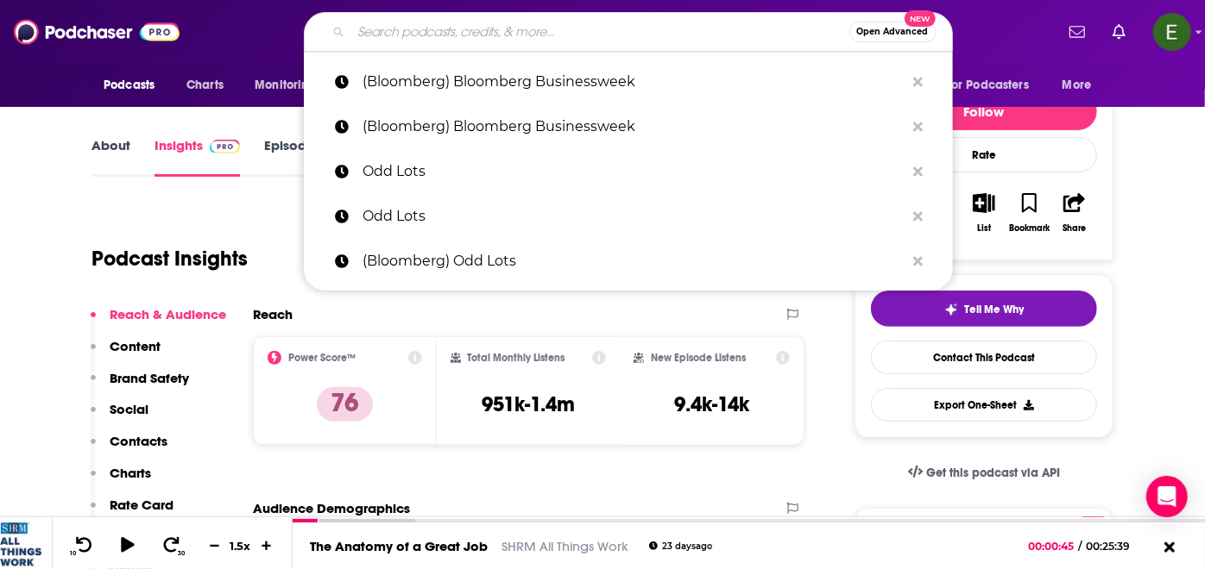
click at [533, 30] on input "Search podcasts, credits, & more..." at bounding box center [600, 32] width 498 height 28
paste input "ABC News Live"
type input "ABC News Live"
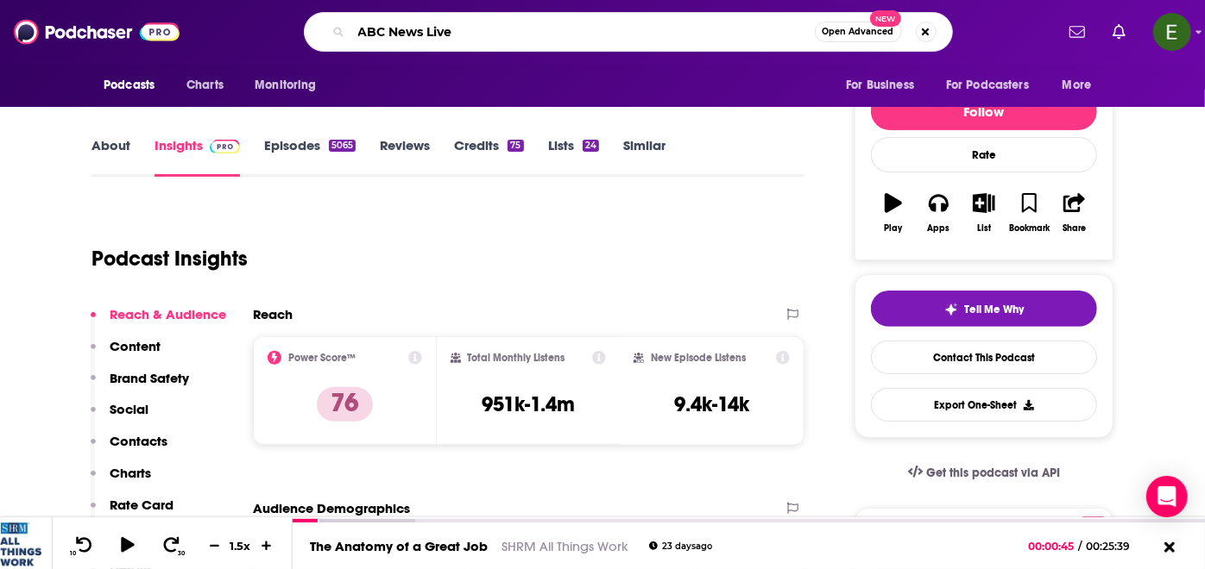
scroll to position [0, 8]
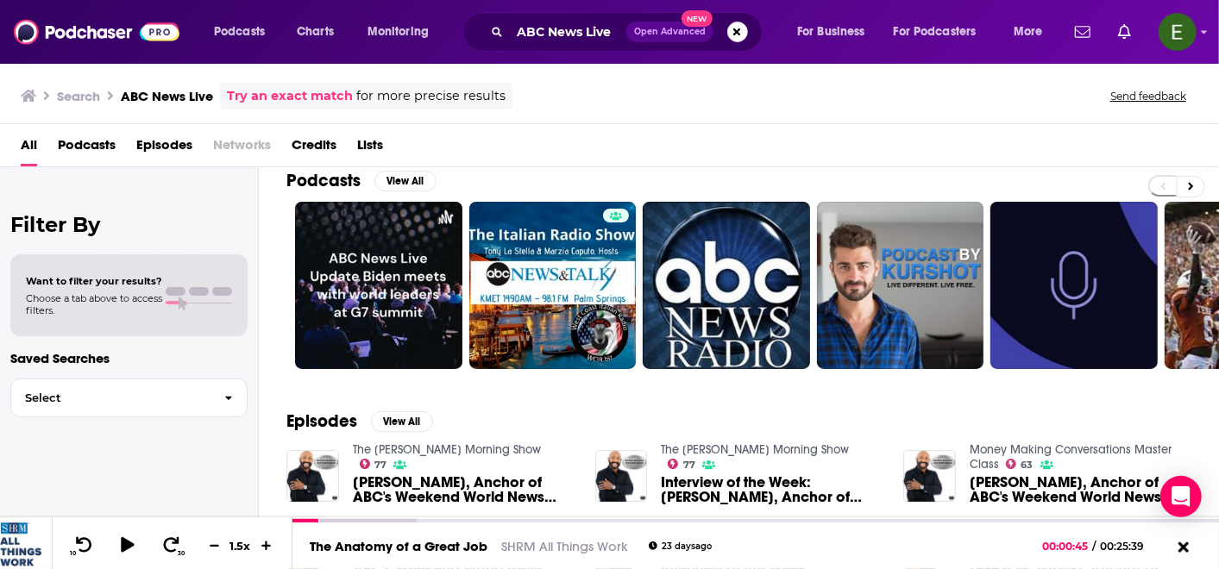
scroll to position [17, 0]
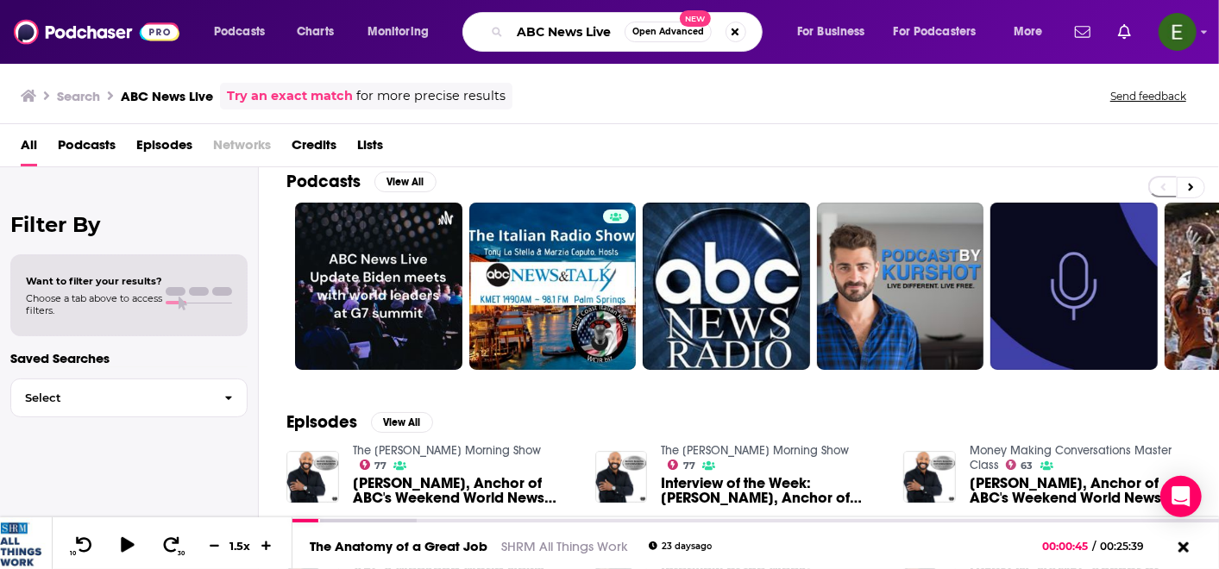
click at [569, 31] on input "ABC News Live" at bounding box center [567, 32] width 115 height 28
click at [552, 34] on input "ABC News Live" at bounding box center [567, 32] width 115 height 28
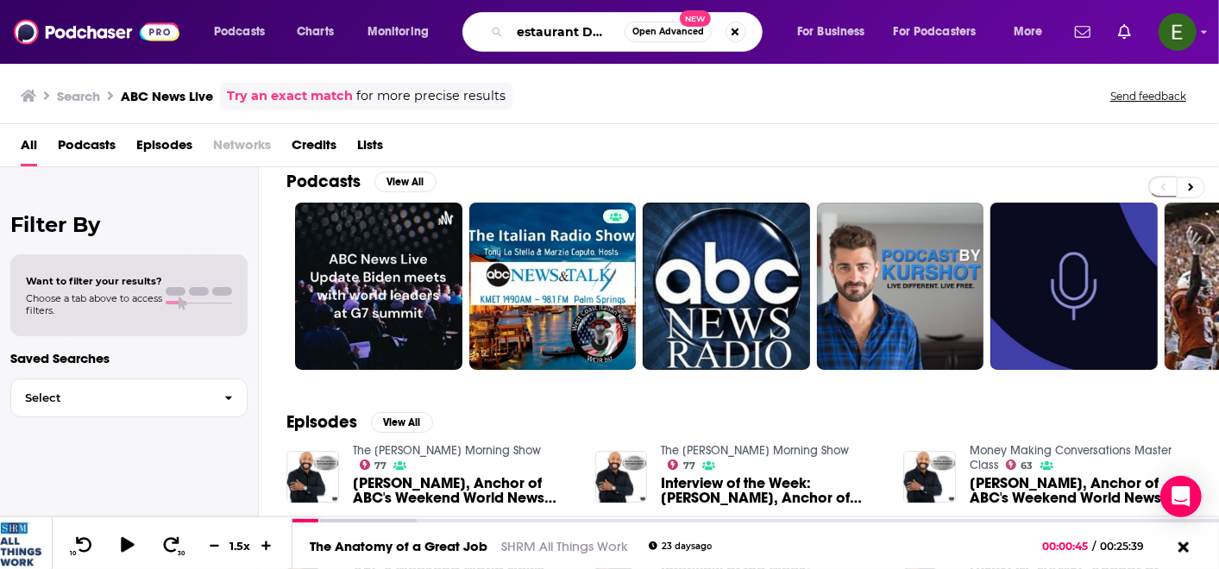
type input "Restaurant Dauly"
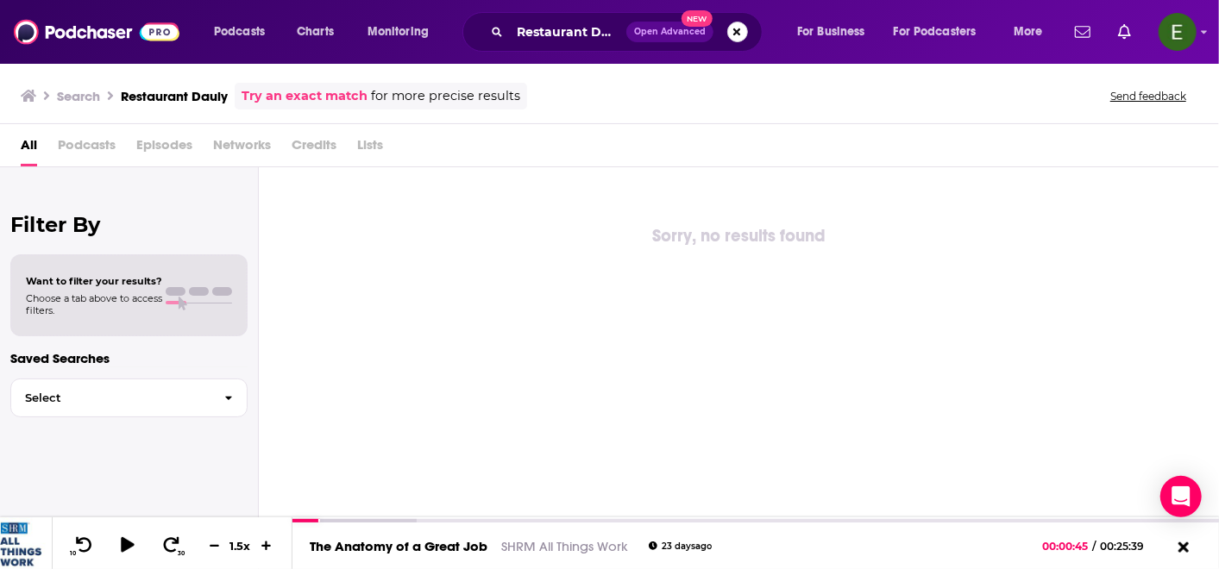
click at [741, 33] on button "Search podcasts, credits, & more..." at bounding box center [737, 32] width 21 height 21
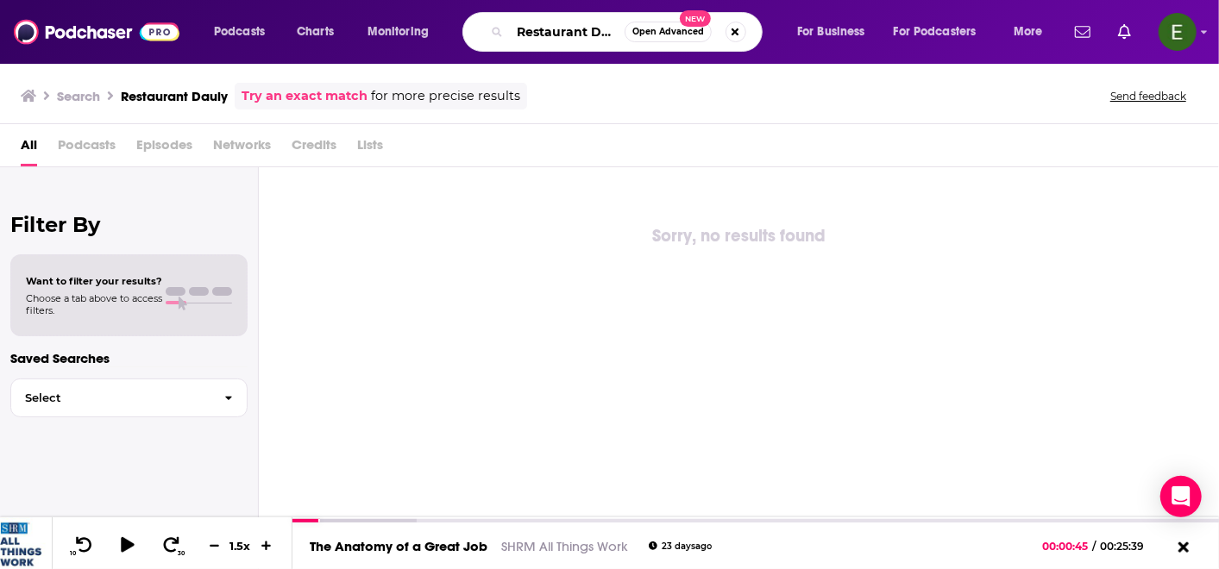
scroll to position [0, 4]
type input "Restaurant Daily"
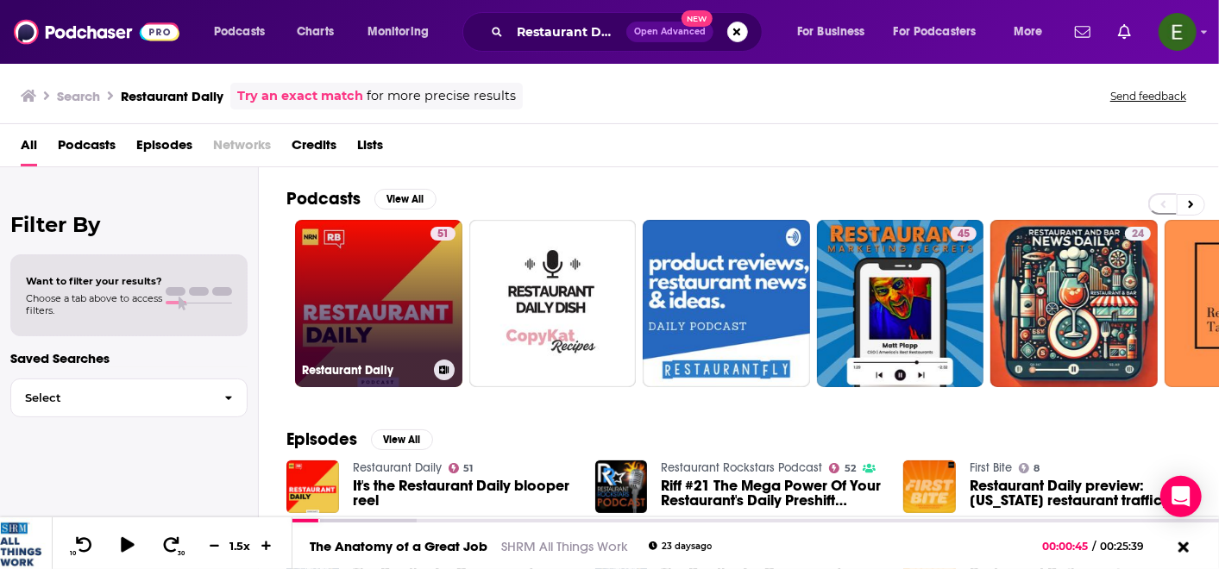
click at [372, 330] on link "51 Restaurant Daily" at bounding box center [378, 303] width 167 height 167
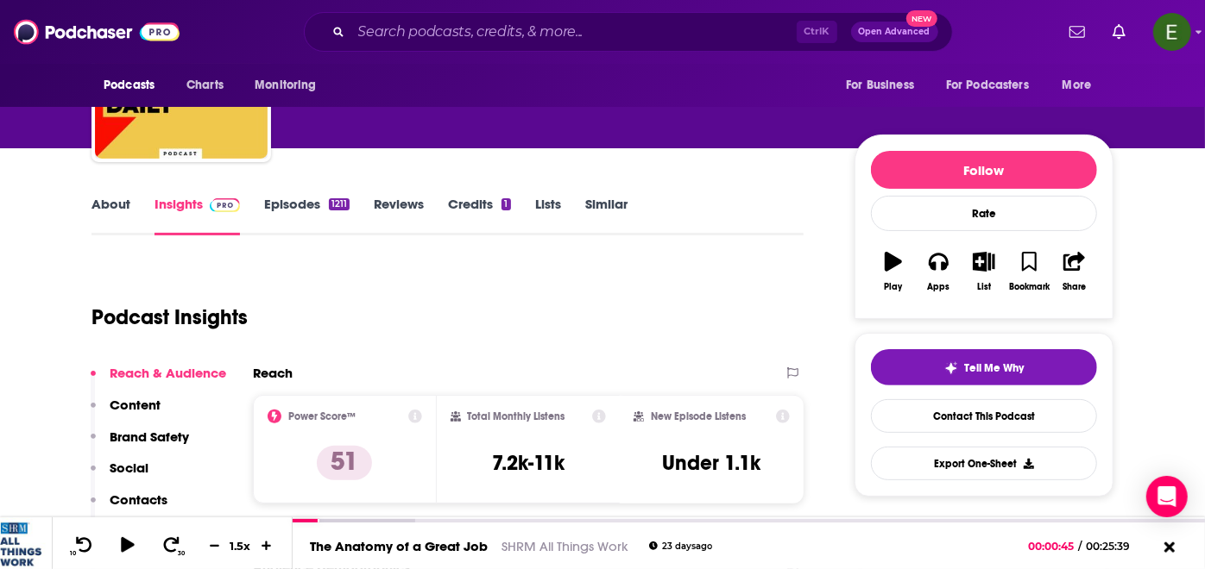
scroll to position [192, 0]
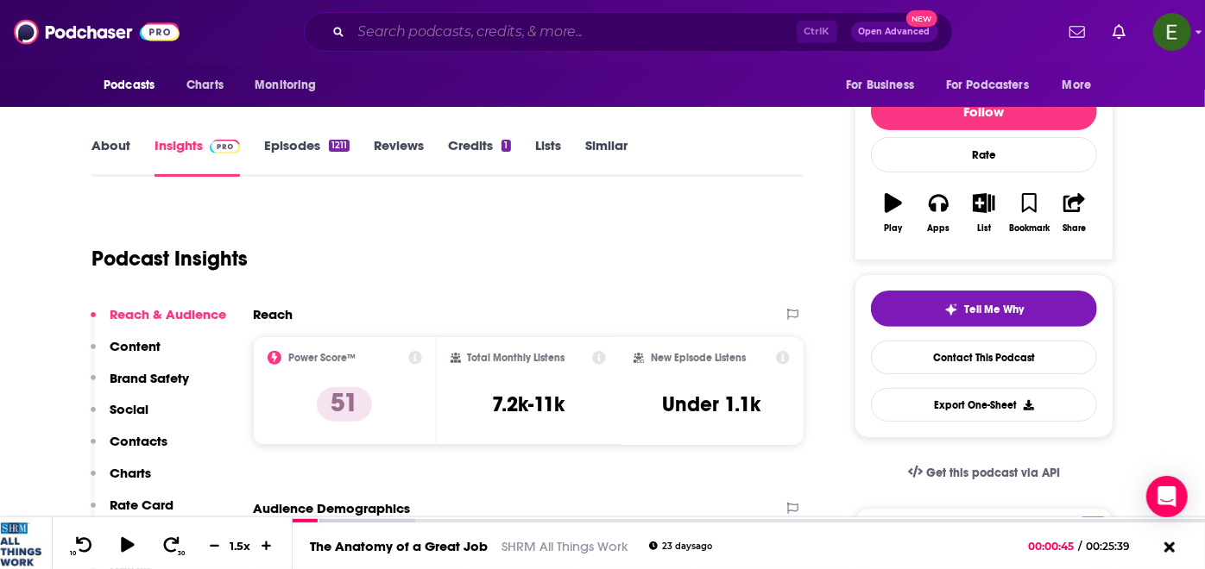
click at [550, 27] on input "Search podcasts, credits, & more..." at bounding box center [573, 32] width 445 height 28
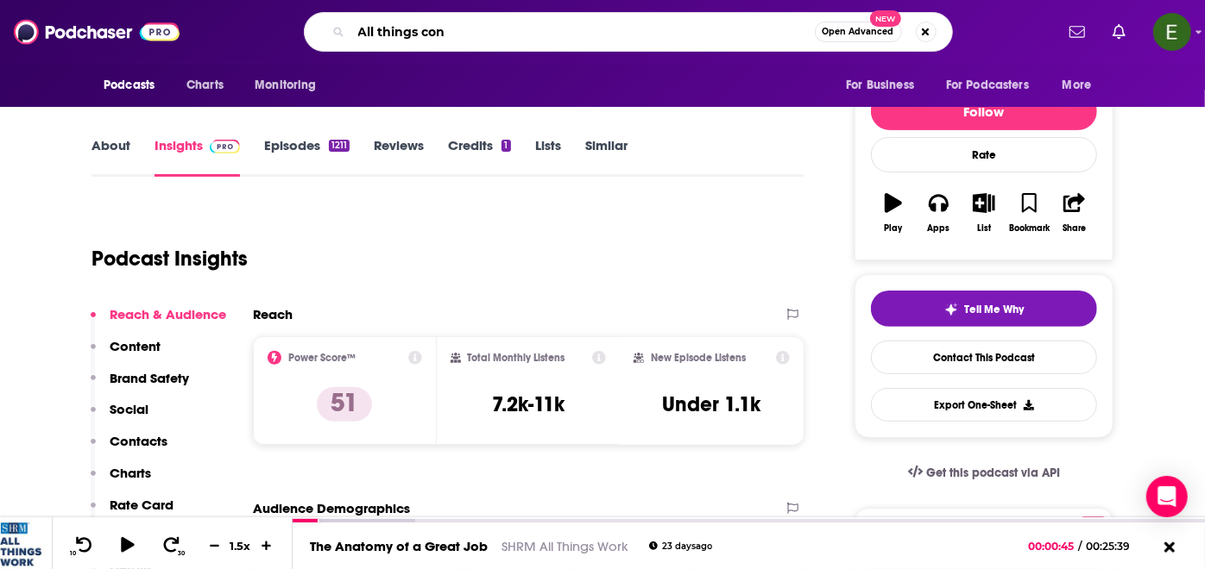
scroll to position [0, 0]
type input "All things considered"
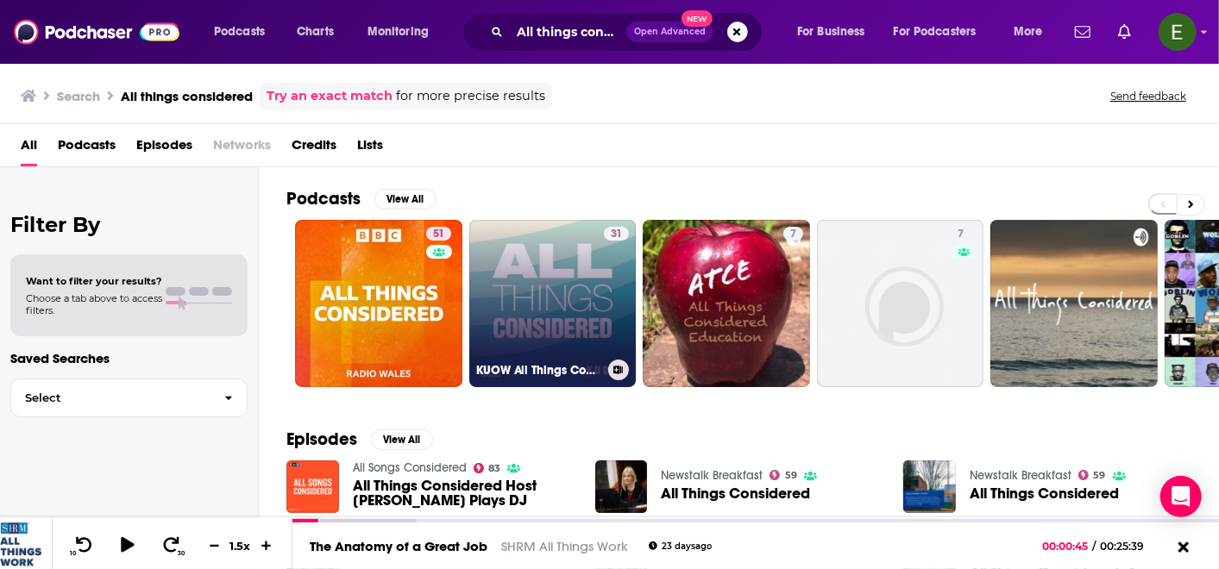
click at [495, 318] on link "31 KUOW All Things Considered" at bounding box center [552, 303] width 167 height 167
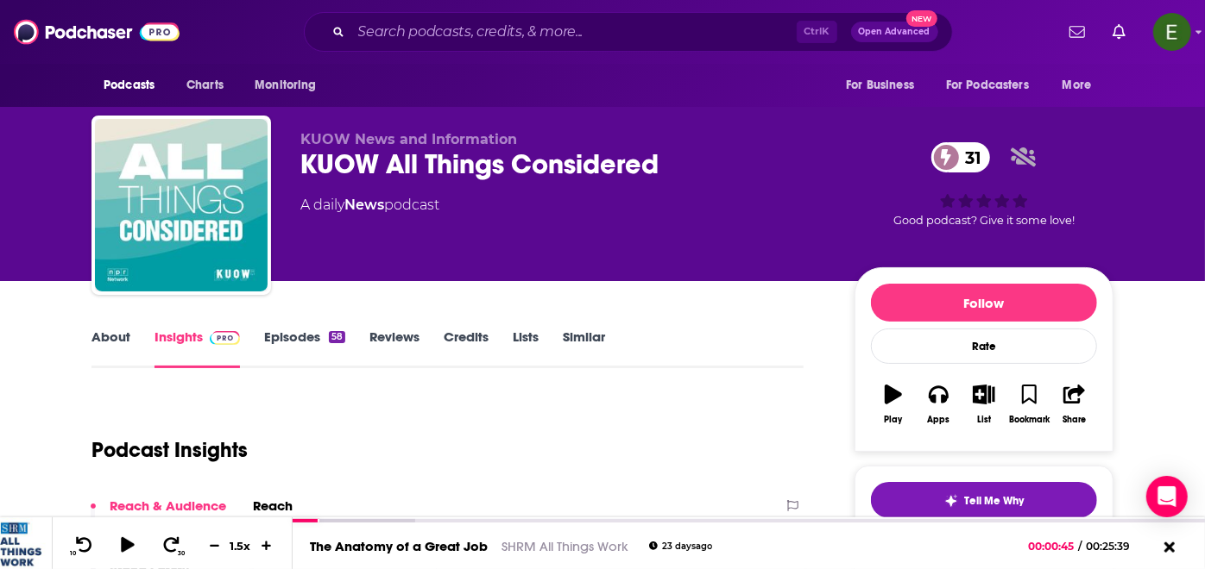
scroll to position [192, 0]
